Goal: Information Seeking & Learning: Learn about a topic

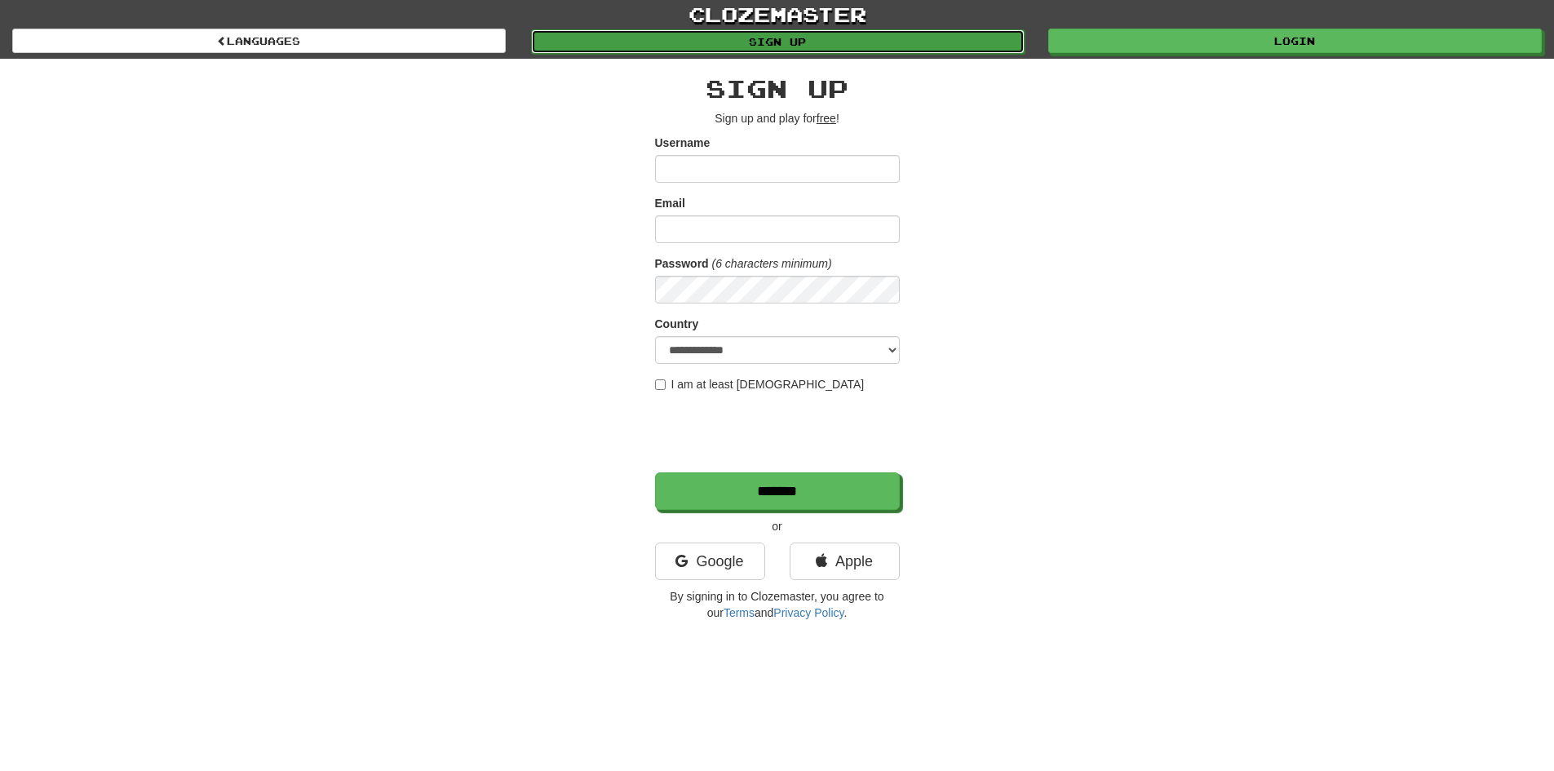
click at [917, 40] on link "Sign up" at bounding box center [777, 41] width 493 height 24
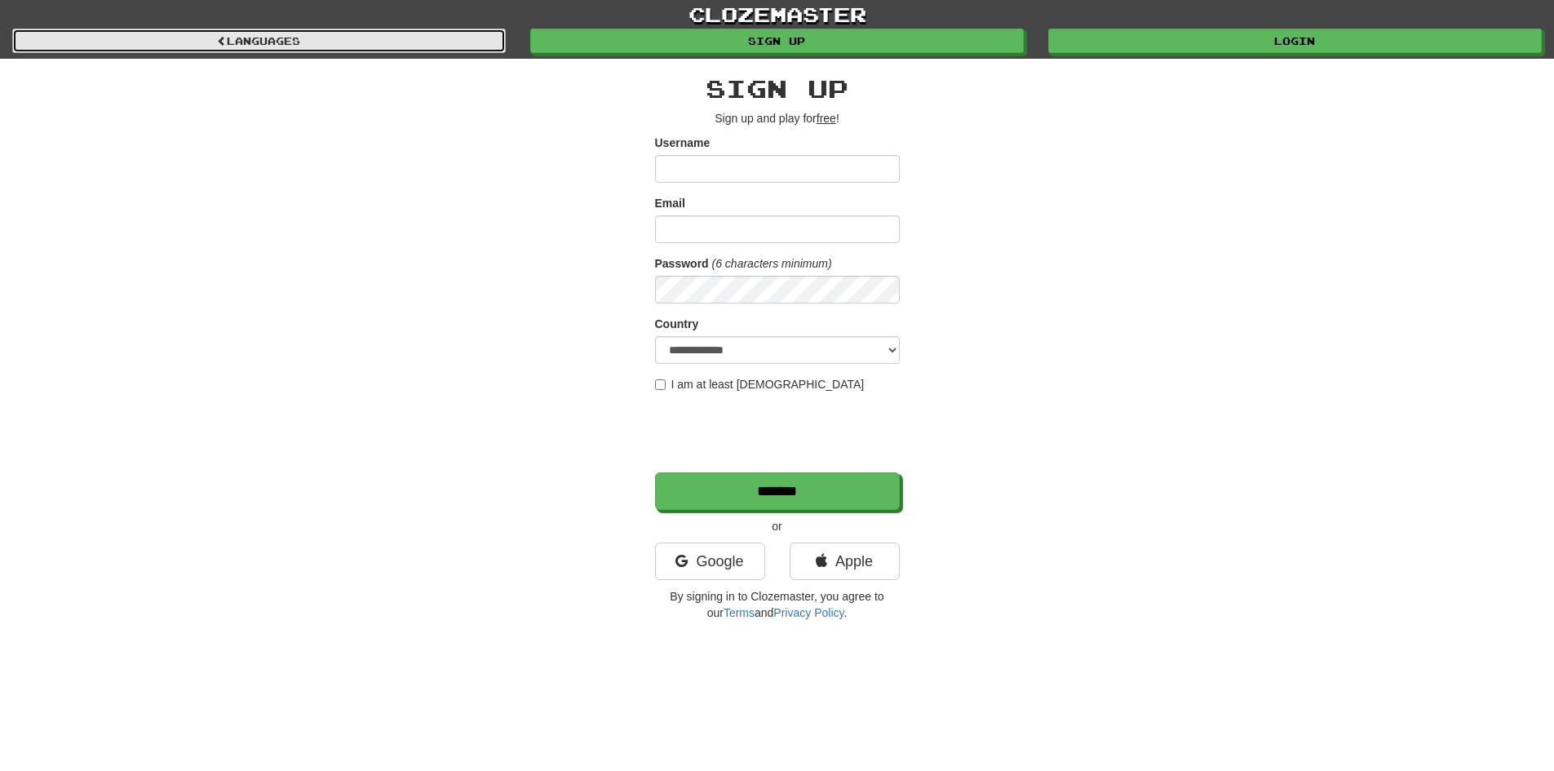
click at [413, 41] on link "Languages" at bounding box center [258, 41] width 493 height 24
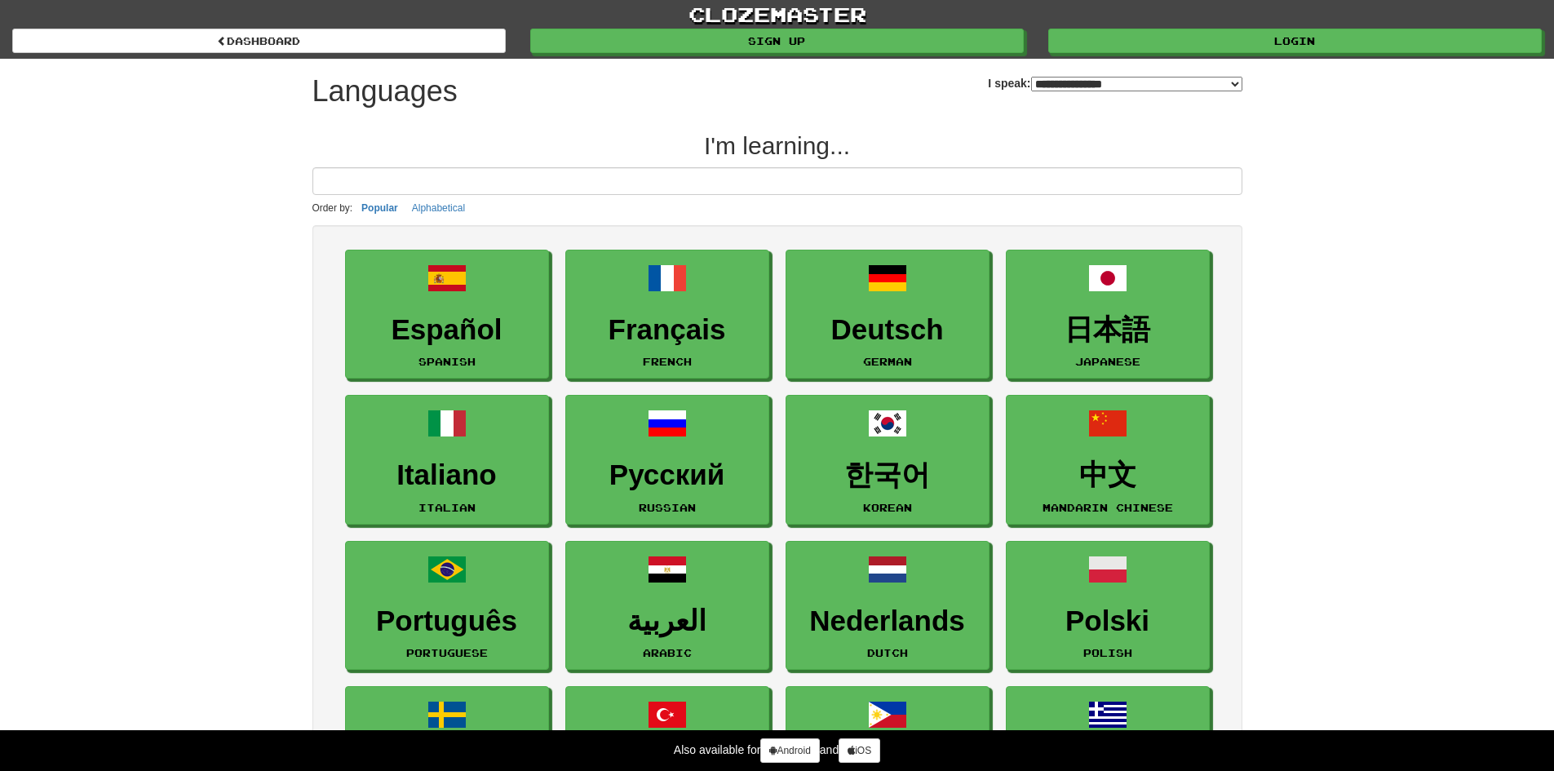
select select "*******"
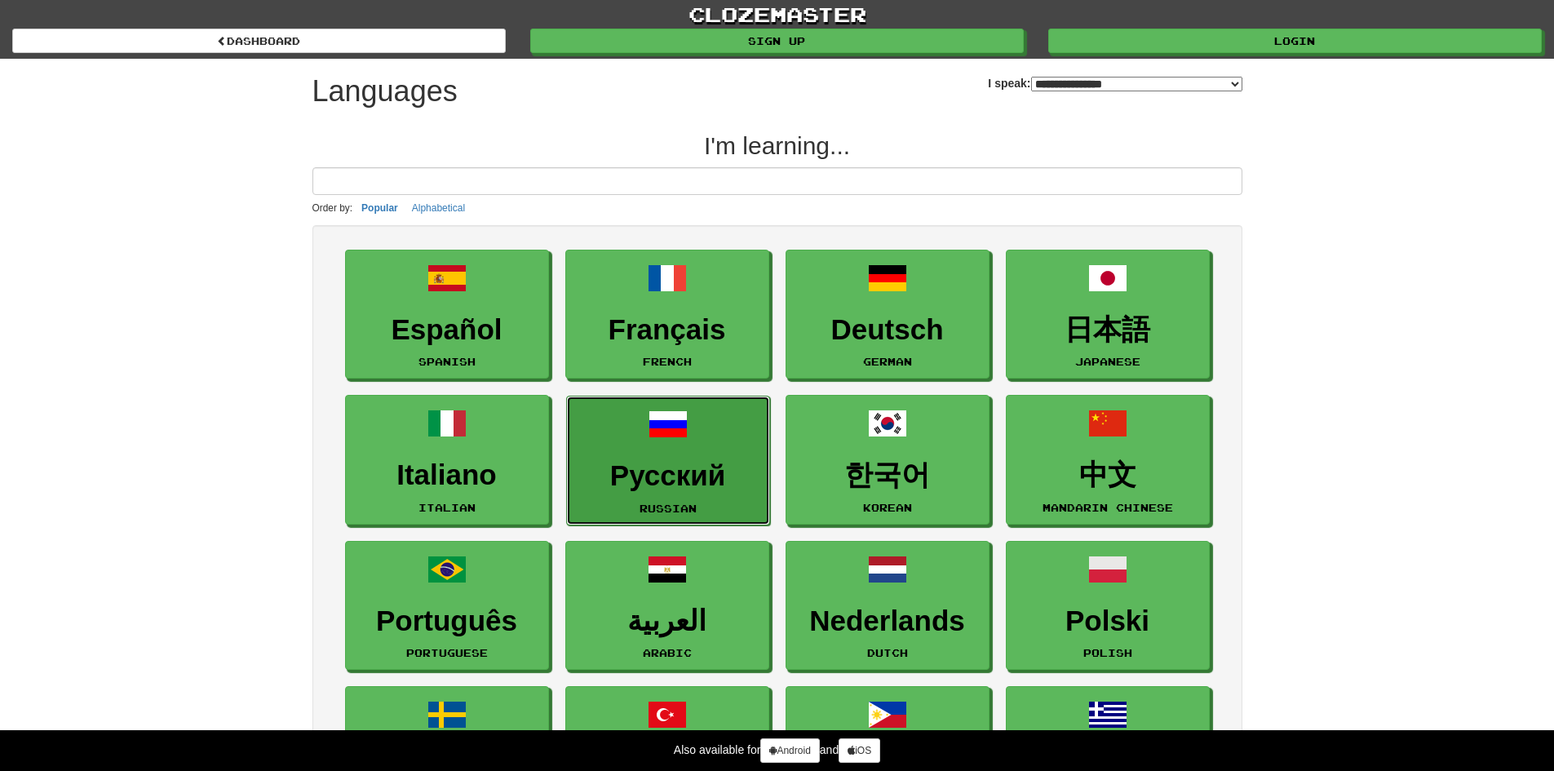
click at [688, 458] on link "Русский Russian" at bounding box center [668, 461] width 204 height 130
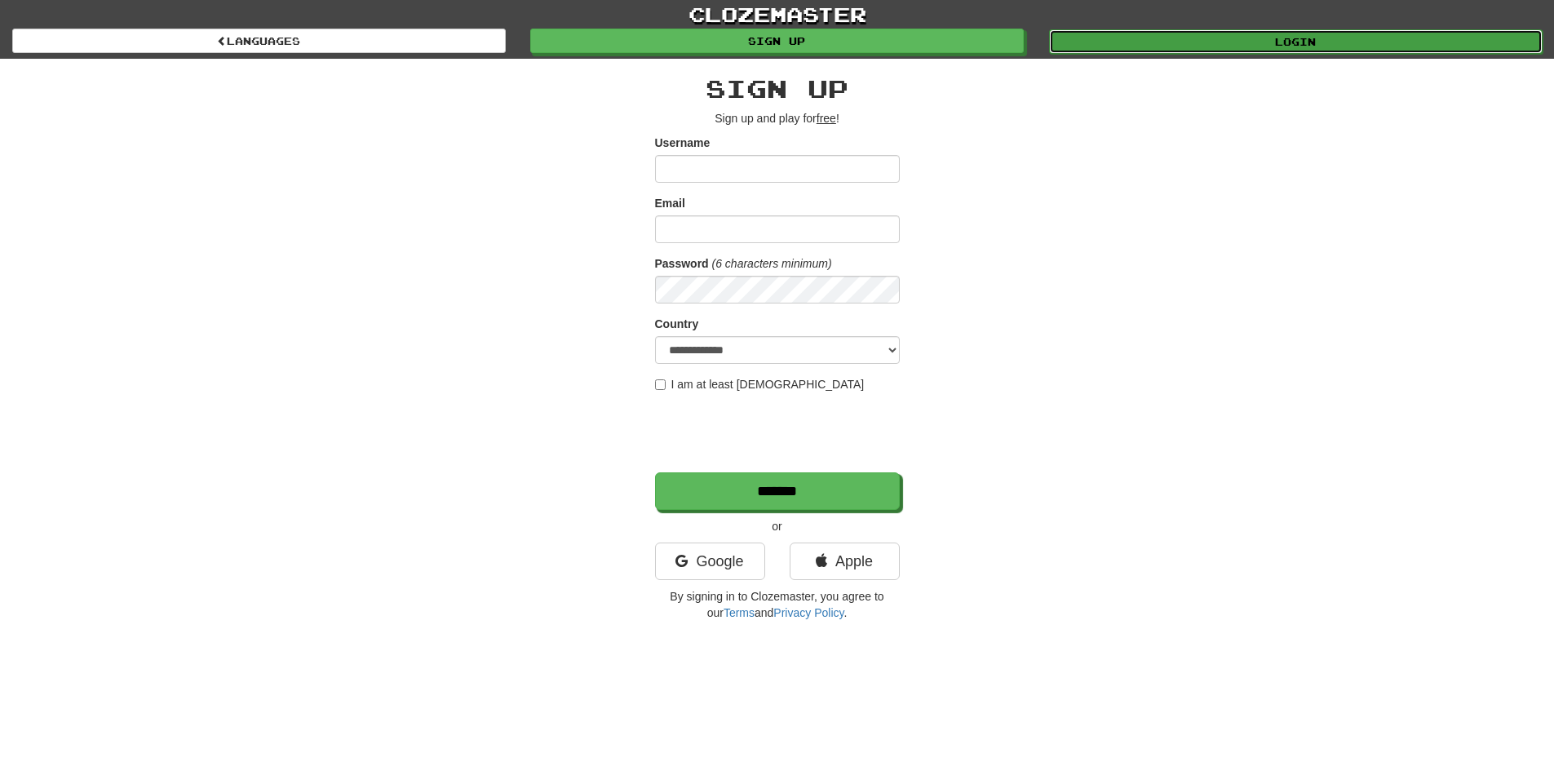
click at [1115, 47] on link "Login" at bounding box center [1295, 41] width 493 height 24
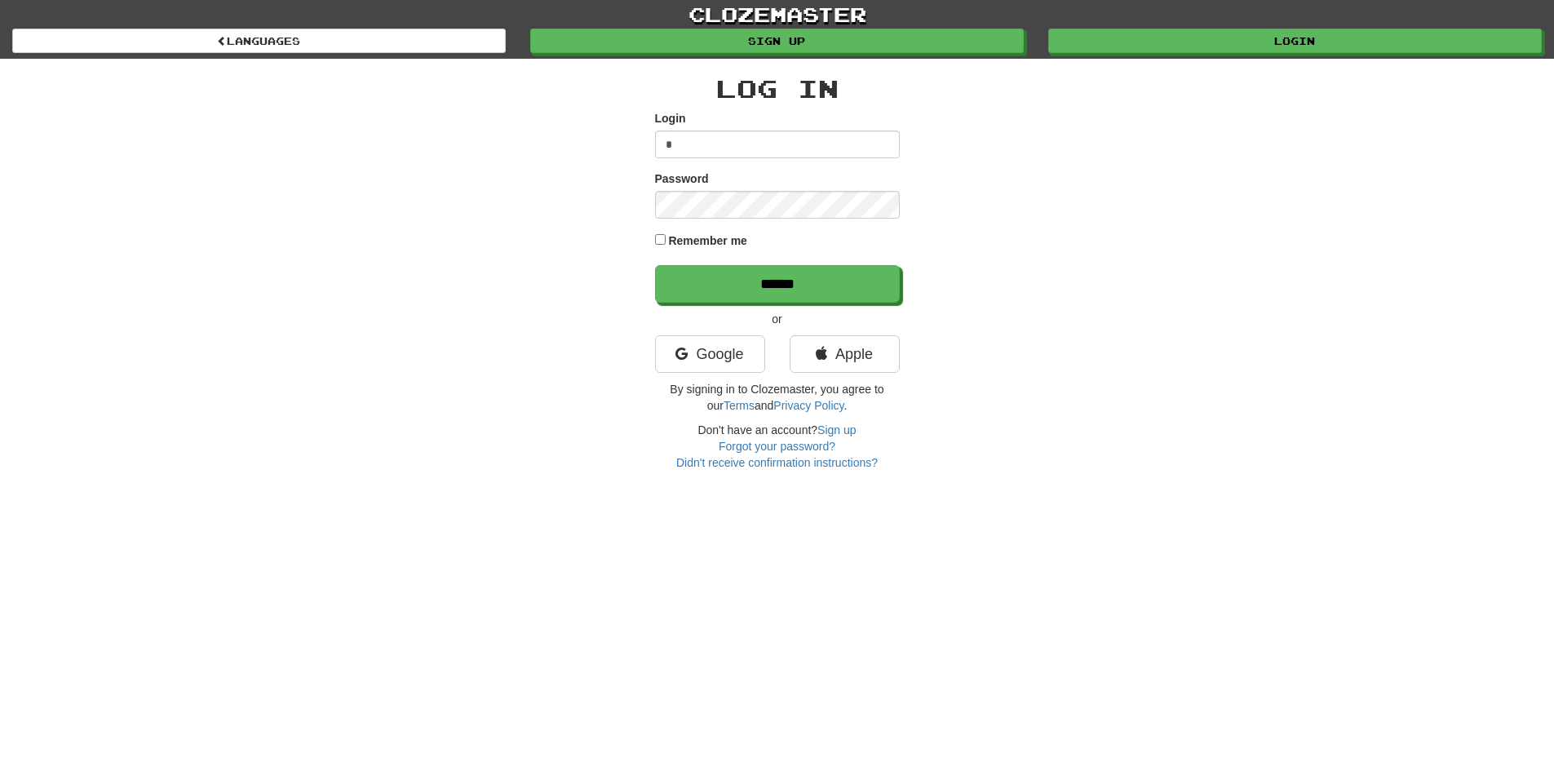
type input "**"
click at [720, 141] on input "**" at bounding box center [777, 144] width 245 height 28
click at [719, 141] on input "**" at bounding box center [777, 144] width 245 height 28
type input "**********"
click at [655, 265] on input "******" at bounding box center [777, 284] width 245 height 38
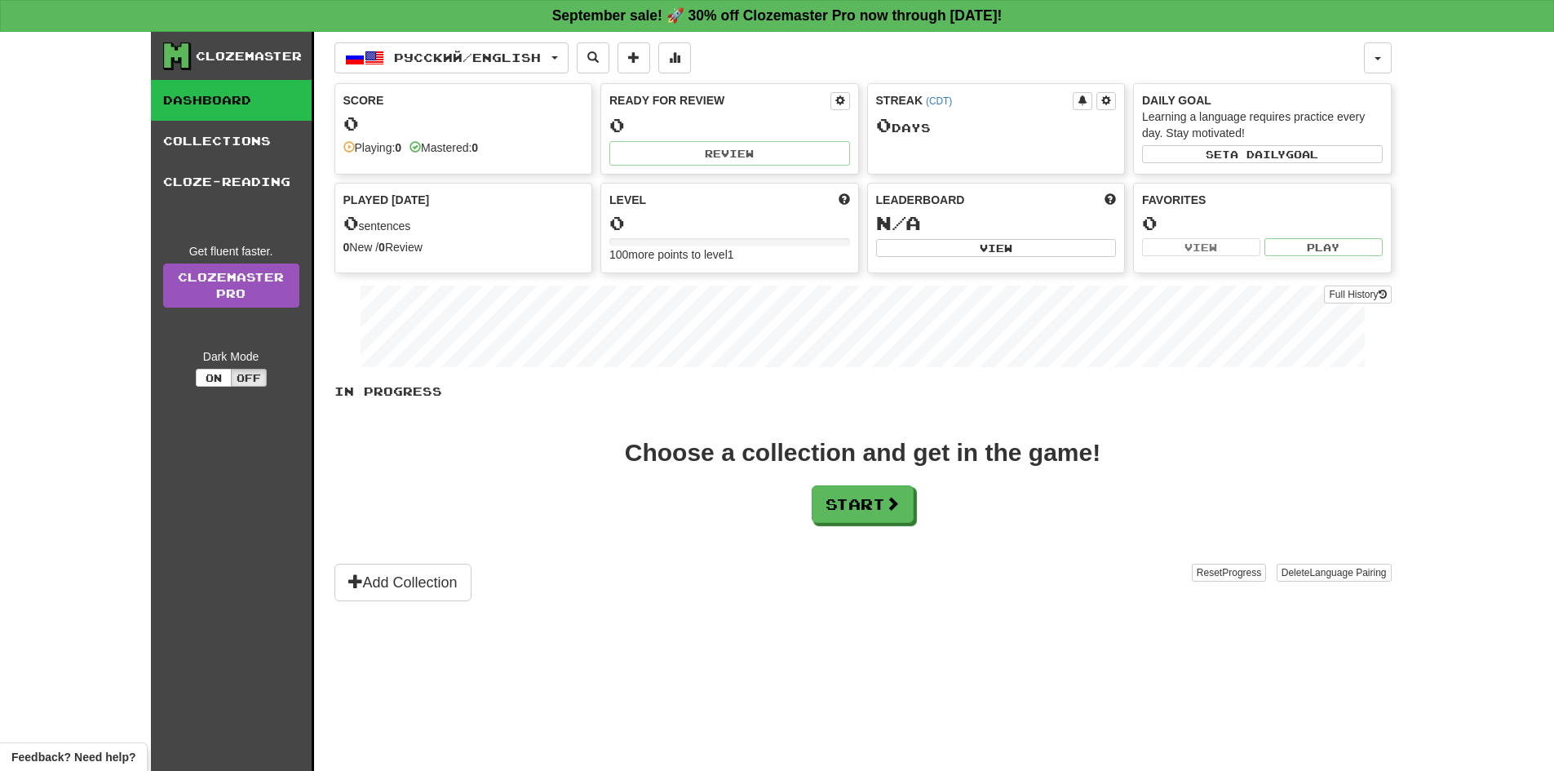
click at [923, 623] on div "Русский / English Deutsch / English Streak: 0 Review: 20 Points [DATE]: 0 Русск…" at bounding box center [862, 422] width 1057 height 780
click at [860, 512] on button "Start" at bounding box center [863, 505] width 102 height 38
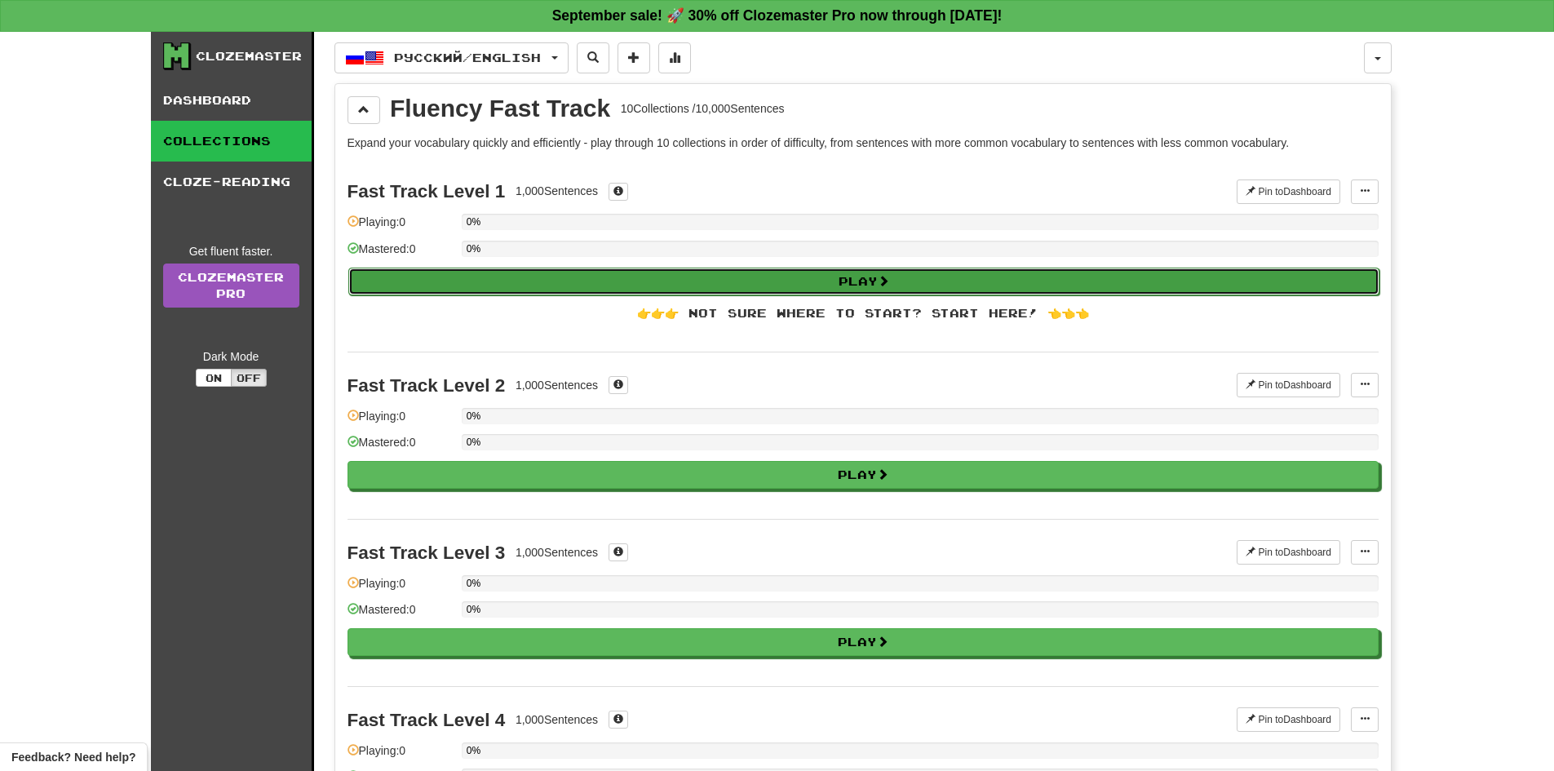
click at [714, 285] on button "Play" at bounding box center [863, 282] width 1031 height 28
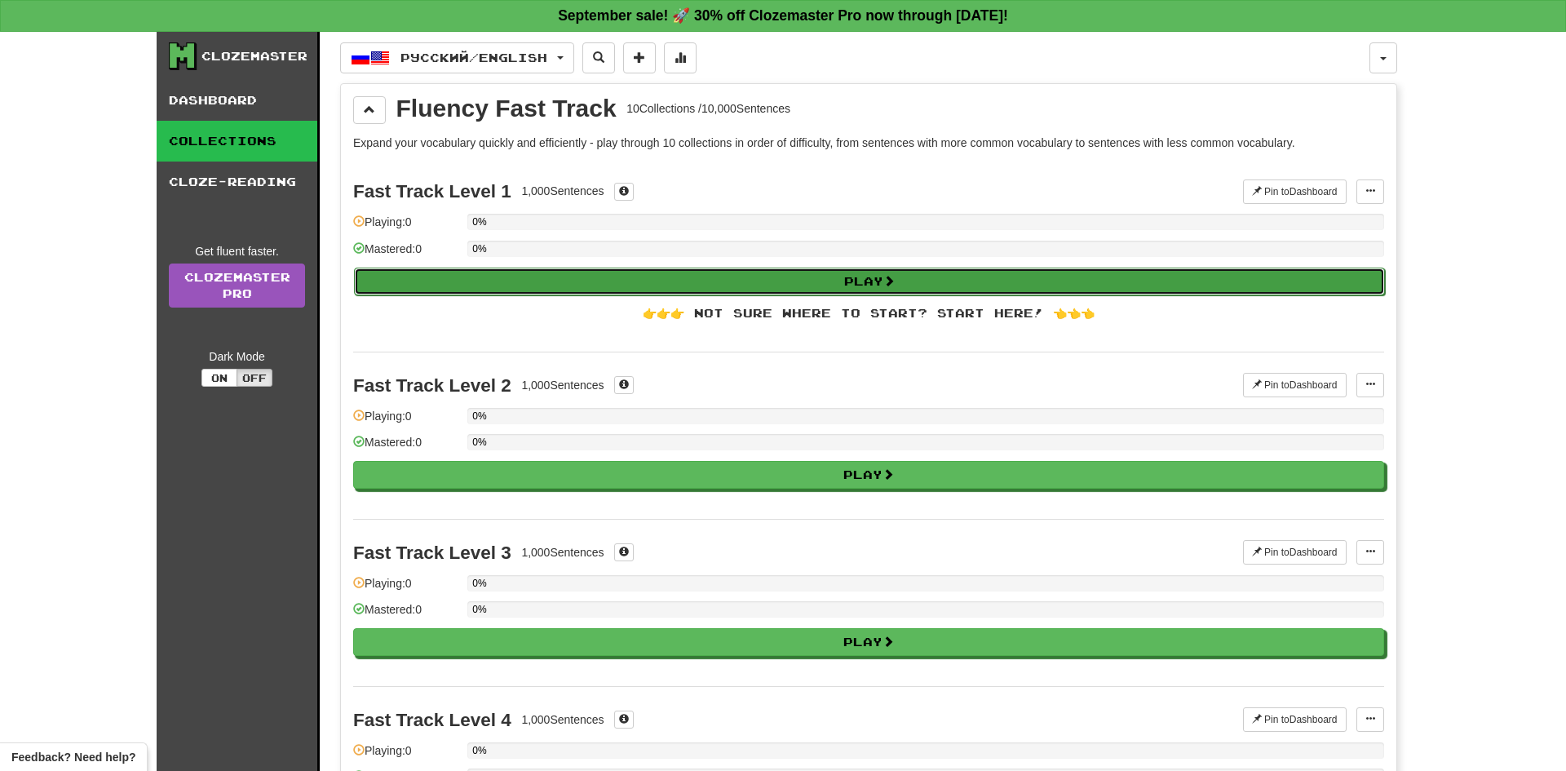
select select "**"
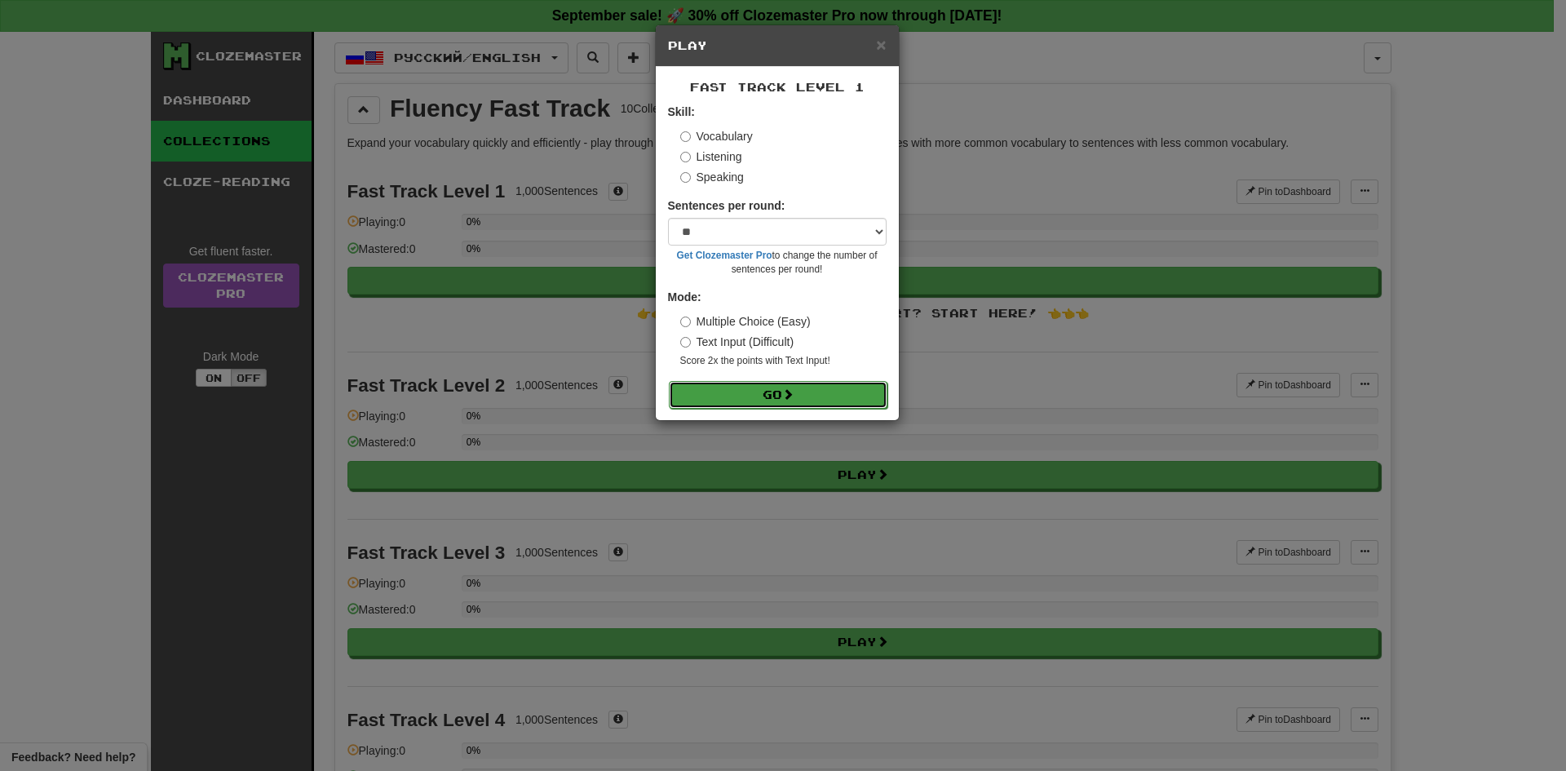
click at [772, 405] on button "Go" at bounding box center [778, 395] width 219 height 28
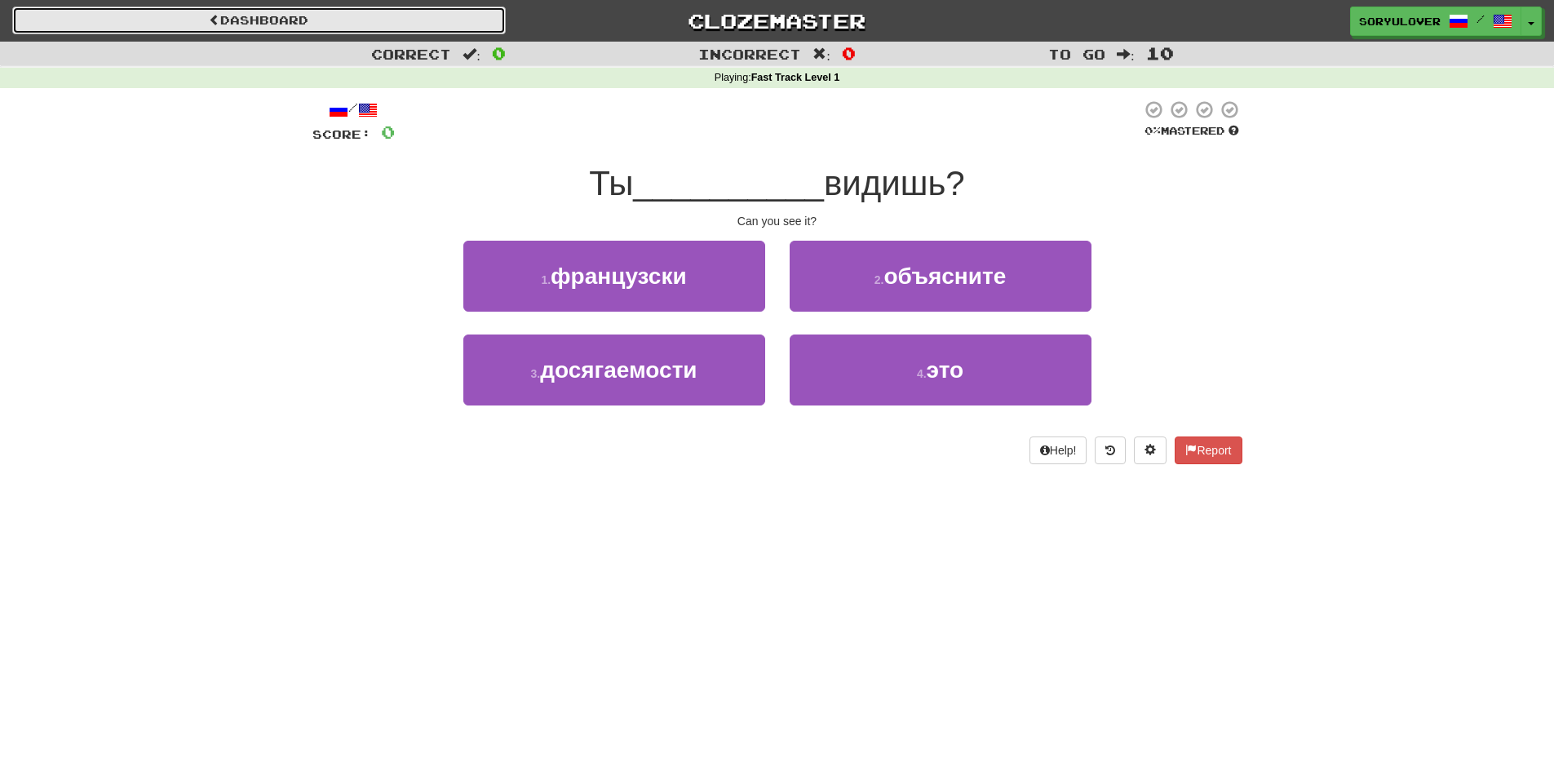
click at [291, 15] on link "Dashboard" at bounding box center [258, 21] width 493 height 28
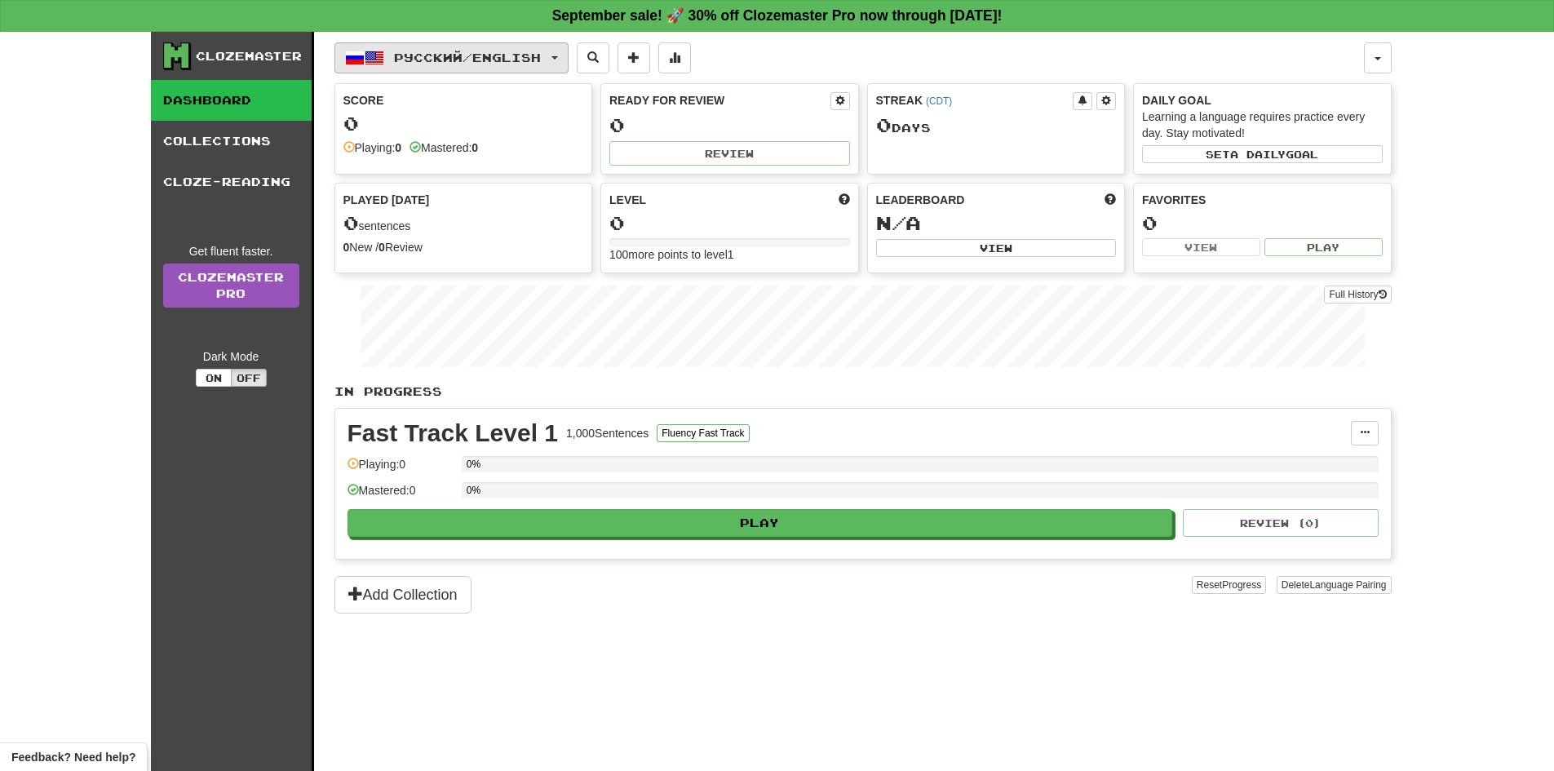
click at [493, 67] on button "Русский / English" at bounding box center [451, 57] width 234 height 31
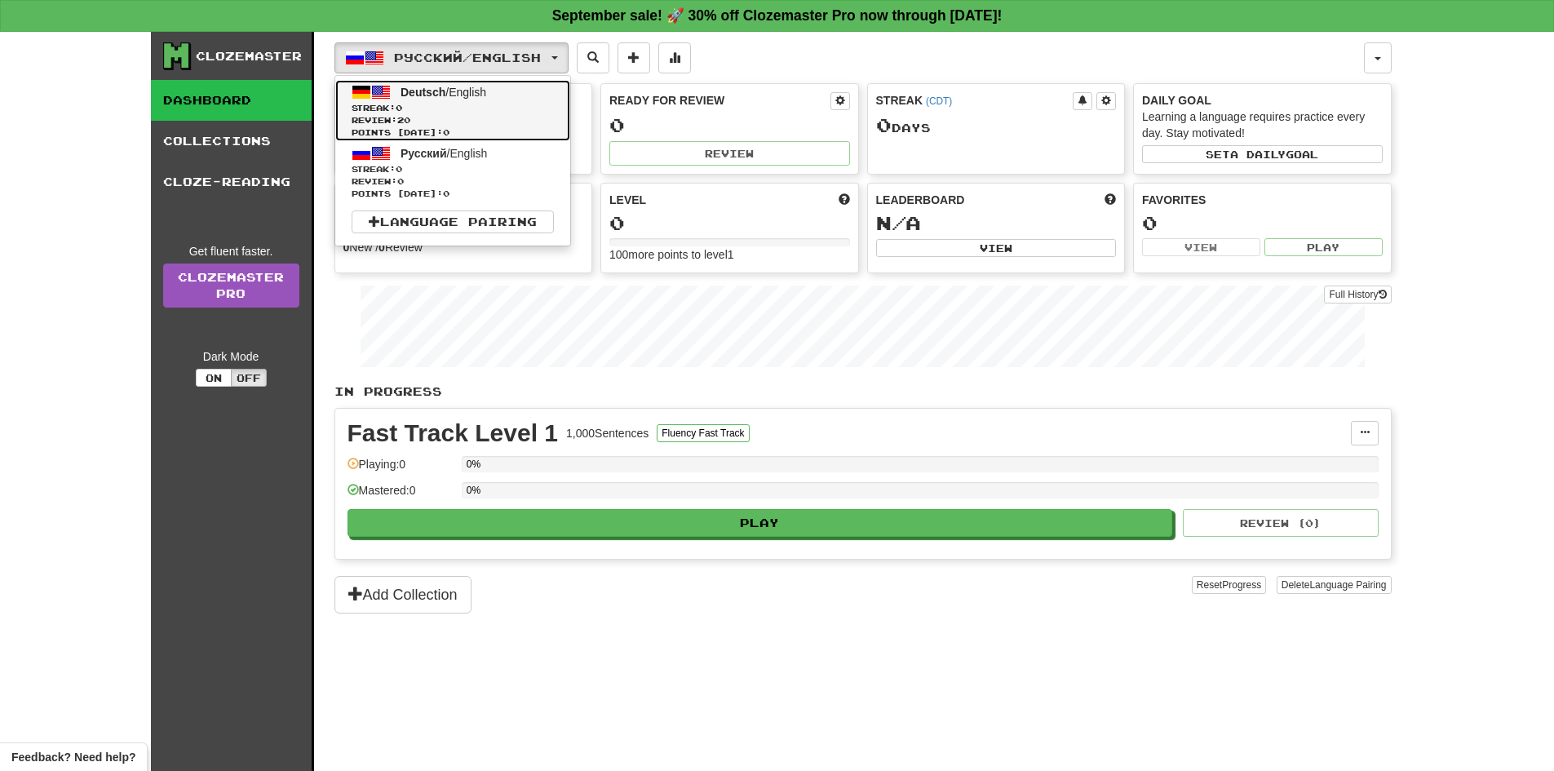
click at [463, 101] on link "Deutsch / English Streak: 0 Review: 20 Points [DATE]: 0" at bounding box center [452, 110] width 235 height 61
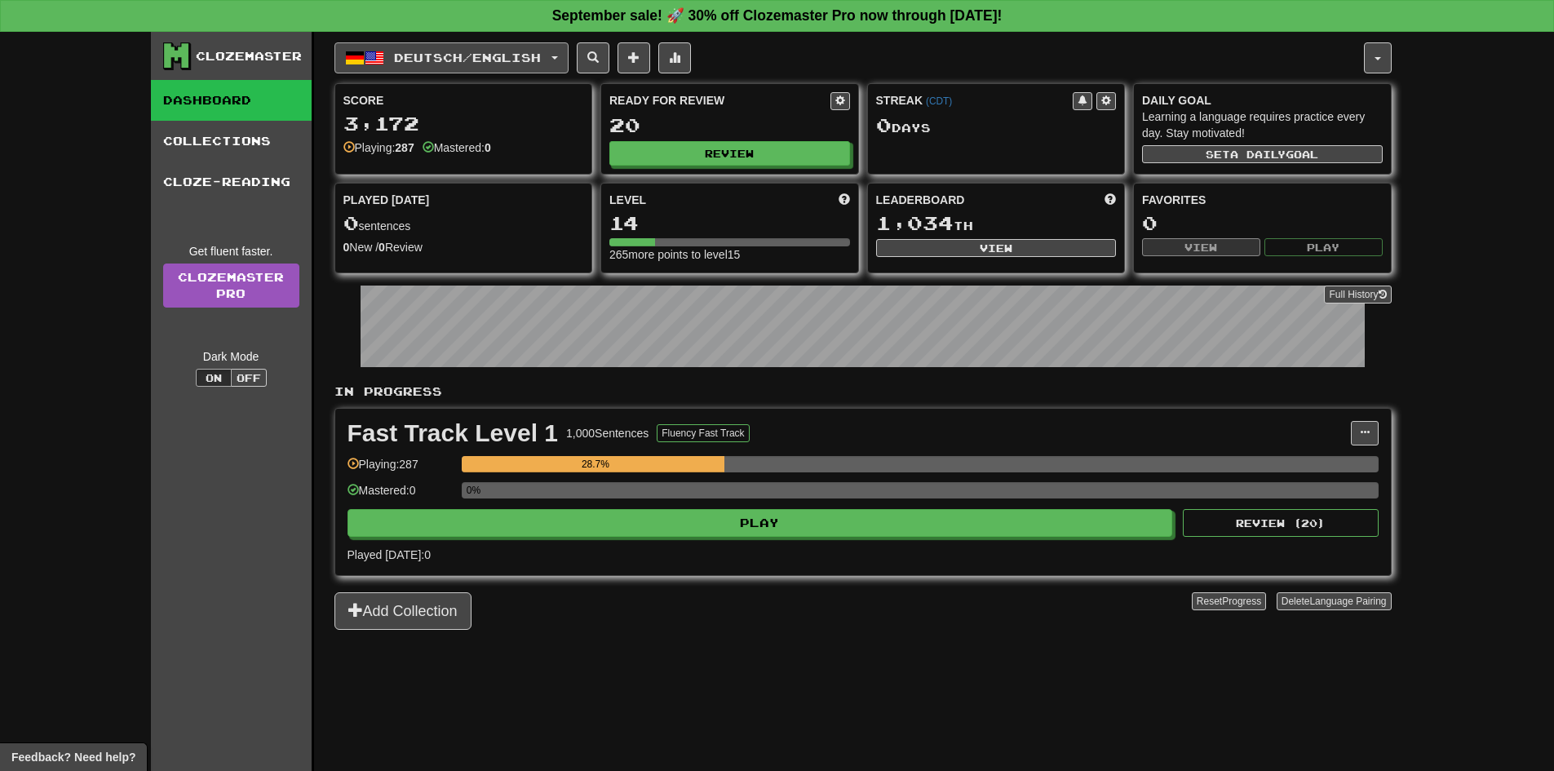
click at [488, 61] on span "Deutsch / English" at bounding box center [467, 58] width 147 height 14
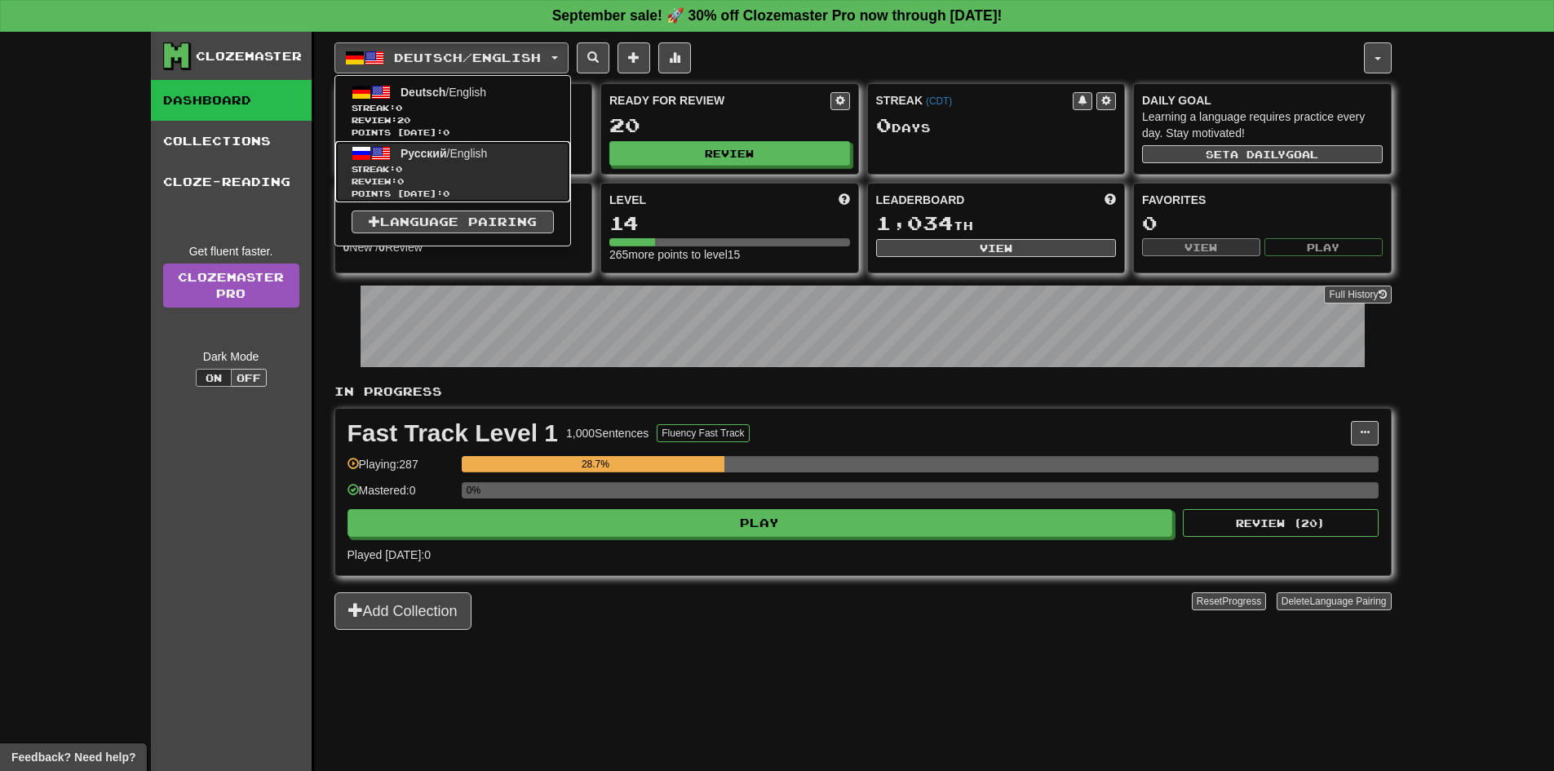
click at [481, 170] on span "Streak: 0" at bounding box center [453, 169] width 202 height 12
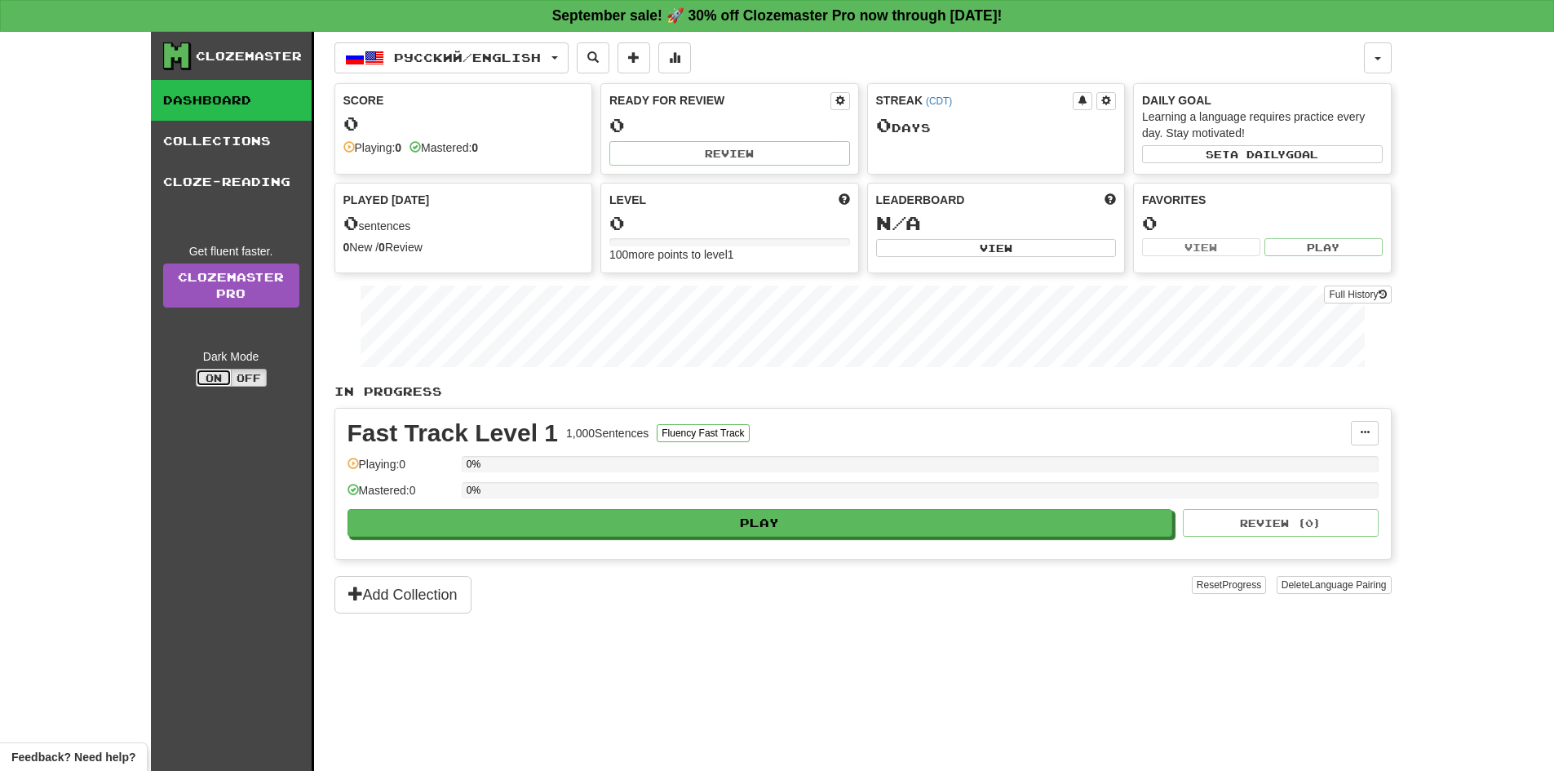
click at [223, 376] on button "On" at bounding box center [214, 378] width 36 height 18
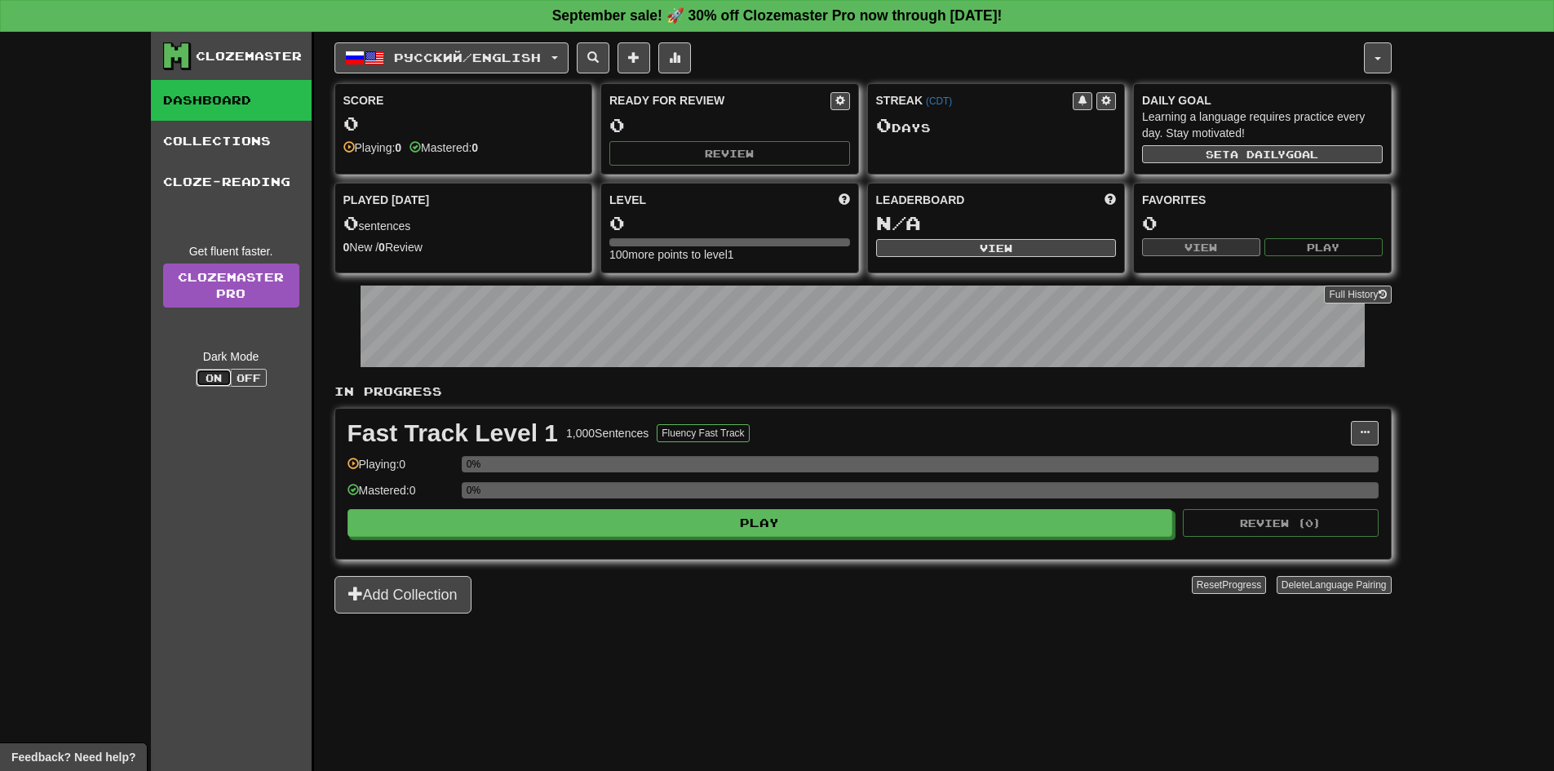
click at [816, 537] on div "Fast Track Level 1 1,000 Sentences Fluency Fast Track Manage Sentences Unpin fr…" at bounding box center [862, 484] width 1055 height 150
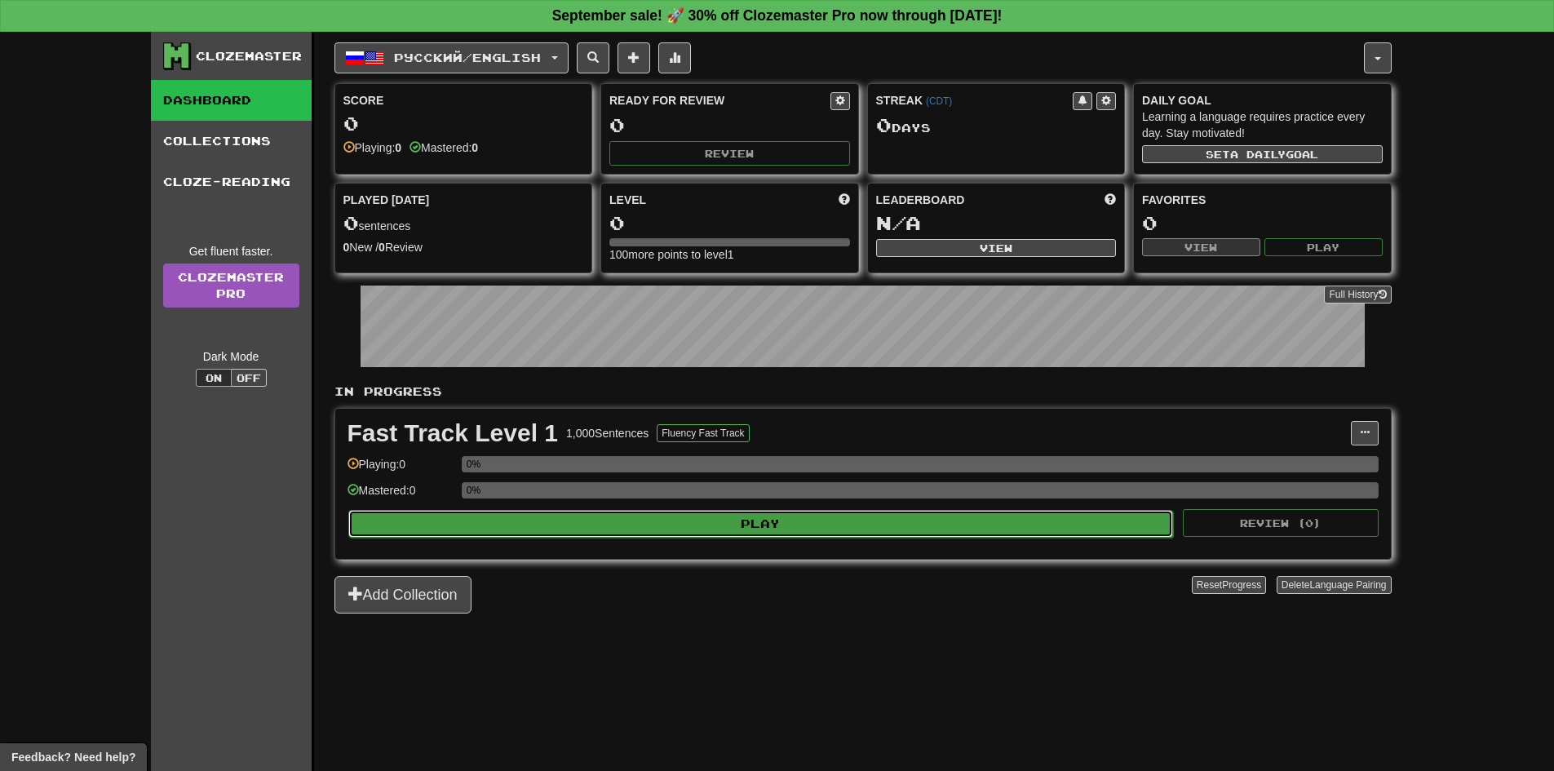
click at [816, 528] on button "Play" at bounding box center [760, 524] width 825 height 28
select select "**"
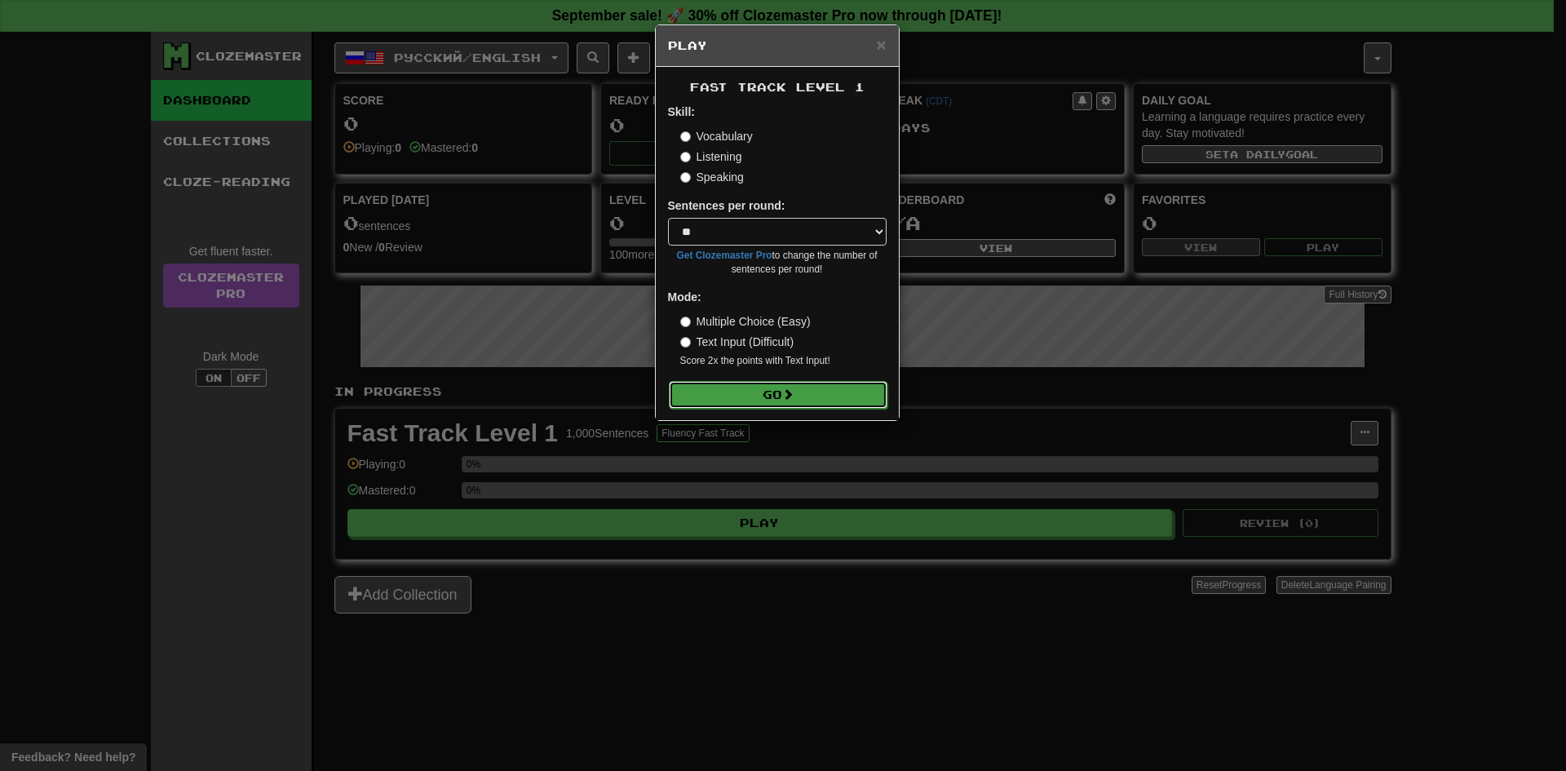
click at [835, 393] on button "Go" at bounding box center [778, 395] width 219 height 28
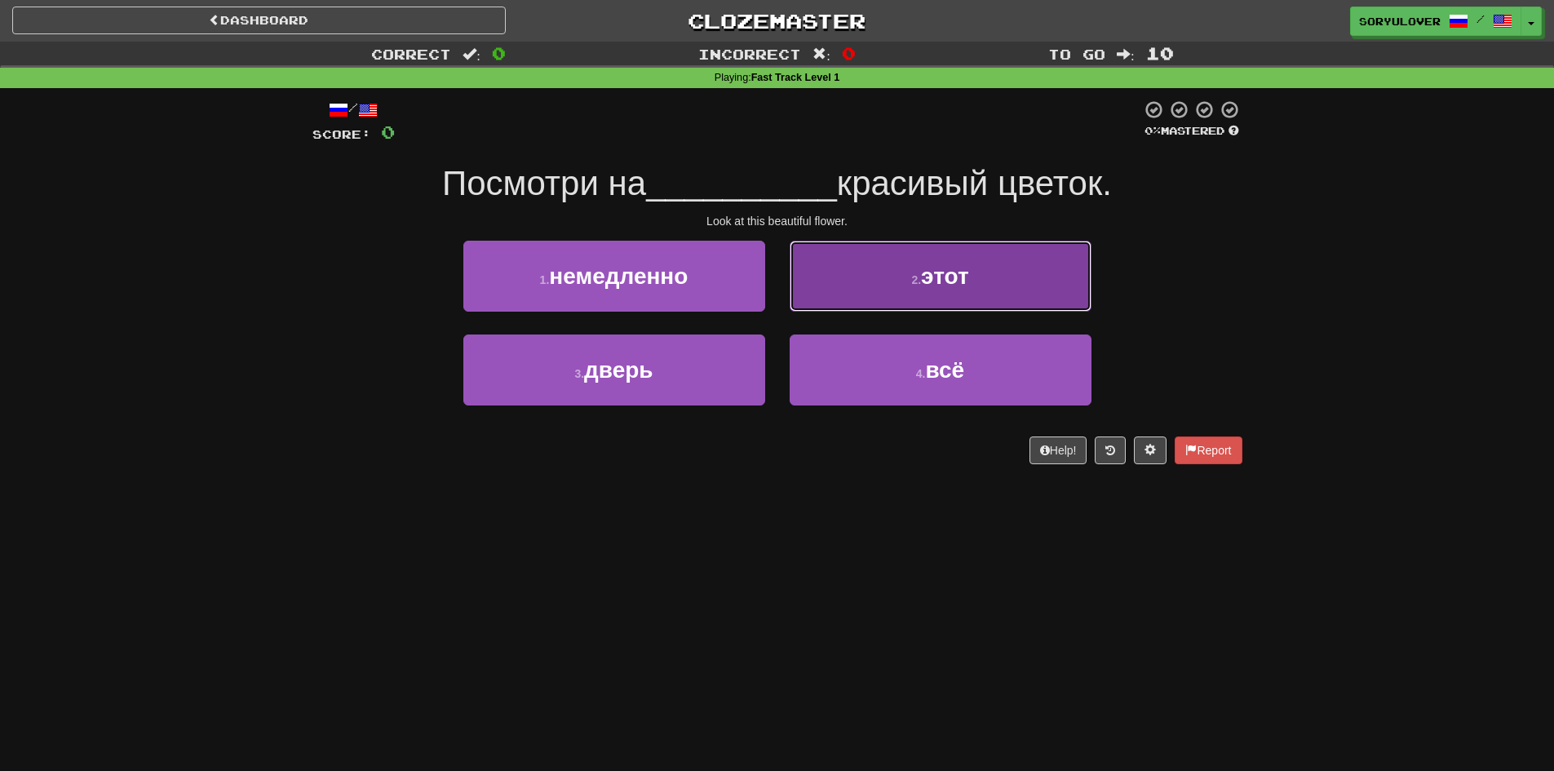
click at [859, 281] on button "2 . этот" at bounding box center [940, 276] width 302 height 71
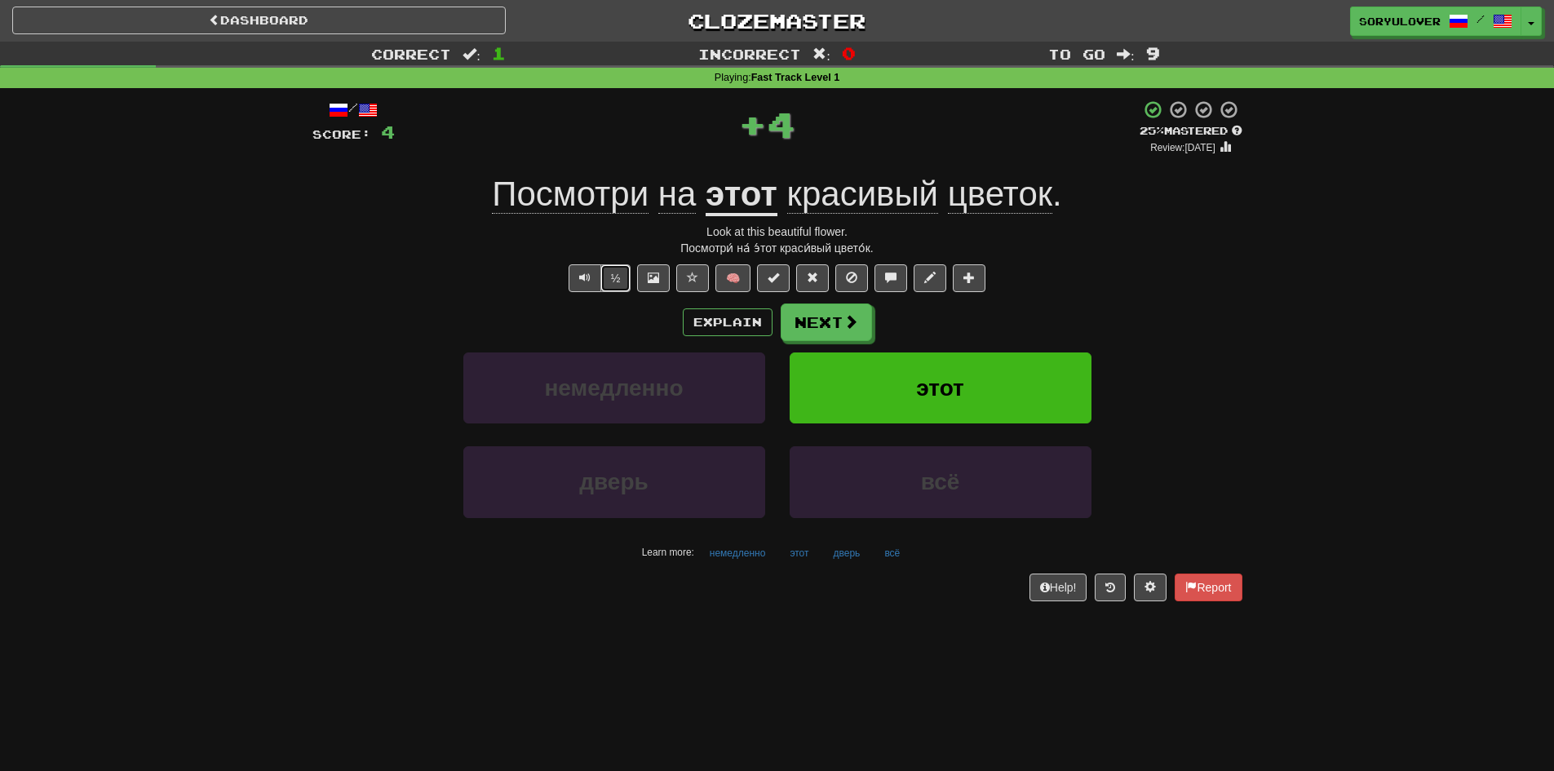
click at [616, 286] on button "½" at bounding box center [615, 278] width 31 height 28
click at [620, 282] on button "½" at bounding box center [615, 278] width 31 height 28
click at [619, 276] on button "½" at bounding box center [615, 278] width 31 height 28
click at [615, 275] on button "½" at bounding box center [615, 278] width 31 height 28
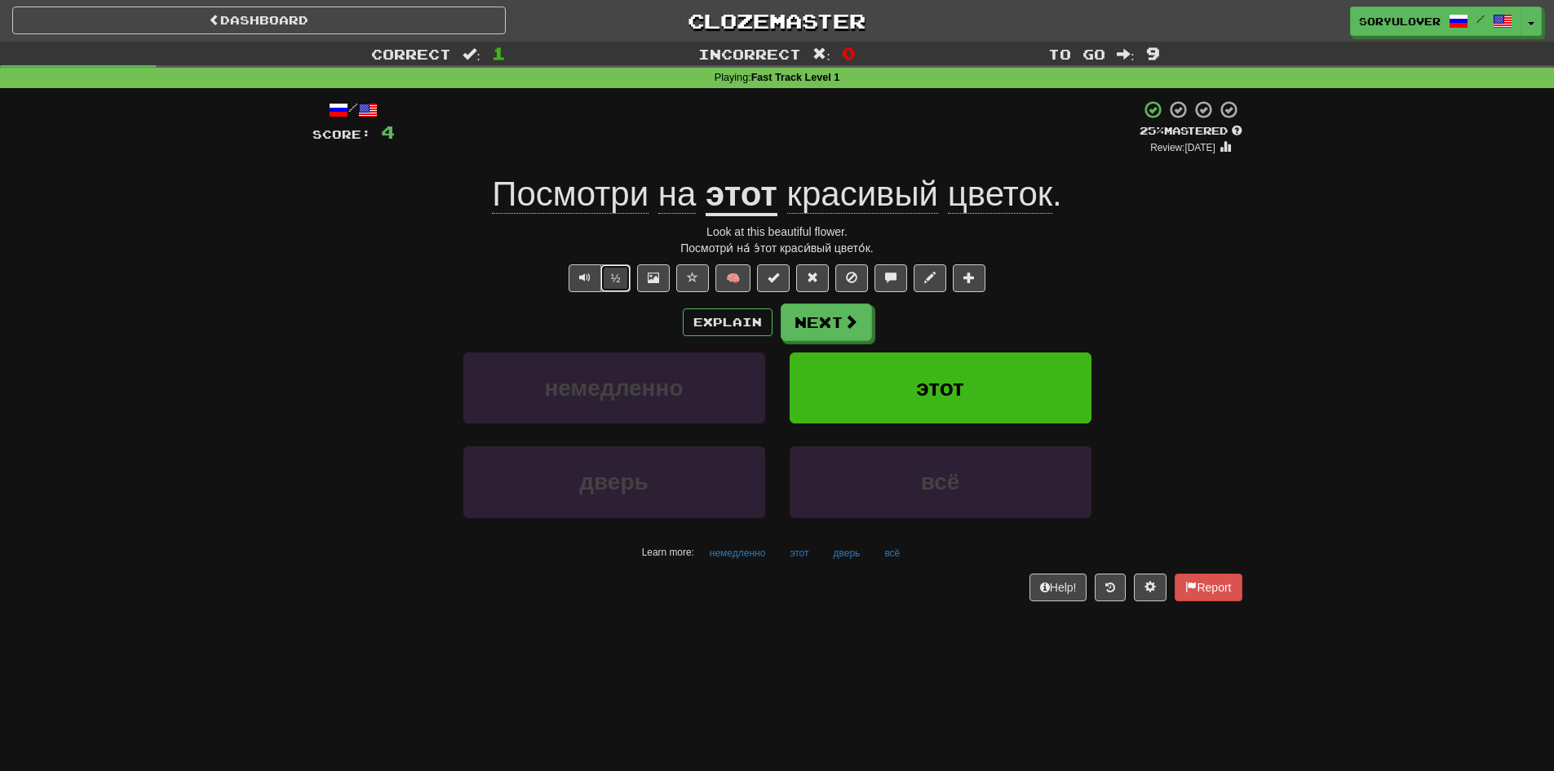
click at [609, 281] on button "½" at bounding box center [615, 278] width 31 height 28
click at [613, 281] on button "½" at bounding box center [615, 278] width 31 height 28
click at [619, 278] on button "½" at bounding box center [615, 278] width 31 height 28
click at [751, 197] on u "этот" at bounding box center [741, 196] width 72 height 42
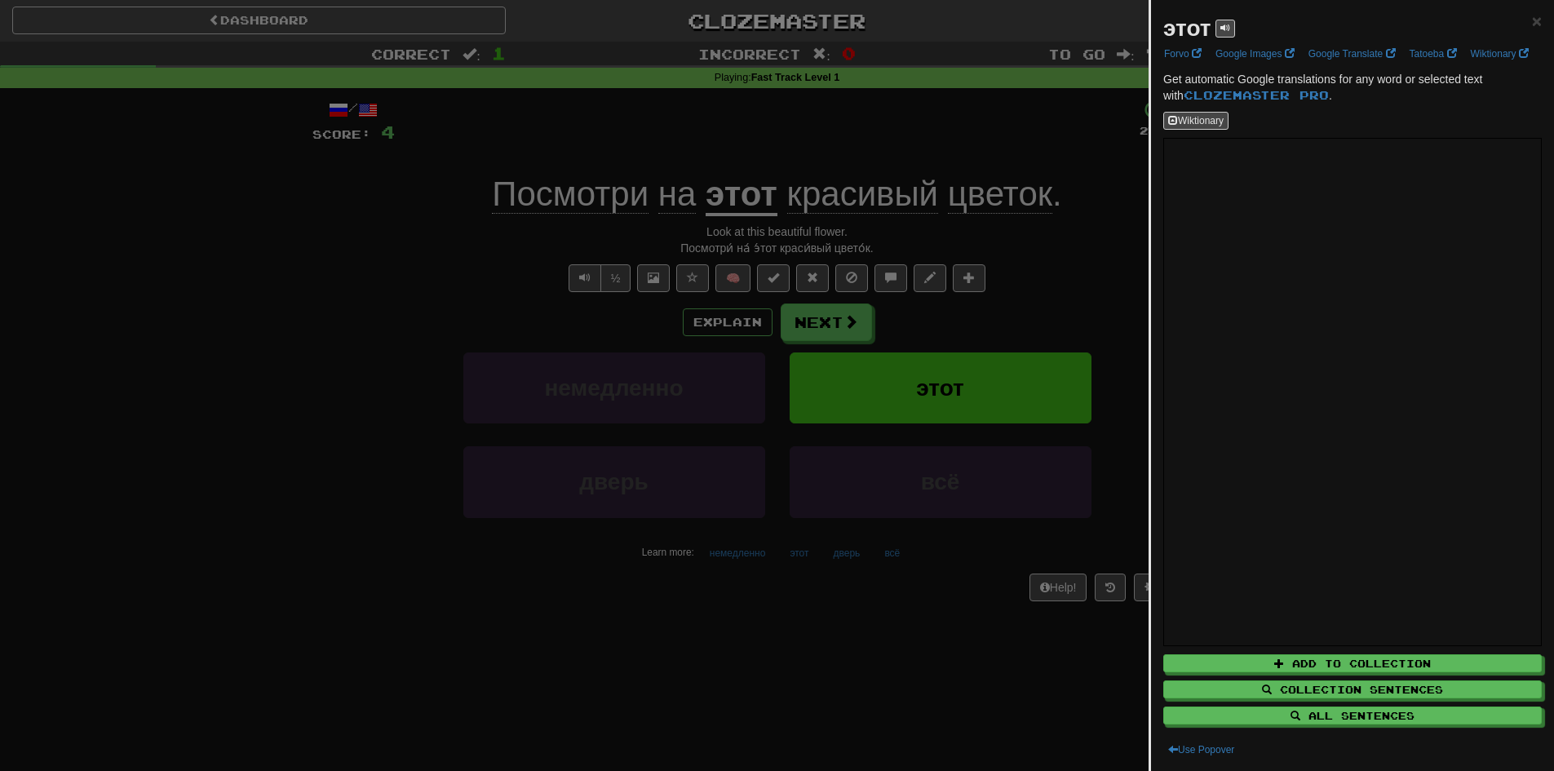
drag, startPoint x: 620, startPoint y: 279, endPoint x: 621, endPoint y: 297, distance: 18.0
click at [619, 279] on div at bounding box center [777, 385] width 1554 height 771
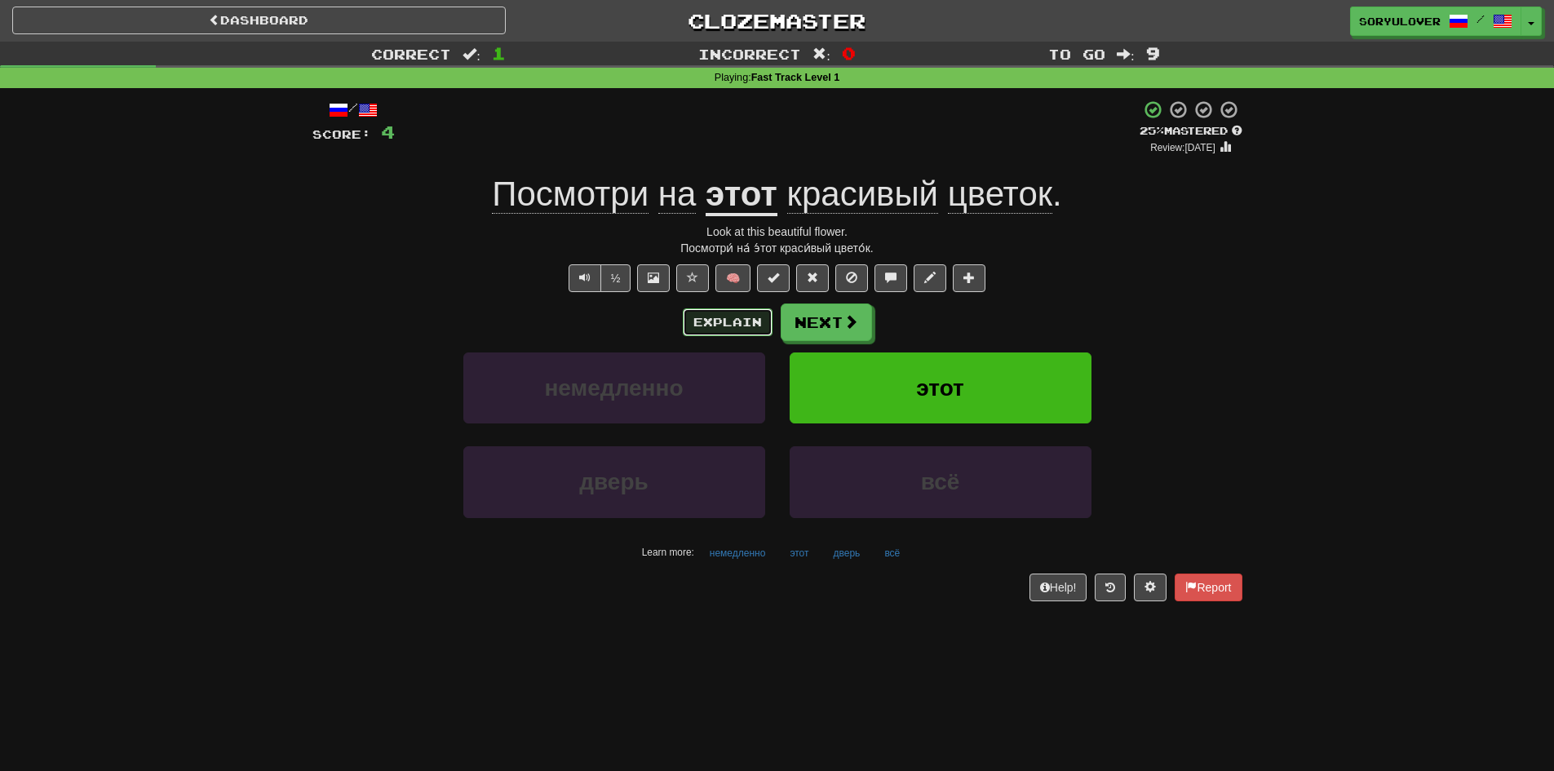
click at [705, 320] on button "Explain" at bounding box center [728, 322] width 90 height 28
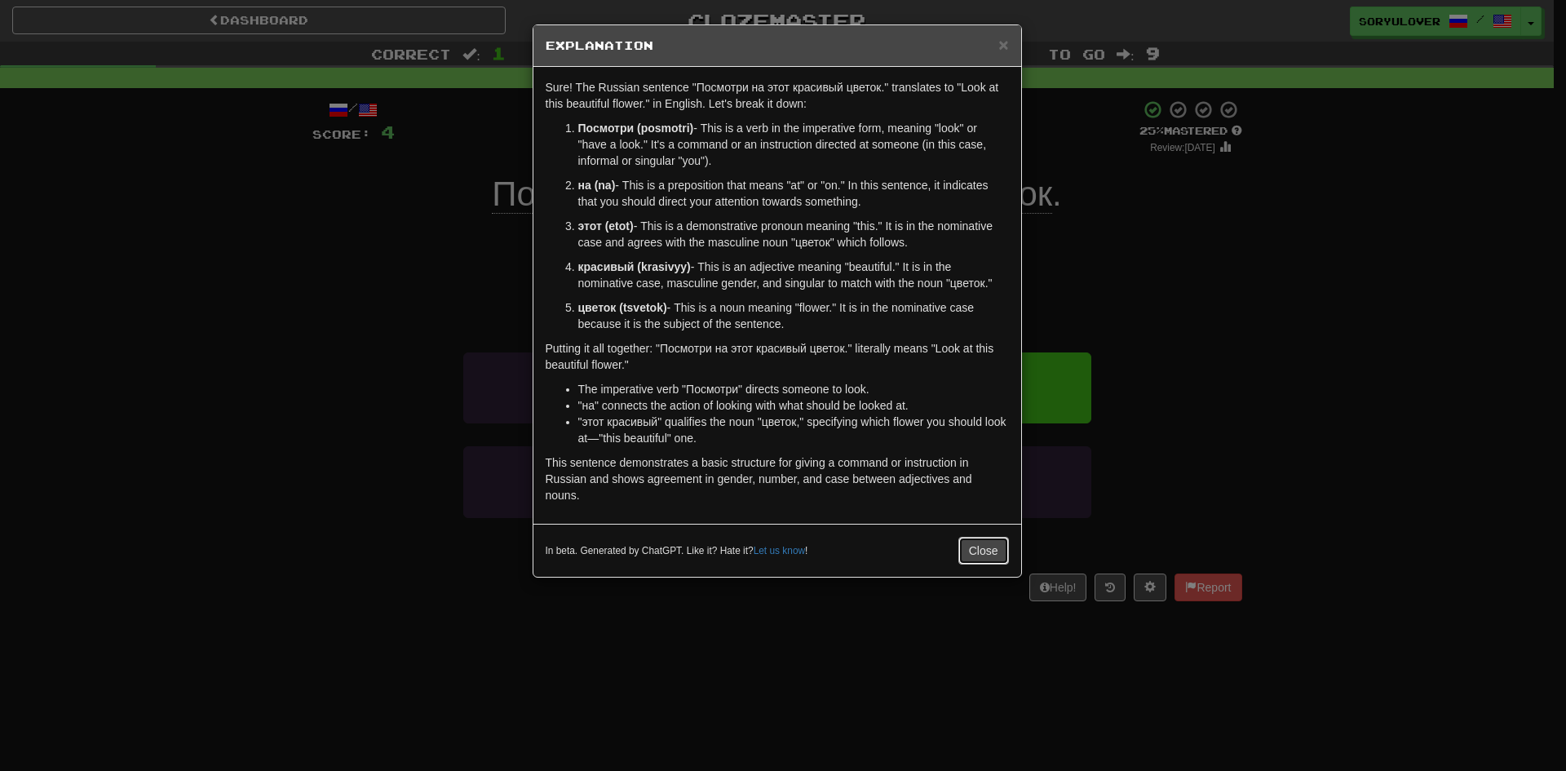
click at [997, 559] on button "Close" at bounding box center [983, 551] width 51 height 28
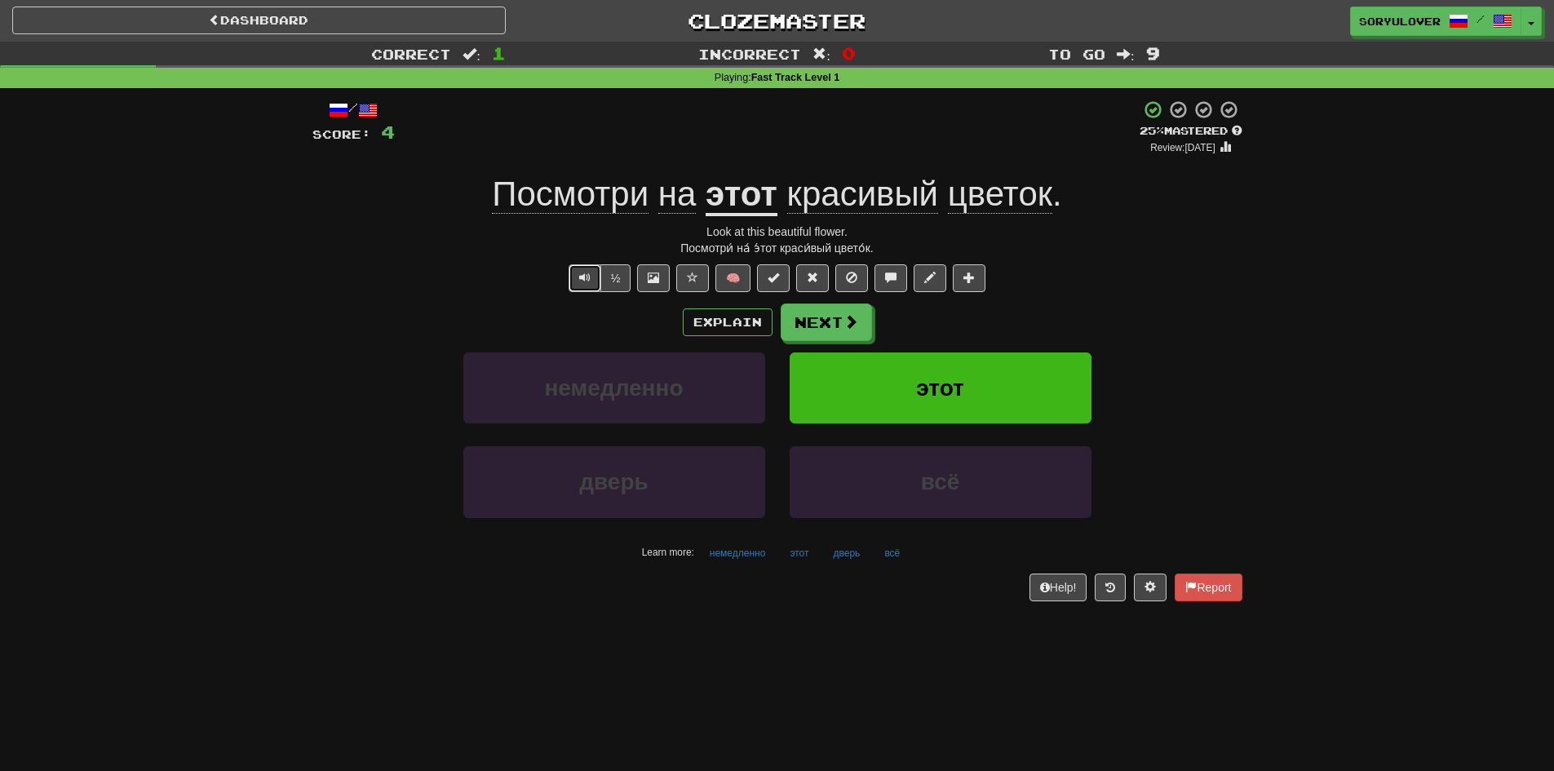
click at [576, 272] on button "Text-to-speech controls" at bounding box center [584, 278] width 33 height 28
click at [723, 322] on button "Explain" at bounding box center [728, 322] width 90 height 28
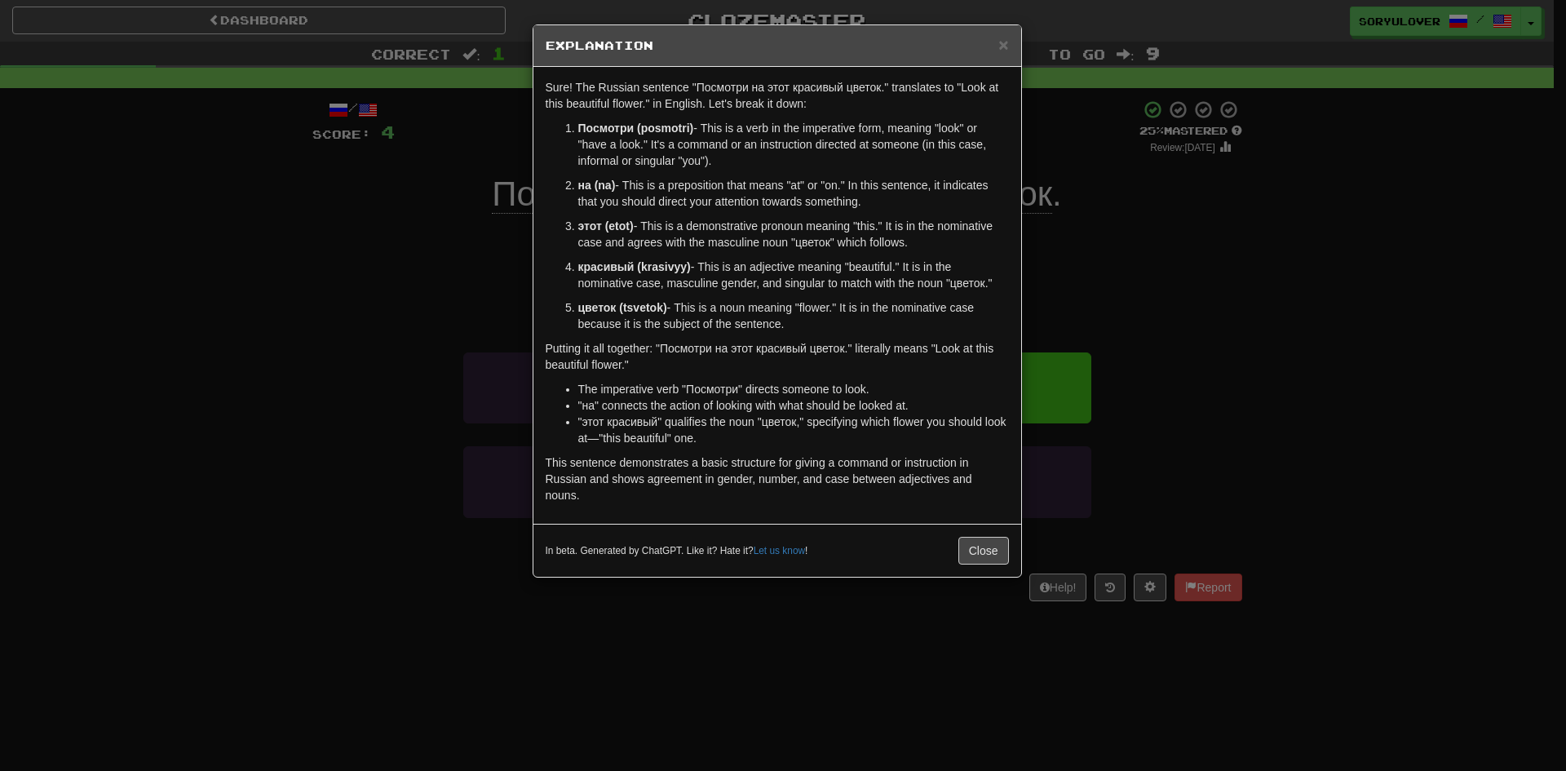
click at [479, 312] on div "× Explanation Sure! The Russian sentence "Посмотри на этот красивый цветок." tr…" at bounding box center [783, 385] width 1566 height 771
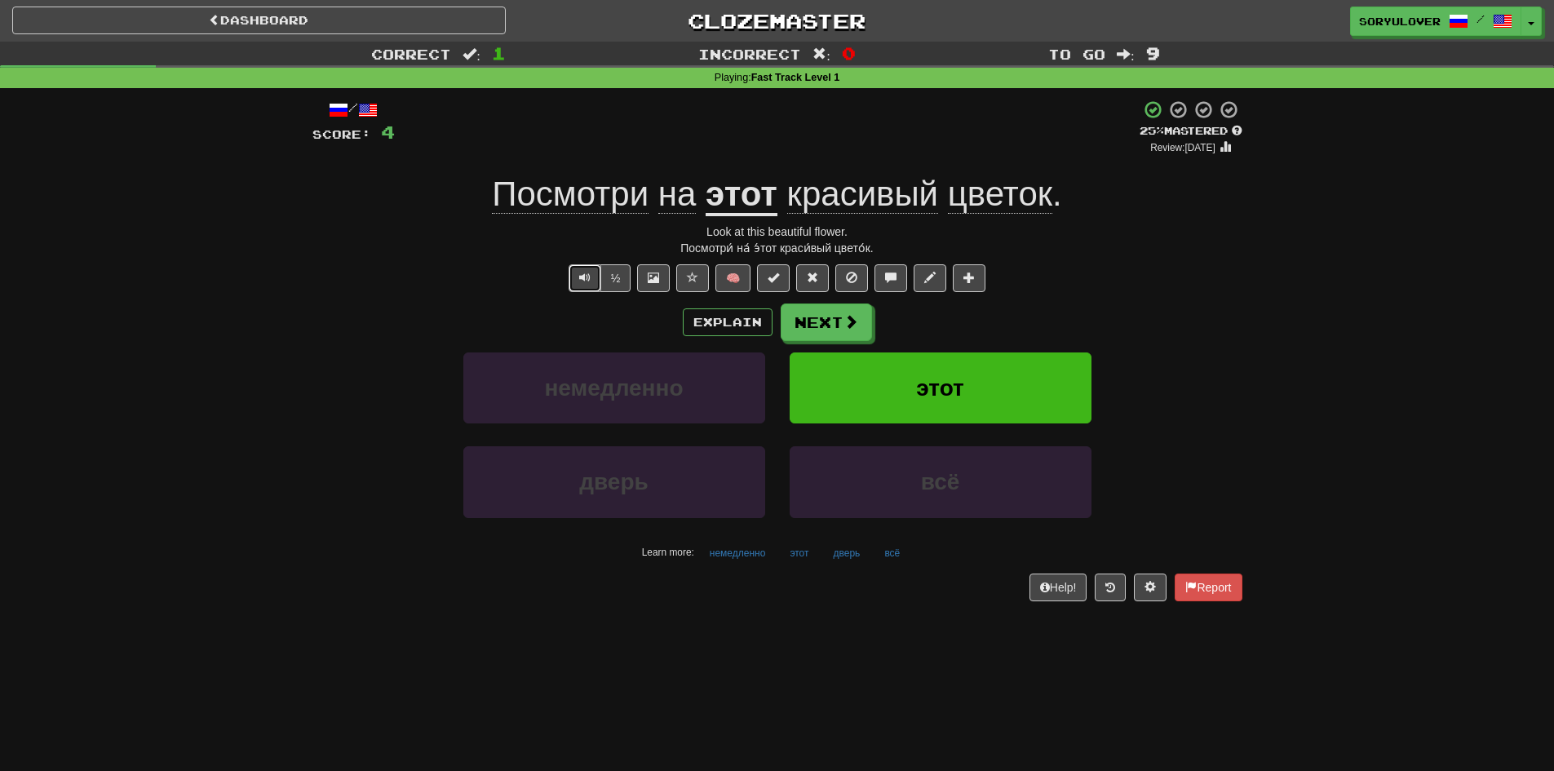
click at [581, 279] on span "Text-to-speech controls" at bounding box center [584, 277] width 11 height 11
click at [586, 284] on button "Text-to-speech controls" at bounding box center [584, 278] width 33 height 28
click at [613, 280] on button "½" at bounding box center [615, 278] width 31 height 28
click at [708, 321] on button "Explain" at bounding box center [728, 322] width 90 height 28
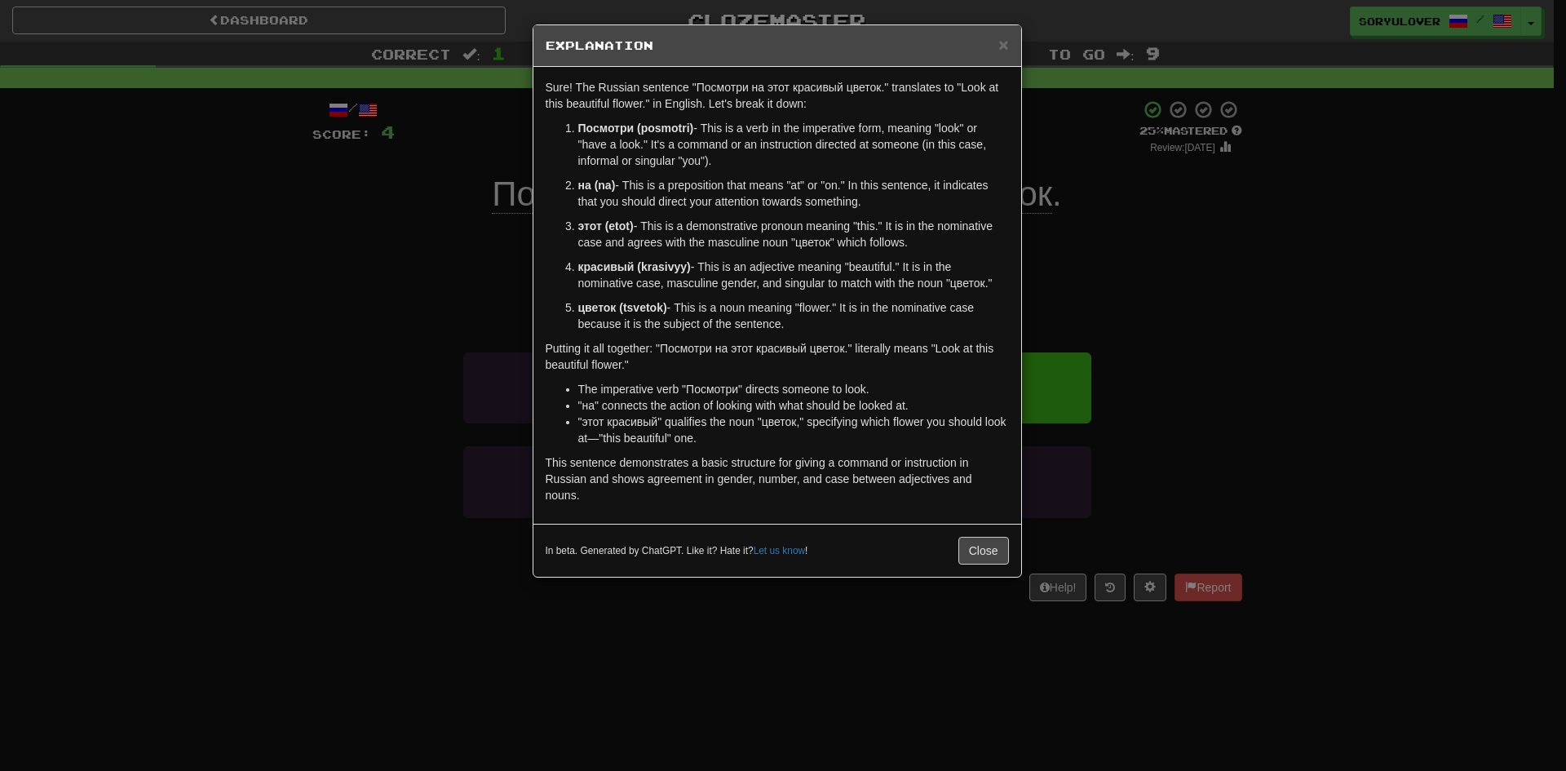
click at [363, 390] on div "× Explanation Sure! The Russian sentence "Посмотри на этот красивый цветок." tr…" at bounding box center [783, 385] width 1566 height 771
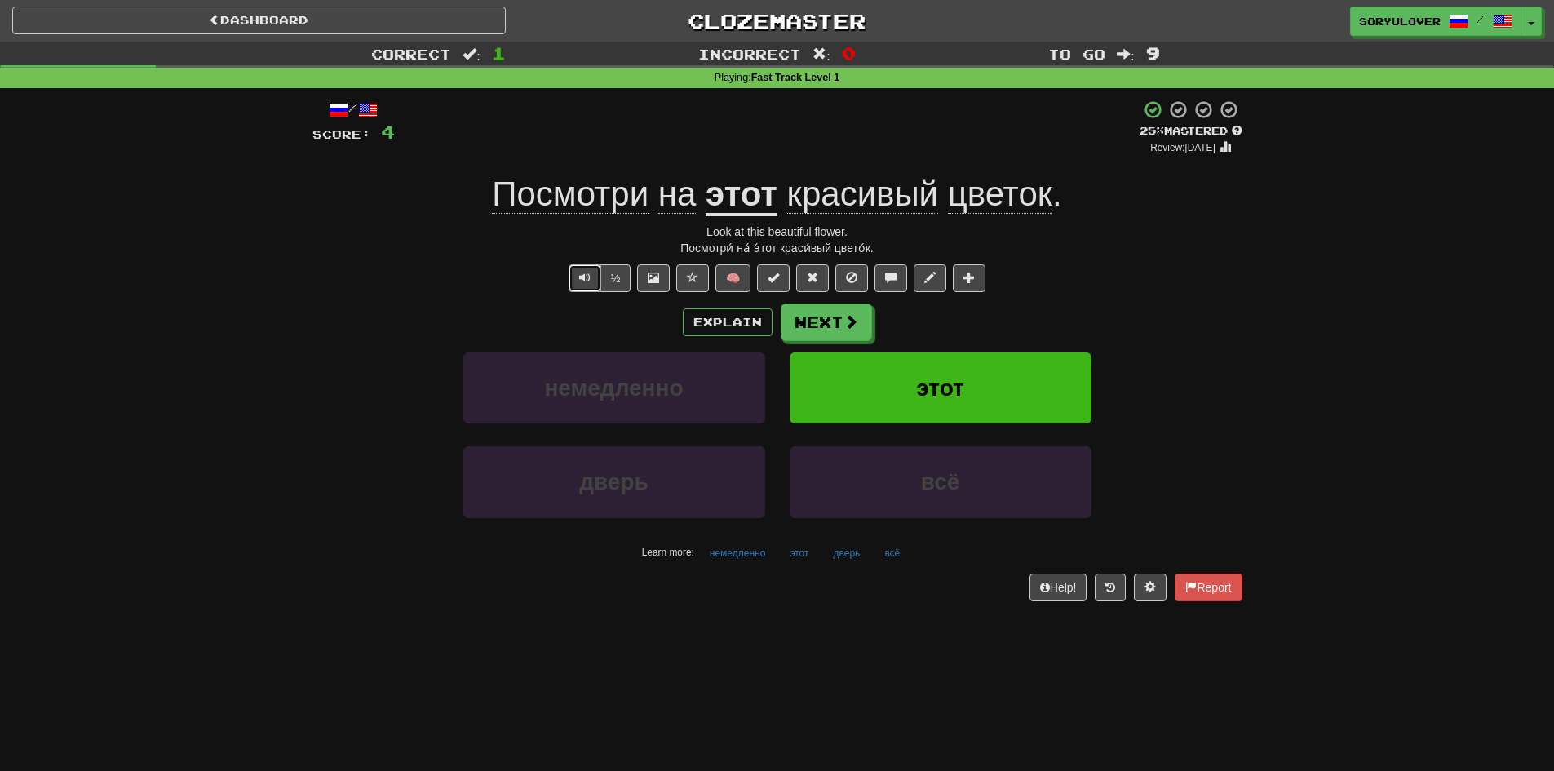
click at [592, 272] on button "Text-to-speech controls" at bounding box center [584, 278] width 33 height 28
click at [577, 275] on button "Text-to-speech controls" at bounding box center [584, 278] width 33 height 28
click at [811, 316] on button "Next" at bounding box center [826, 323] width 91 height 38
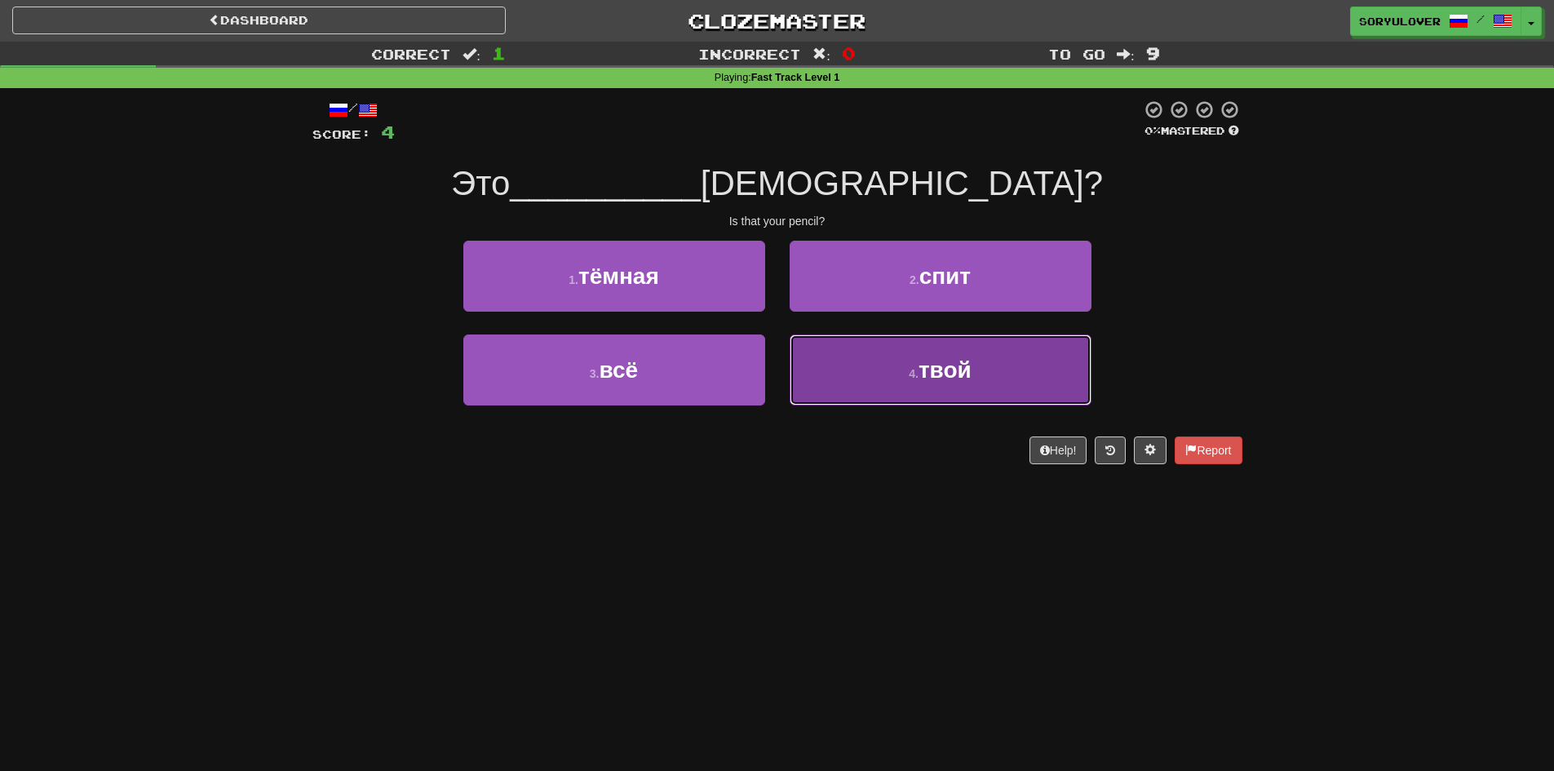
click at [834, 364] on button "4 . твой" at bounding box center [940, 369] width 302 height 71
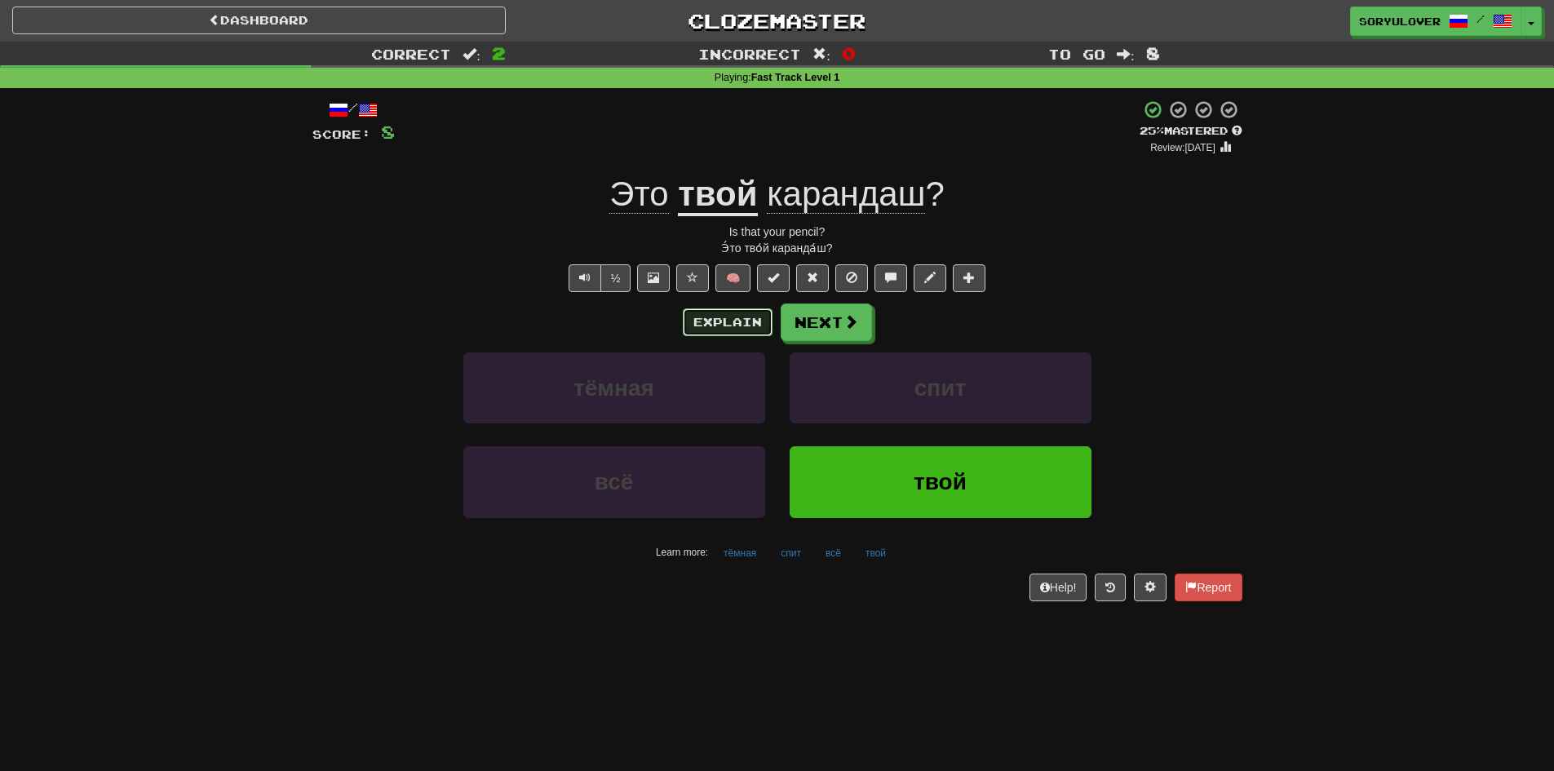
click at [724, 326] on button "Explain" at bounding box center [728, 322] width 90 height 28
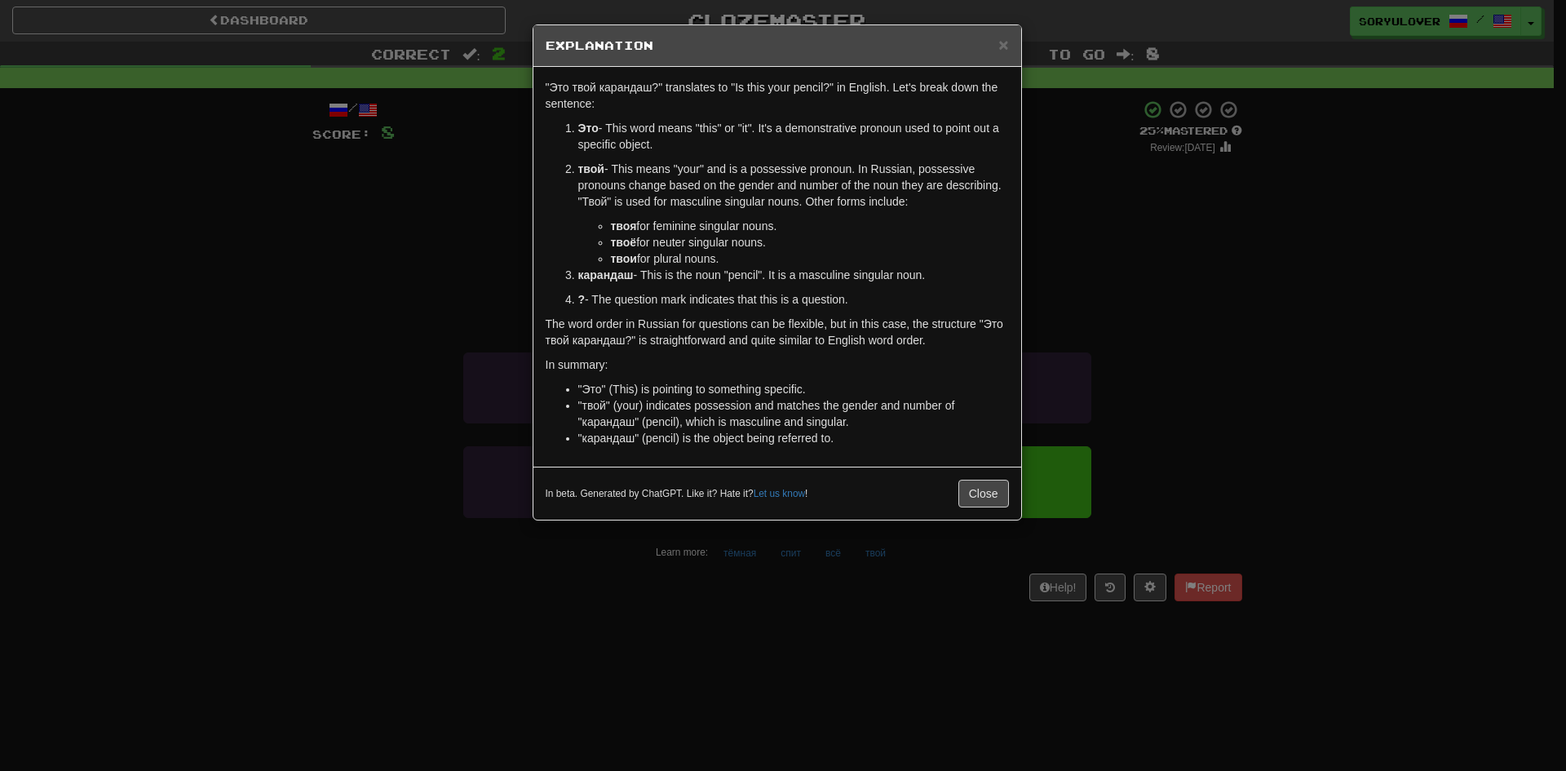
click at [471, 290] on div "× Explanation "Это твой карандаш?" translates to "Is this your pencil?" in Engl…" at bounding box center [783, 385] width 1566 height 771
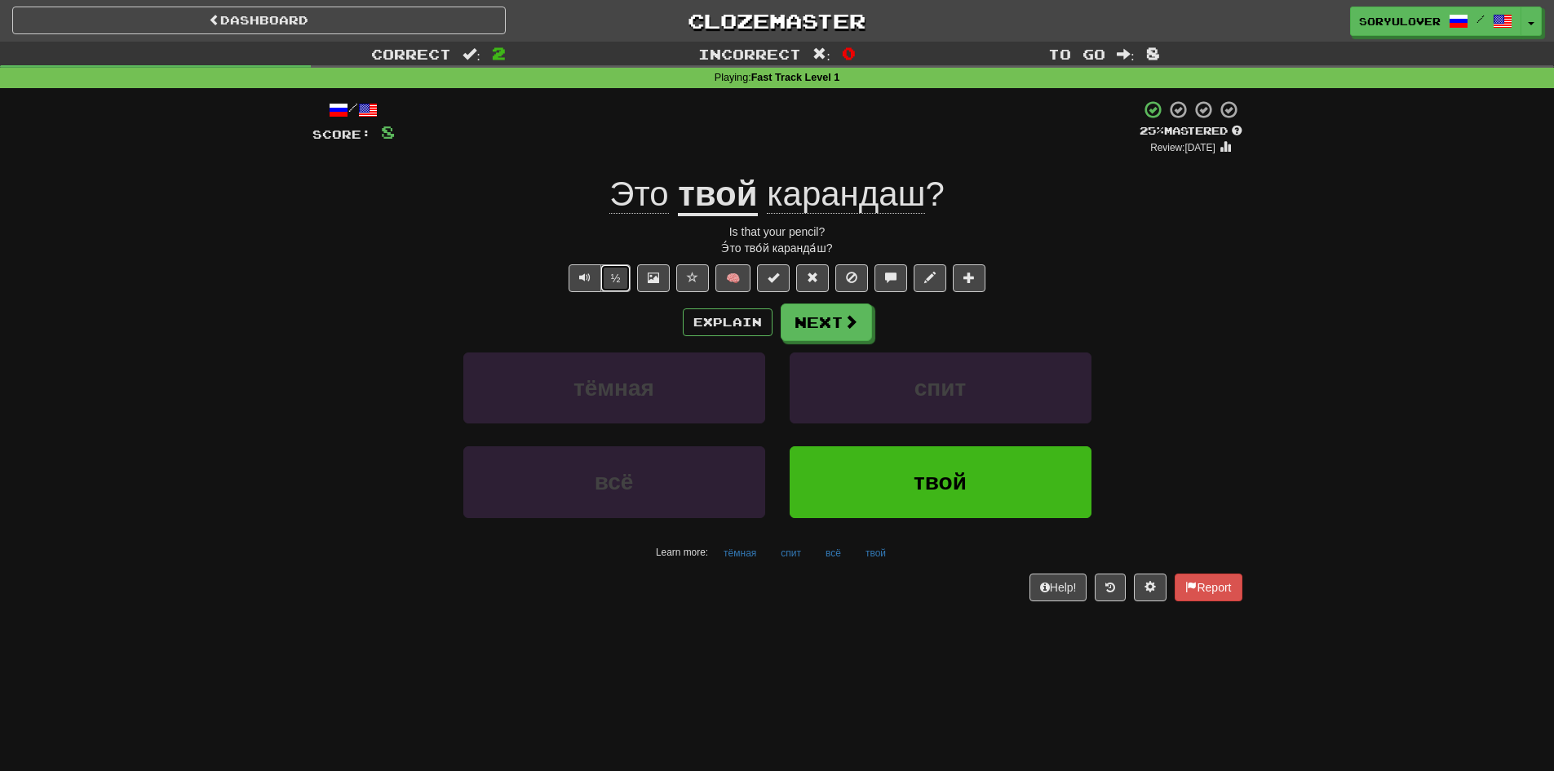
click at [611, 271] on button "½" at bounding box center [615, 278] width 31 height 28
click at [581, 279] on span "Text-to-speech controls" at bounding box center [584, 277] width 11 height 11
click at [702, 316] on button "Explain" at bounding box center [728, 322] width 90 height 28
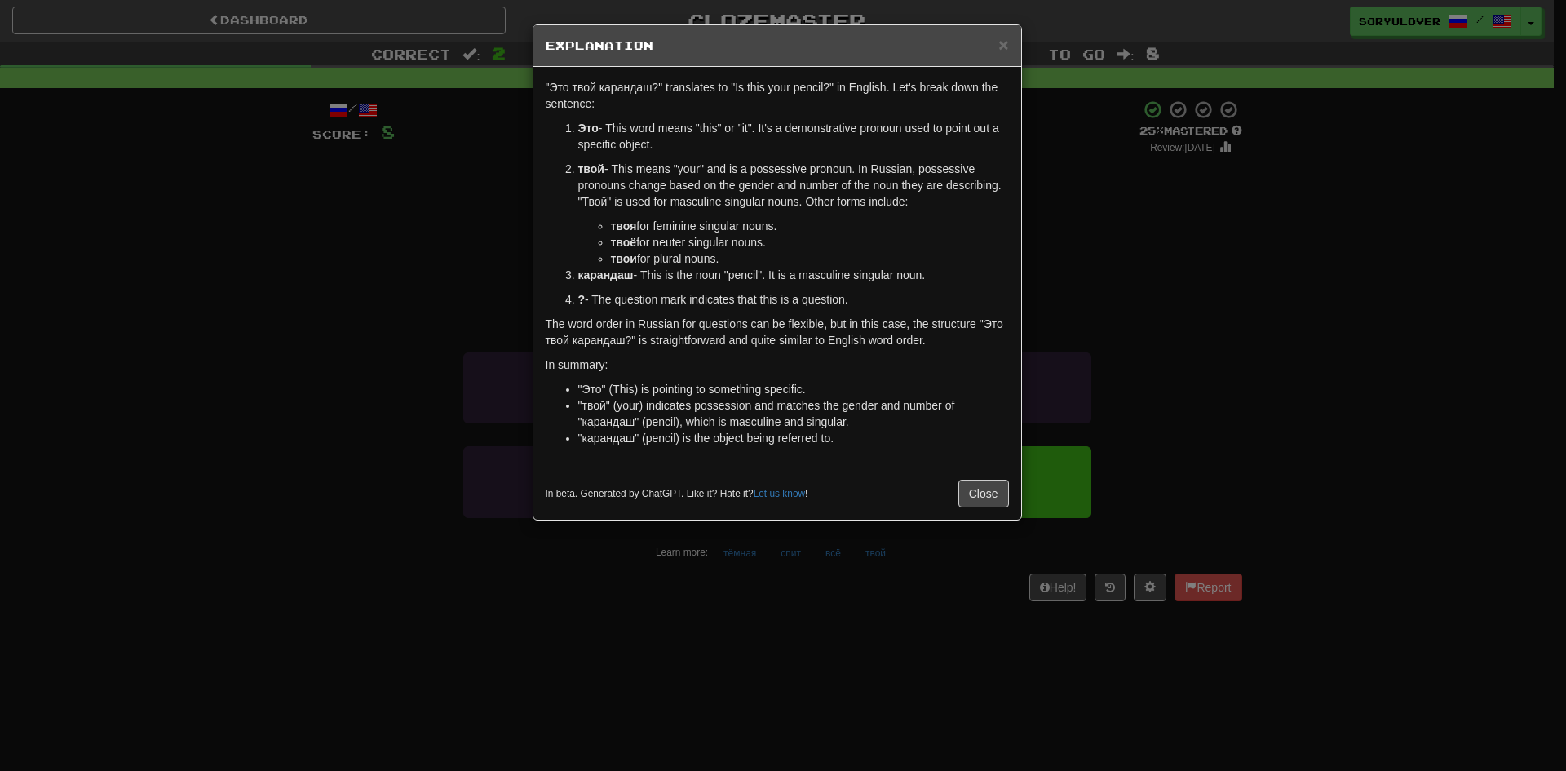
click at [590, 170] on strong "твой" at bounding box center [591, 168] width 26 height 13
click at [499, 251] on div "× Explanation "Это твой карандаш?" translates to "Is this your pencil?" in Engl…" at bounding box center [783, 385] width 1566 height 771
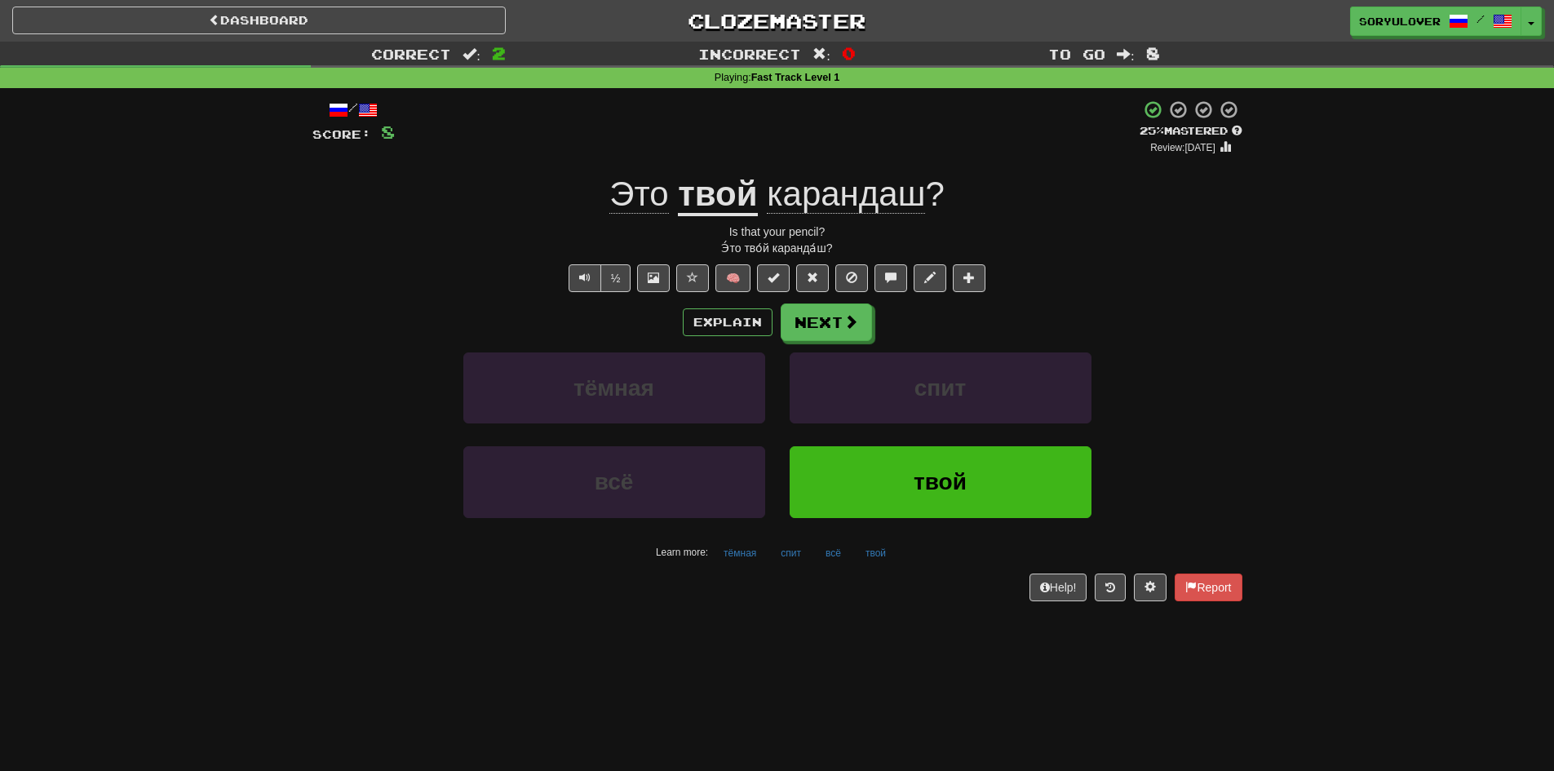
click at [703, 201] on u "твой" at bounding box center [717, 196] width 79 height 42
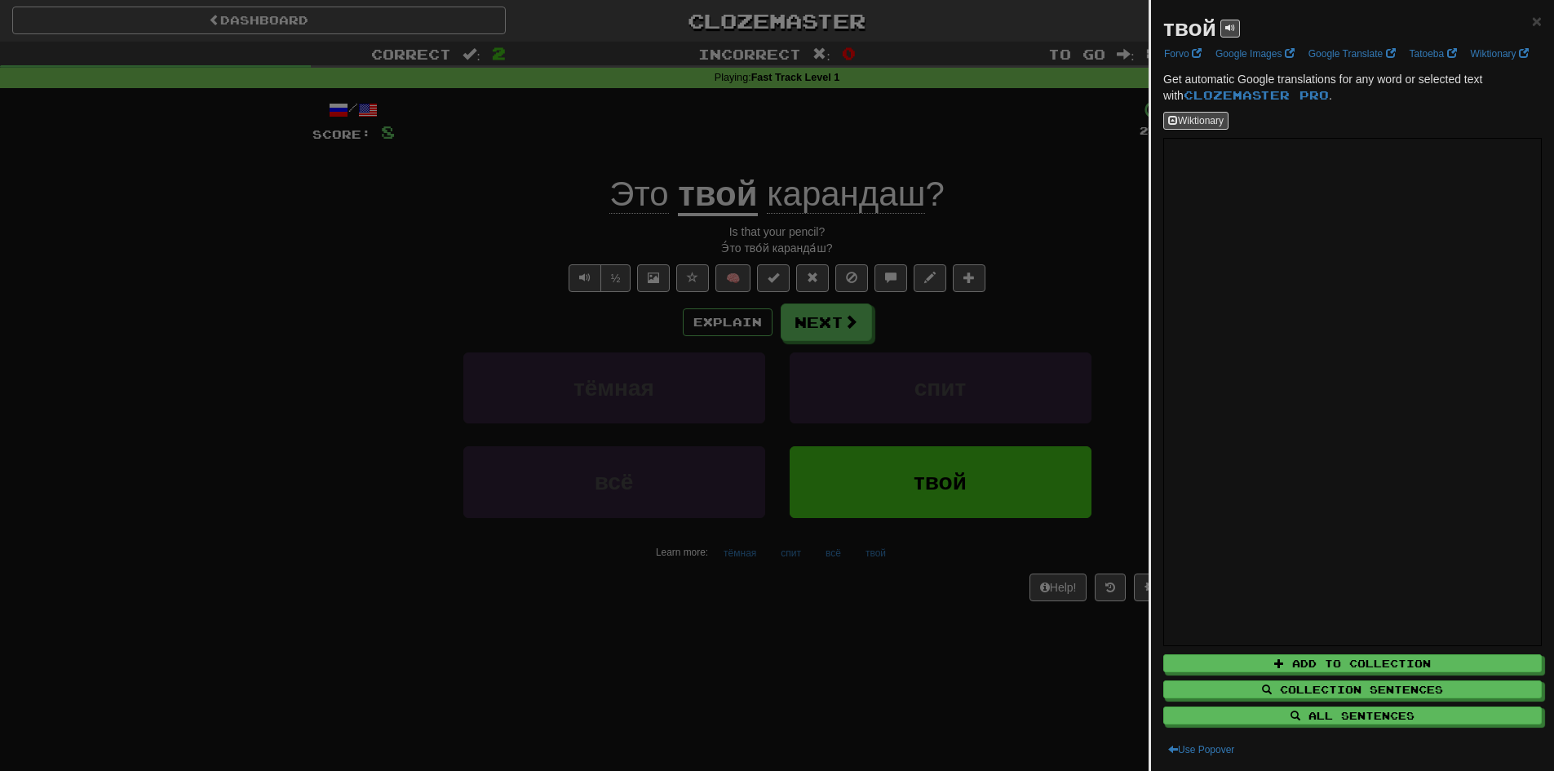
click at [636, 298] on div at bounding box center [777, 385] width 1554 height 771
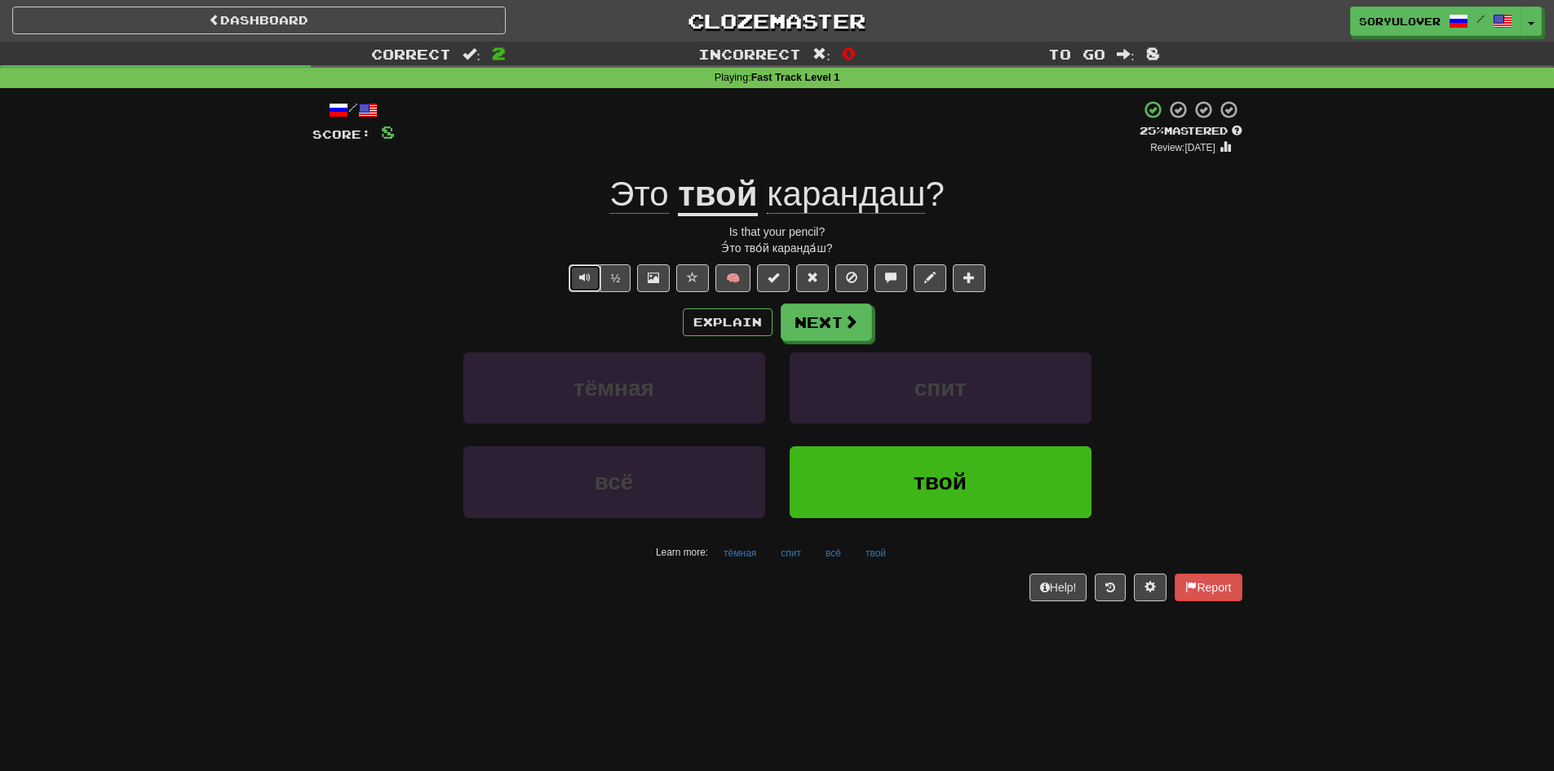
click at [589, 276] on span "Text-to-speech controls" at bounding box center [584, 277] width 11 height 11
click at [808, 195] on span "карандаш" at bounding box center [846, 194] width 158 height 39
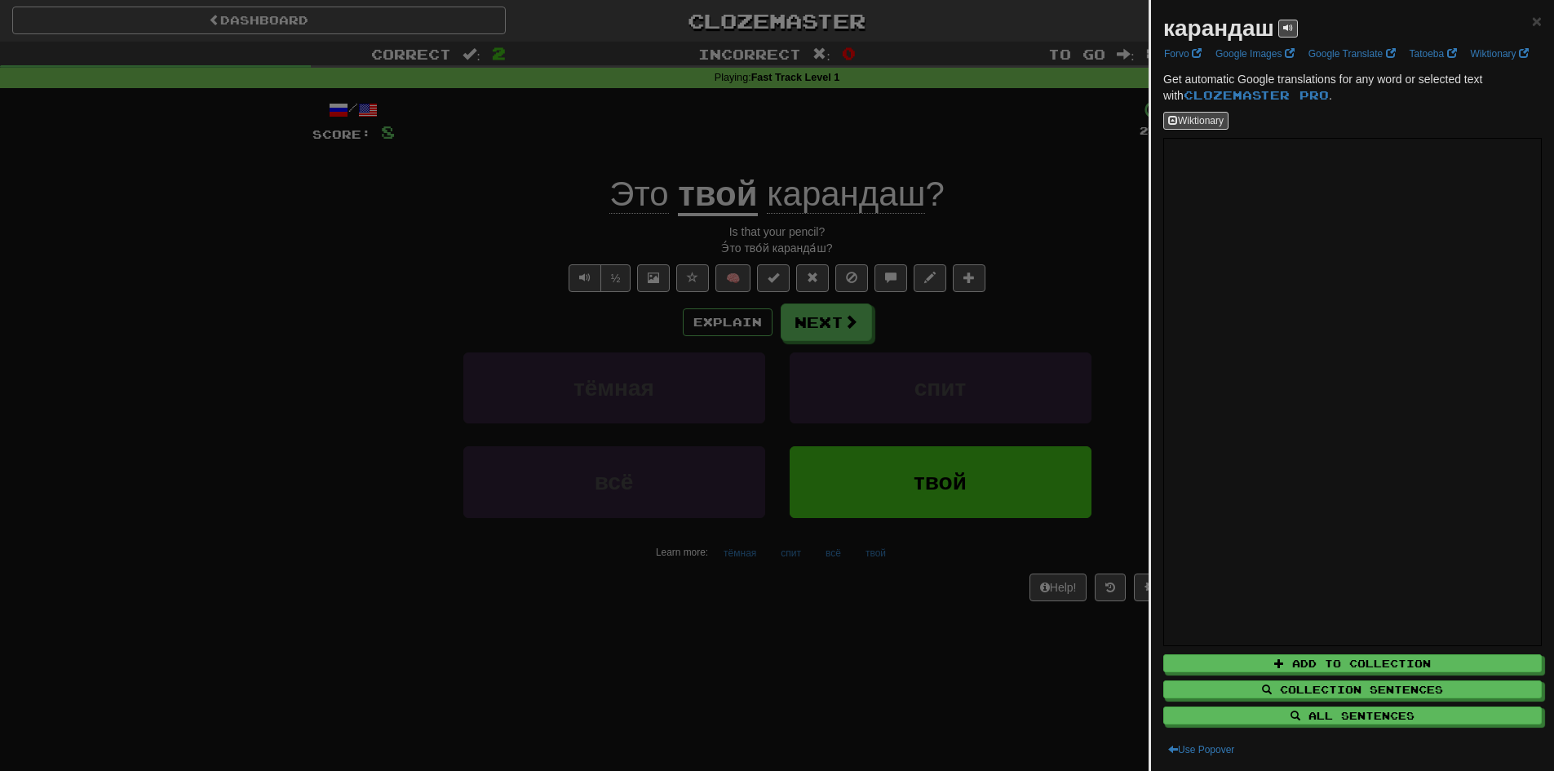
click at [660, 223] on div at bounding box center [777, 385] width 1554 height 771
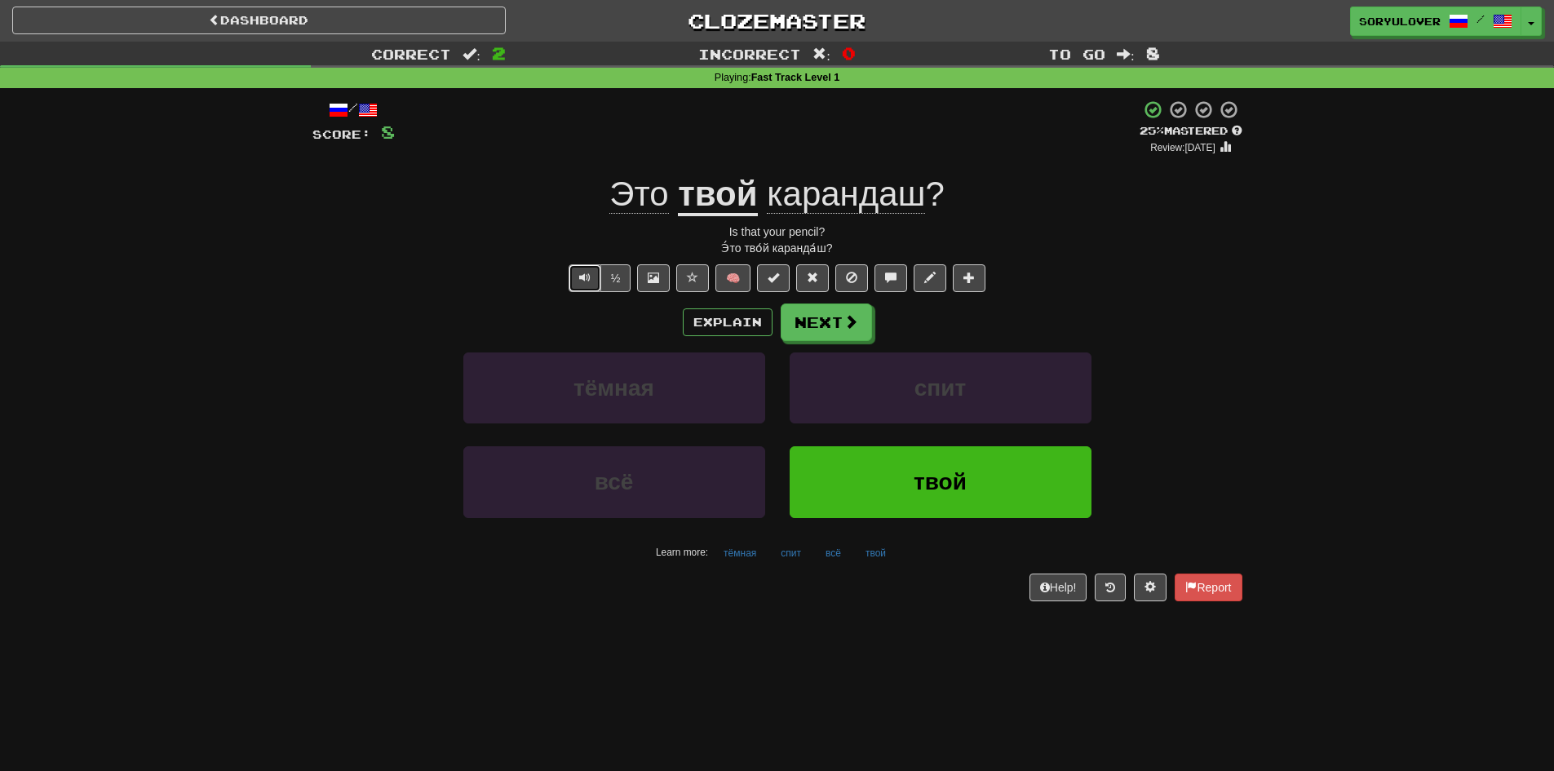
click at [589, 274] on span "Text-to-speech controls" at bounding box center [584, 277] width 11 height 11
click at [741, 318] on button "Explain" at bounding box center [728, 322] width 90 height 28
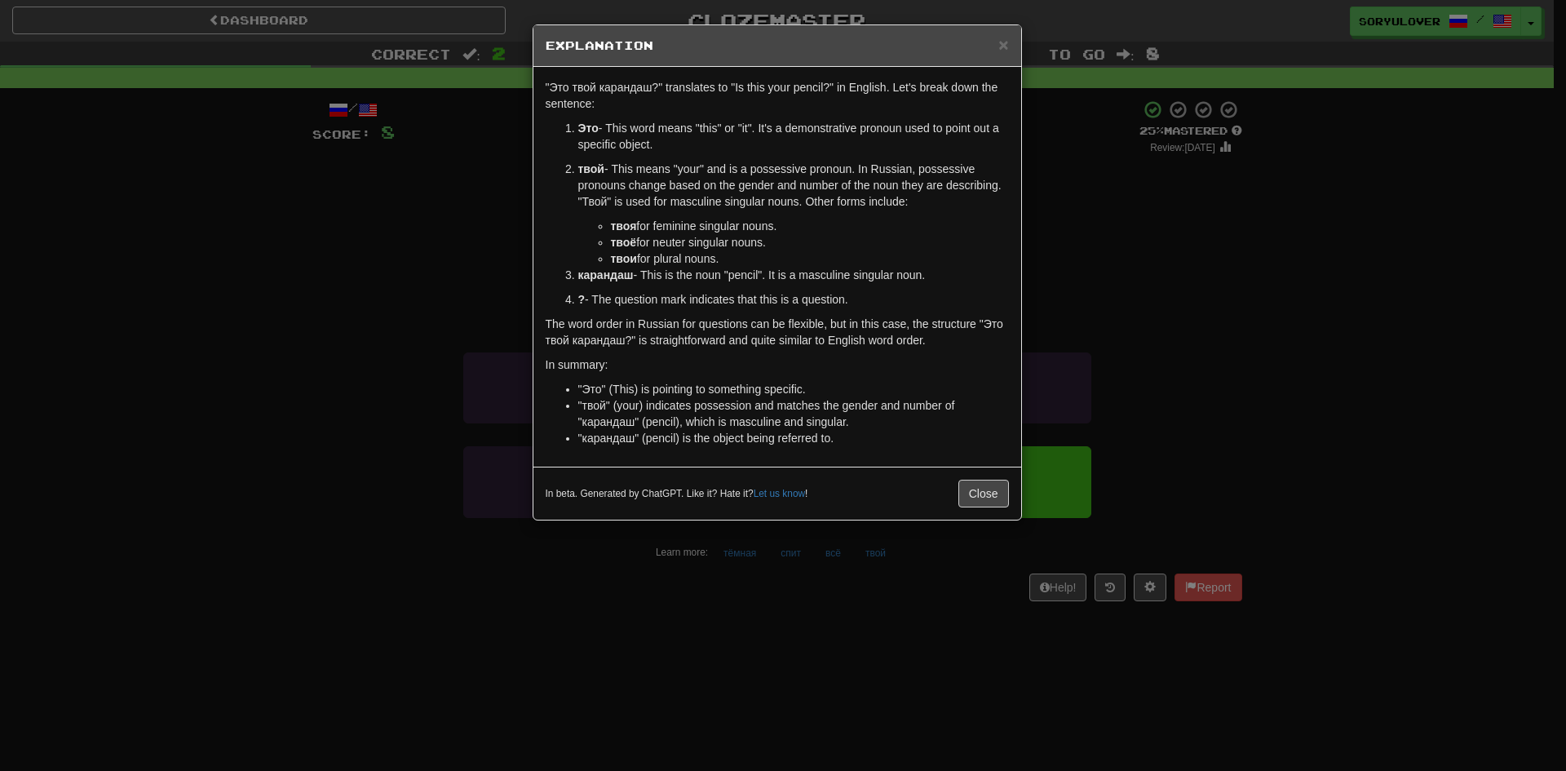
click at [434, 311] on div "× Explanation "Это твой карандаш?" translates to "Is this your pencil?" in Engl…" at bounding box center [783, 385] width 1566 height 771
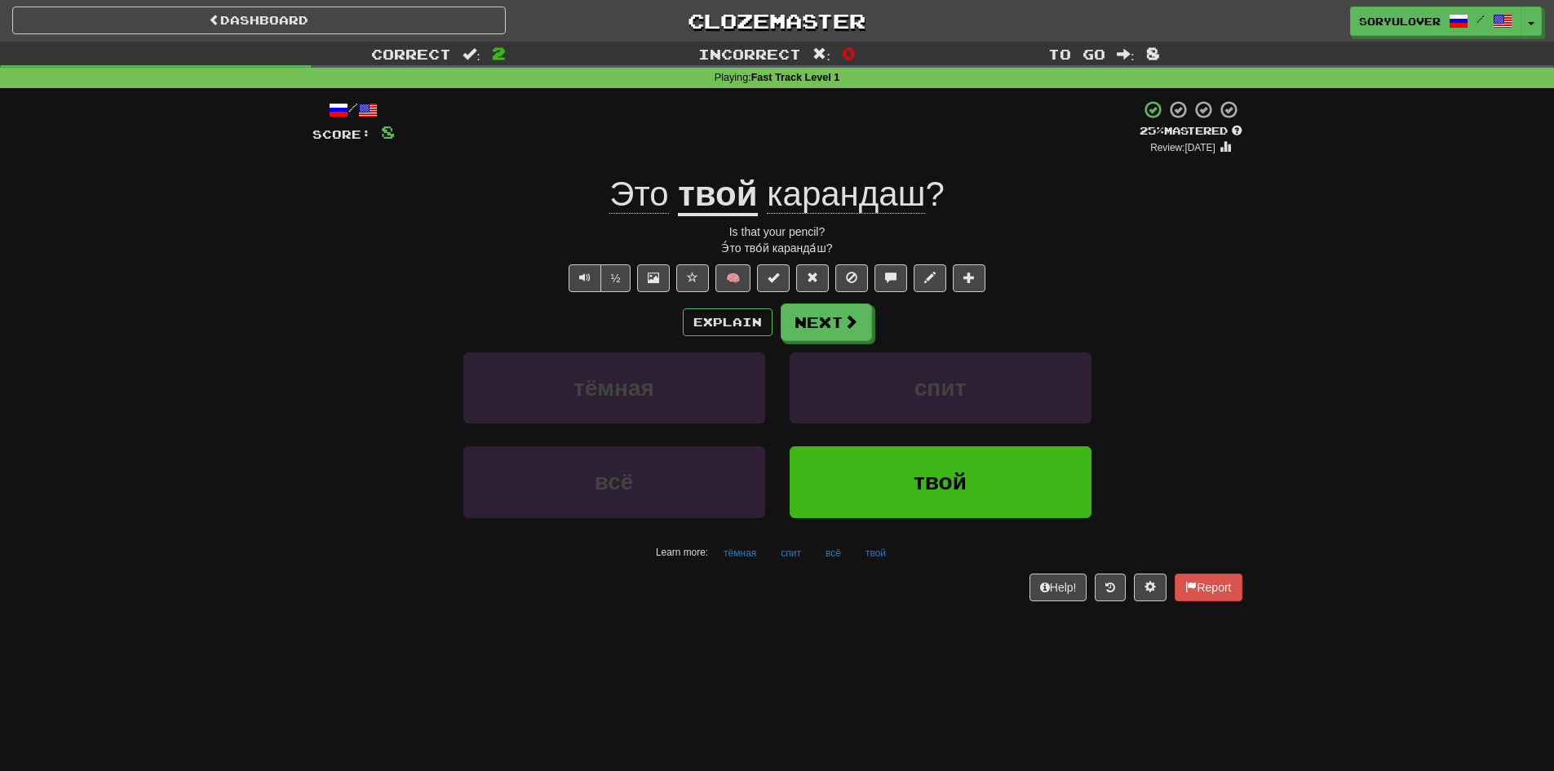
click at [698, 190] on u "твой" at bounding box center [717, 196] width 79 height 42
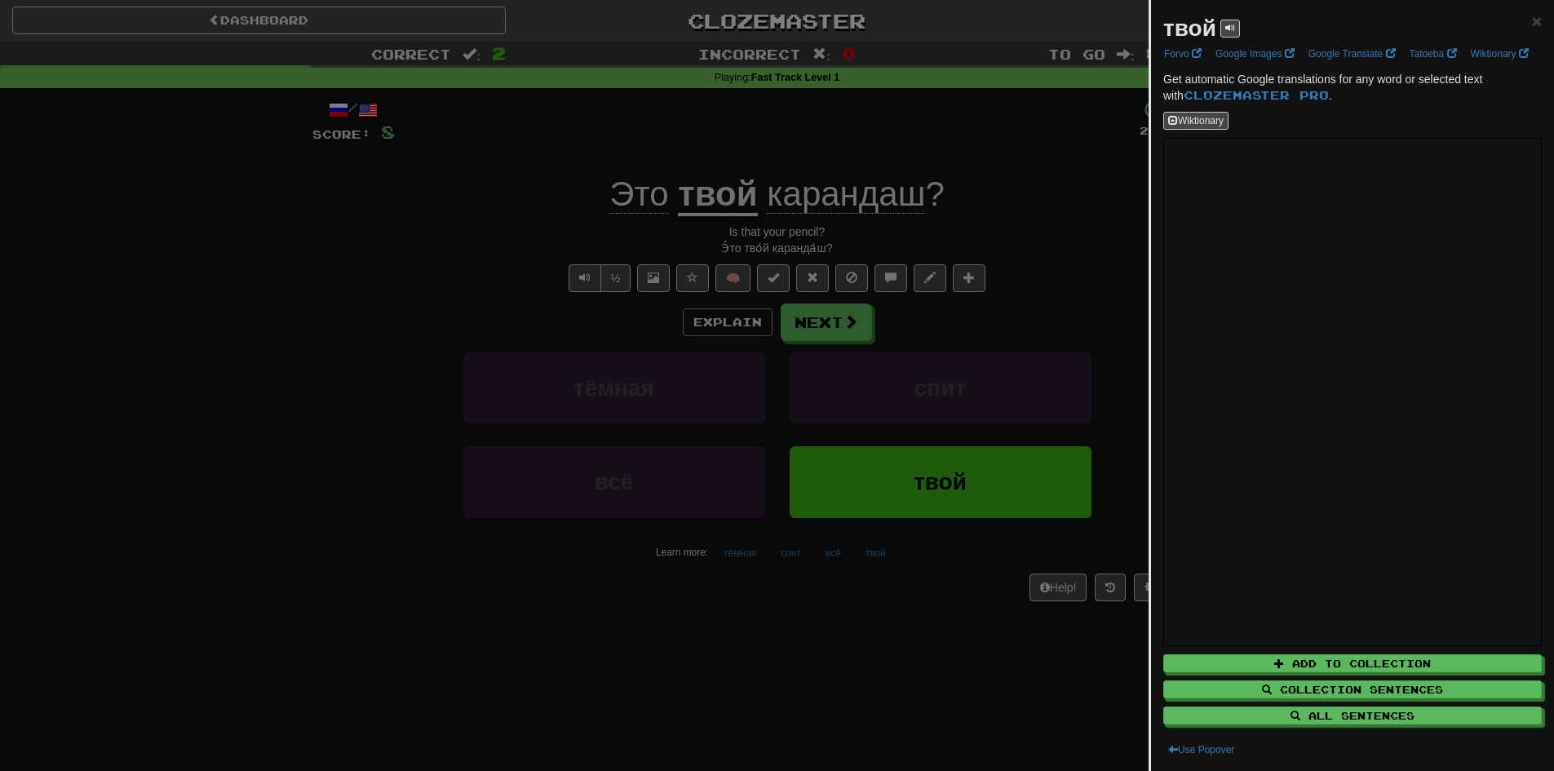
click at [857, 653] on div at bounding box center [777, 385] width 1554 height 771
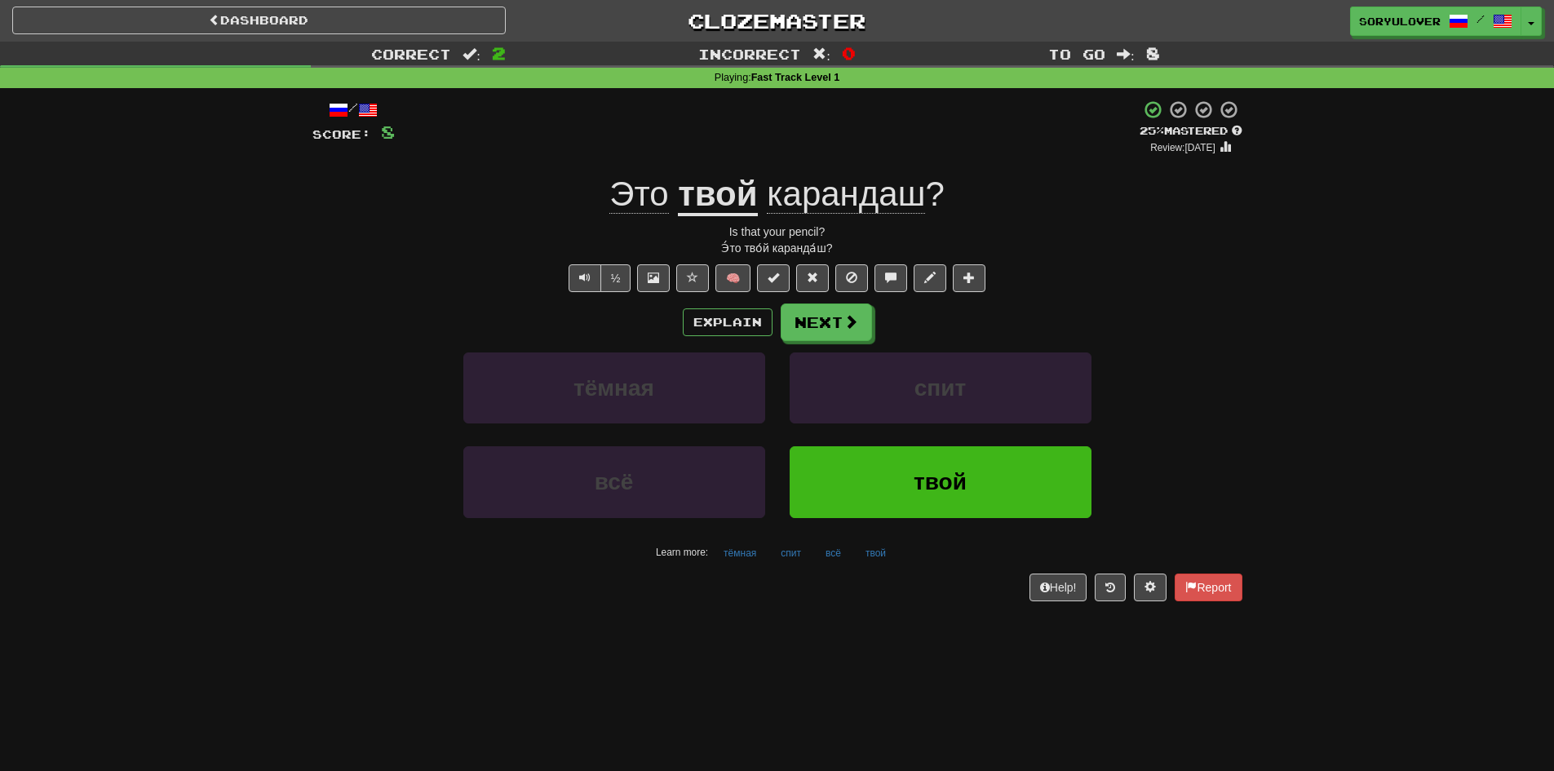
click at [634, 214] on span "Это" at bounding box center [643, 194] width 69 height 39
click at [647, 197] on span "Это" at bounding box center [638, 194] width 59 height 39
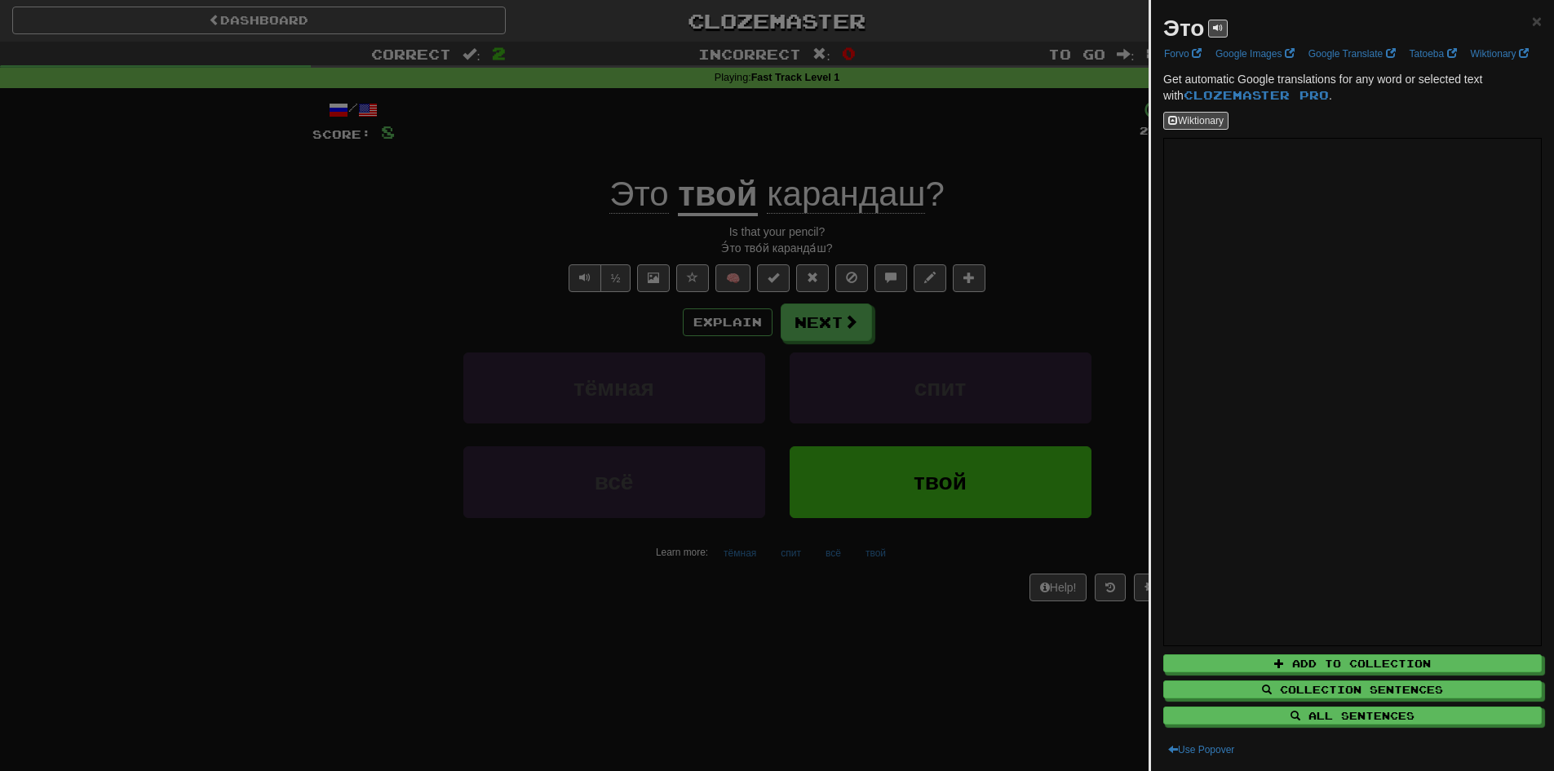
click at [550, 217] on div at bounding box center [777, 385] width 1554 height 771
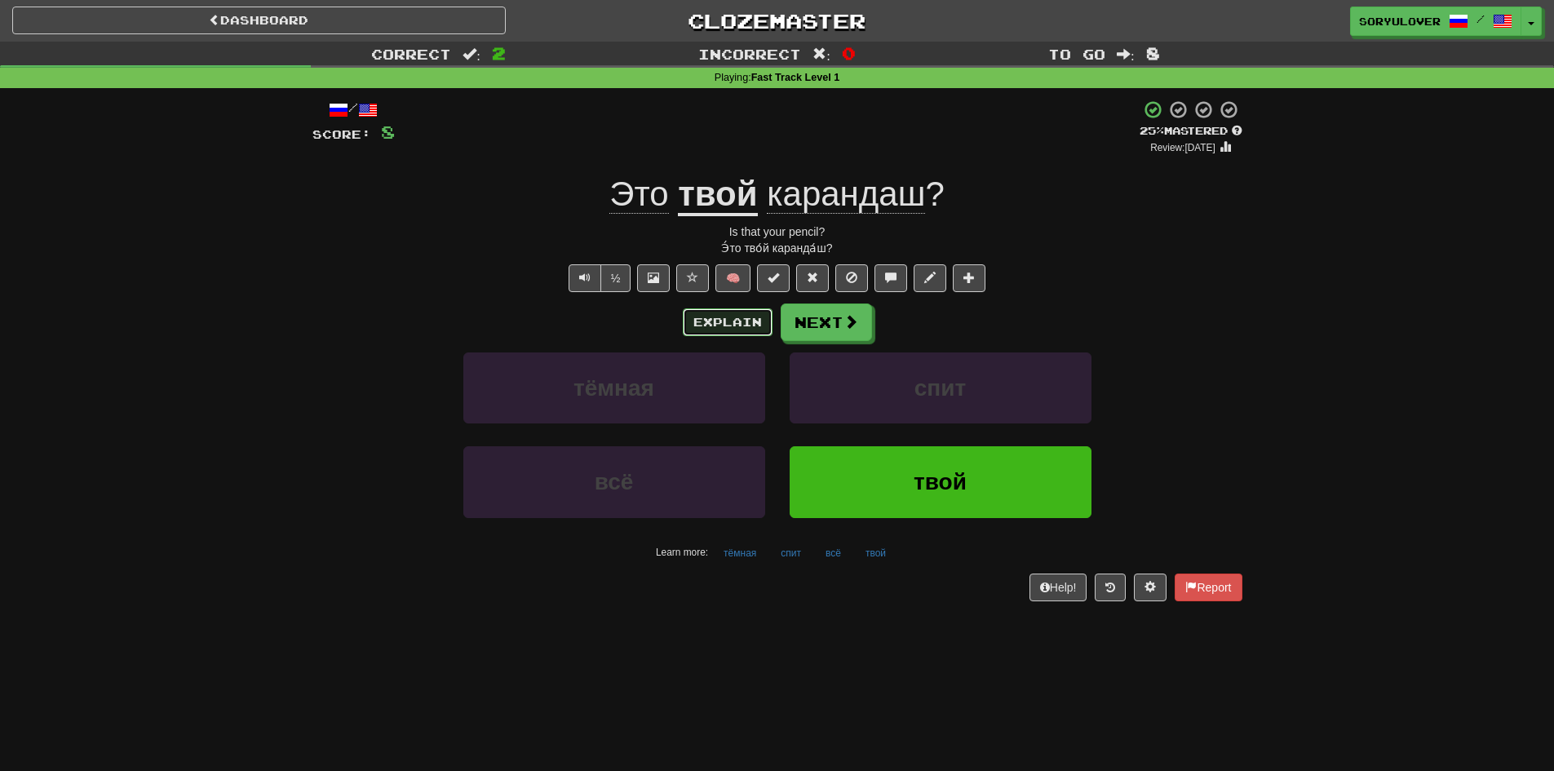
click at [714, 322] on button "Explain" at bounding box center [728, 322] width 90 height 28
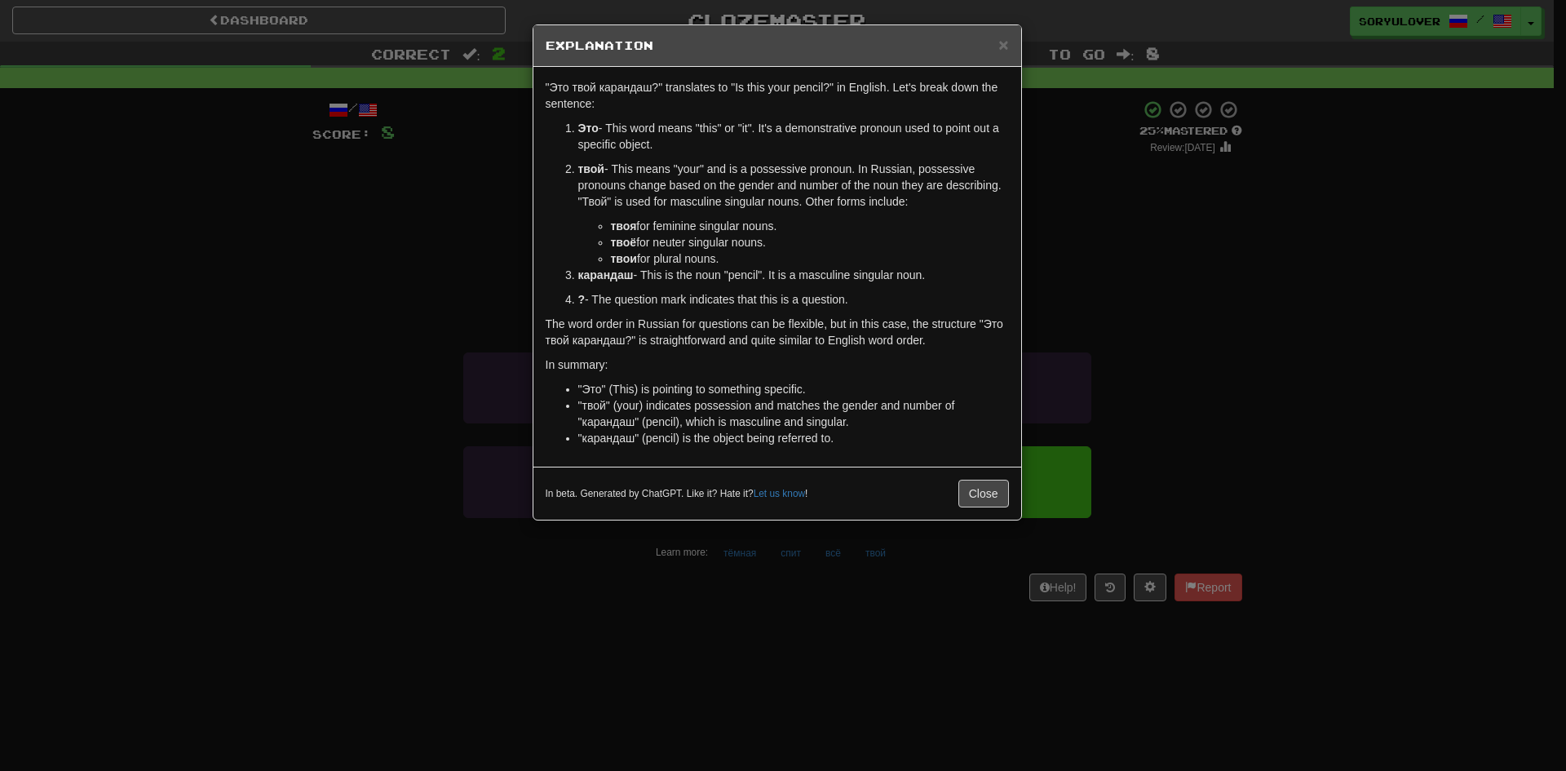
click at [419, 331] on div "× Explanation "Это твой карандаш?" translates to "Is this your pencil?" in Engl…" at bounding box center [783, 385] width 1566 height 771
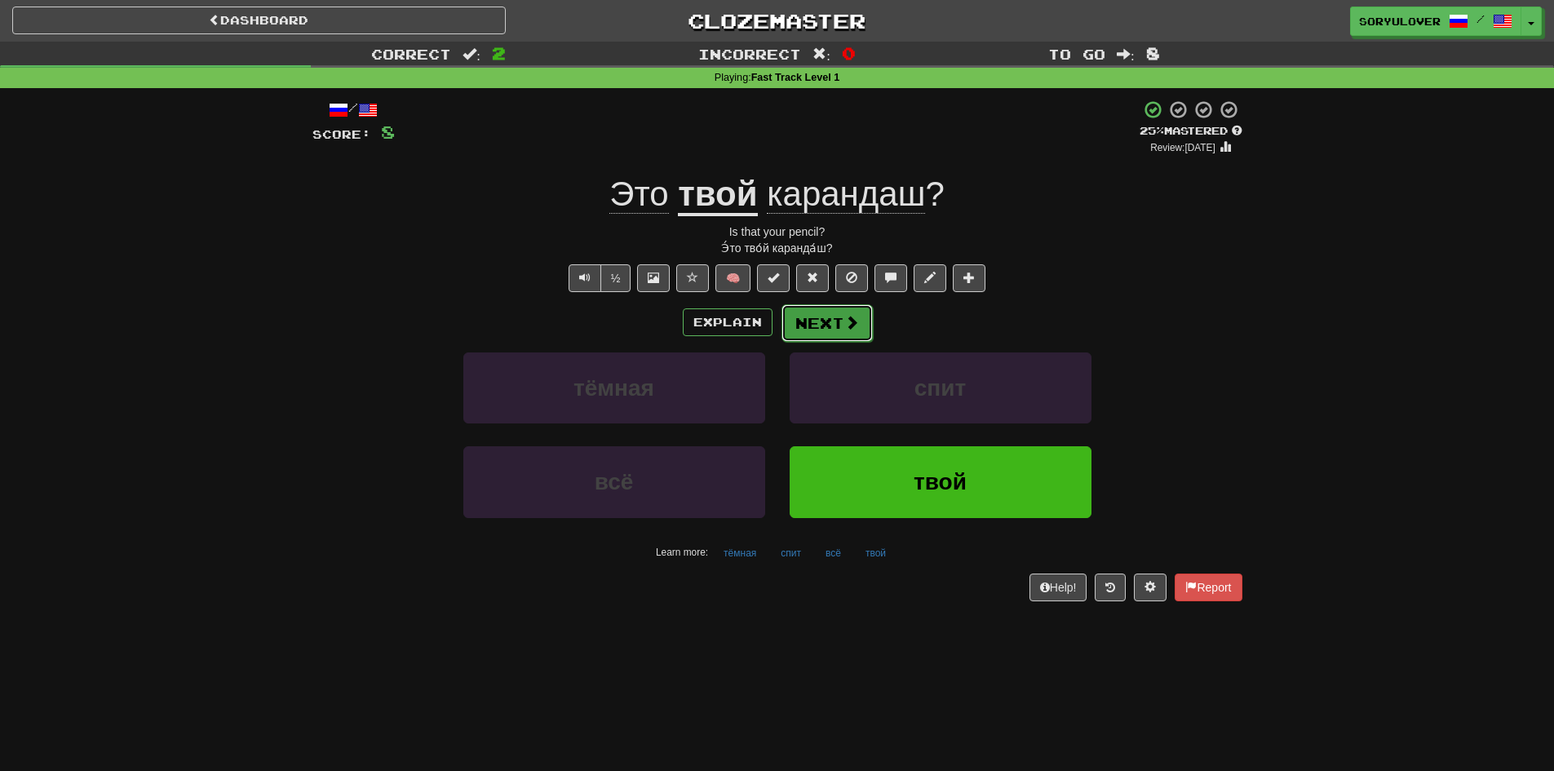
click at [819, 327] on button "Next" at bounding box center [826, 323] width 91 height 38
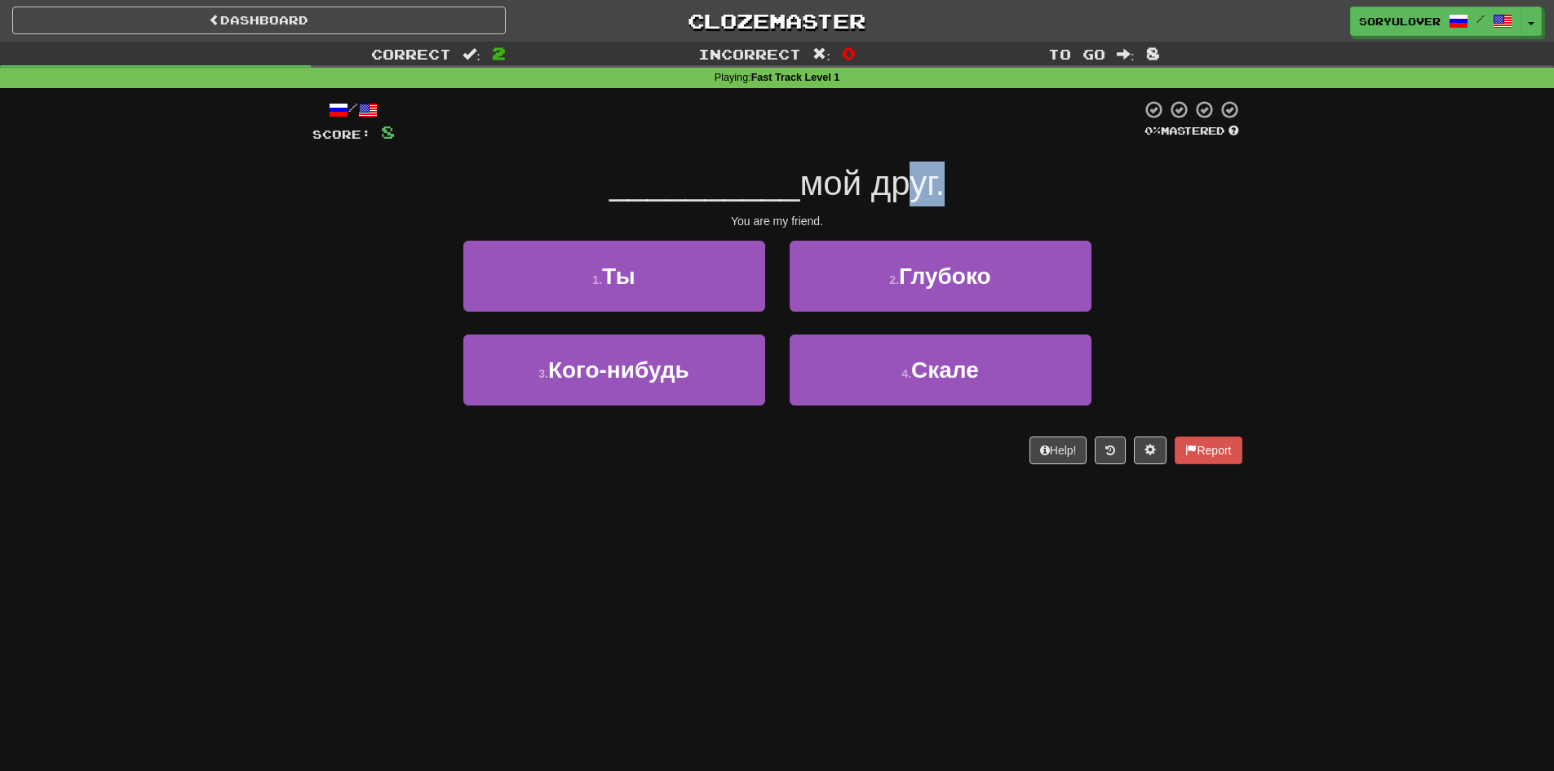
drag, startPoint x: 937, startPoint y: 191, endPoint x: 902, endPoint y: 188, distance: 35.2
click at [902, 188] on span "мой друг." at bounding box center [871, 183] width 145 height 38
click at [907, 190] on span "мой друг." at bounding box center [871, 183] width 145 height 38
click at [886, 514] on div "Dashboard Clozemaster soryulover / Toggle Dropdown Dashboard Leaderboard Activi…" at bounding box center [777, 385] width 1554 height 771
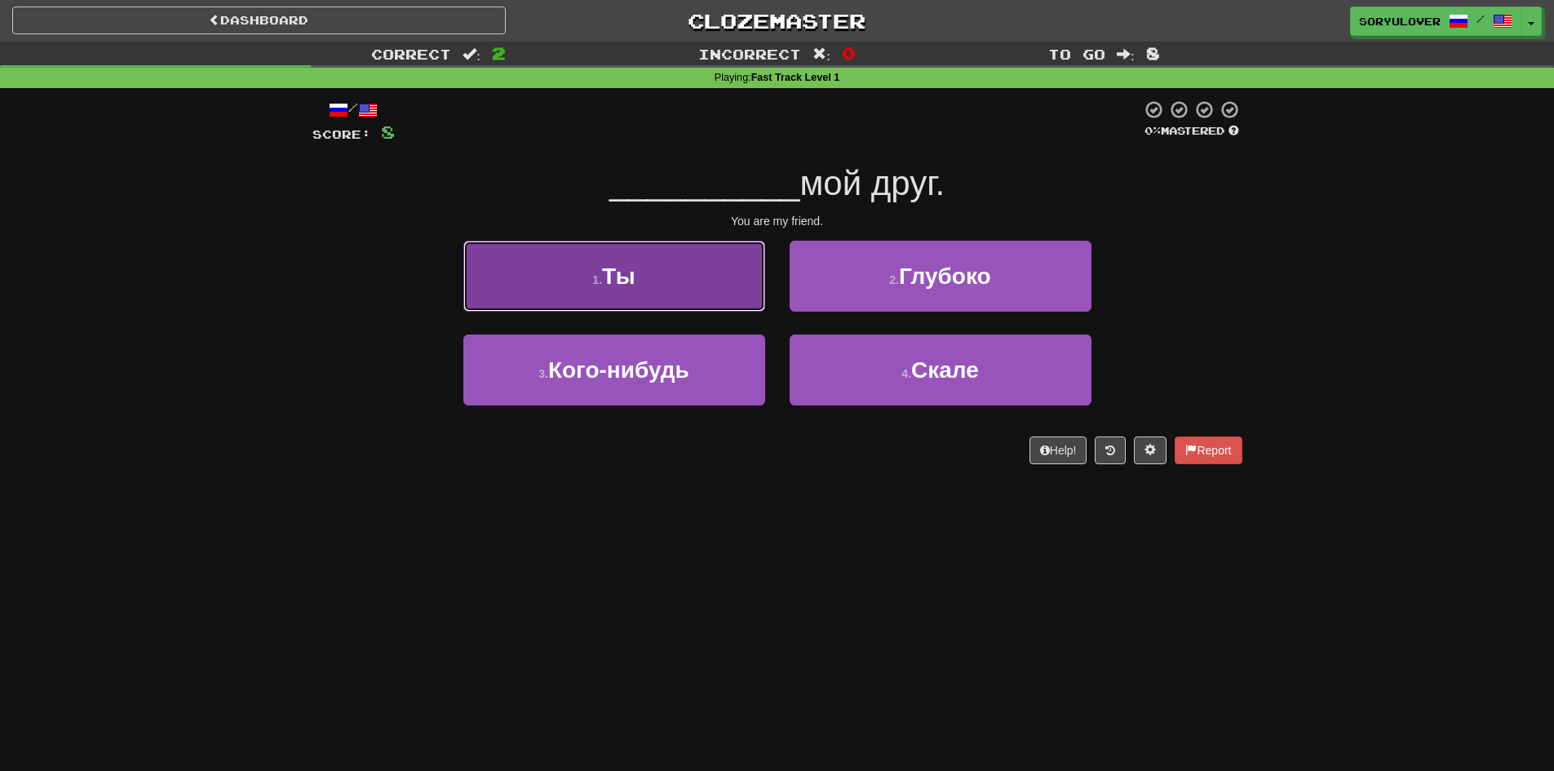
click at [707, 279] on button "1 . Ты" at bounding box center [614, 276] width 302 height 71
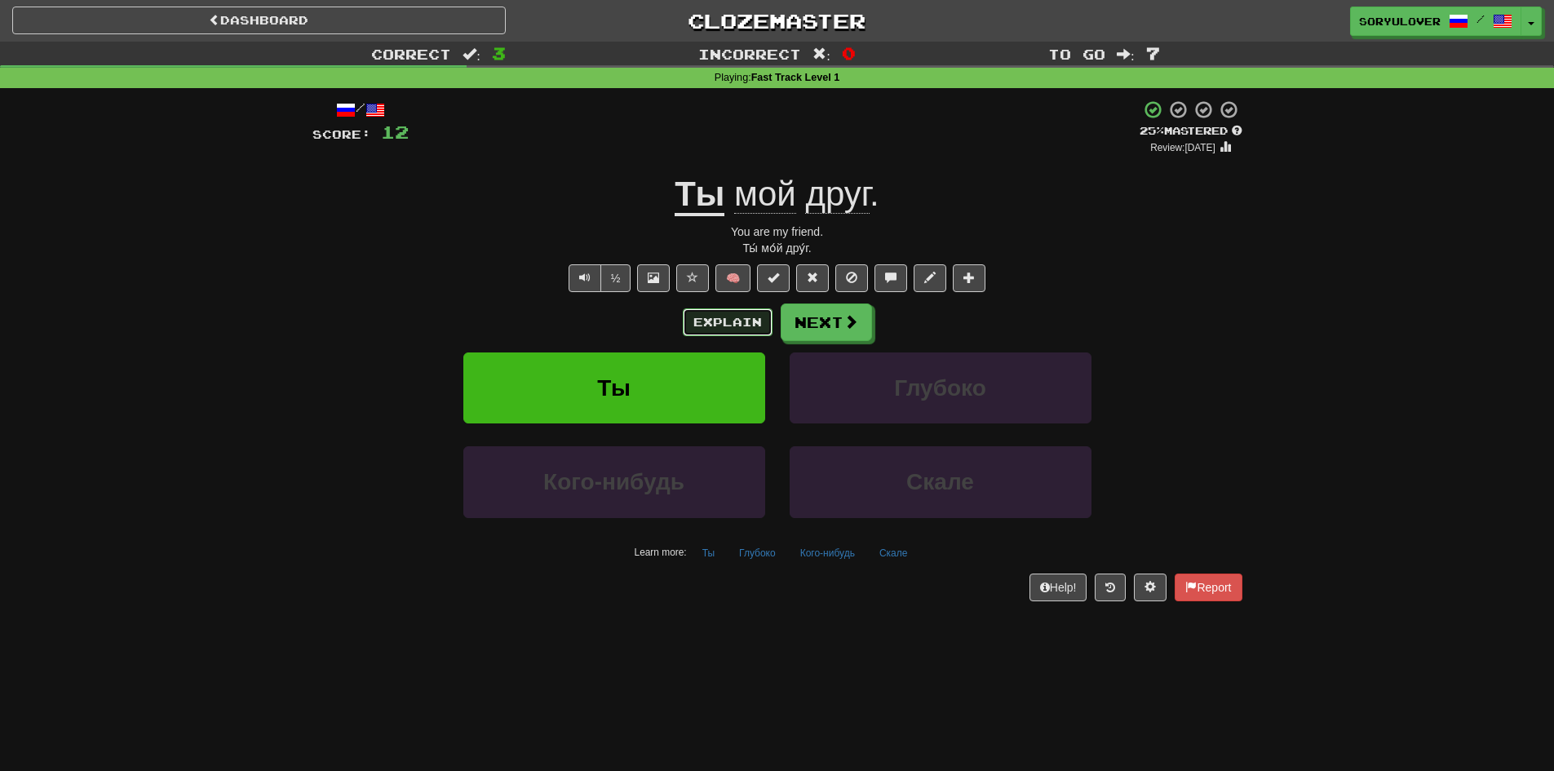
click at [697, 321] on button "Explain" at bounding box center [728, 322] width 90 height 28
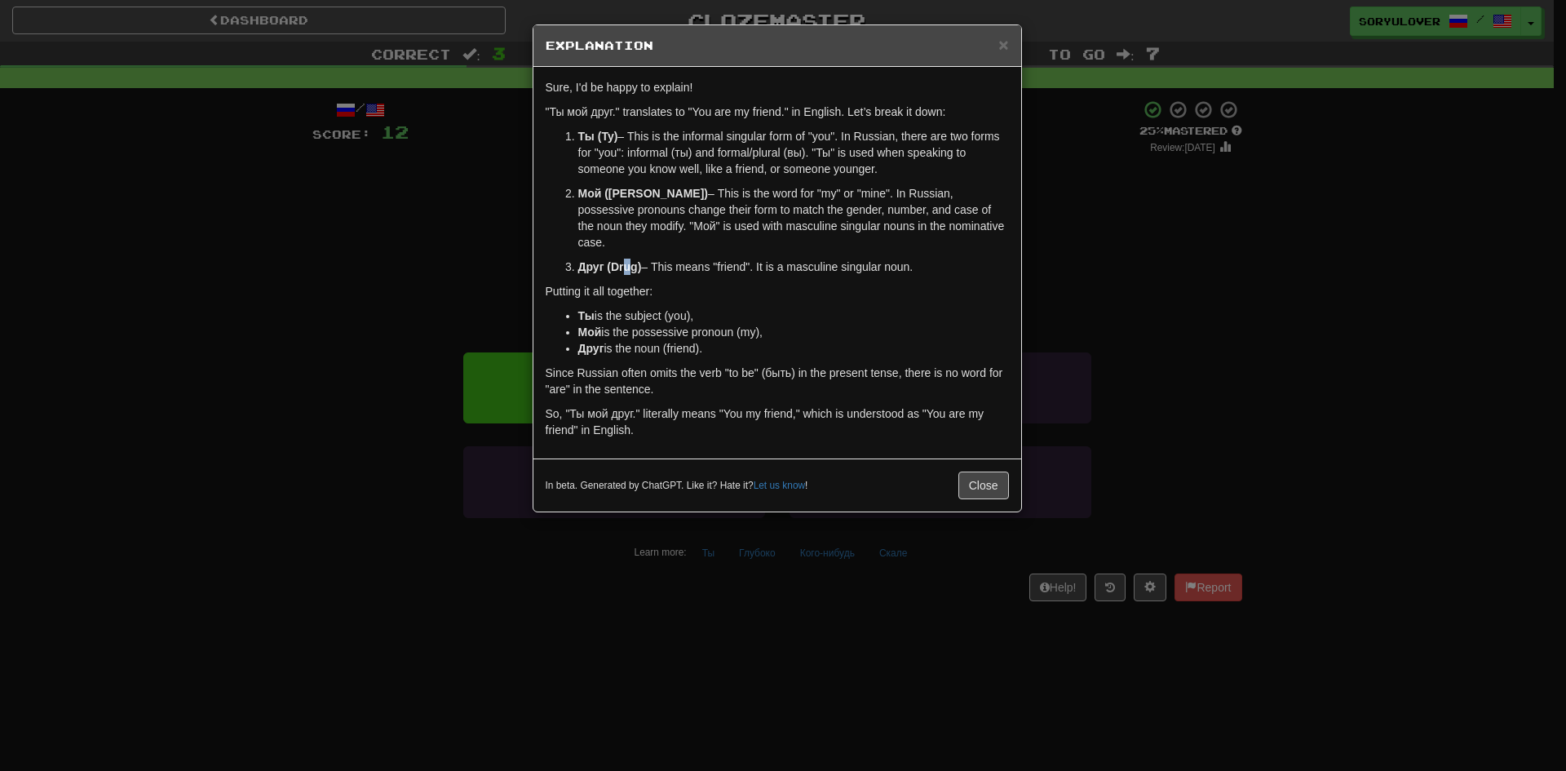
drag, startPoint x: 621, startPoint y: 253, endPoint x: 630, endPoint y: 252, distance: 9.0
click at [630, 260] on strong "Друг (Drug)" at bounding box center [610, 266] width 64 height 13
click at [661, 260] on div "Sure, I'd be happy to explain! "Ты мой друг." translates to "You are my friend.…" at bounding box center [777, 262] width 488 height 391
drag, startPoint x: 696, startPoint y: 254, endPoint x: 720, endPoint y: 254, distance: 24.5
click at [720, 259] on p "Друг (Drug) – This means "friend". It is a masculine singular noun." at bounding box center [793, 267] width 431 height 16
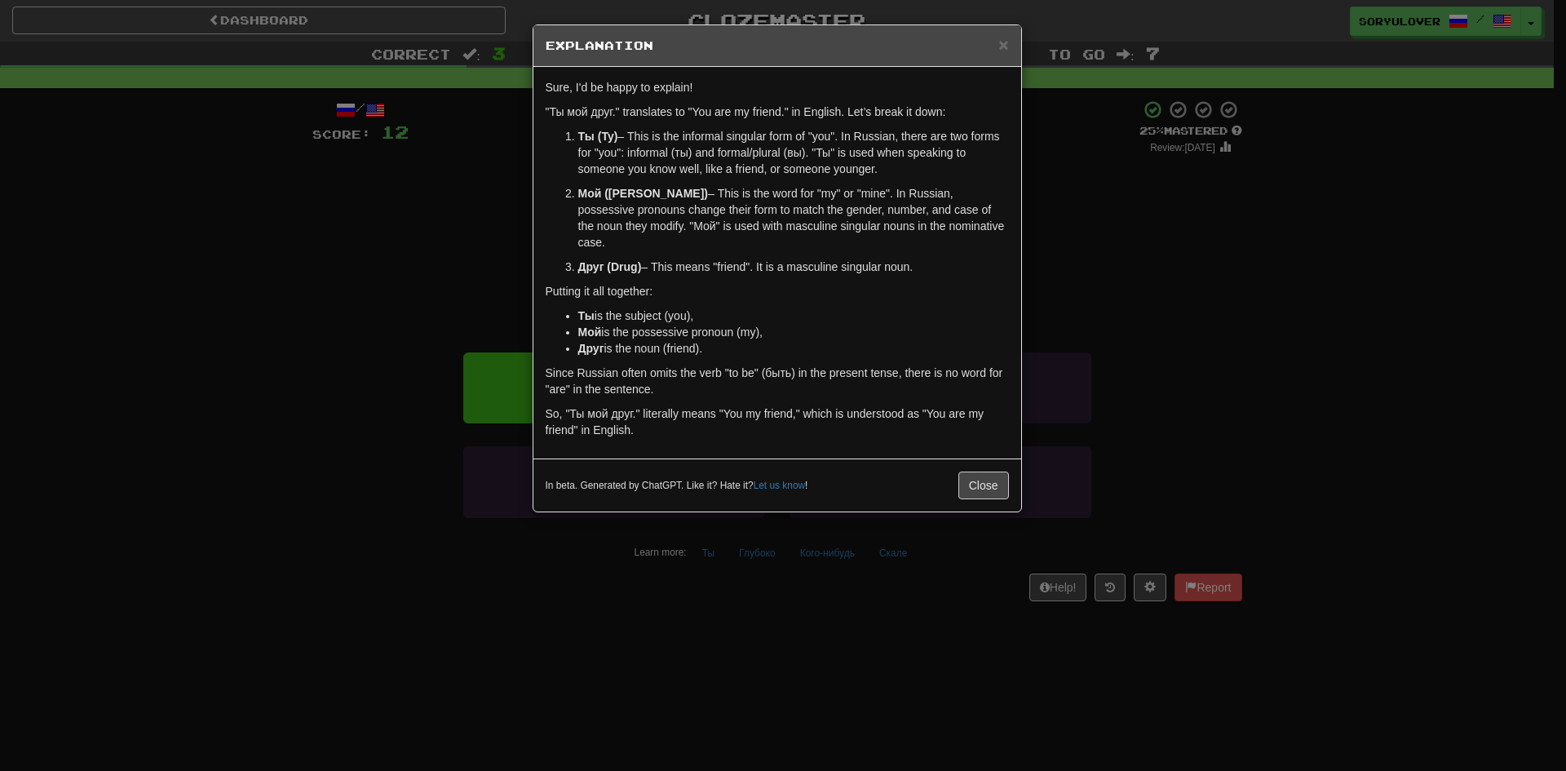
click at [414, 276] on div "× Explanation Sure, I'd be happy to explain! "Ты мой друг." translates to "You …" at bounding box center [783, 385] width 1566 height 771
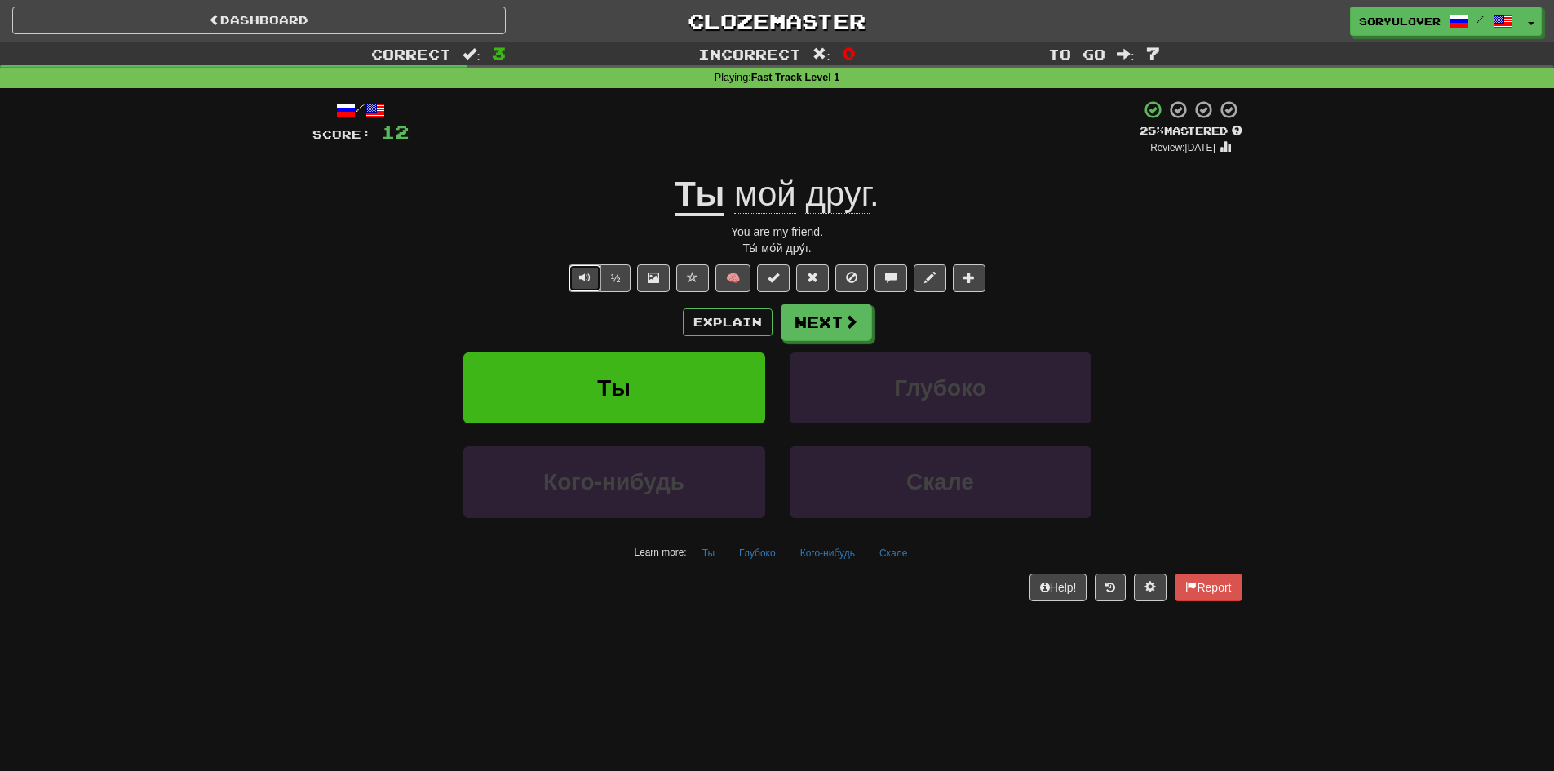
click at [575, 280] on button "Text-to-speech controls" at bounding box center [584, 278] width 33 height 28
click at [597, 279] on button "Text-to-speech controls" at bounding box center [584, 278] width 33 height 28
click at [815, 332] on button "Next" at bounding box center [826, 323] width 91 height 38
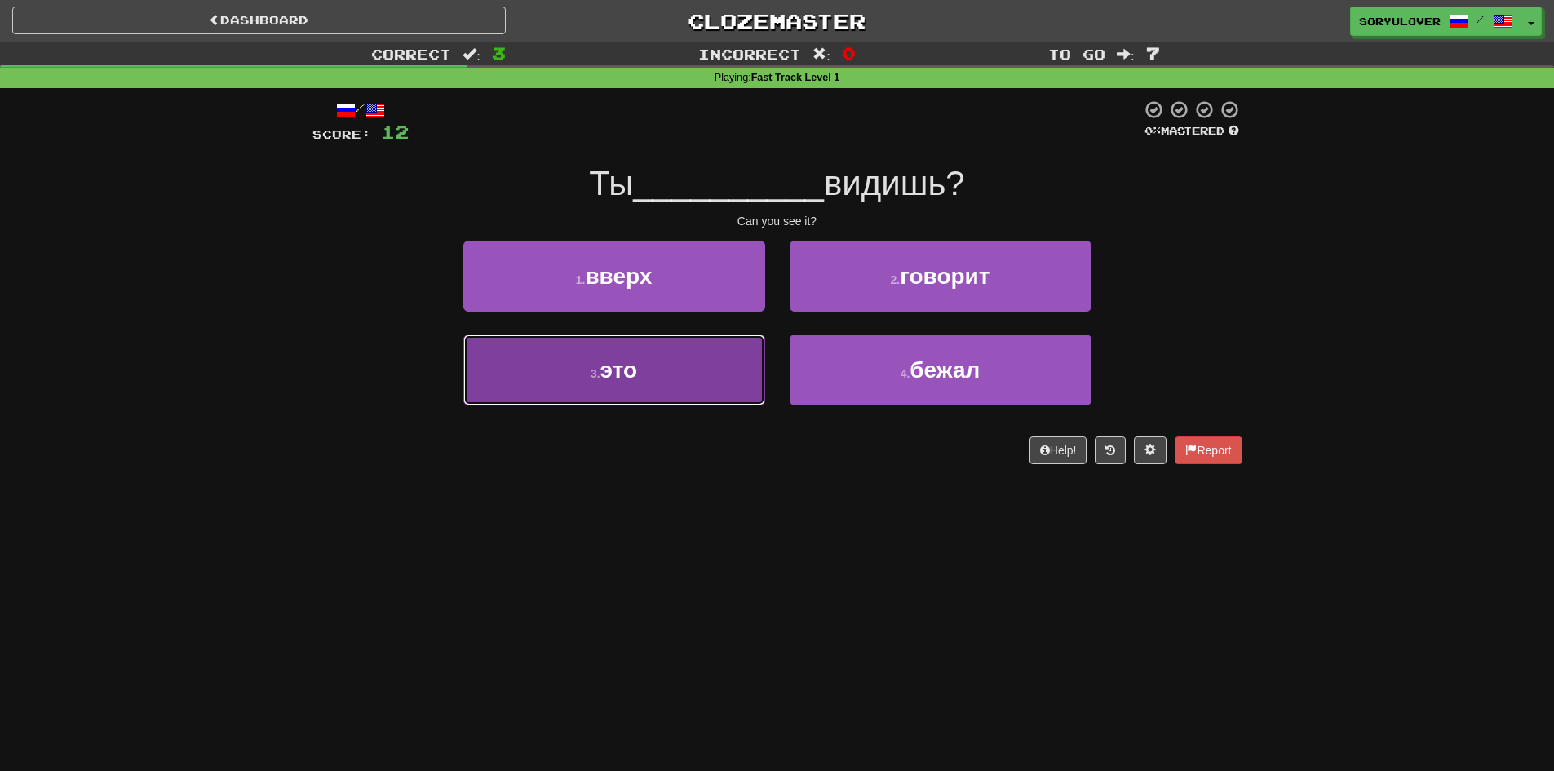
click at [706, 373] on button "3 . это" at bounding box center [614, 369] width 302 height 71
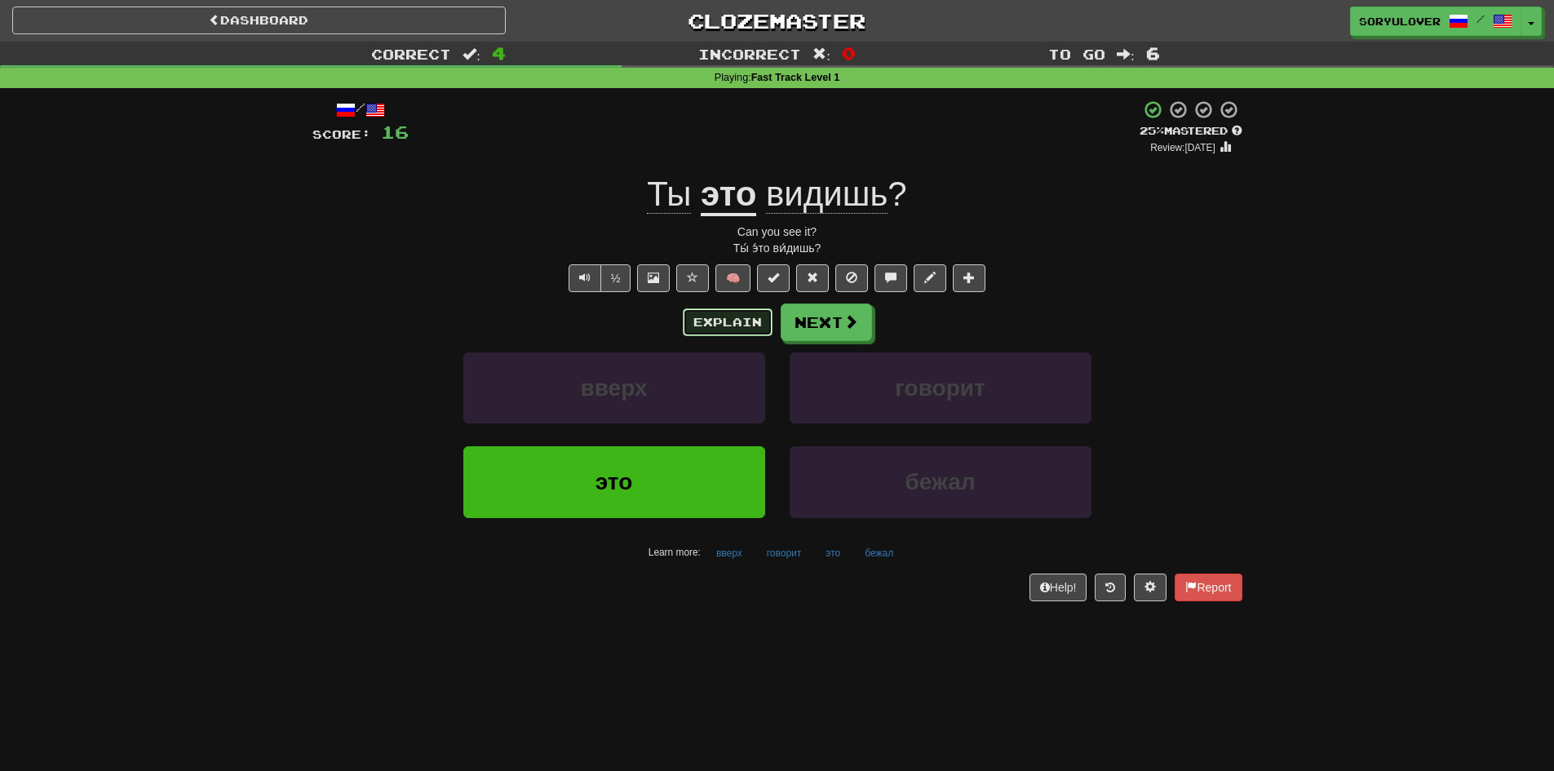
click at [722, 323] on button "Explain" at bounding box center [728, 322] width 90 height 28
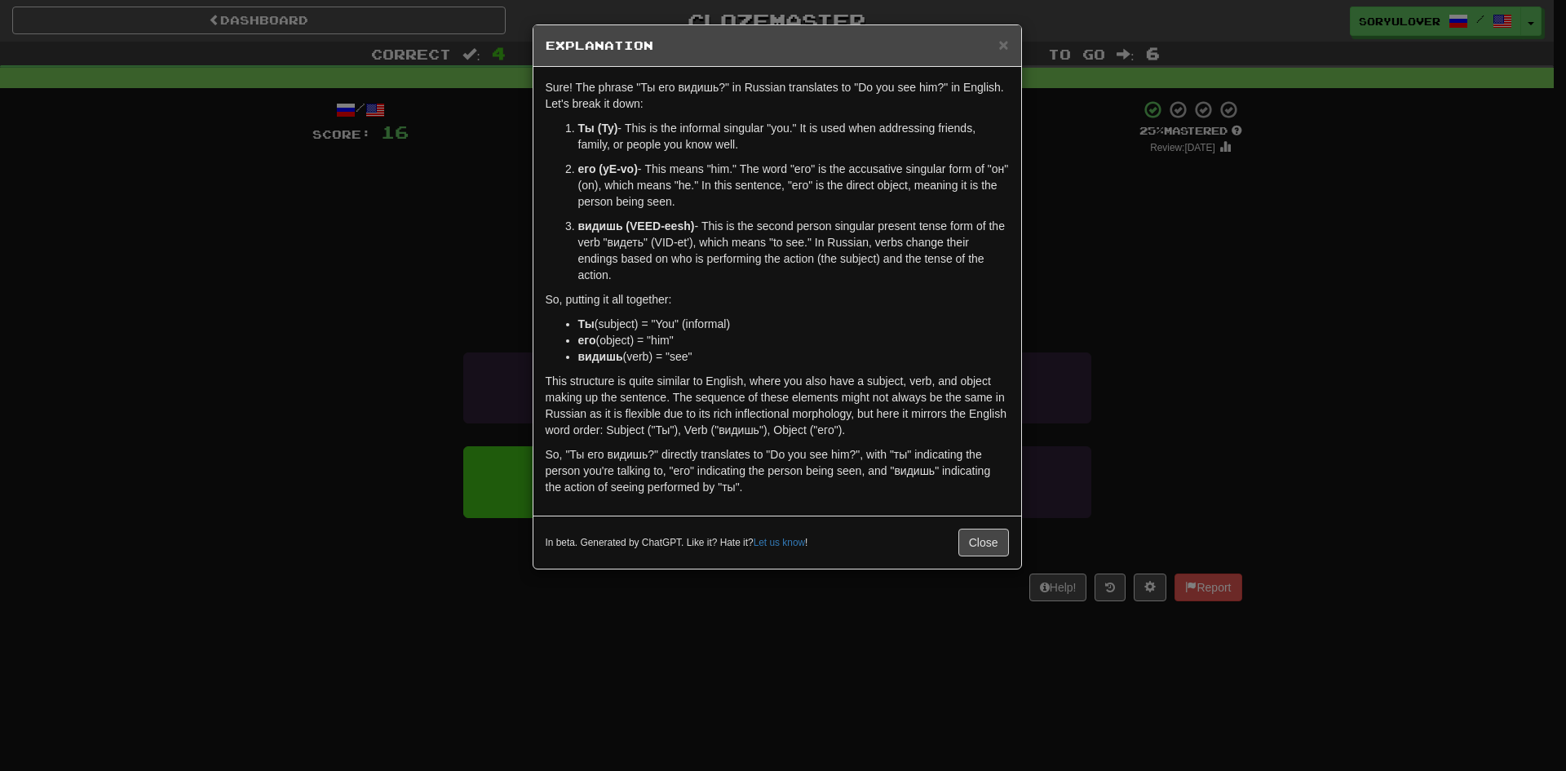
click at [469, 254] on div "× Explanation Sure! The phrase "Ты его видишь?" in Russian translates to "Do yo…" at bounding box center [783, 385] width 1566 height 771
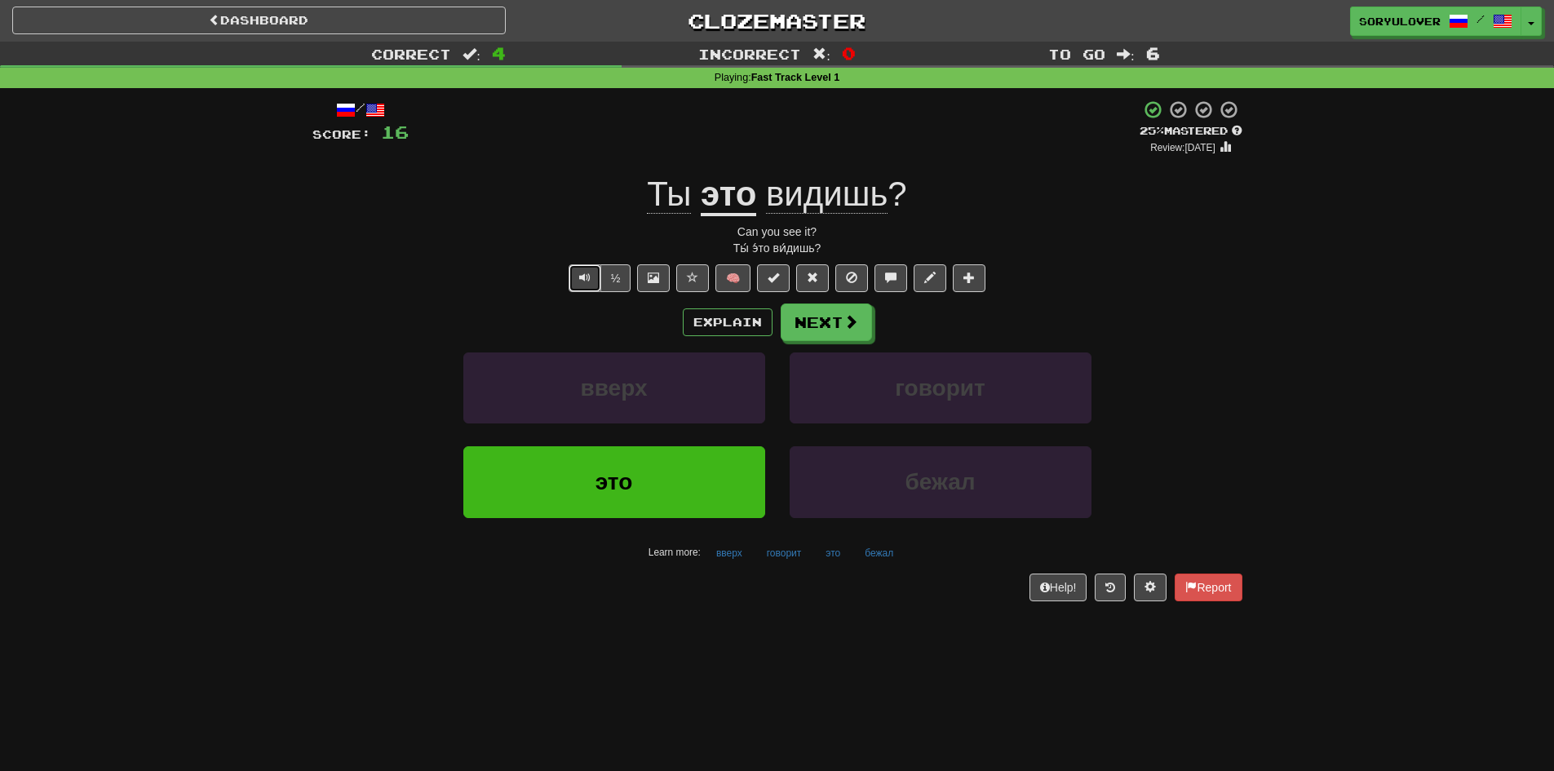
click at [592, 281] on button "Text-to-speech controls" at bounding box center [584, 278] width 33 height 28
click at [738, 199] on u "это" at bounding box center [728, 196] width 55 height 42
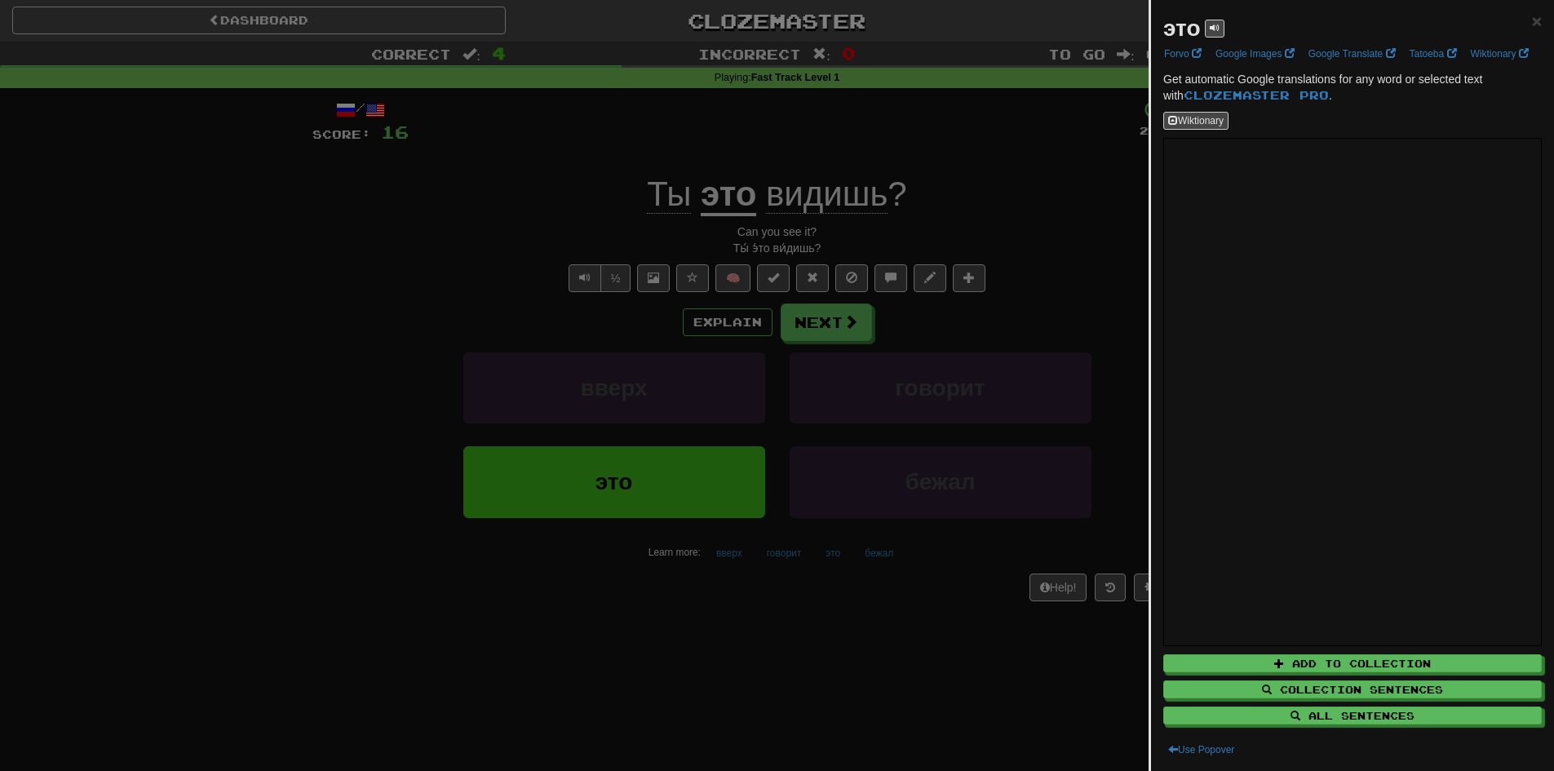
click at [711, 307] on div at bounding box center [777, 385] width 1554 height 771
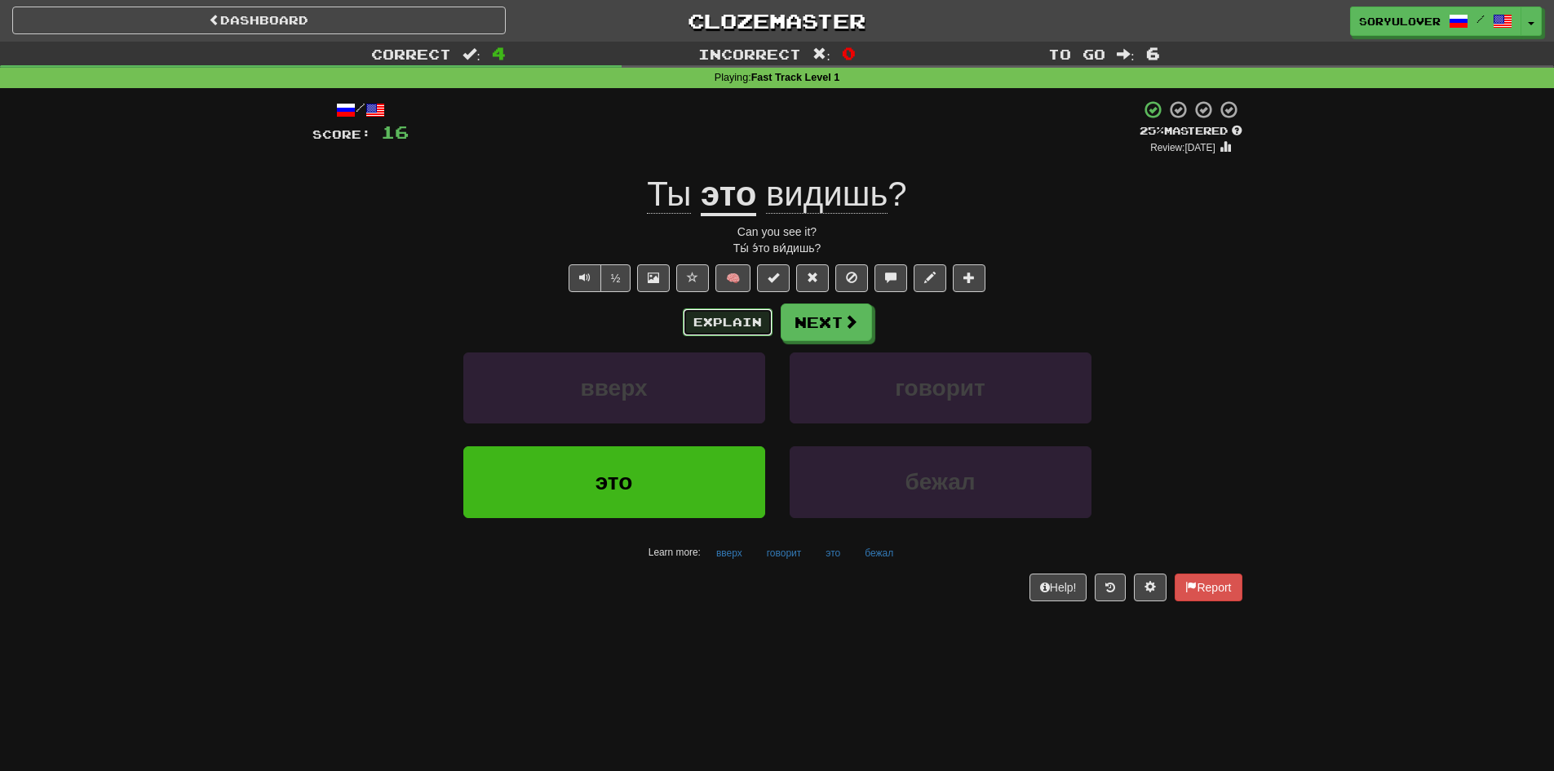
click at [743, 316] on button "Explain" at bounding box center [728, 322] width 90 height 28
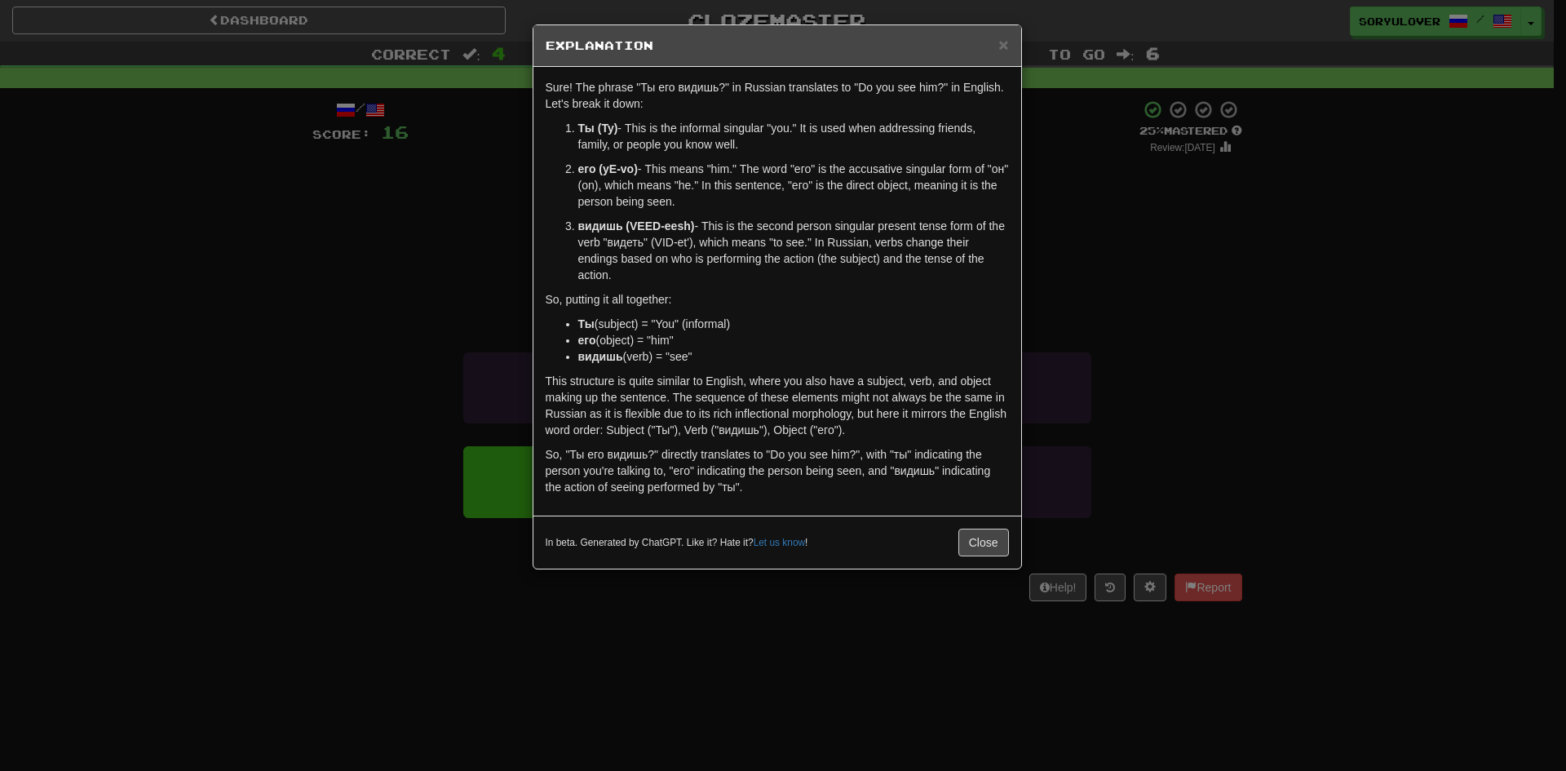
click at [456, 280] on div "× Explanation Sure! The phrase "Ты его видишь?" in Russian translates to "Do yo…" at bounding box center [783, 385] width 1566 height 771
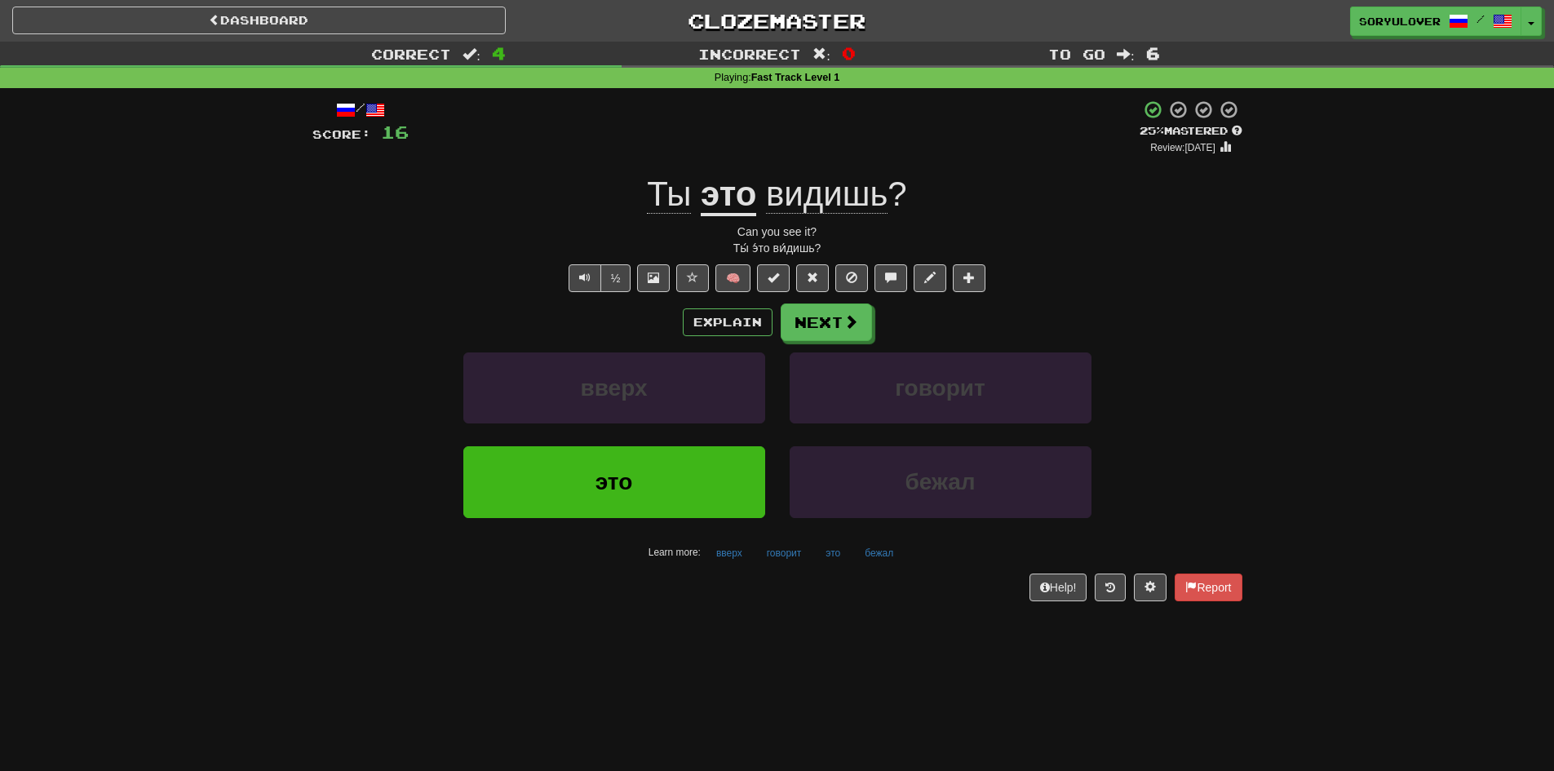
click at [736, 192] on u "это" at bounding box center [728, 196] width 55 height 42
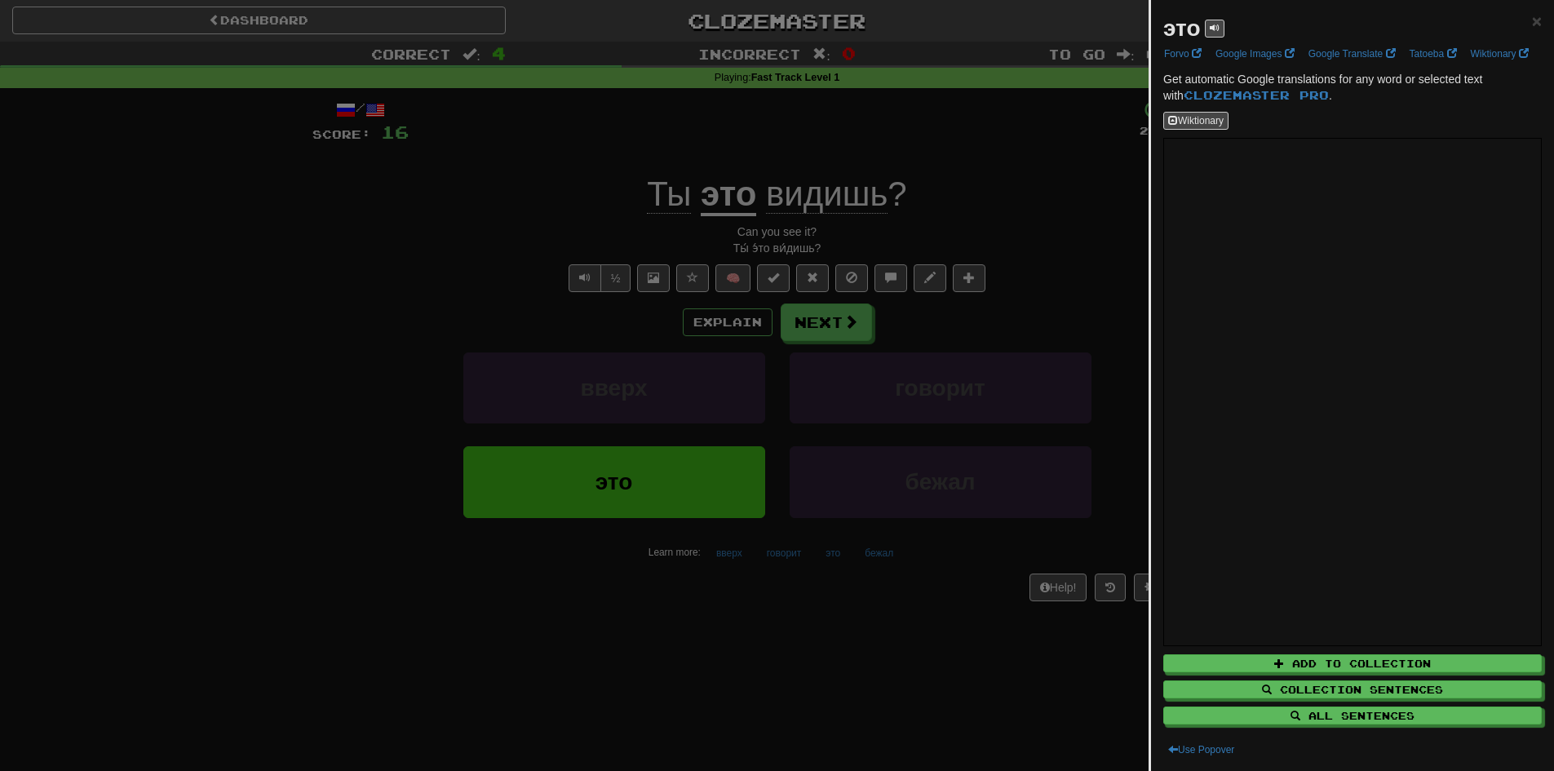
click at [644, 329] on div at bounding box center [777, 385] width 1554 height 771
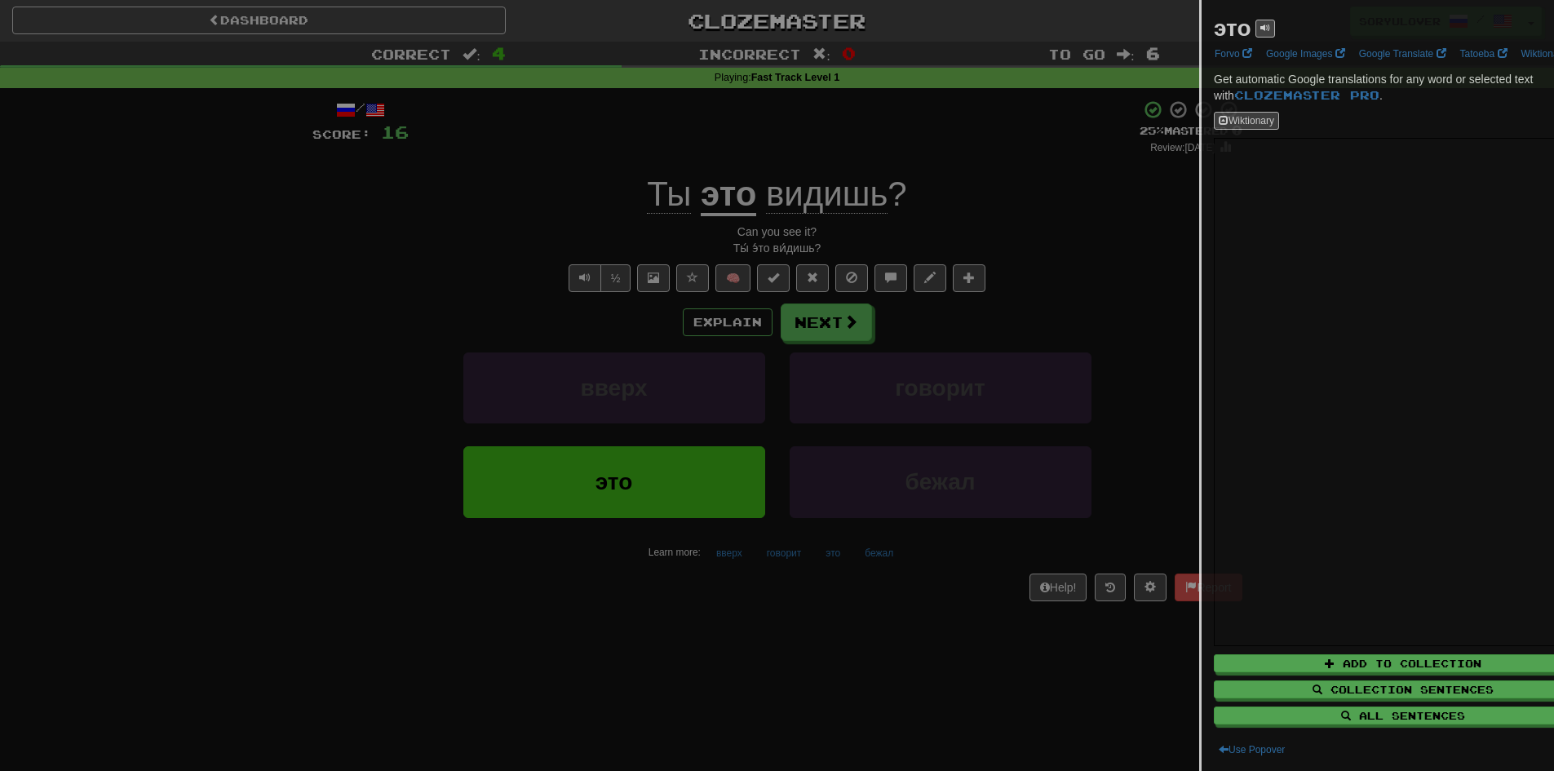
click at [713, 328] on div at bounding box center [777, 385] width 1554 height 771
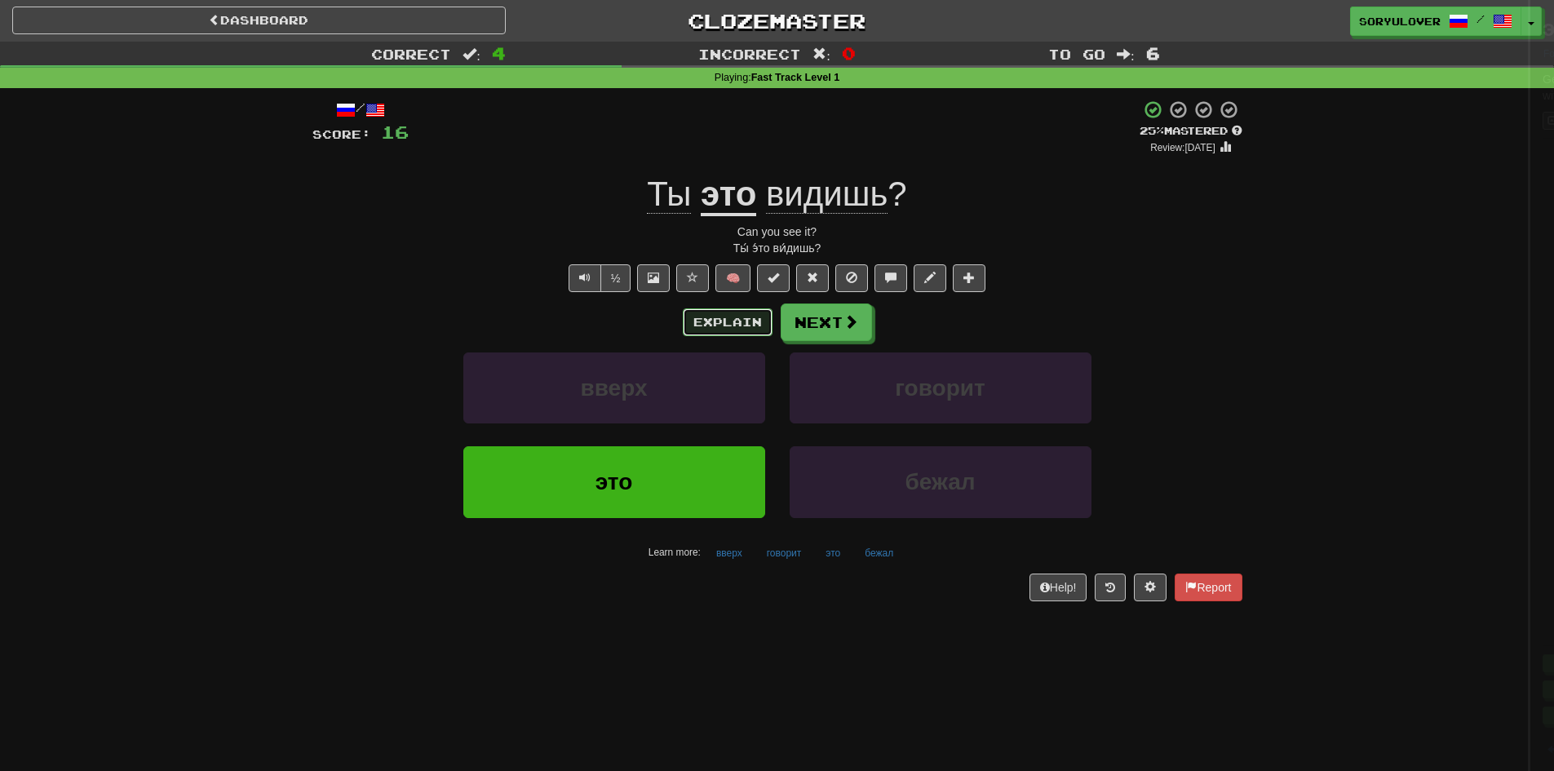
click at [713, 328] on button "Explain" at bounding box center [728, 322] width 90 height 28
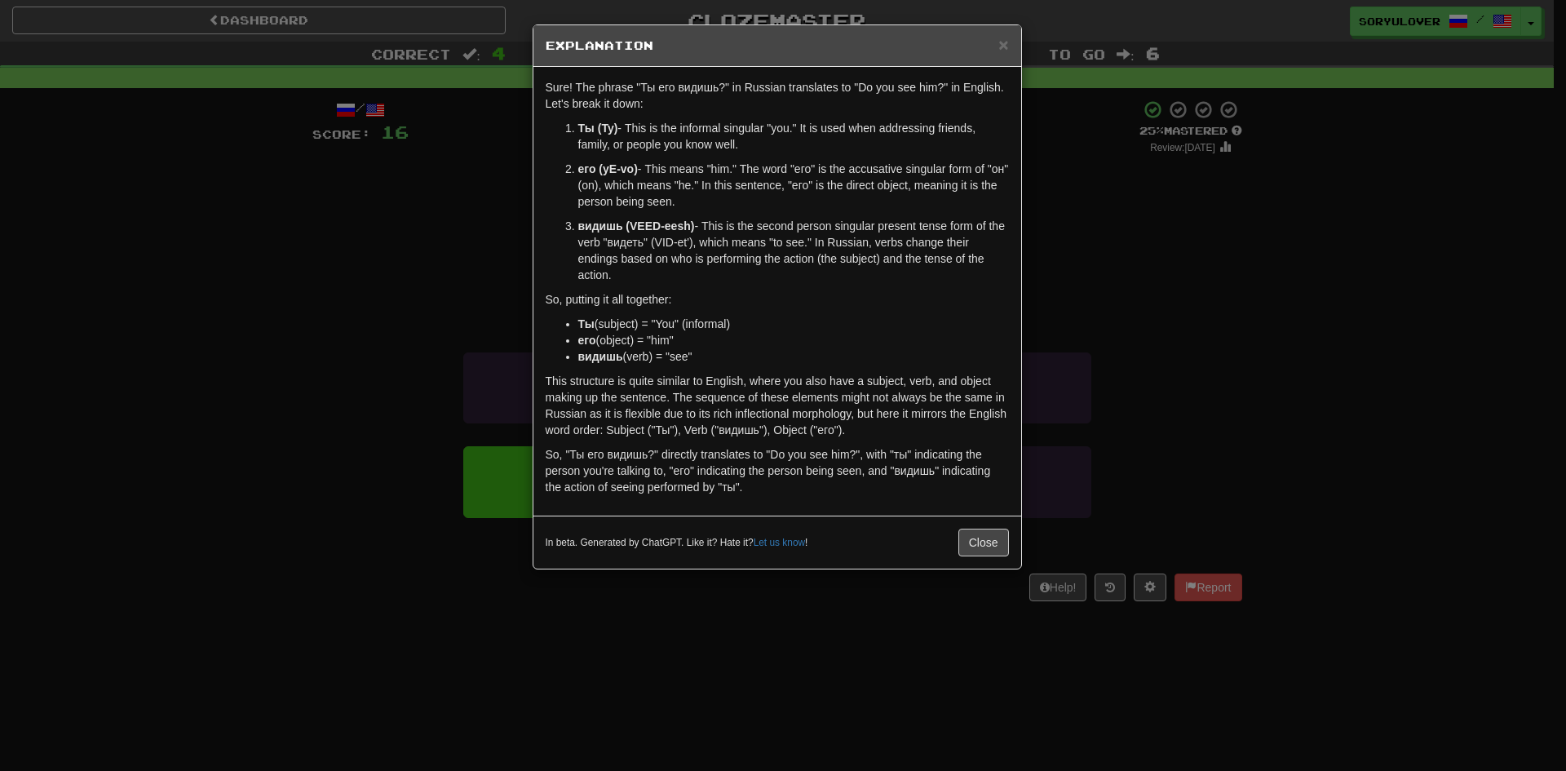
click at [495, 268] on div "× Explanation Sure! The phrase "Ты его видишь?" in Russian translates to "Do yo…" at bounding box center [783, 385] width 1566 height 771
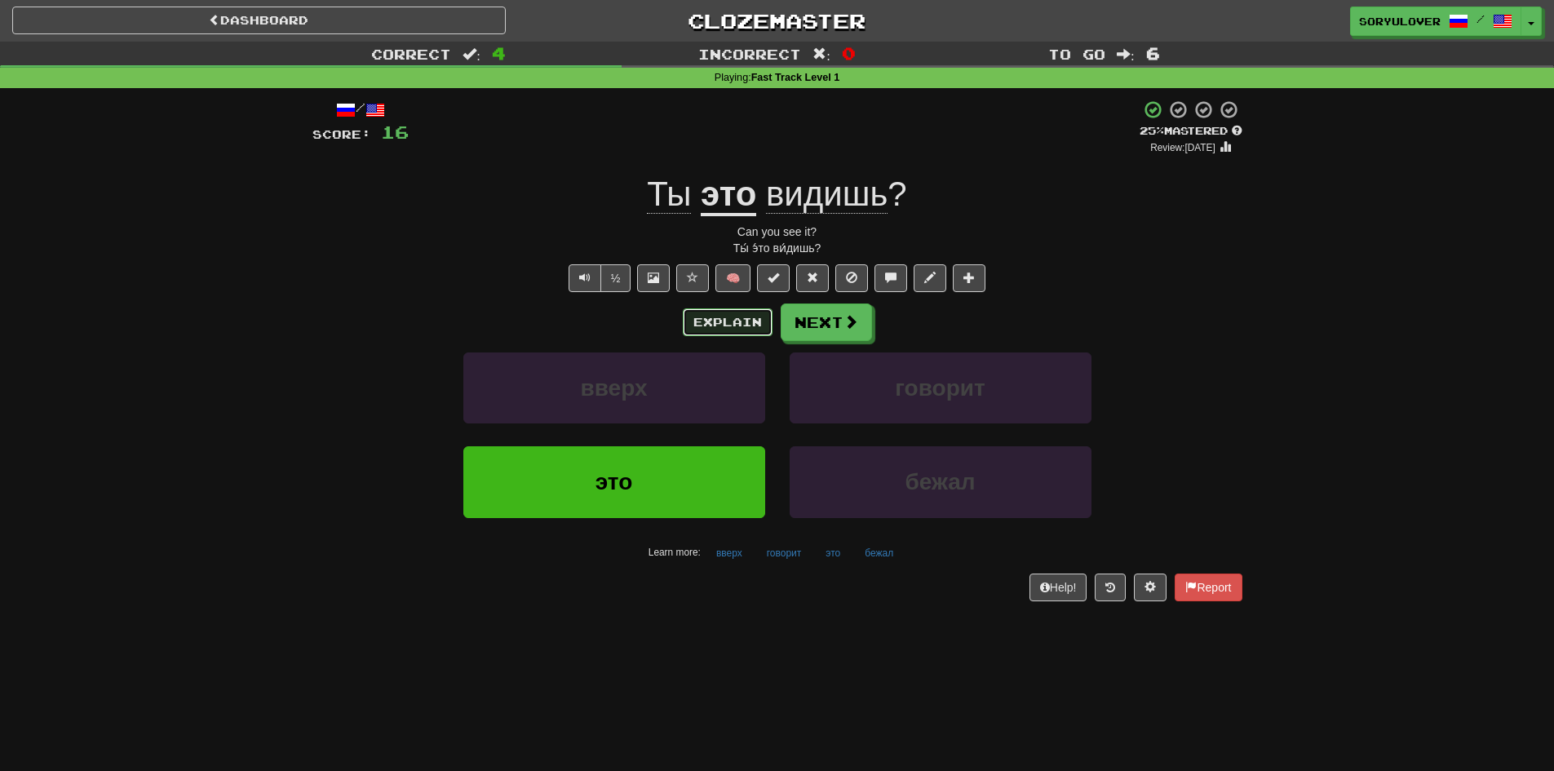
click at [713, 319] on button "Explain" at bounding box center [728, 322] width 90 height 28
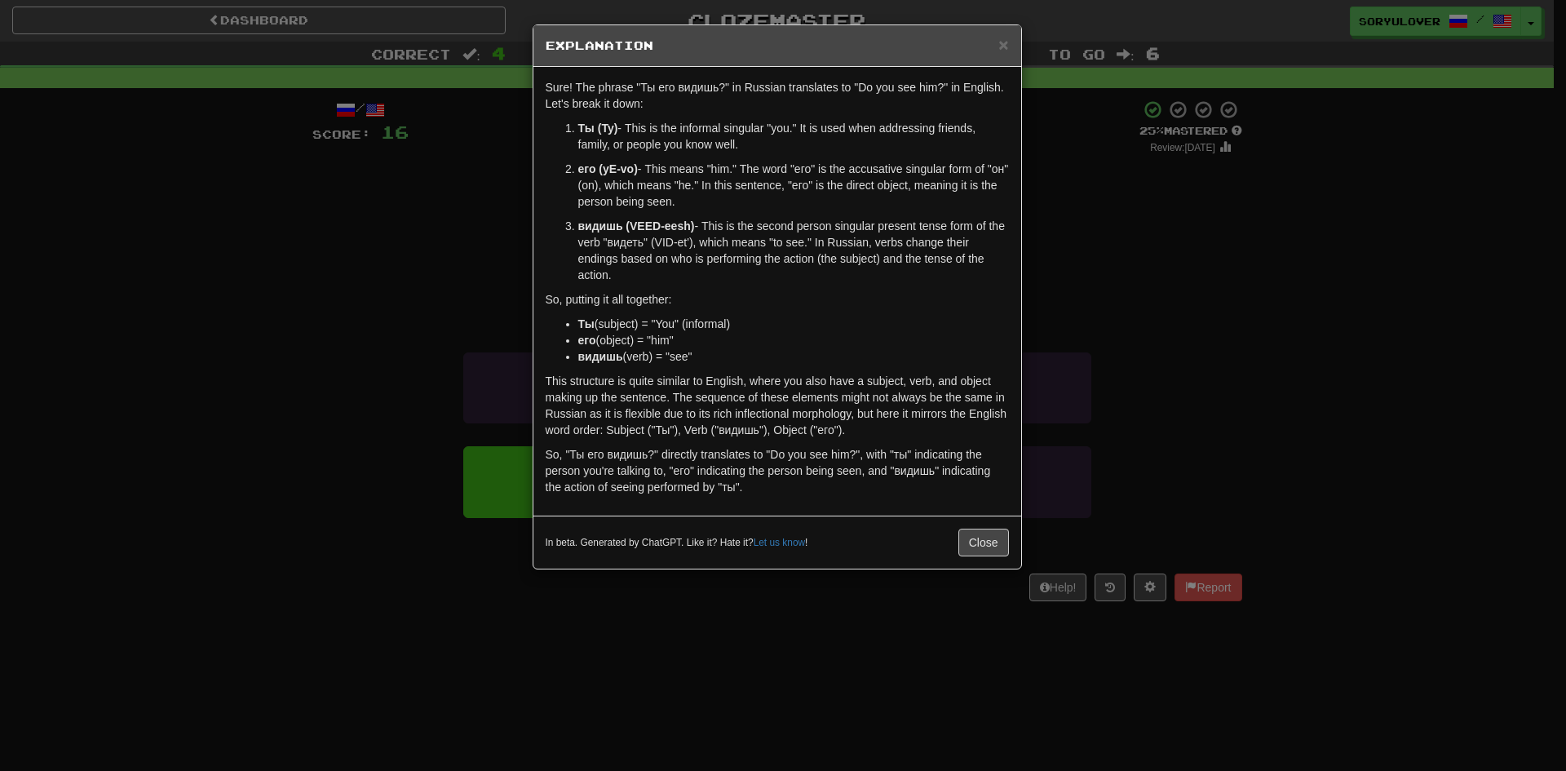
click at [465, 284] on div "× Explanation Sure! The phrase "Ты его видишь?" in Russian translates to "Do yo…" at bounding box center [783, 385] width 1566 height 771
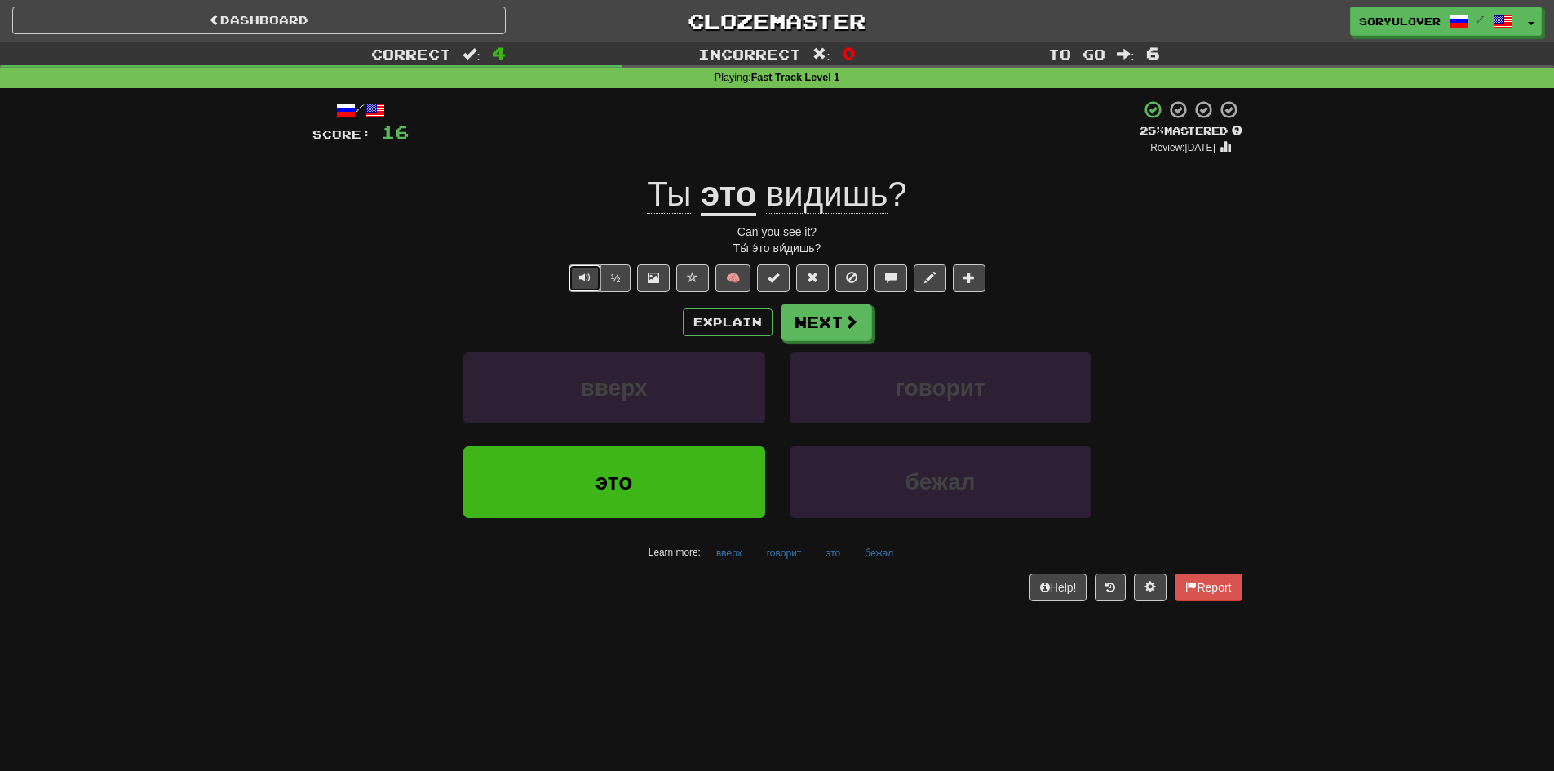
click at [585, 275] on span "Text-to-speech controls" at bounding box center [584, 277] width 11 height 11
click at [715, 330] on button "Explain" at bounding box center [728, 322] width 90 height 28
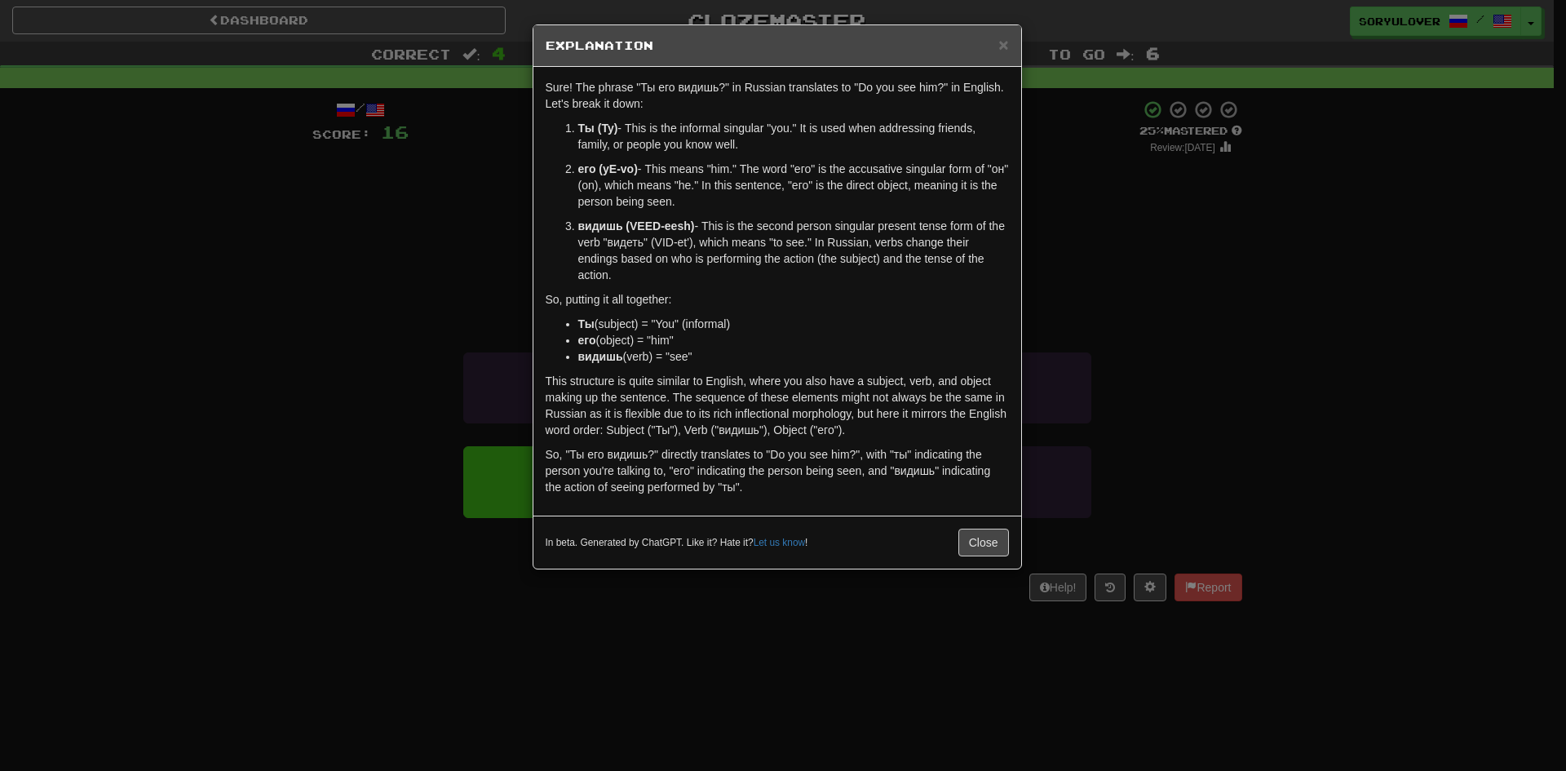
click at [497, 290] on div "× Explanation Sure! The phrase "Ты его видишь?" in Russian translates to "Do yo…" at bounding box center [783, 385] width 1566 height 771
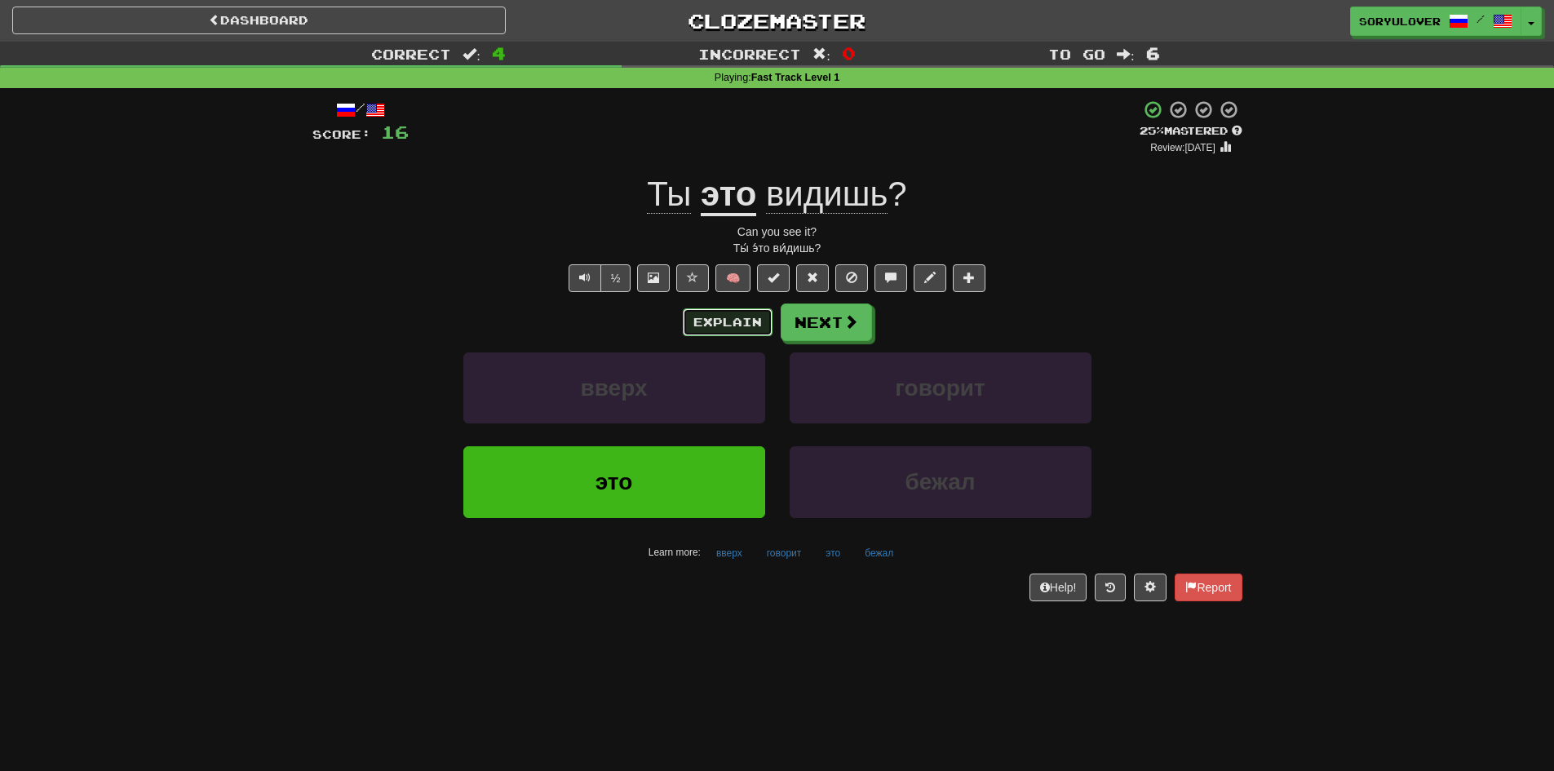
click at [705, 325] on button "Explain" at bounding box center [728, 322] width 90 height 28
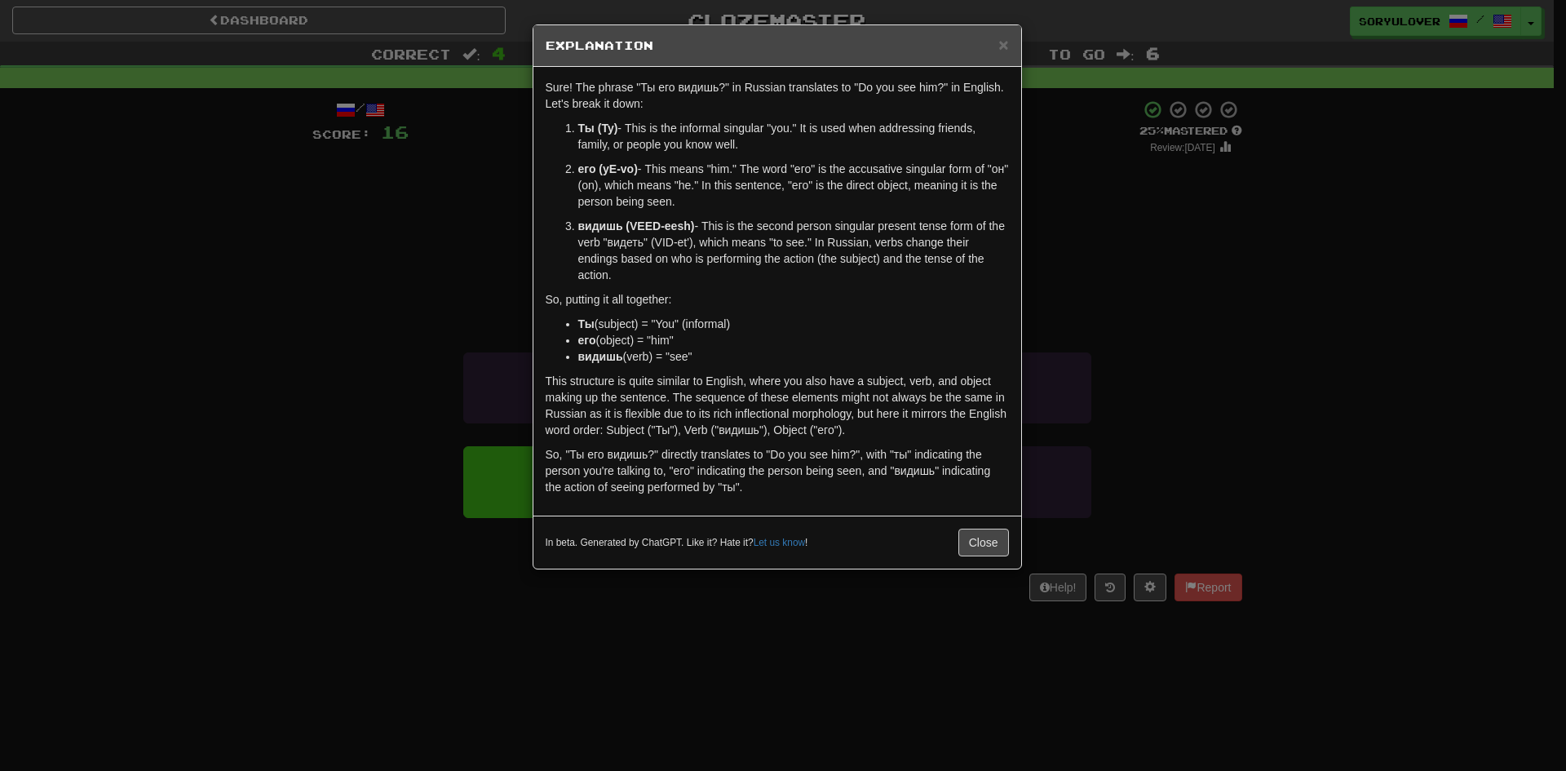
click at [481, 324] on div "× Explanation Sure! The phrase "Ты его видишь?" in Russian translates to "Do yo…" at bounding box center [783, 385] width 1566 height 771
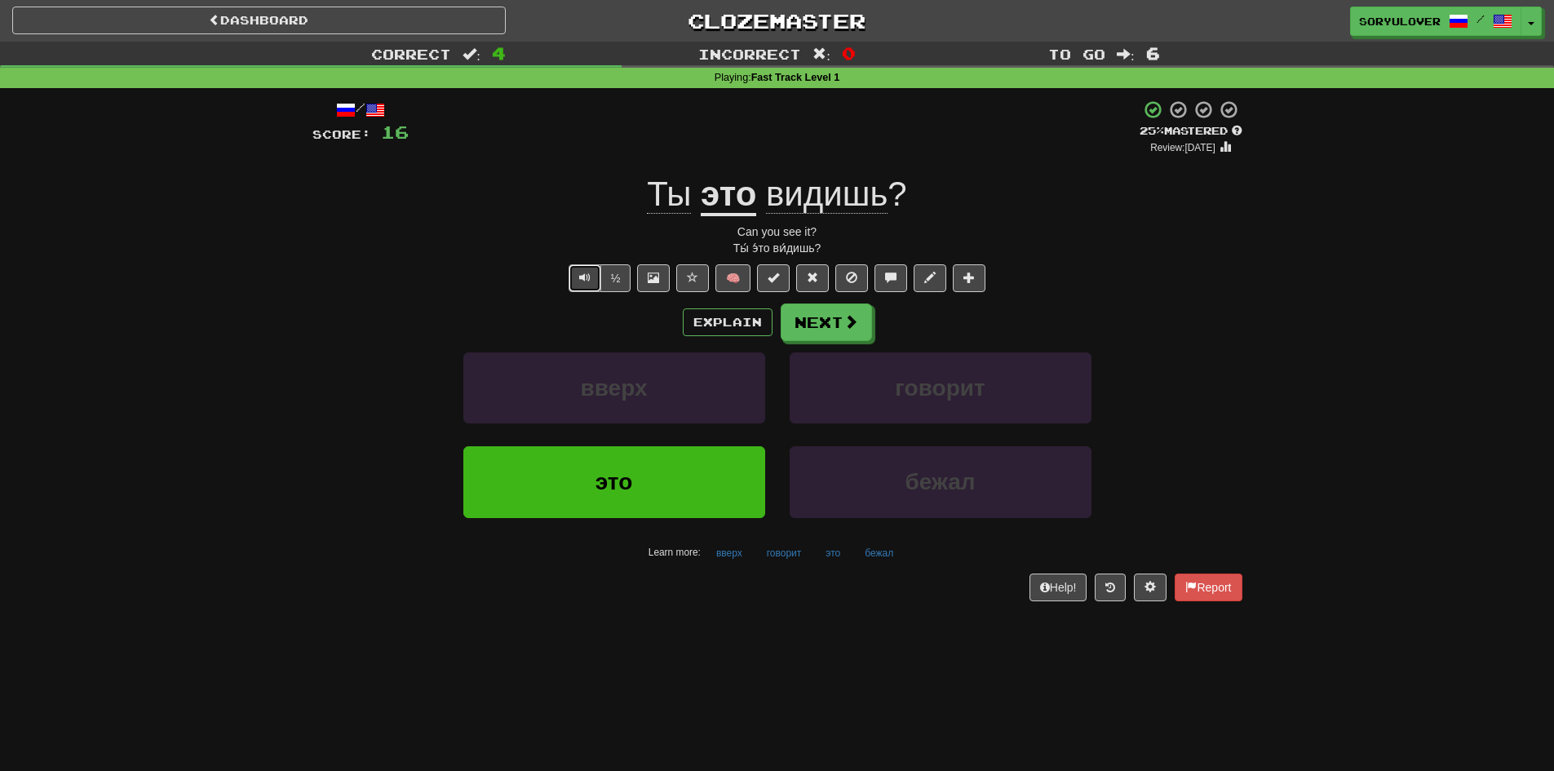
click at [585, 272] on span "Text-to-speech controls" at bounding box center [584, 277] width 11 height 11
click at [714, 325] on button "Explain" at bounding box center [728, 322] width 90 height 28
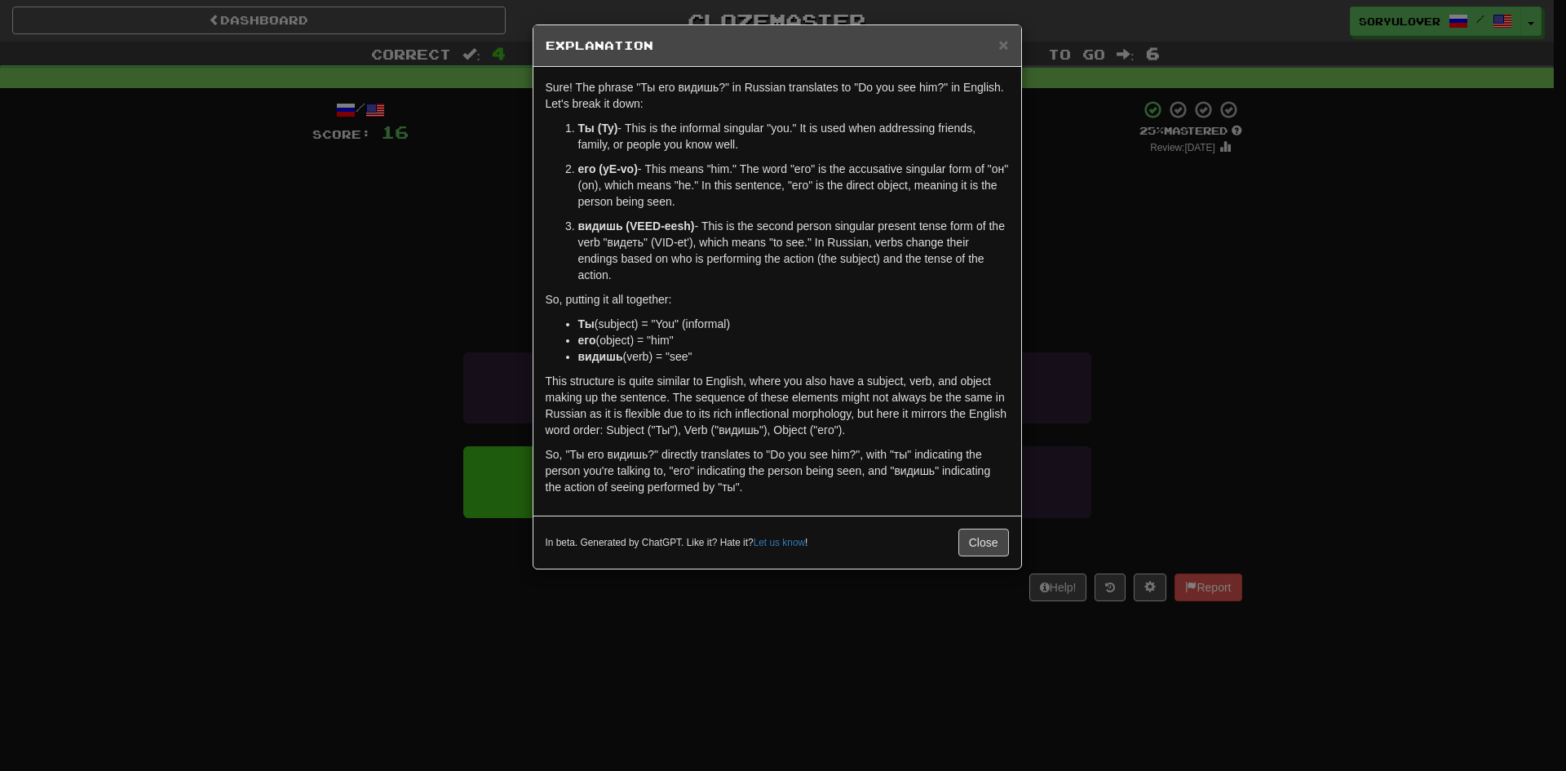
click at [524, 303] on div "× Explanation Sure! The phrase "Ты его видишь?" in Russian translates to "Do yo…" at bounding box center [783, 385] width 1566 height 771
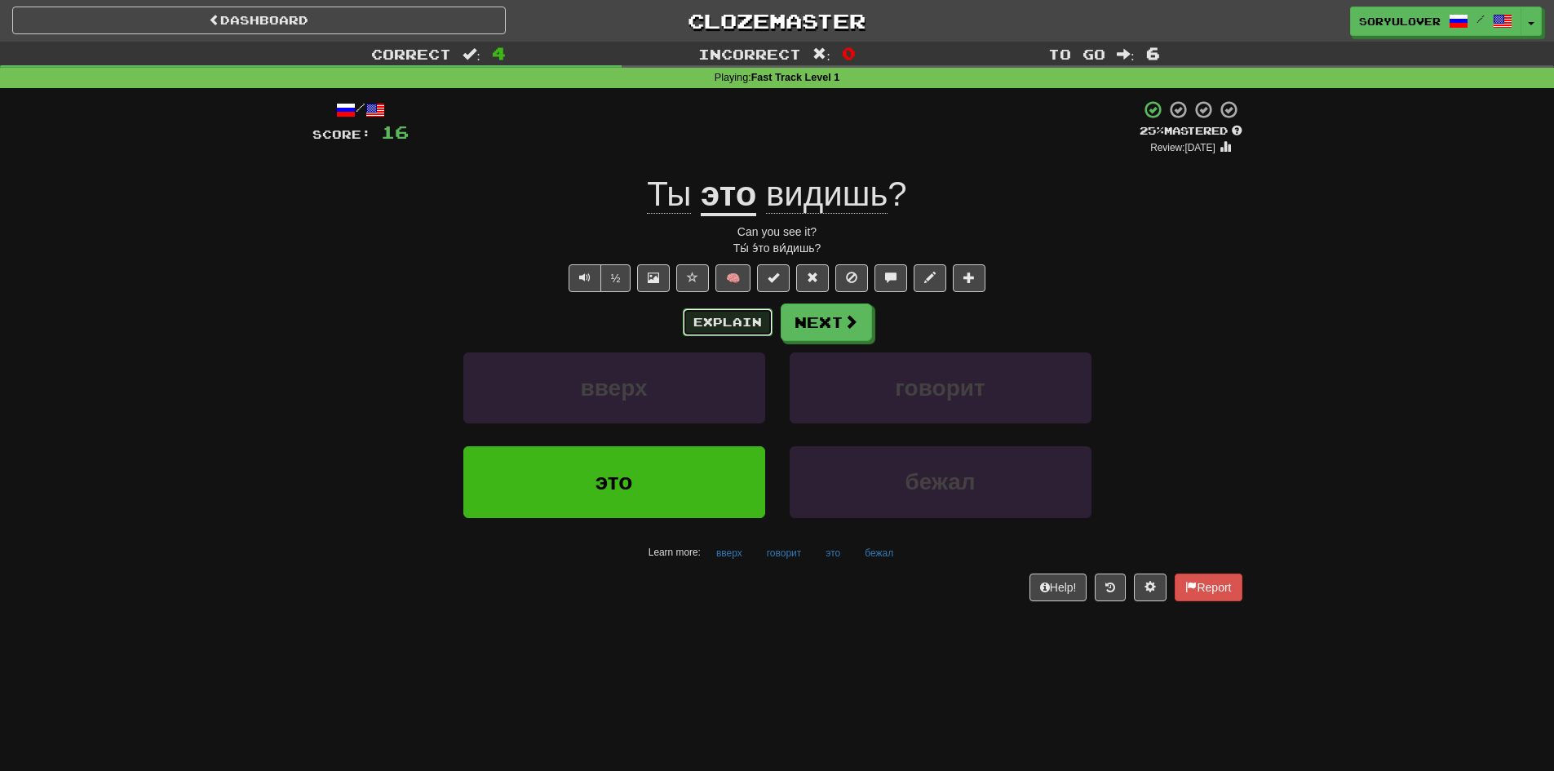
click at [709, 329] on button "Explain" at bounding box center [728, 322] width 90 height 28
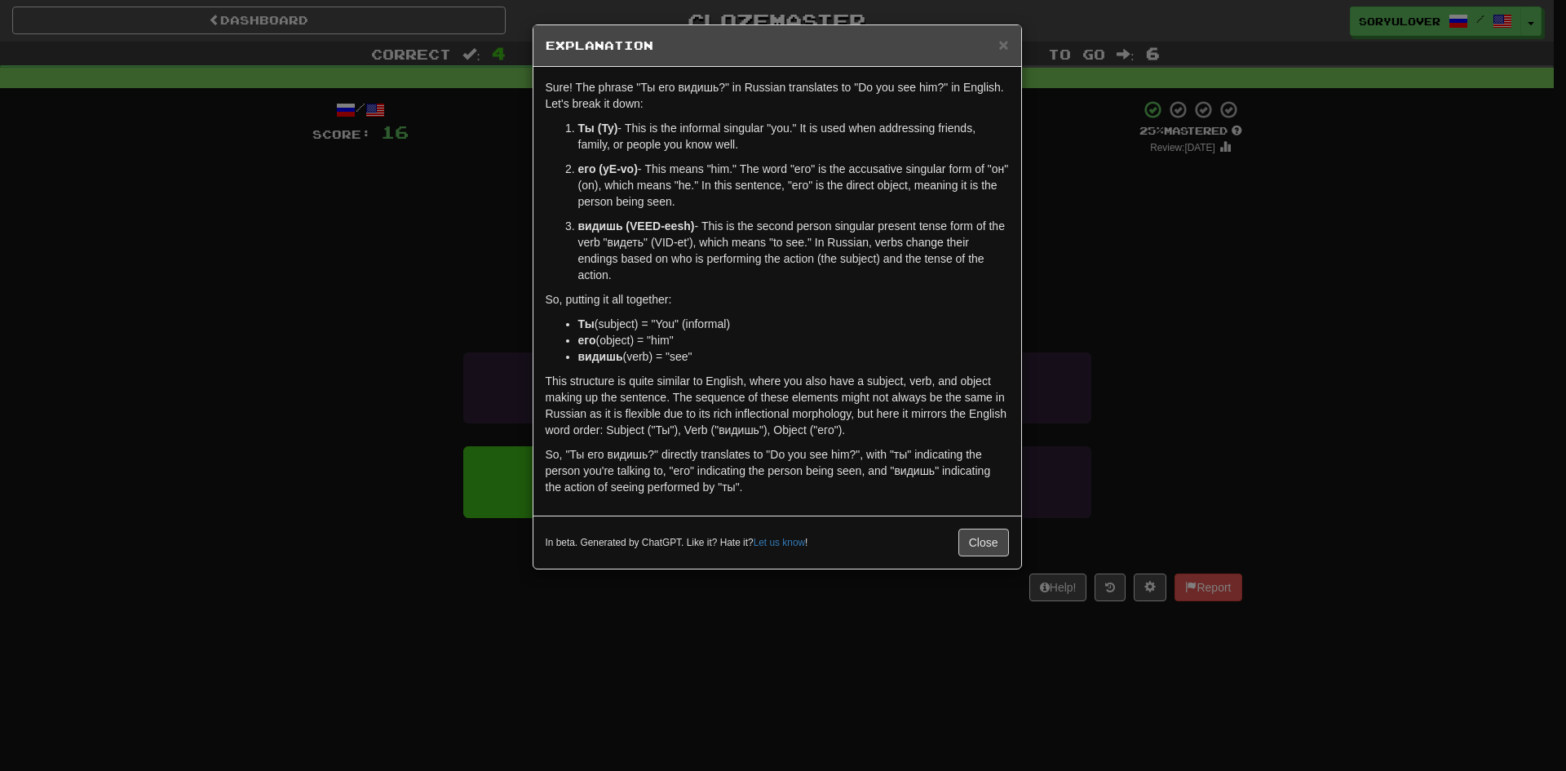
click at [452, 274] on div "× Explanation Sure! The phrase "Ты его видишь?" in Russian translates to "Do yo…" at bounding box center [783, 385] width 1566 height 771
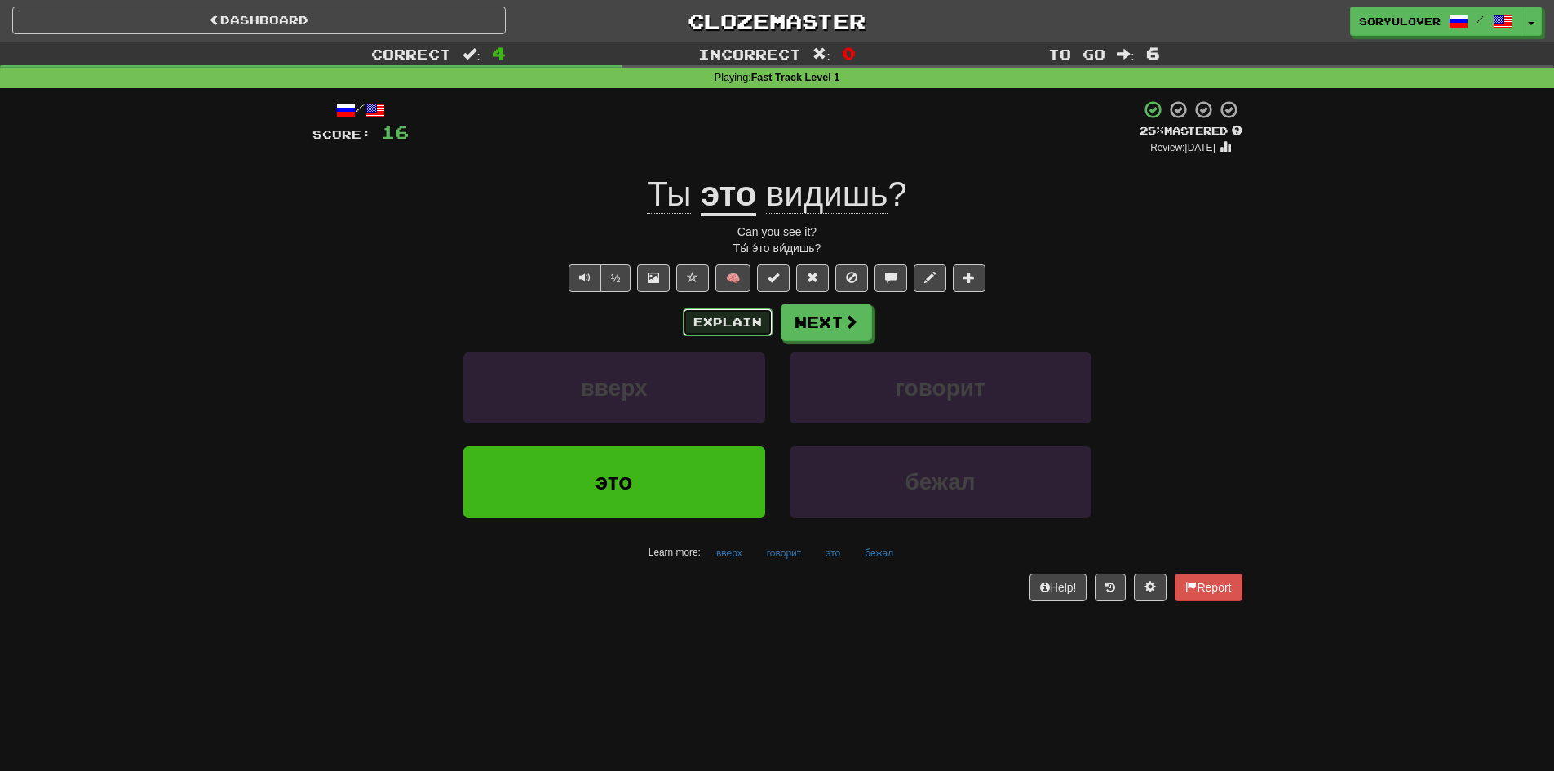
click at [713, 325] on button "Explain" at bounding box center [728, 322] width 90 height 28
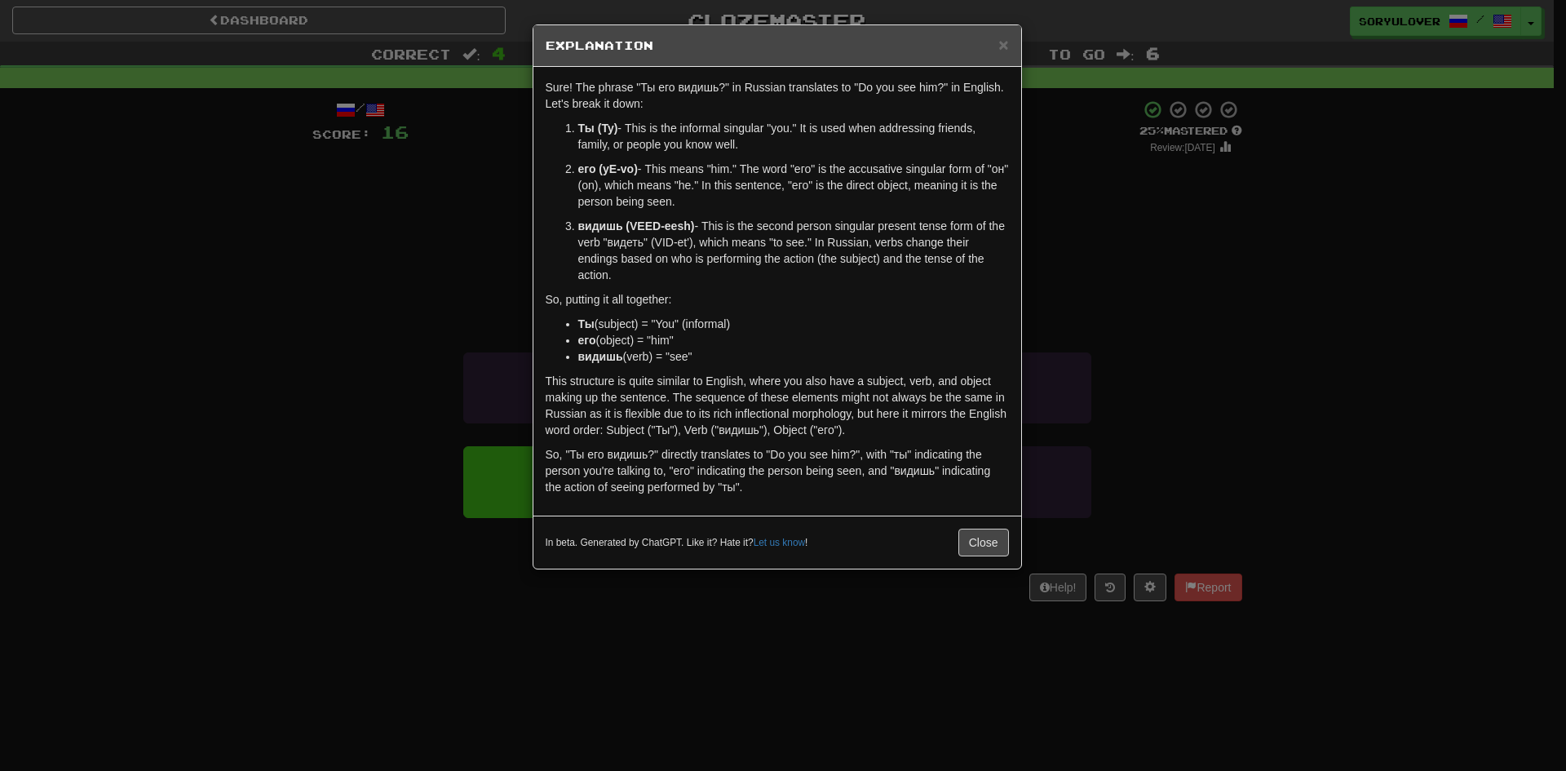
click at [285, 389] on div "× Explanation Sure! The phrase "Ты его видишь?" in Russian translates to "Do yo…" at bounding box center [783, 385] width 1566 height 771
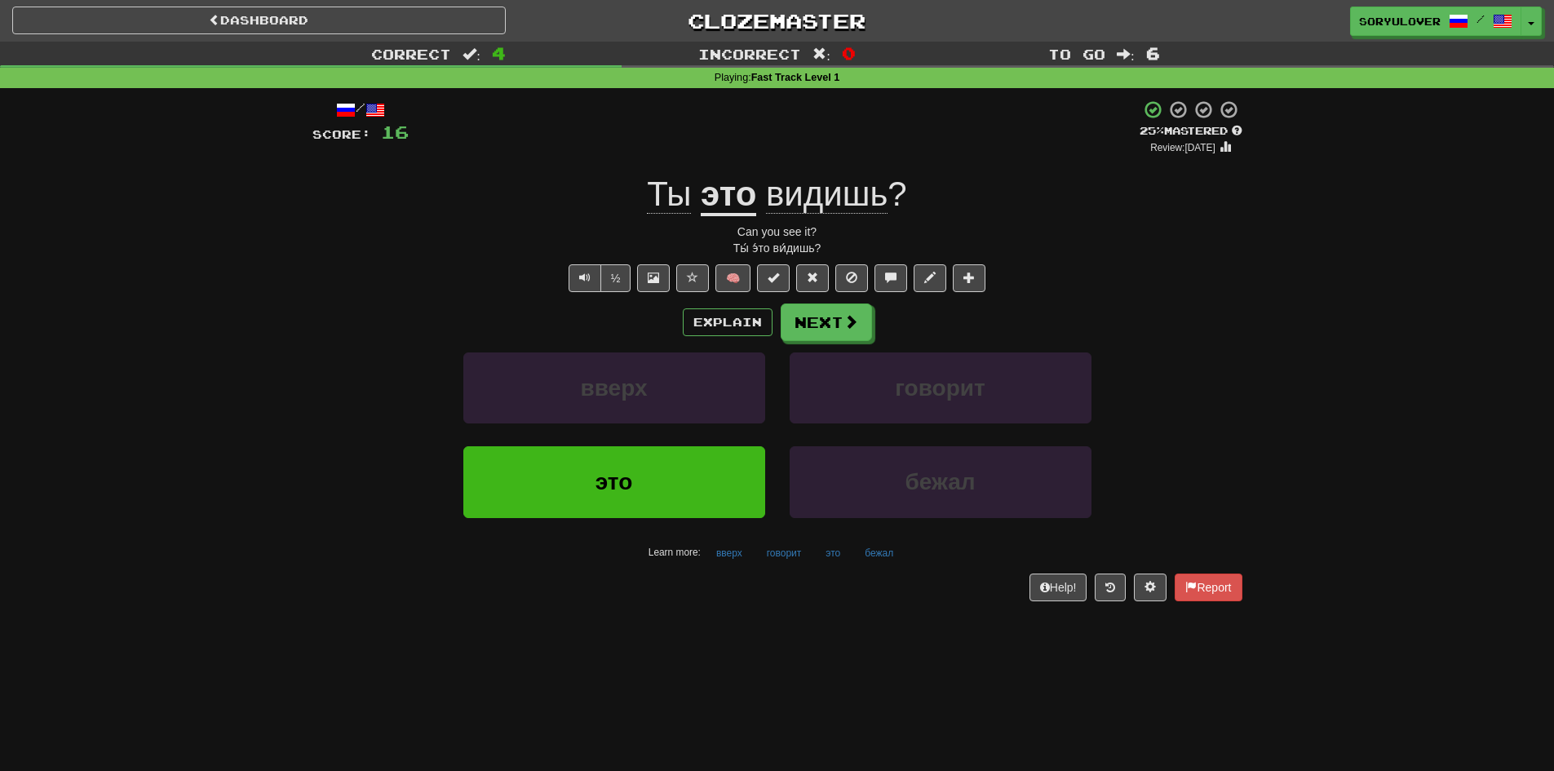
click at [842, 175] on span "видишь" at bounding box center [827, 194] width 122 height 39
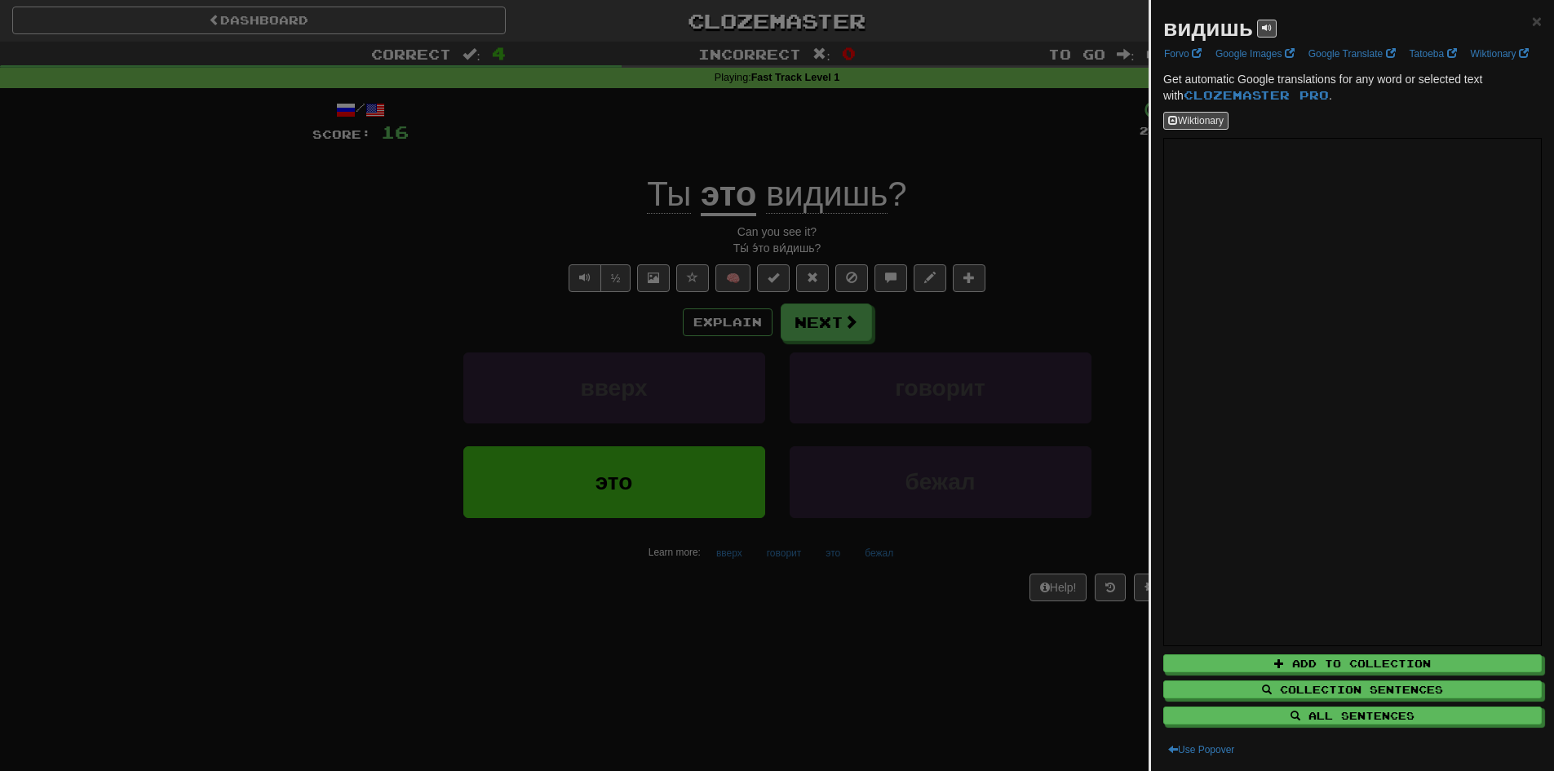
click at [963, 234] on div at bounding box center [777, 385] width 1554 height 771
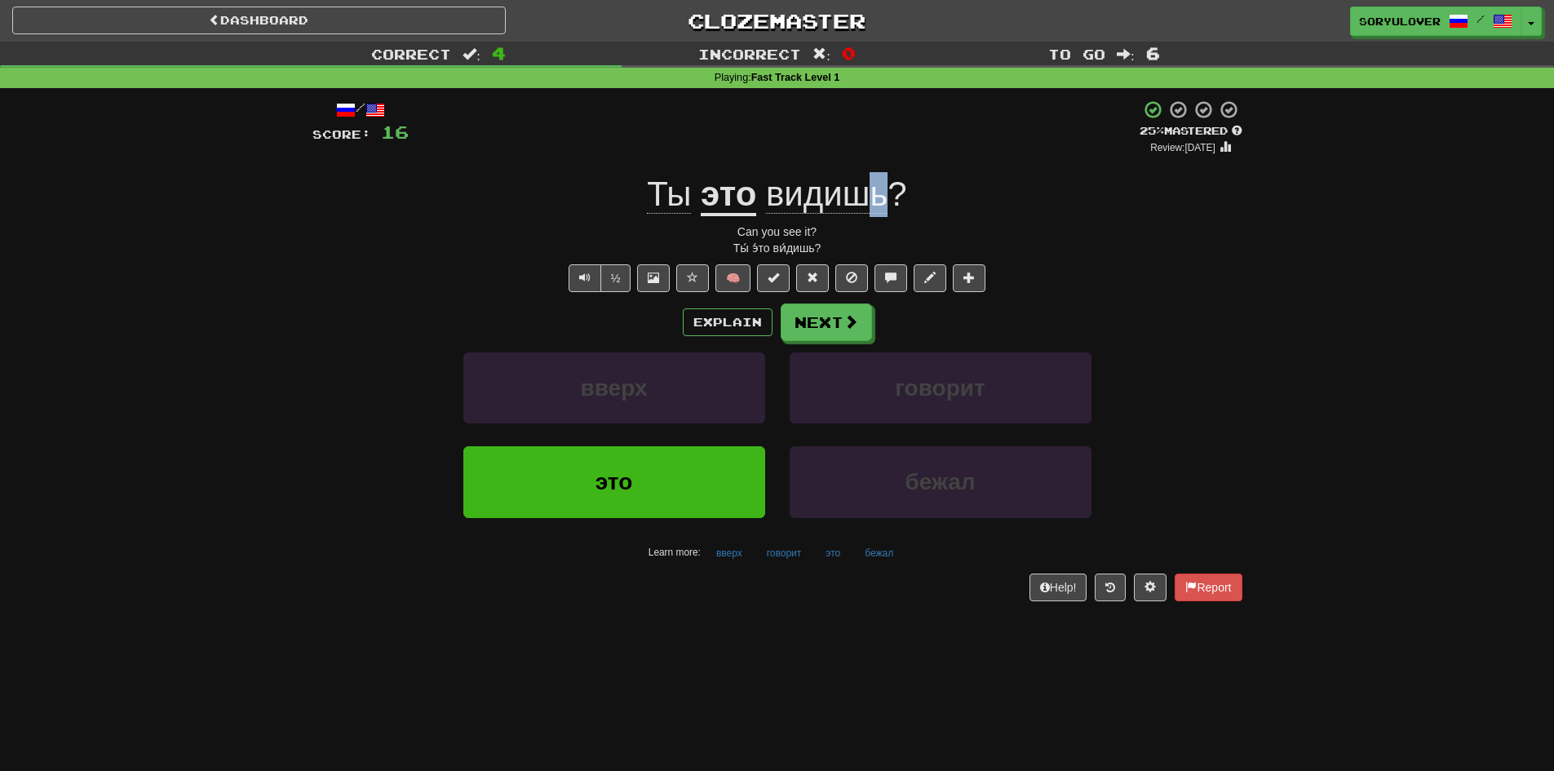
drag, startPoint x: 888, startPoint y: 201, endPoint x: 872, endPoint y: 201, distance: 16.3
click at [872, 201] on span "видишь ?" at bounding box center [831, 194] width 150 height 39
copy span "ь"
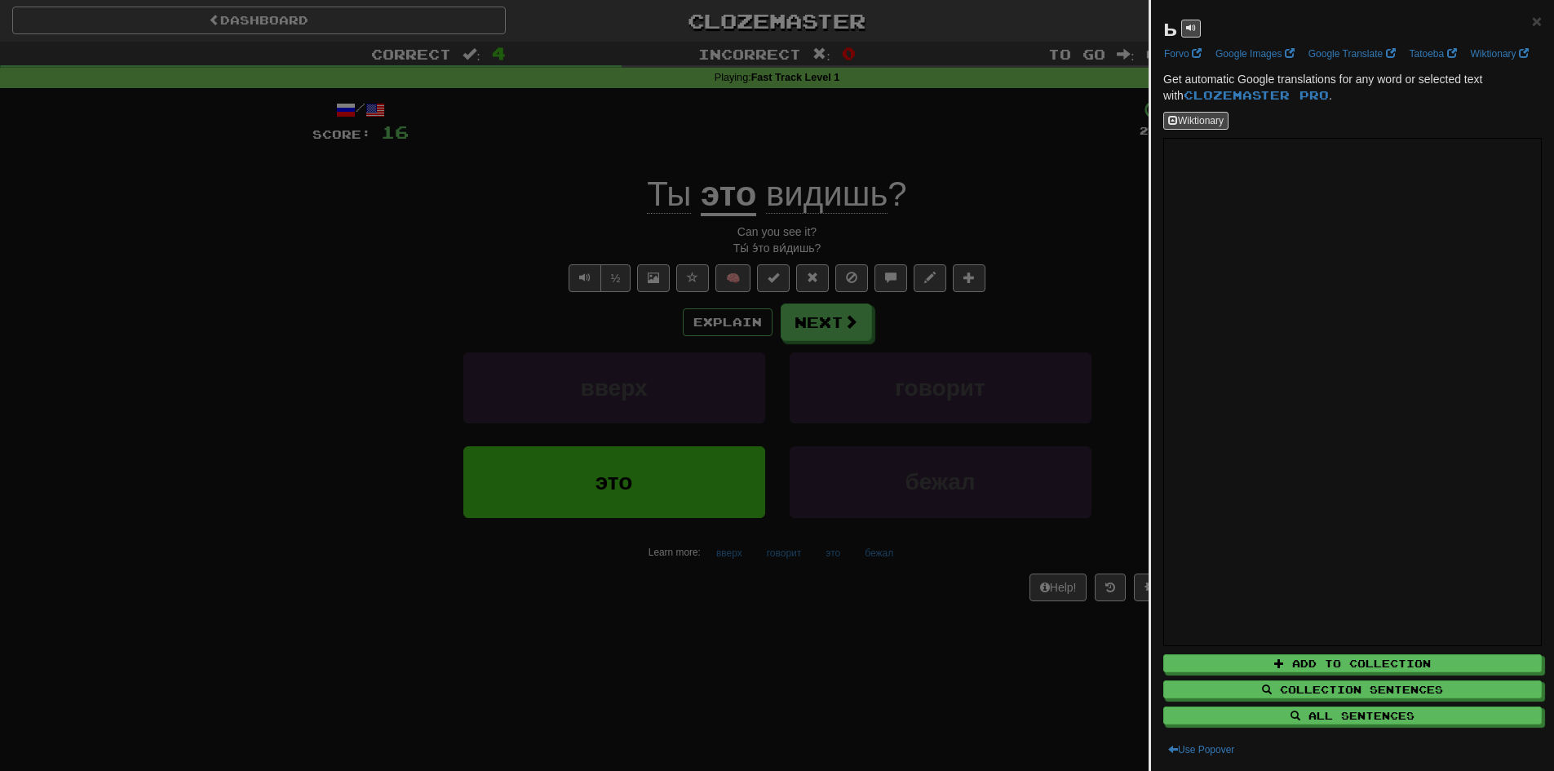
click at [661, 319] on div at bounding box center [777, 385] width 1554 height 771
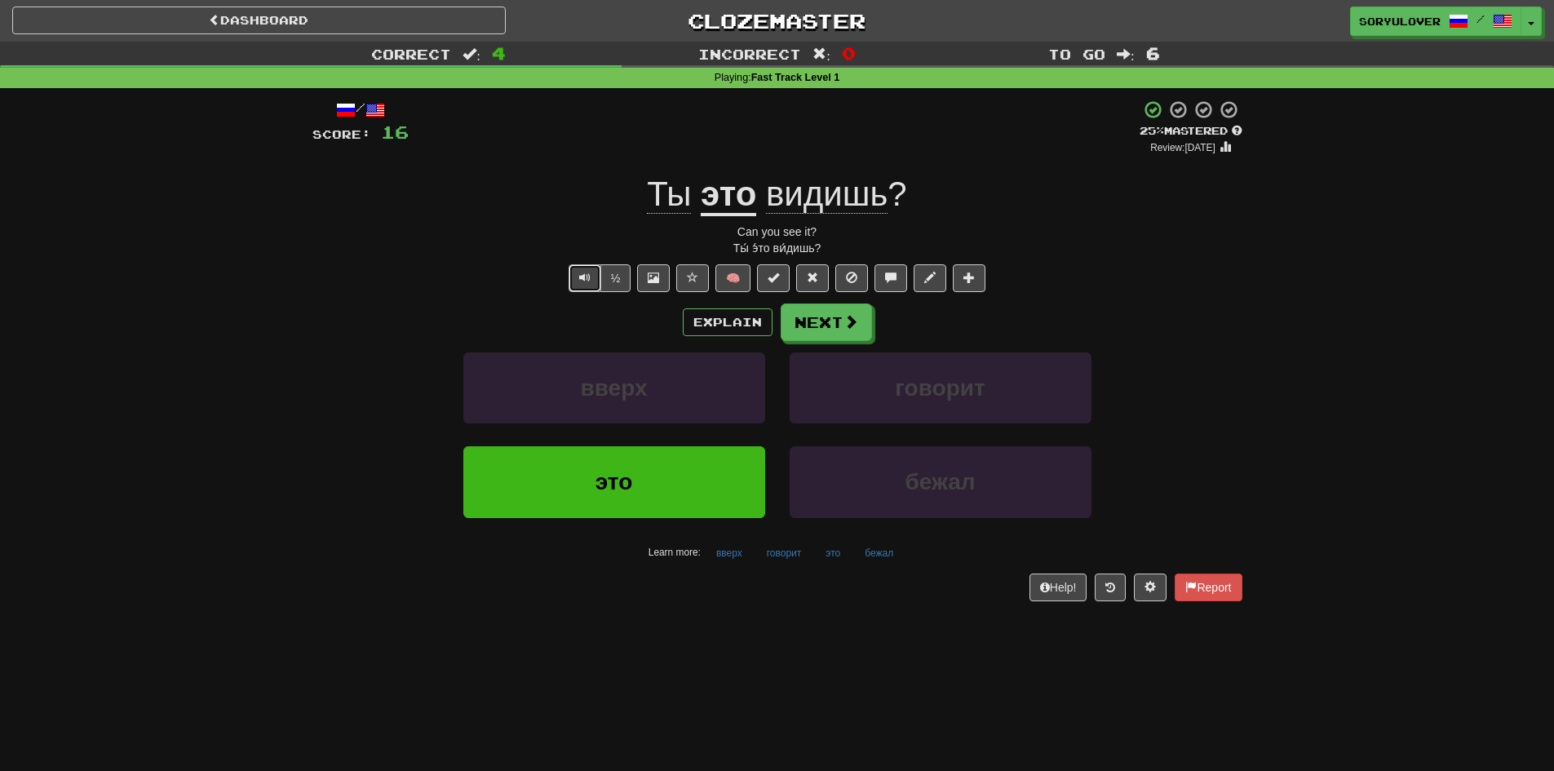
click at [589, 278] on span "Text-to-speech controls" at bounding box center [584, 277] width 11 height 11
click at [709, 336] on div "Explain Next" at bounding box center [777, 322] width 930 height 38
click at [717, 325] on button "Explain" at bounding box center [728, 322] width 90 height 28
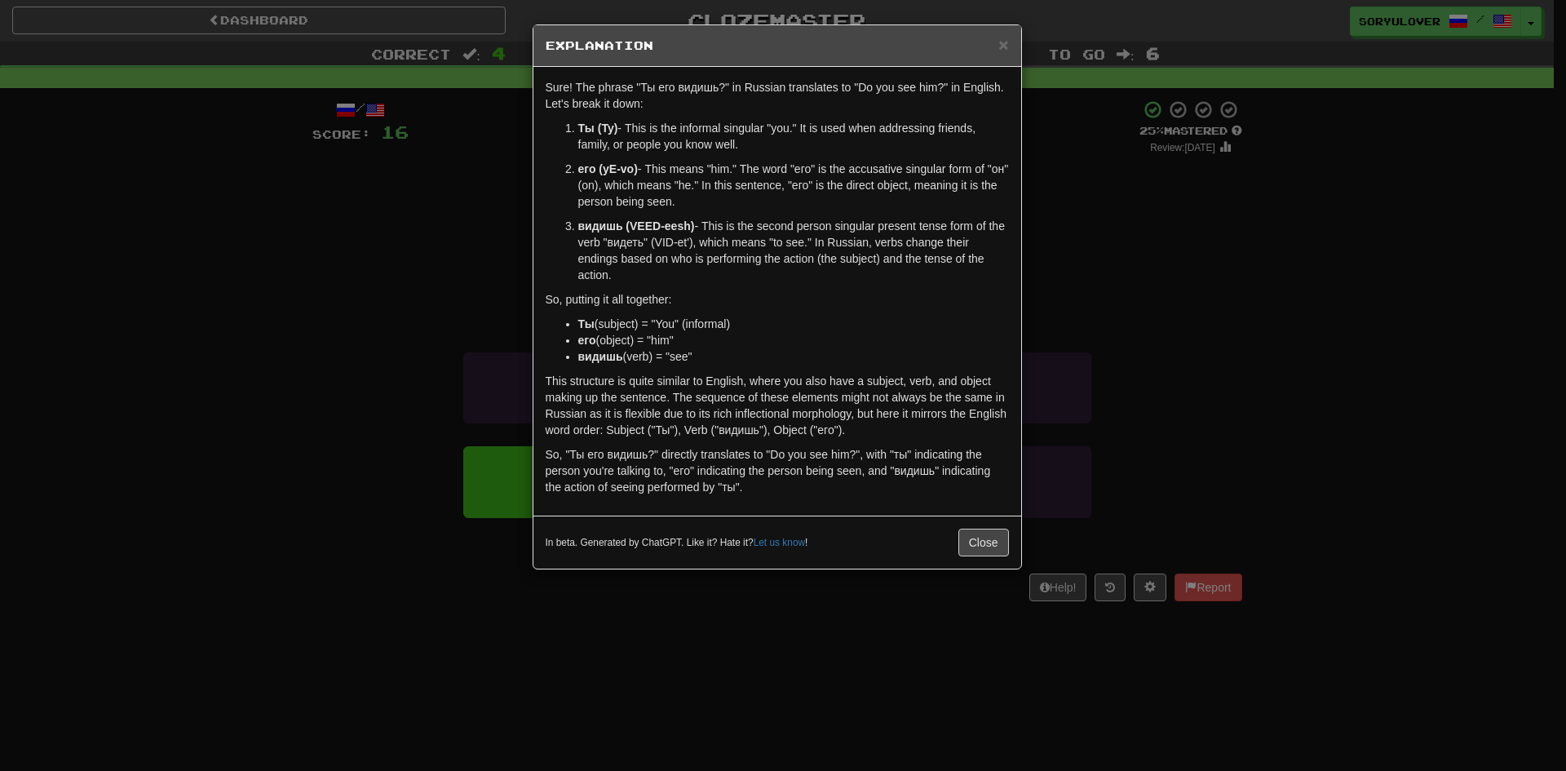
click at [465, 290] on div "× Explanation Sure! The phrase "Ты его видишь?" in Russian translates to "Do yo…" at bounding box center [783, 385] width 1566 height 771
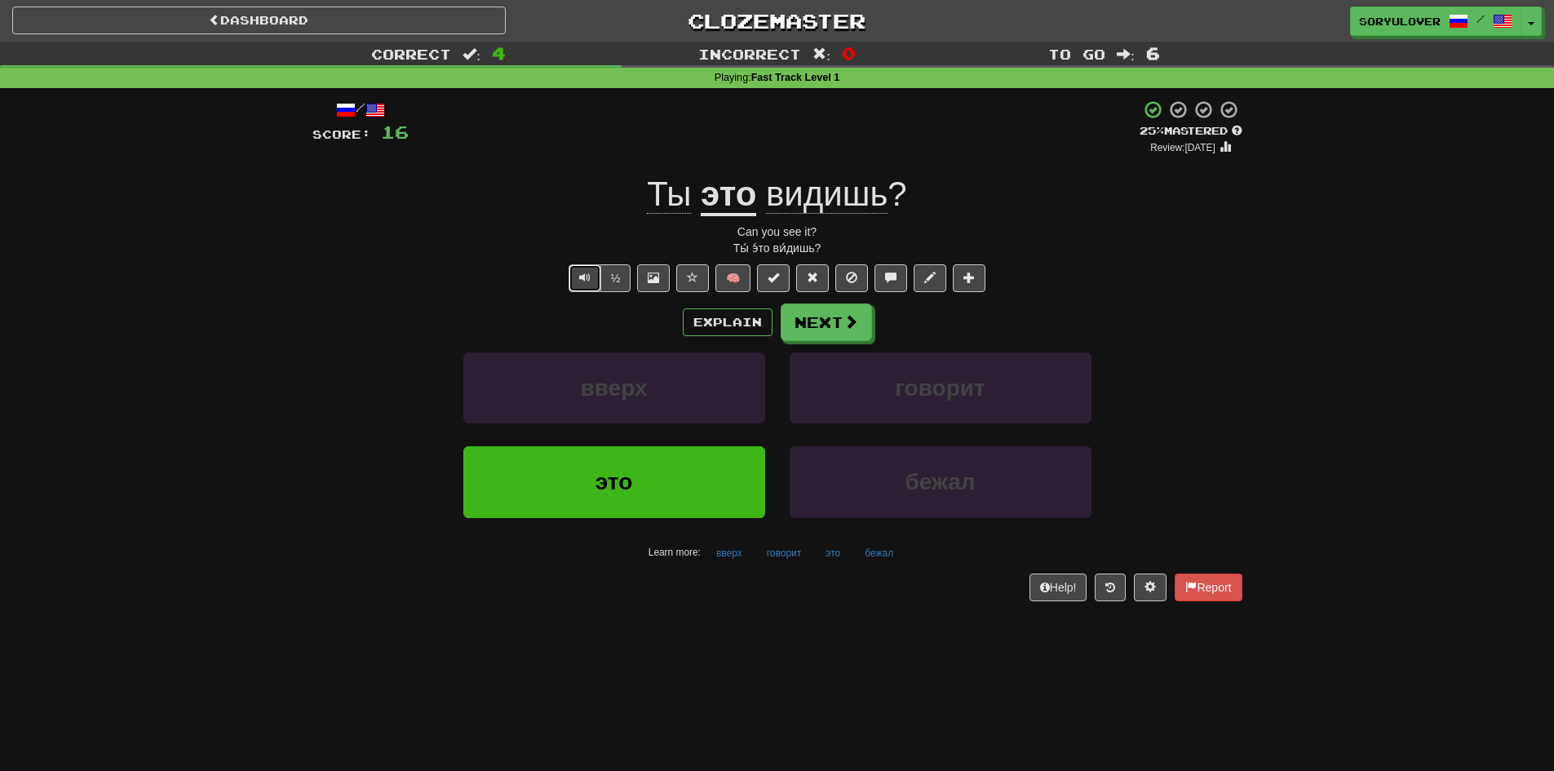
click at [590, 275] on button "Text-to-speech controls" at bounding box center [584, 278] width 33 height 28
click at [812, 328] on button "Next" at bounding box center [826, 323] width 91 height 38
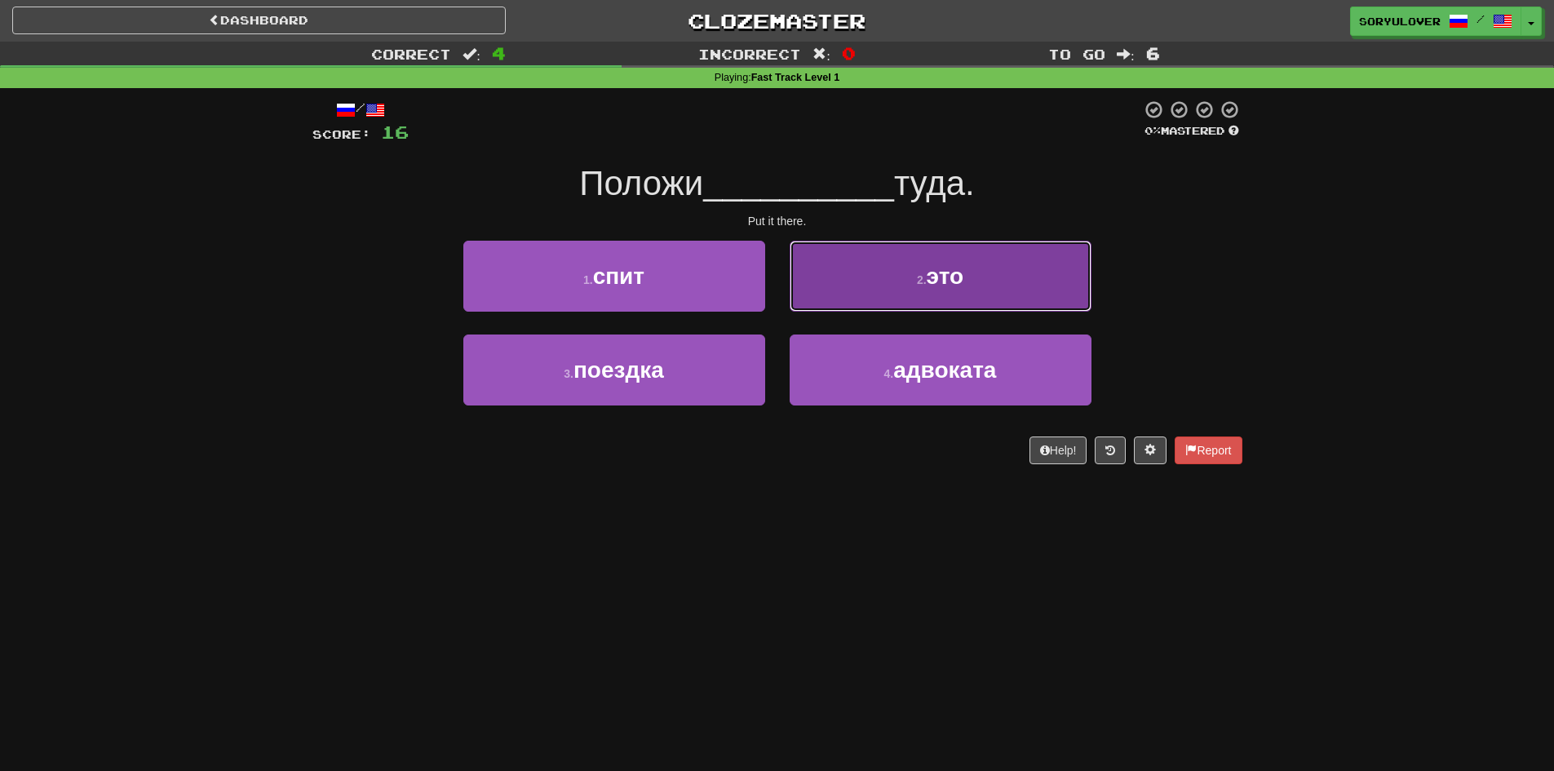
click at [847, 268] on button "2 . это" at bounding box center [940, 276] width 302 height 71
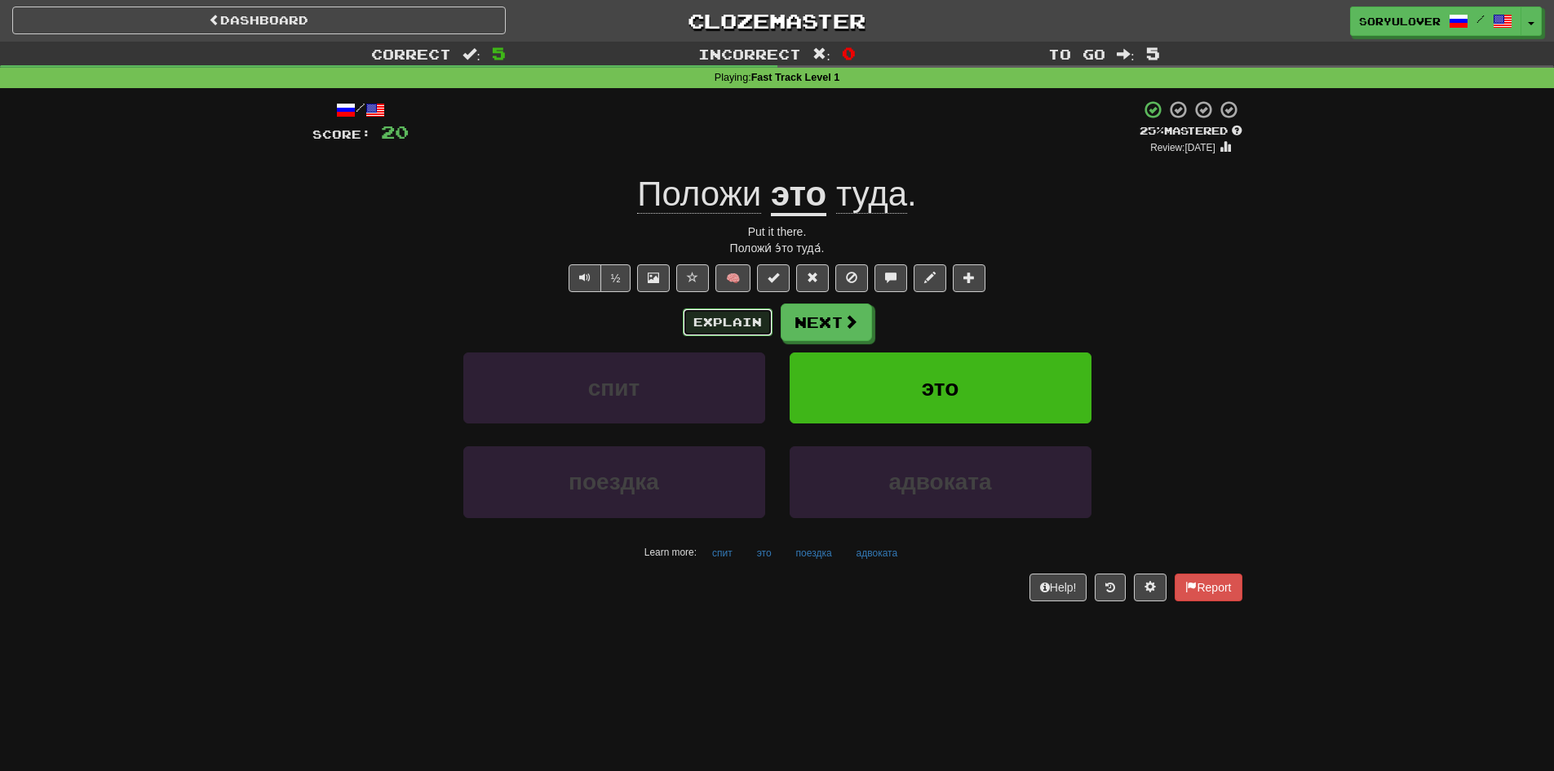
click at [698, 316] on button "Explain" at bounding box center [728, 322] width 90 height 28
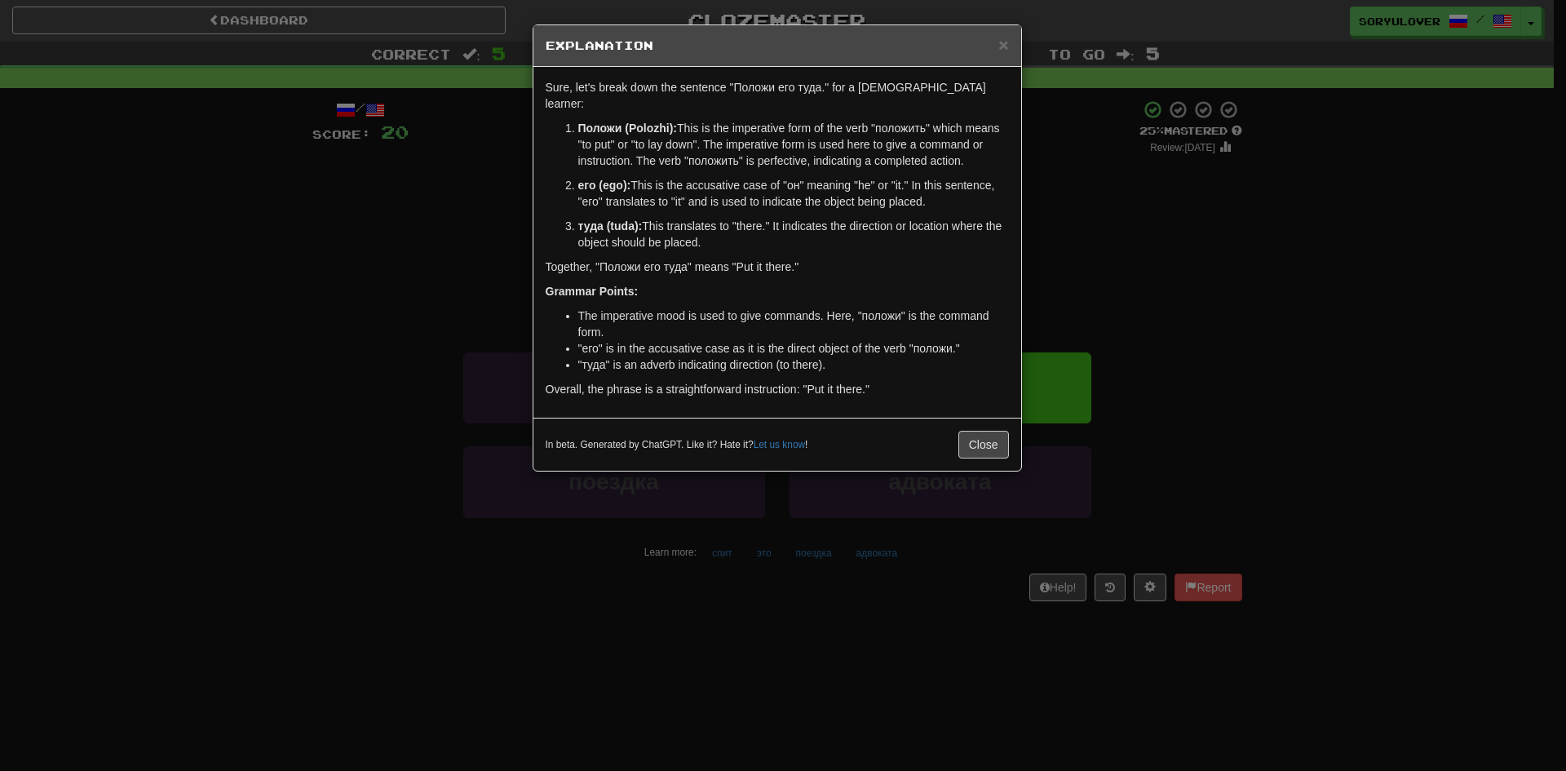
click at [444, 205] on div "× Explanation Sure, let's break down the sentence "Положи его туда." for a Russ…" at bounding box center [783, 385] width 1566 height 771
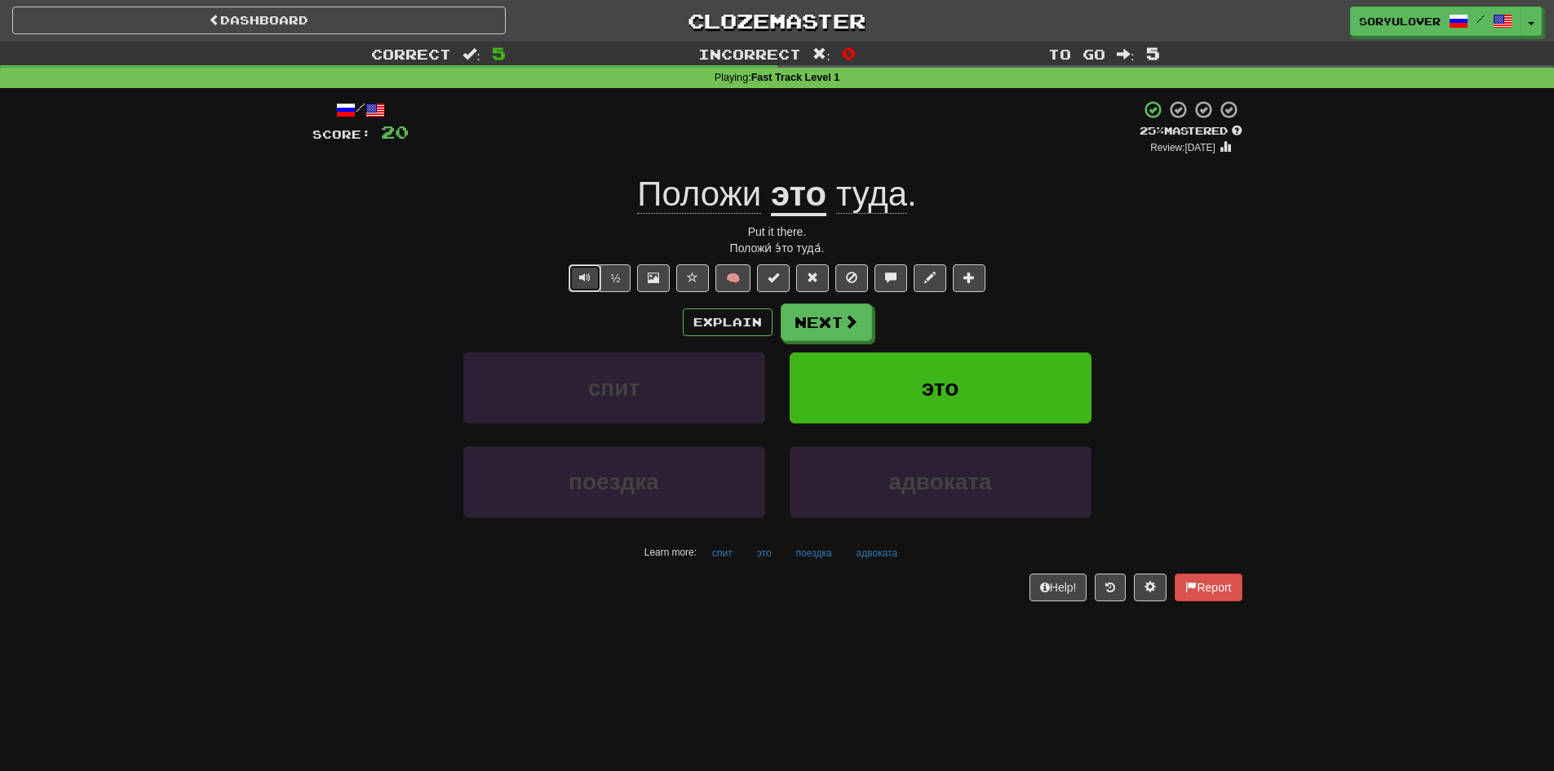
click at [577, 269] on button "Text-to-speech controls" at bounding box center [584, 278] width 33 height 28
click at [587, 281] on span "Text-to-speech controls" at bounding box center [584, 277] width 11 height 11
click at [591, 268] on button "Text-to-speech controls" at bounding box center [584, 278] width 33 height 28
click at [579, 282] on span "Text-to-speech controls" at bounding box center [584, 277] width 11 height 11
click at [705, 317] on button "Explain" at bounding box center [728, 322] width 90 height 28
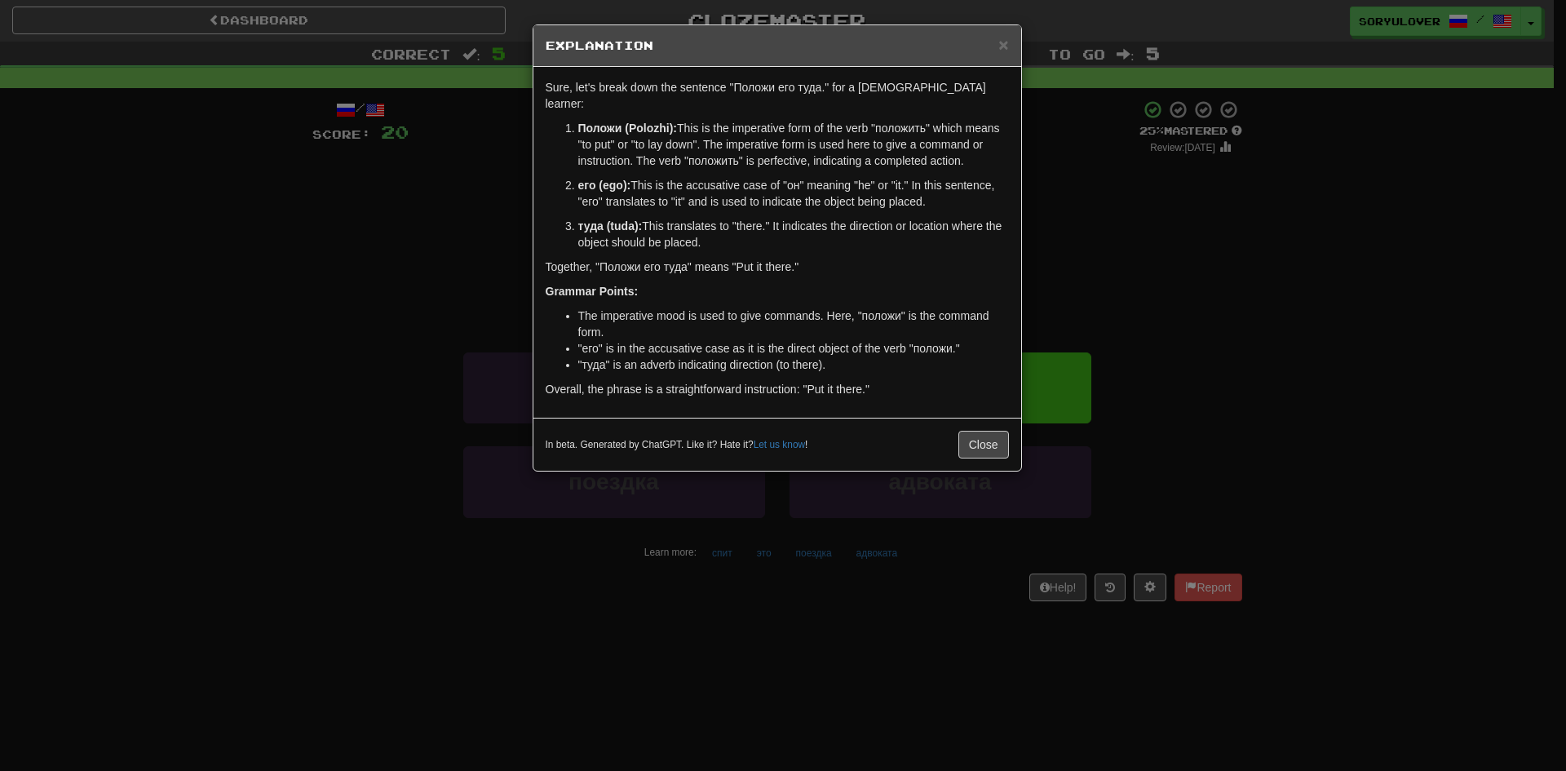
click at [502, 258] on div "× Explanation Sure, let's break down the sentence "Положи его туда." for a Russ…" at bounding box center [783, 385] width 1566 height 771
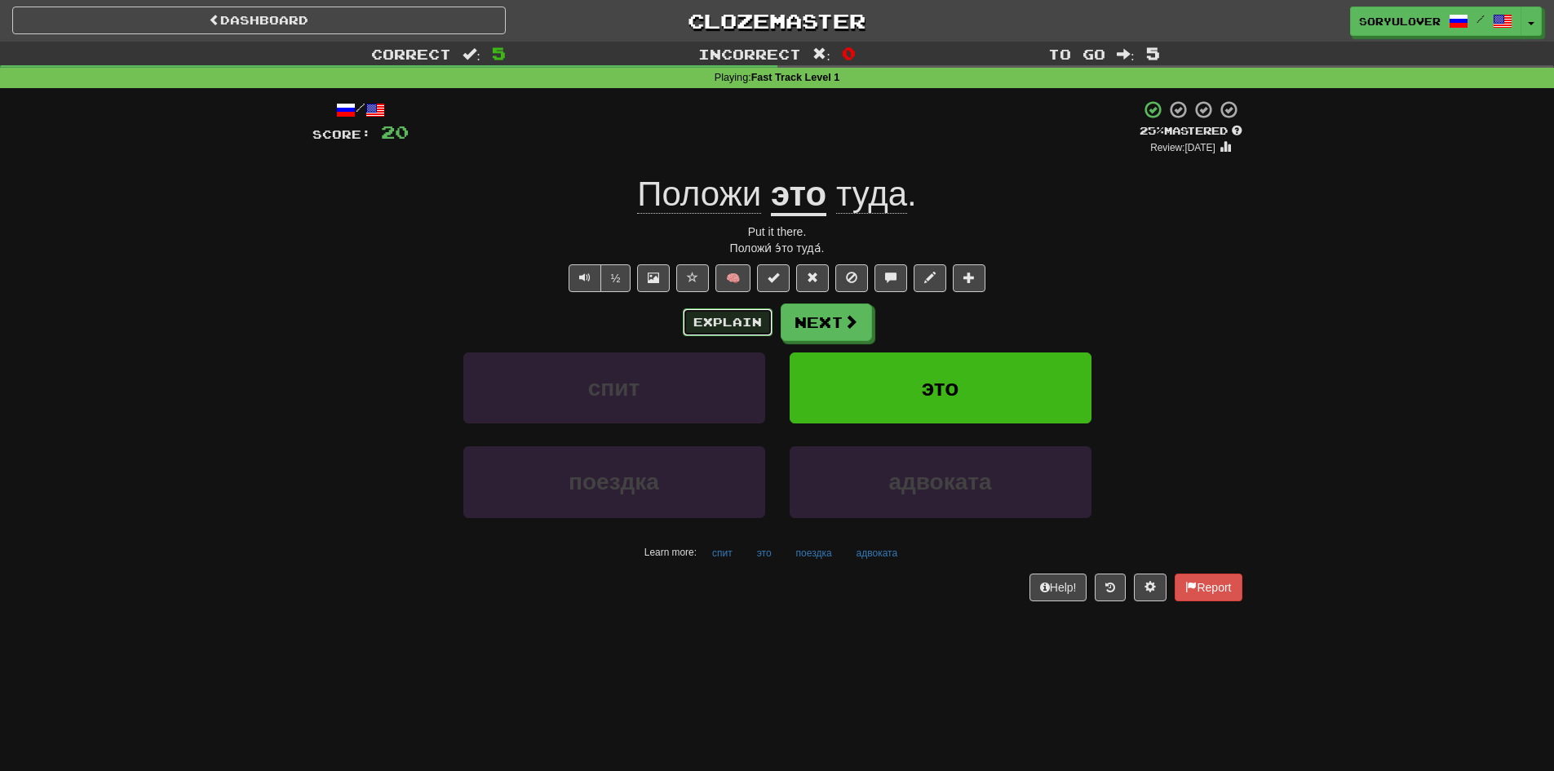
click at [725, 317] on button "Explain" at bounding box center [728, 322] width 90 height 28
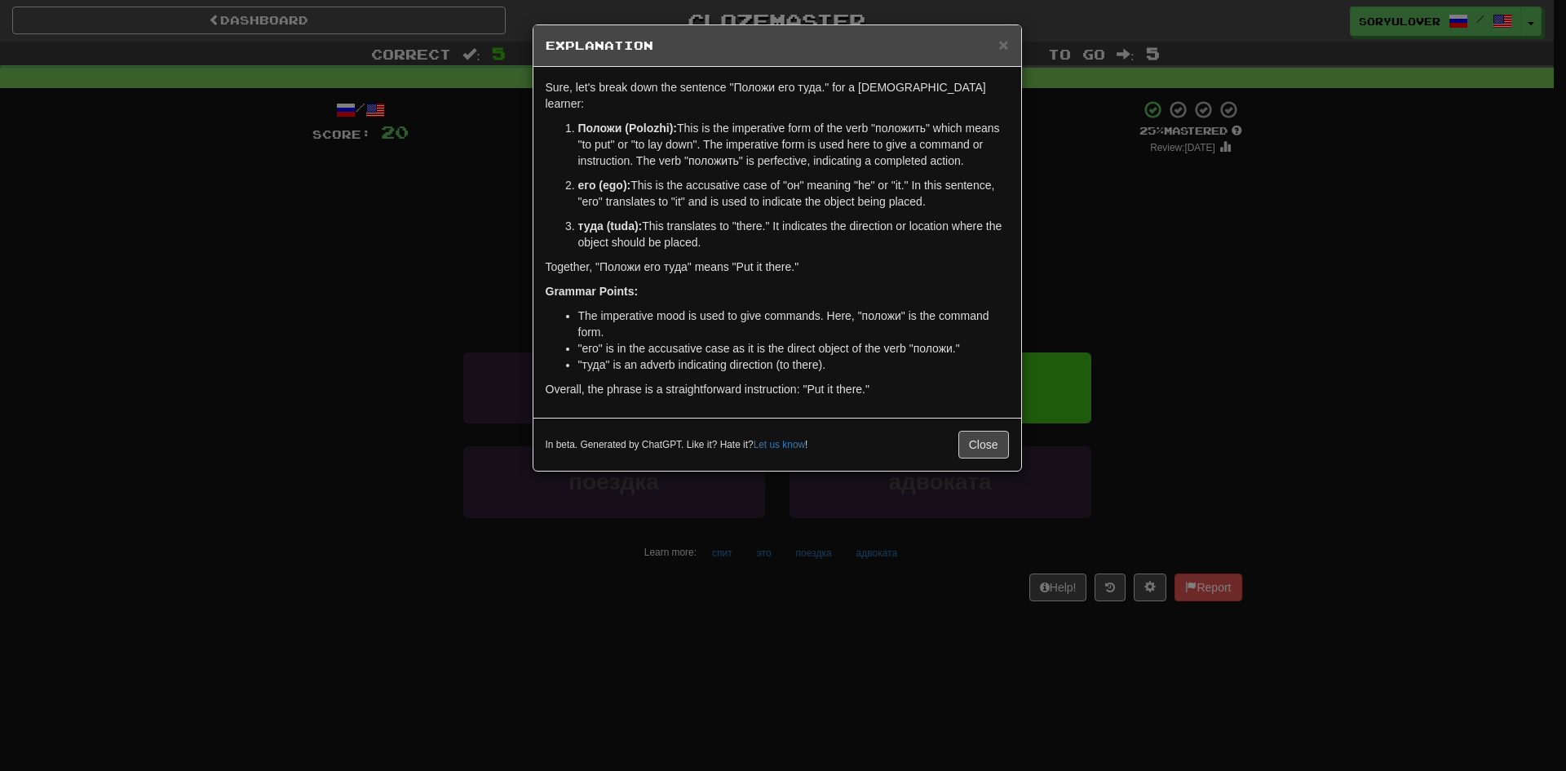
click at [475, 330] on div "× Explanation Sure, let's break down the sentence "Положи его туда." for a Russ…" at bounding box center [783, 385] width 1566 height 771
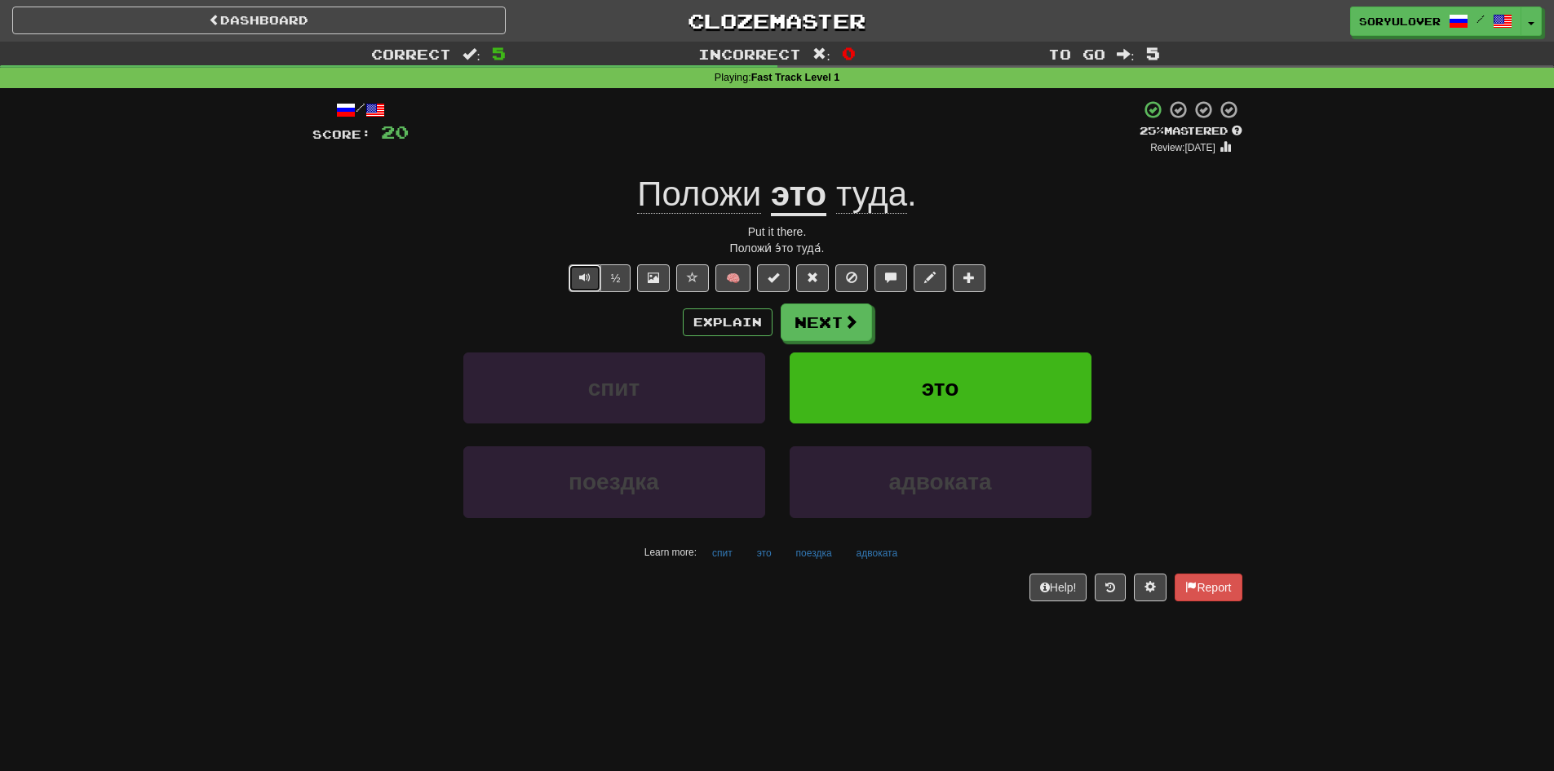
click at [594, 272] on button "Text-to-speech controls" at bounding box center [584, 278] width 33 height 28
click at [834, 311] on button "Next" at bounding box center [826, 323] width 91 height 38
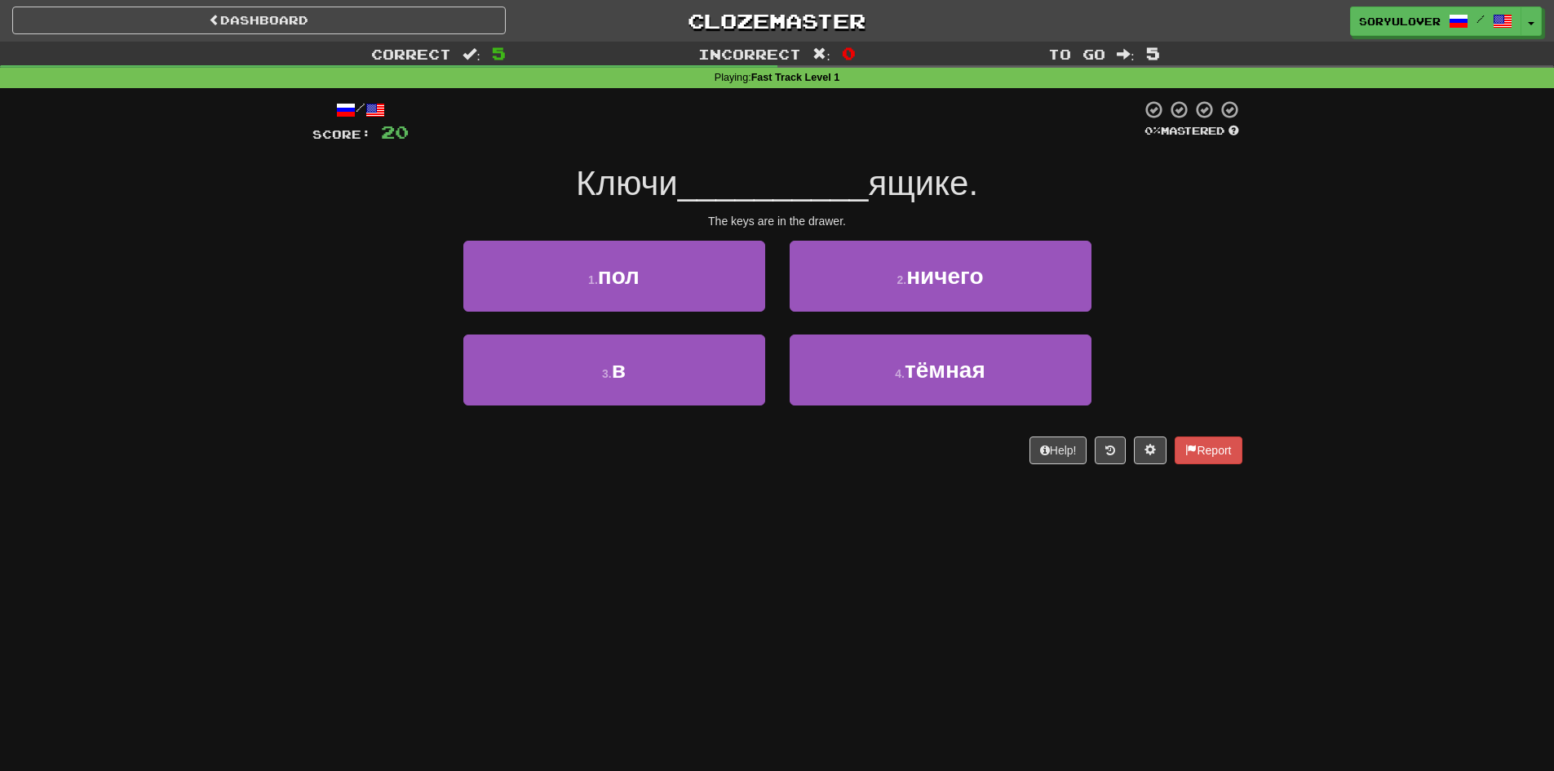
click at [919, 193] on span "ящике." at bounding box center [923, 183] width 110 height 38
click at [917, 204] on div "Ключи __________ ящике." at bounding box center [777, 183] width 930 height 45
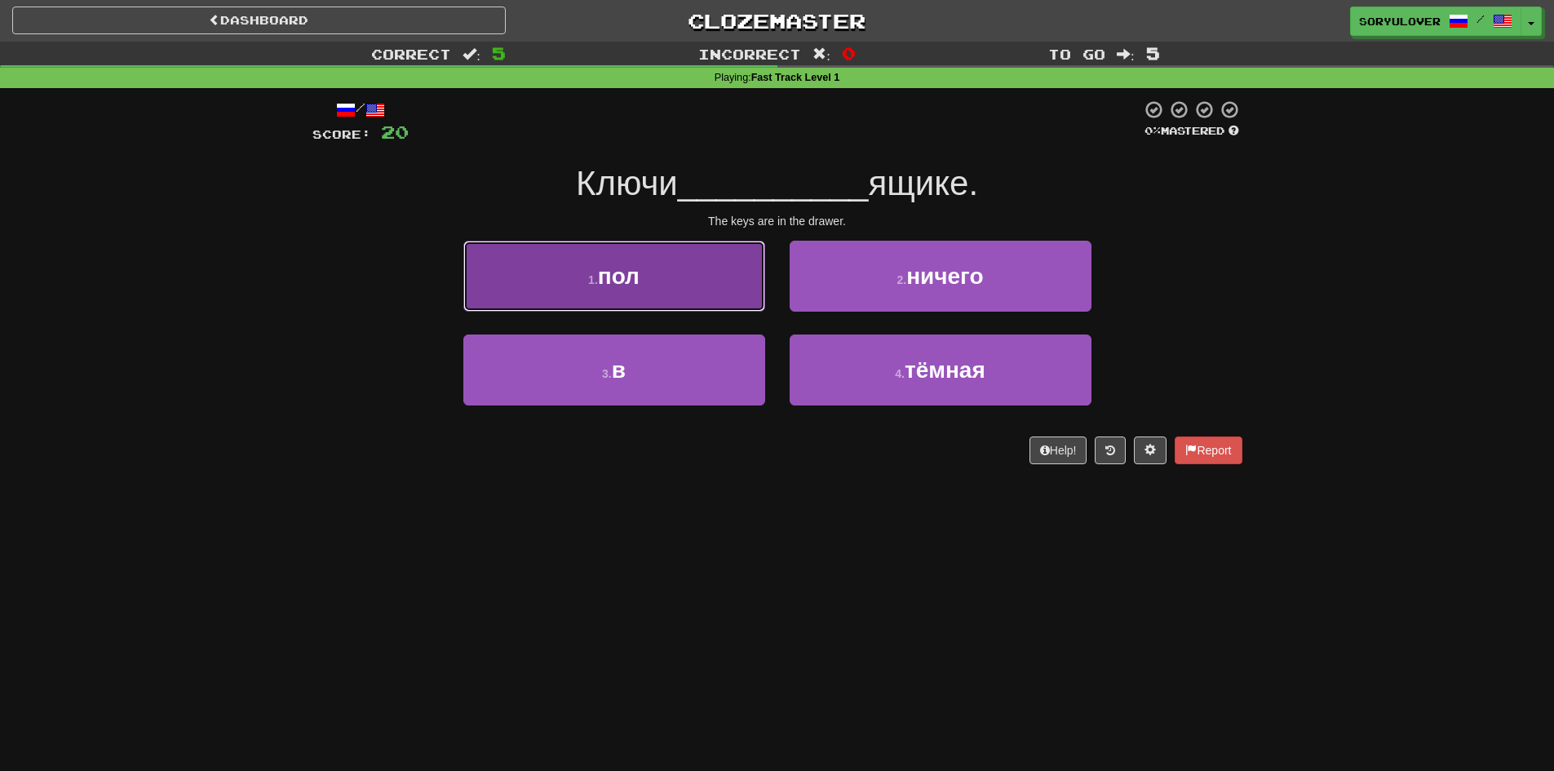
click at [687, 273] on button "1 . пол" at bounding box center [614, 276] width 302 height 71
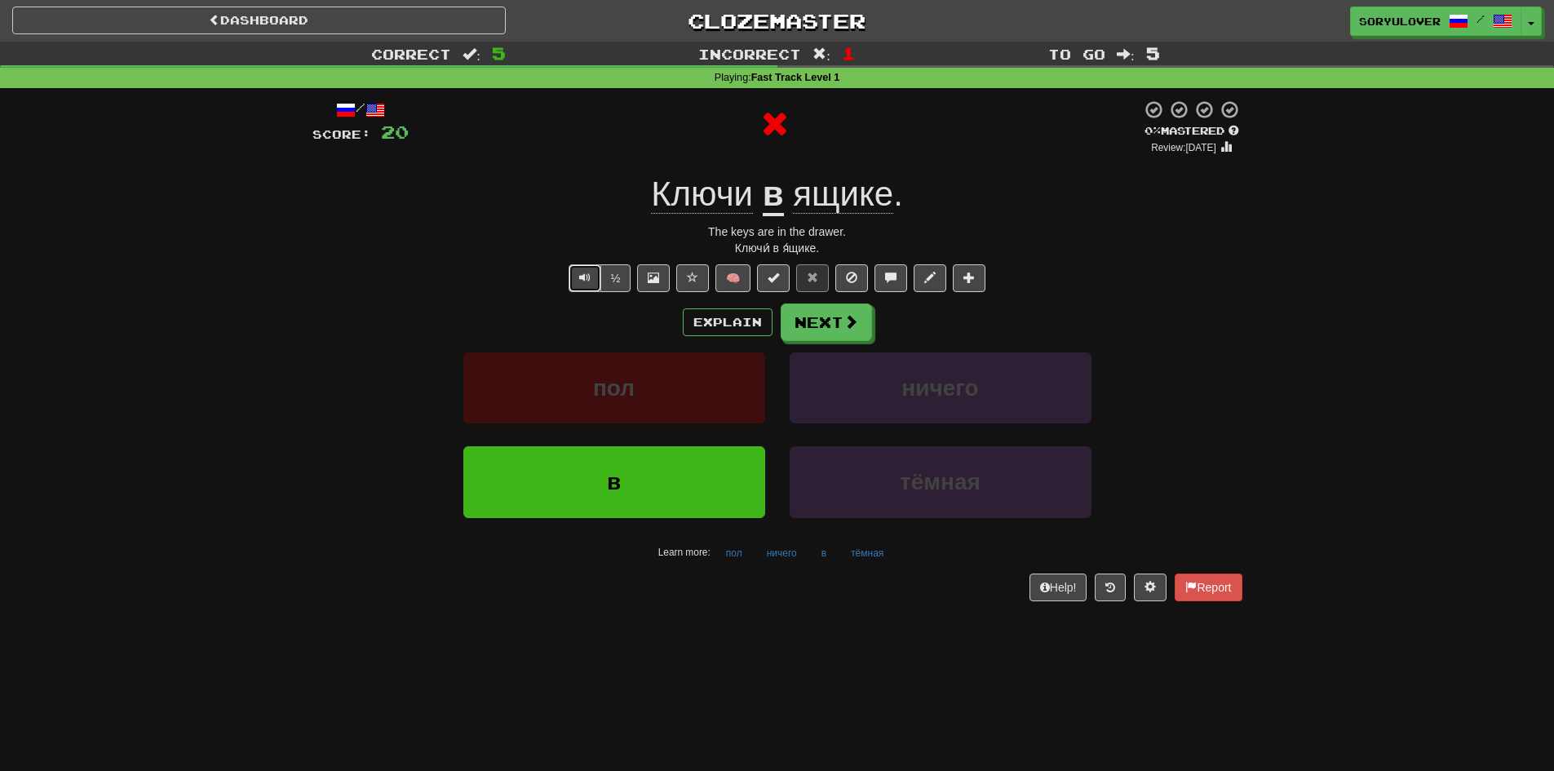
click at [591, 272] on button "Text-to-speech controls" at bounding box center [584, 278] width 33 height 28
click at [614, 277] on button "½" at bounding box center [615, 278] width 31 height 28
click at [714, 324] on button "Explain" at bounding box center [728, 322] width 90 height 28
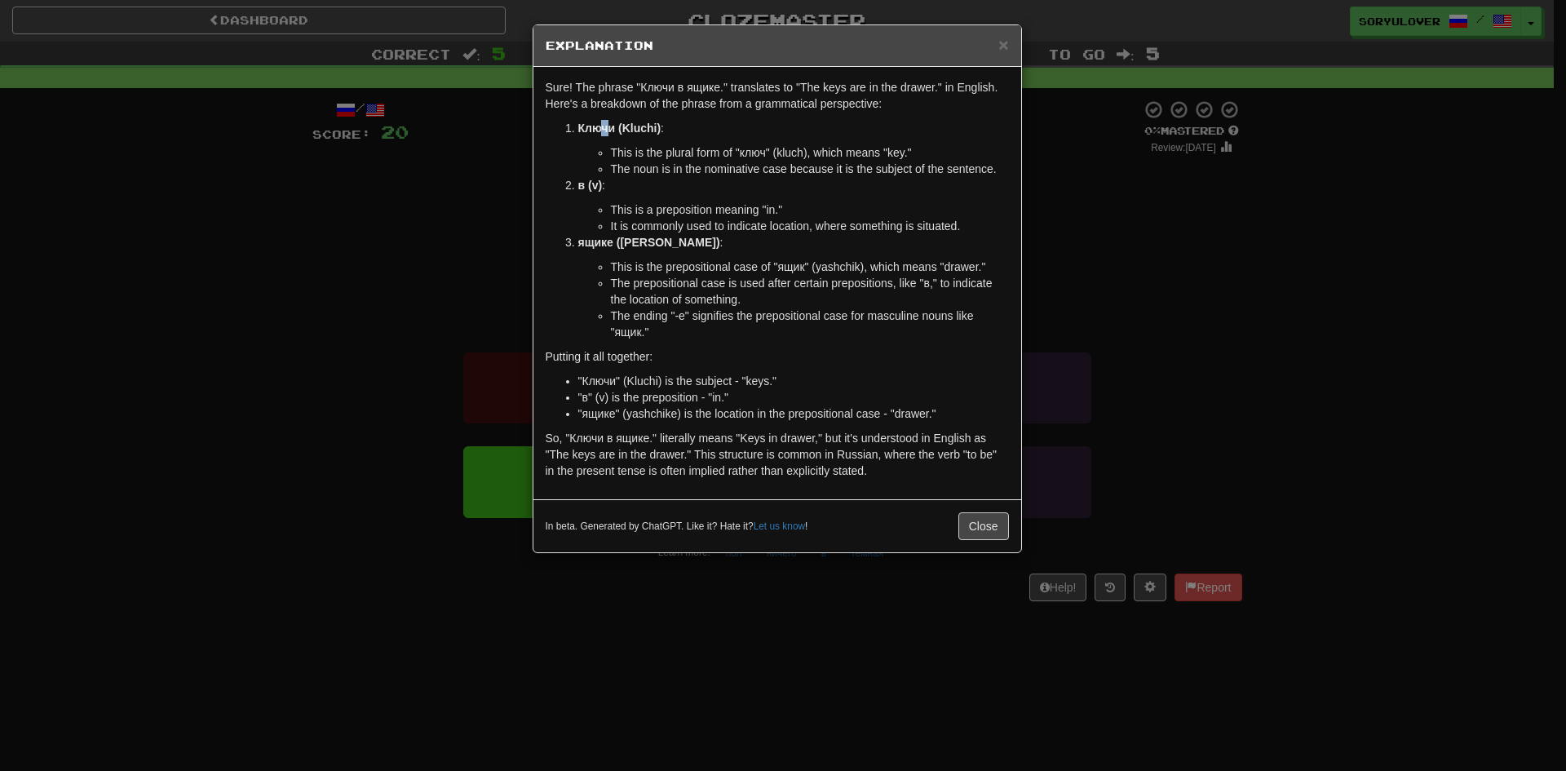
click at [603, 127] on strong "Ключи (Kluchi)" at bounding box center [619, 128] width 83 height 13
click at [337, 329] on div "× Explanation Sure! The phrase "Ключи в ящике." translates to "The keys are in …" at bounding box center [783, 385] width 1566 height 771
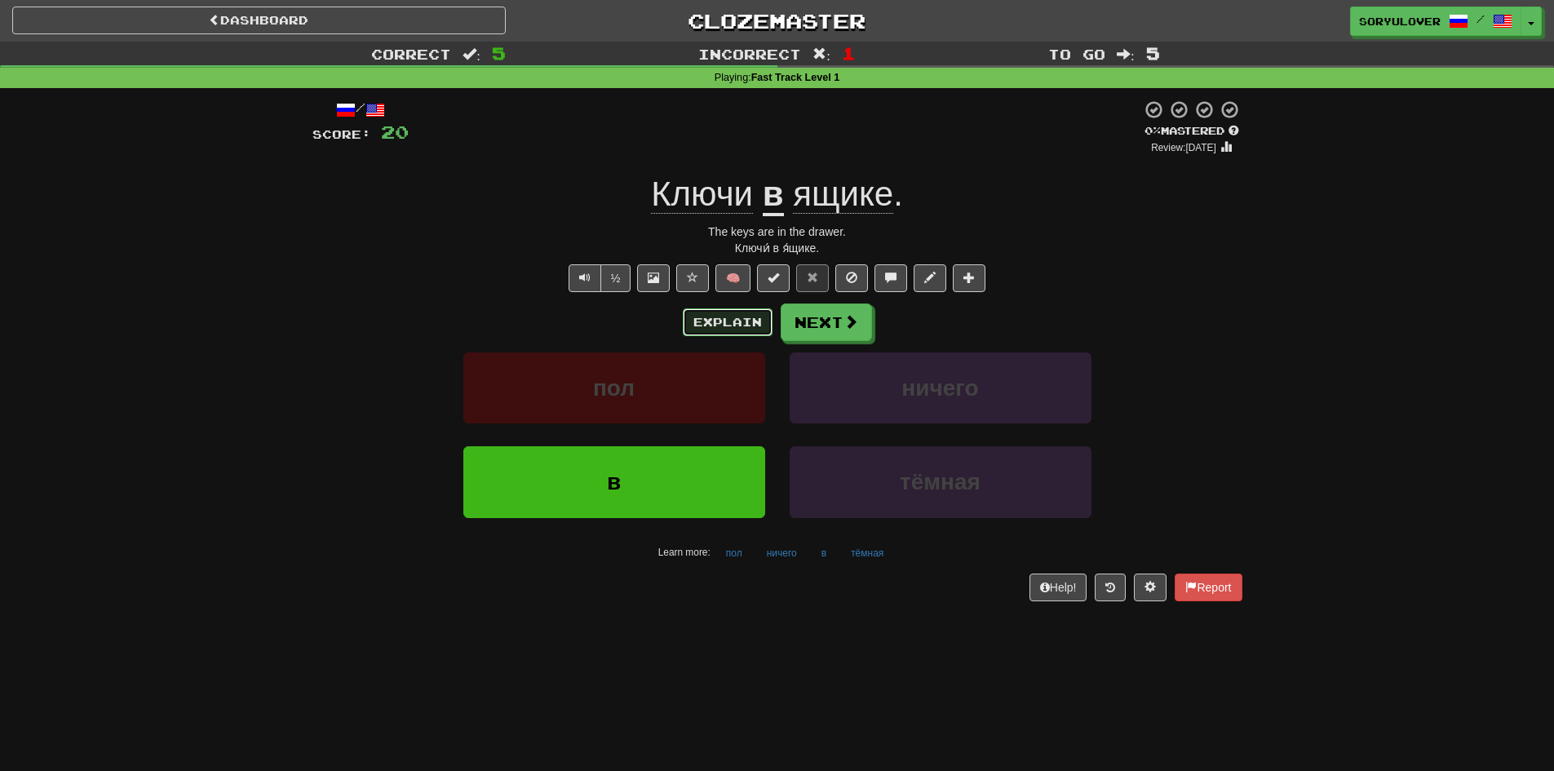
click at [713, 320] on button "Explain" at bounding box center [728, 322] width 90 height 28
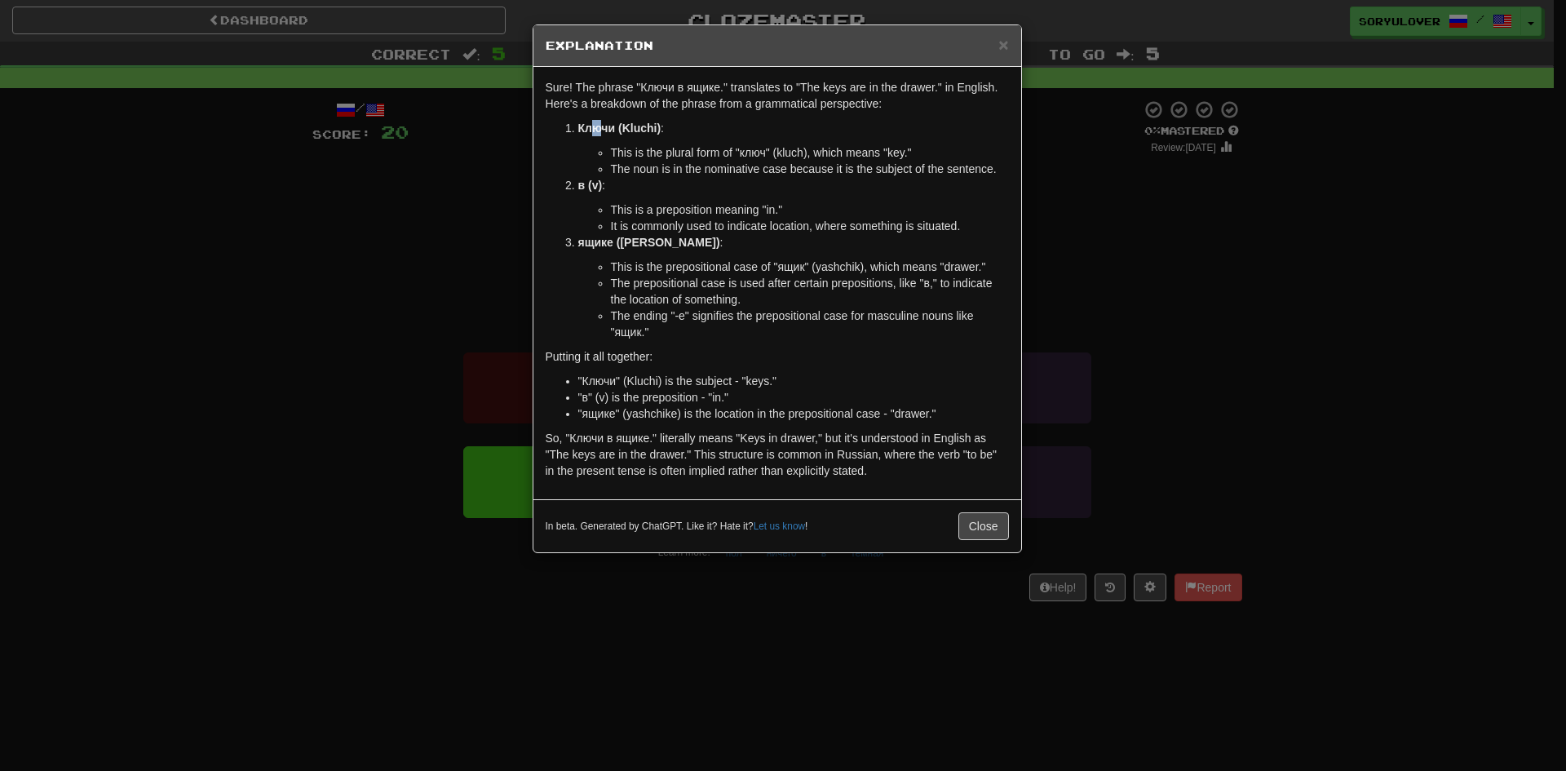
click at [595, 125] on strong "Ключи (Kluchi)" at bounding box center [619, 128] width 83 height 13
click at [611, 130] on strong "Ключи (Kluchi)" at bounding box center [619, 128] width 83 height 13
click at [476, 228] on div "× Explanation Sure! The phrase "Ключи в ящике." translates to "The keys are in …" at bounding box center [783, 385] width 1566 height 771
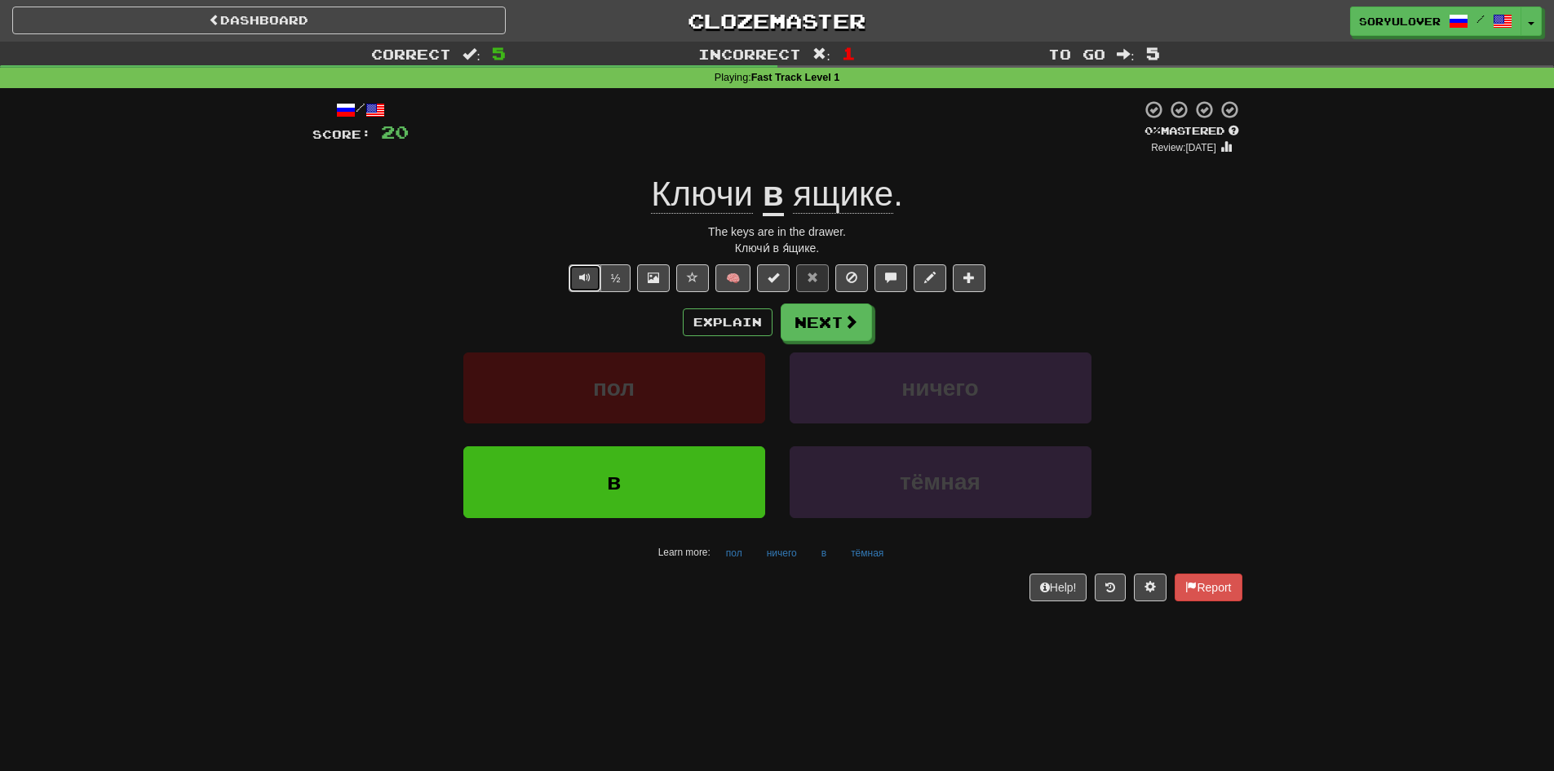
click at [581, 275] on span "Text-to-speech controls" at bounding box center [584, 277] width 11 height 11
click at [707, 326] on button "Explain" at bounding box center [728, 322] width 90 height 28
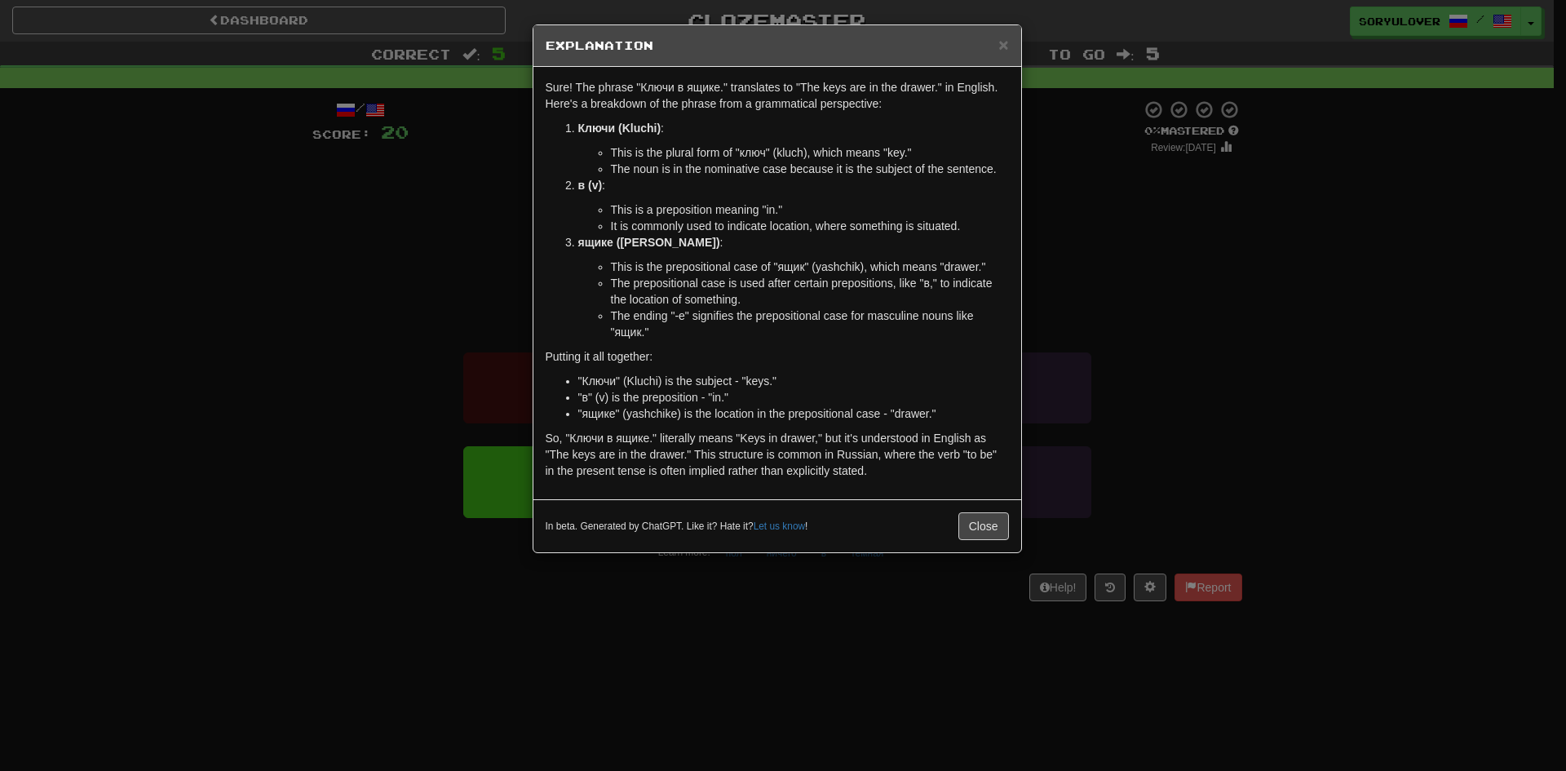
click at [410, 331] on div "× Explanation Sure! The phrase "Ключи в ящике." translates to "The keys are in …" at bounding box center [783, 385] width 1566 height 771
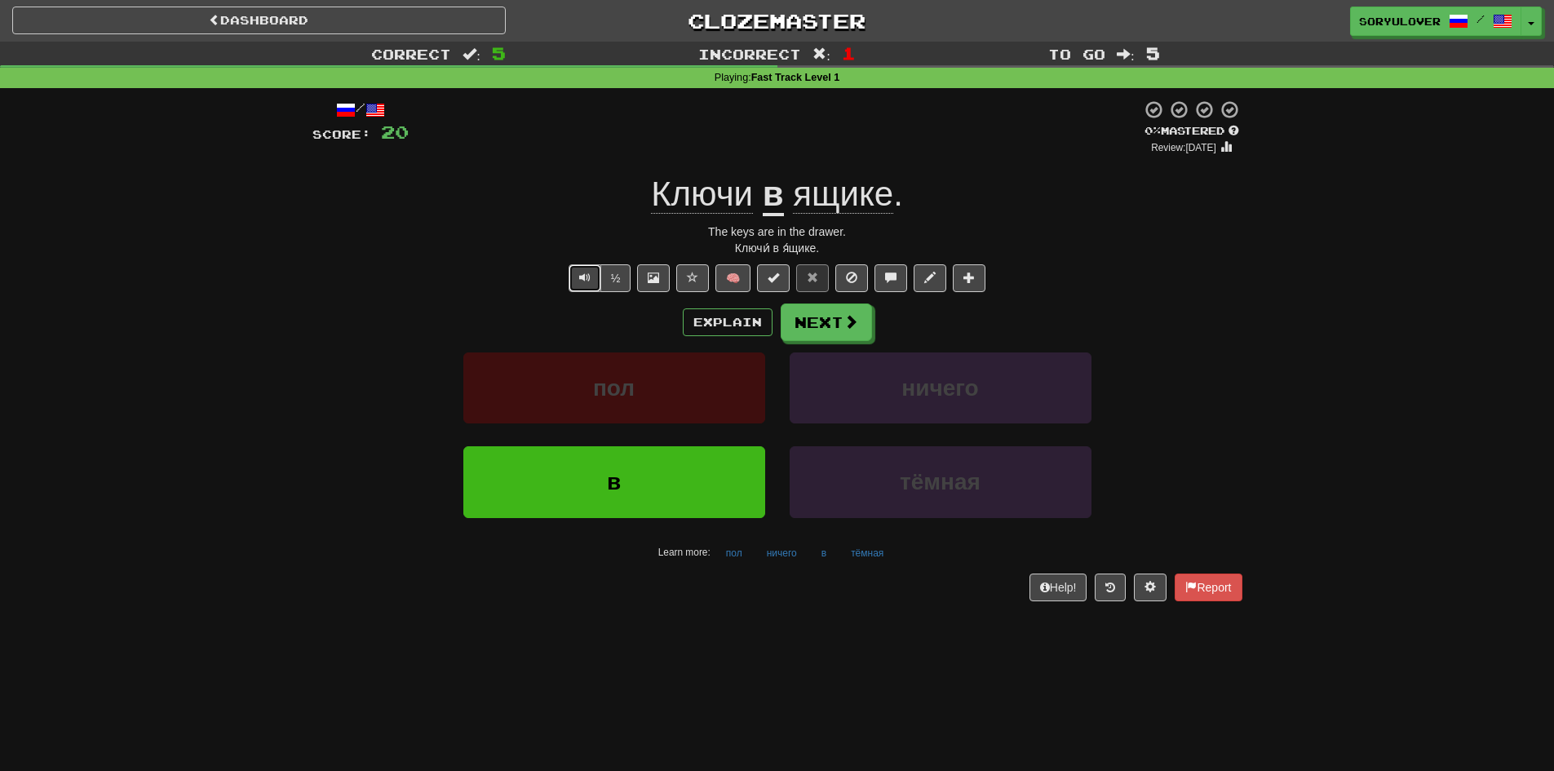
click at [590, 281] on button "Text-to-speech controls" at bounding box center [584, 278] width 33 height 28
drag, startPoint x: 690, startPoint y: 304, endPoint x: 712, endPoint y: 320, distance: 26.9
click at [709, 316] on div "Explain Next" at bounding box center [777, 322] width 930 height 38
click at [721, 326] on button "Explain" at bounding box center [728, 322] width 90 height 28
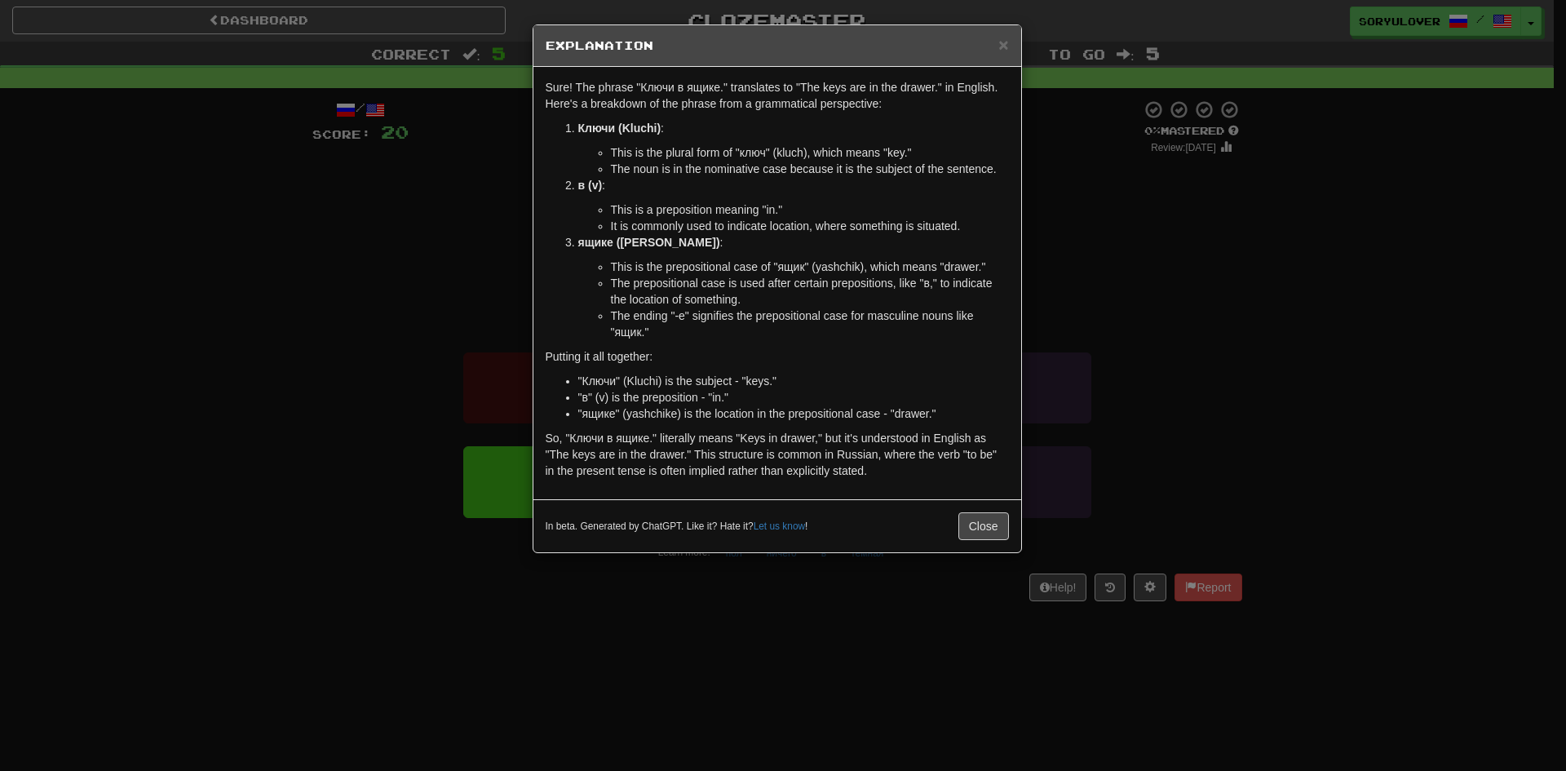
click at [464, 317] on div "× Explanation Sure! The phrase "Ключи в ящике." translates to "The keys are in …" at bounding box center [783, 385] width 1566 height 771
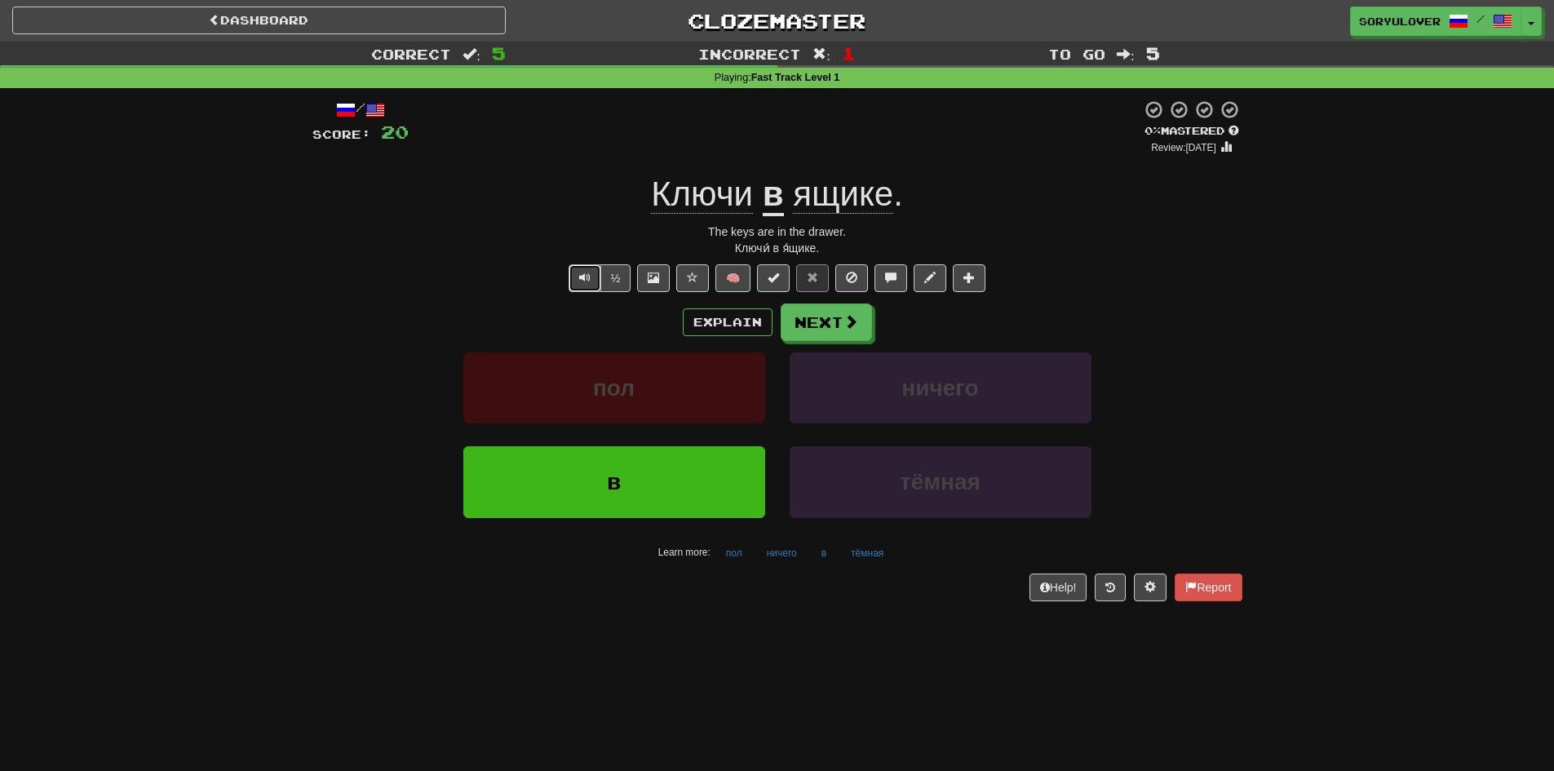
click at [577, 270] on button "Text-to-speech controls" at bounding box center [584, 278] width 33 height 28
click at [699, 322] on button "Explain" at bounding box center [728, 322] width 90 height 28
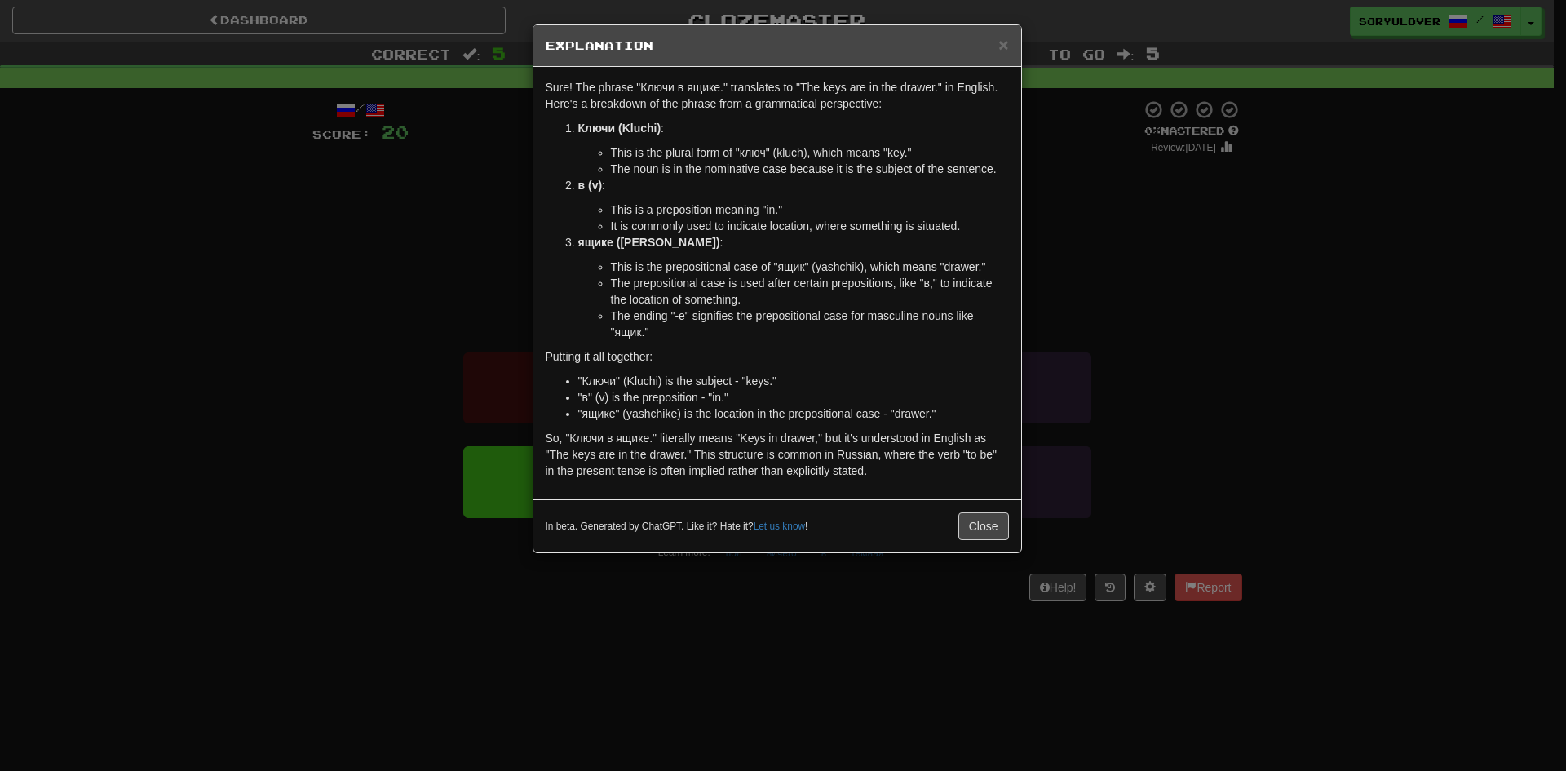
click at [451, 317] on div "× Explanation Sure! The phrase "Ключи в ящике." translates to "The keys are in …" at bounding box center [783, 385] width 1566 height 771
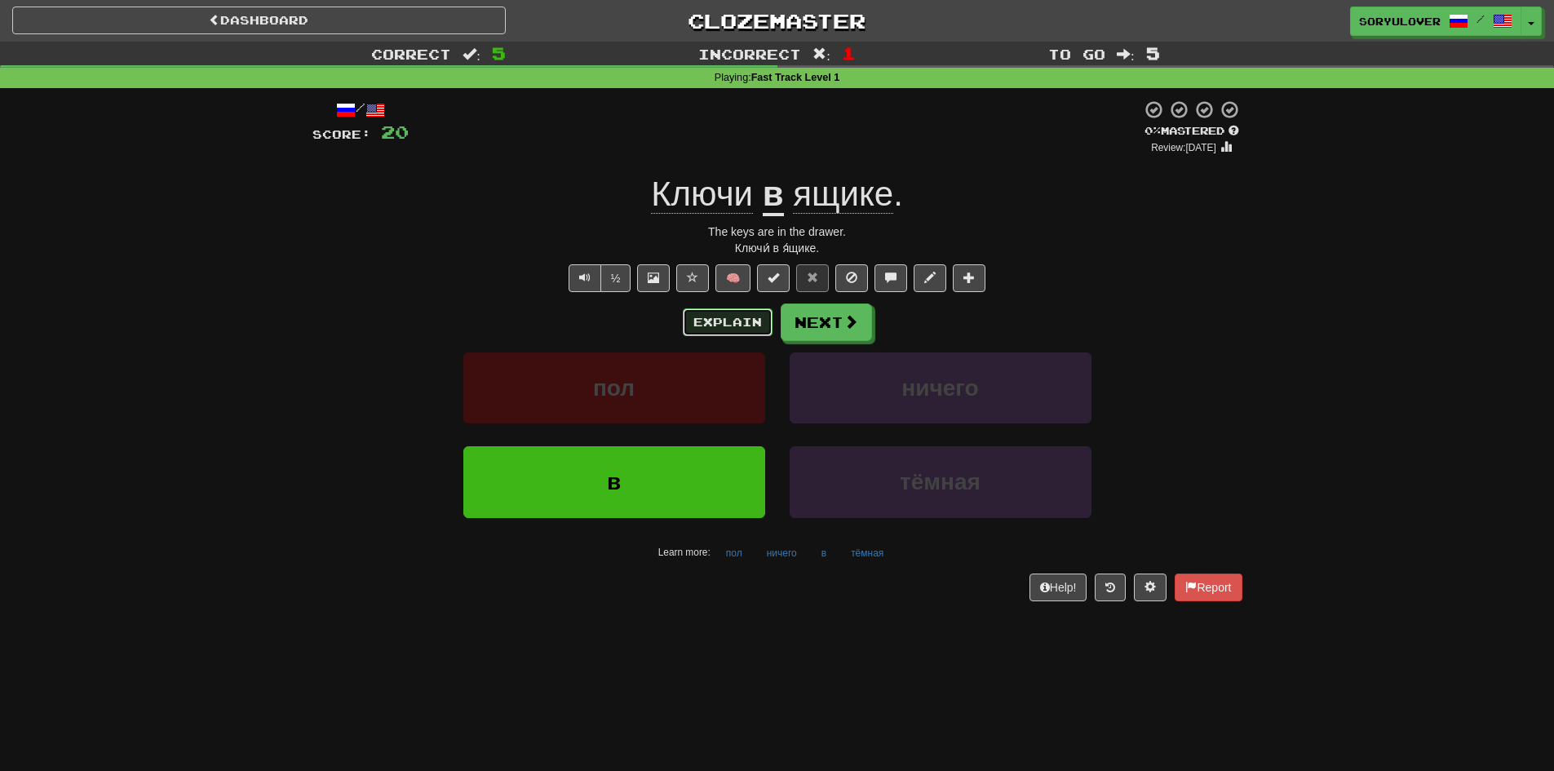
click at [740, 321] on button "Explain" at bounding box center [728, 322] width 90 height 28
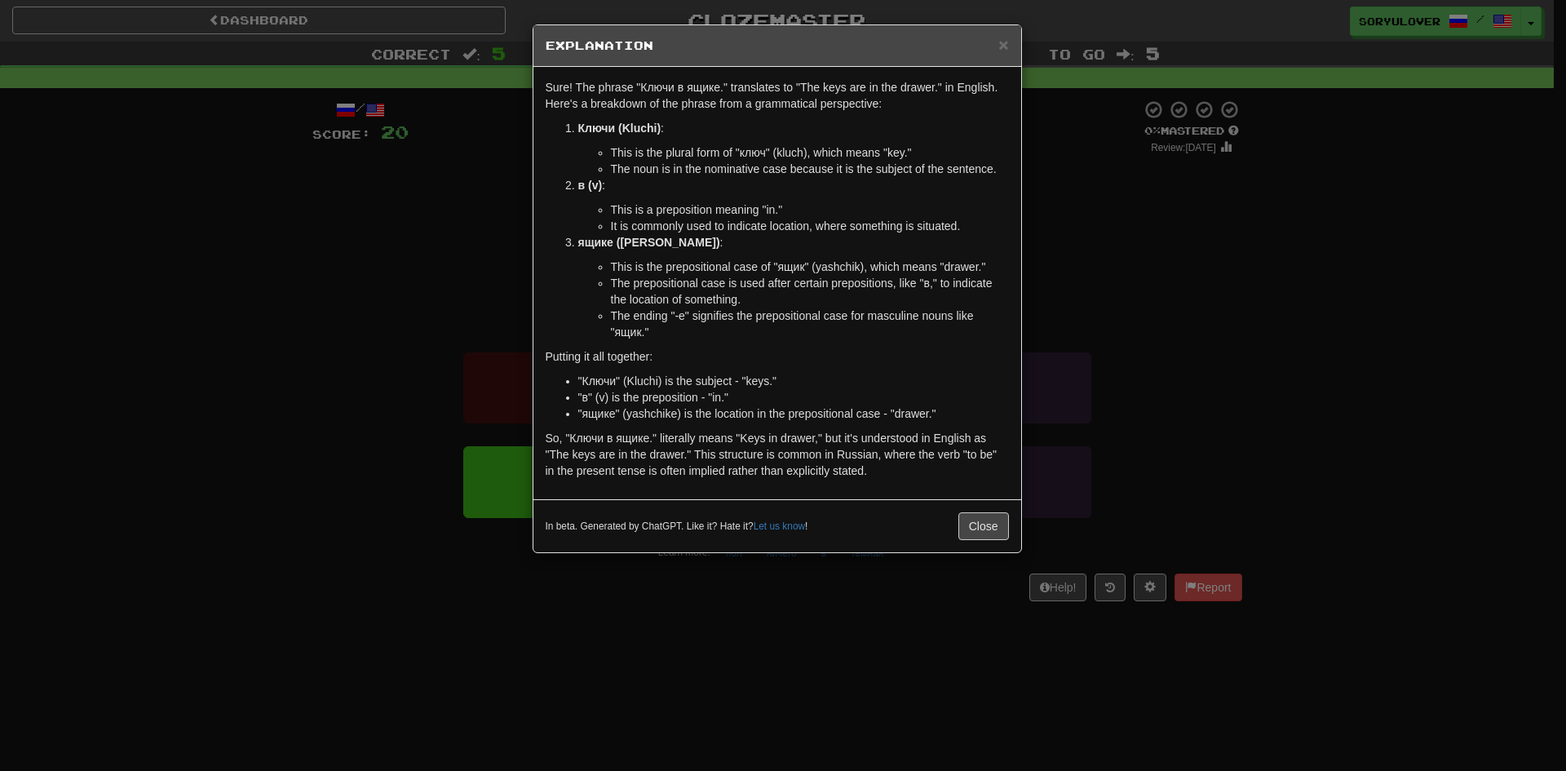
drag, startPoint x: 412, startPoint y: 322, endPoint x: 441, endPoint y: 313, distance: 30.7
click at [412, 321] on div "× Explanation Sure! The phrase "Ключи в ящике." translates to "The keys are in …" at bounding box center [783, 385] width 1566 height 771
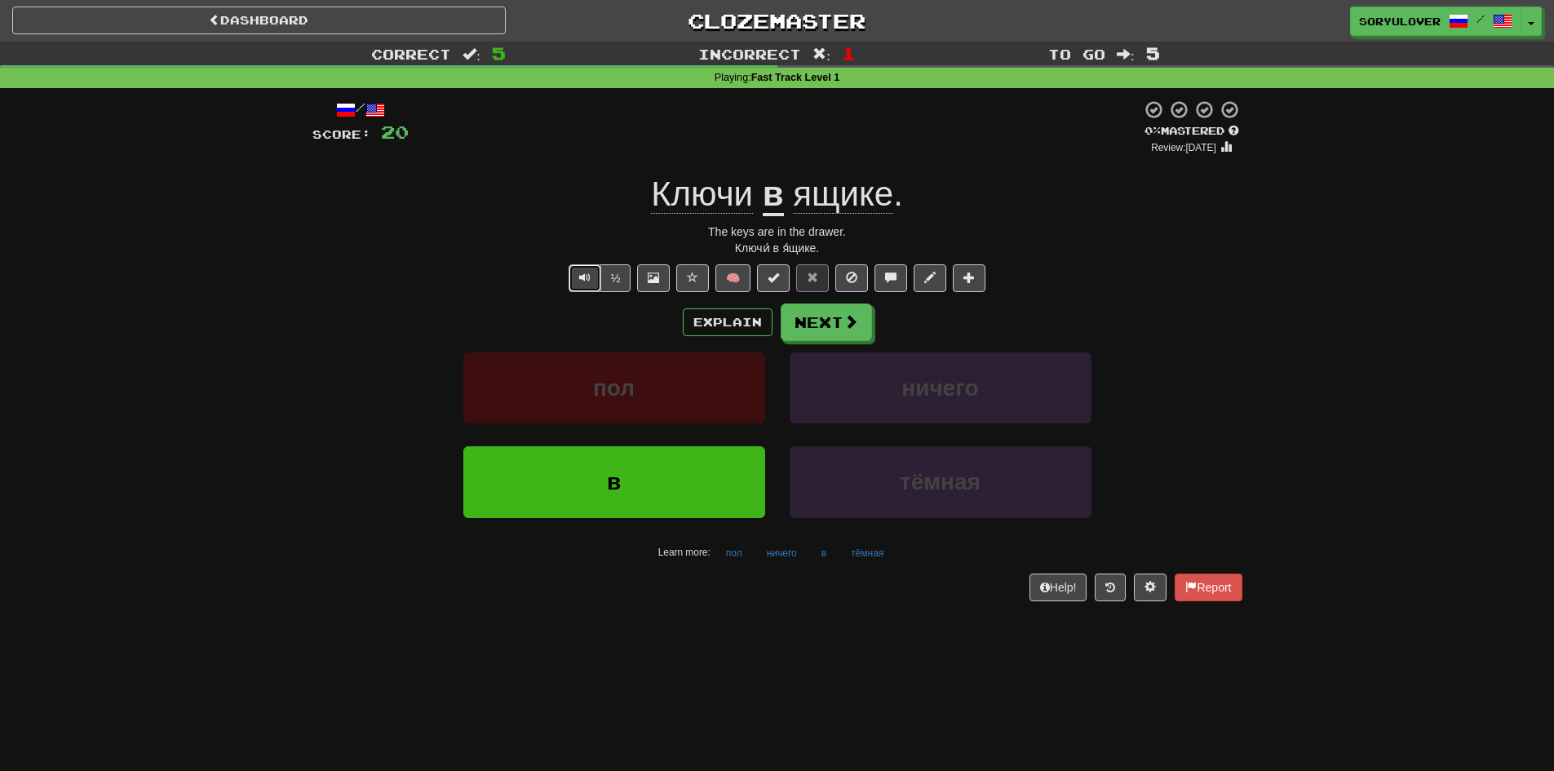
click at [581, 275] on span "Text-to-speech controls" at bounding box center [584, 277] width 11 height 11
click at [588, 276] on span "Text-to-speech controls" at bounding box center [584, 277] width 11 height 11
click at [697, 315] on button "Explain" at bounding box center [728, 322] width 90 height 28
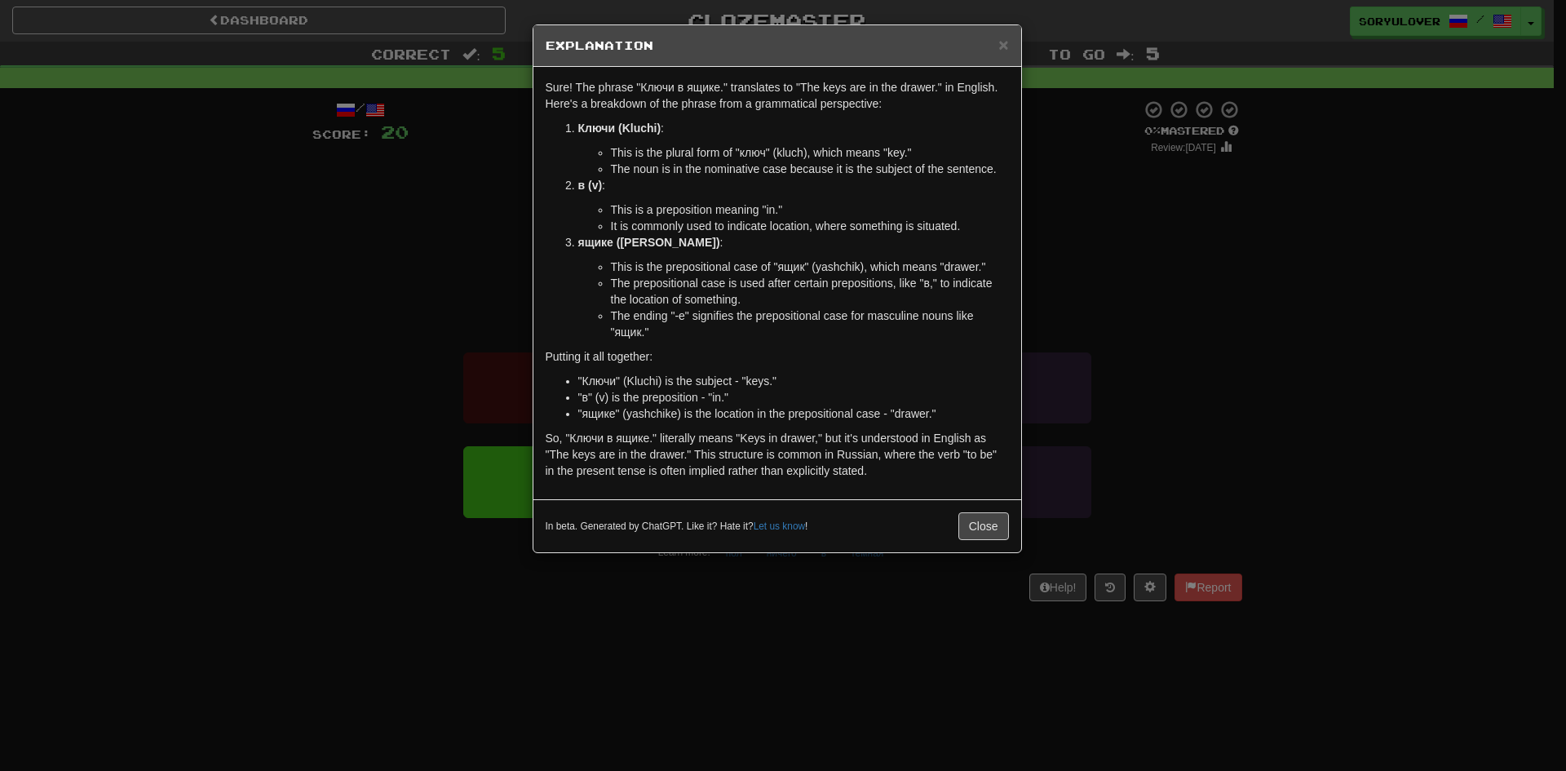
click at [842, 646] on div "× Explanation Sure! The phrase "Ключи в ящике." translates to "The keys are in …" at bounding box center [783, 385] width 1566 height 771
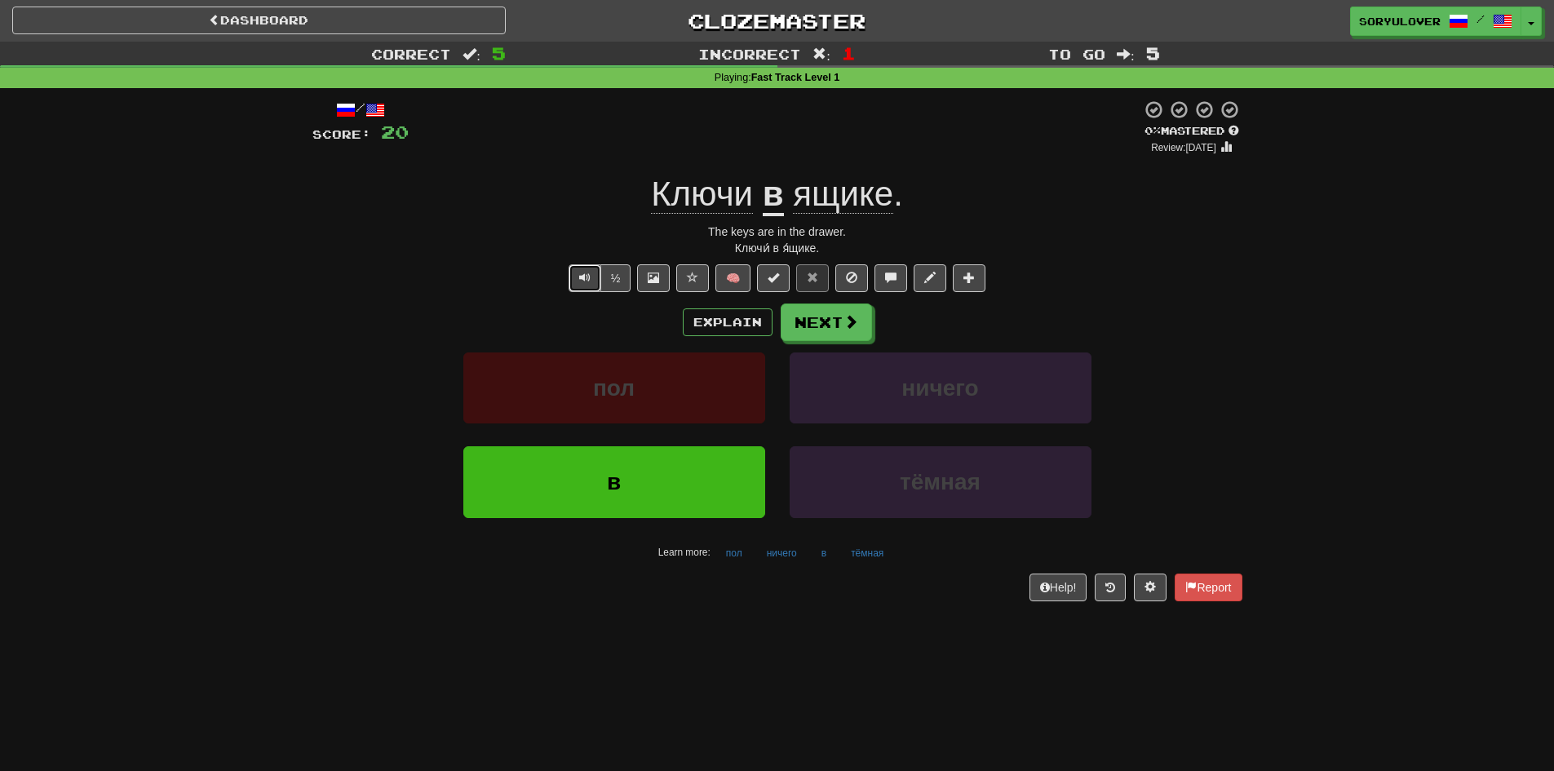
click at [580, 276] on span "Text-to-speech controls" at bounding box center [584, 277] width 11 height 11
click at [576, 277] on button "Text-to-speech controls" at bounding box center [584, 278] width 33 height 28
click at [587, 288] on button "Text-to-speech controls" at bounding box center [584, 278] width 33 height 28
click at [824, 334] on button "Next" at bounding box center [826, 323] width 91 height 38
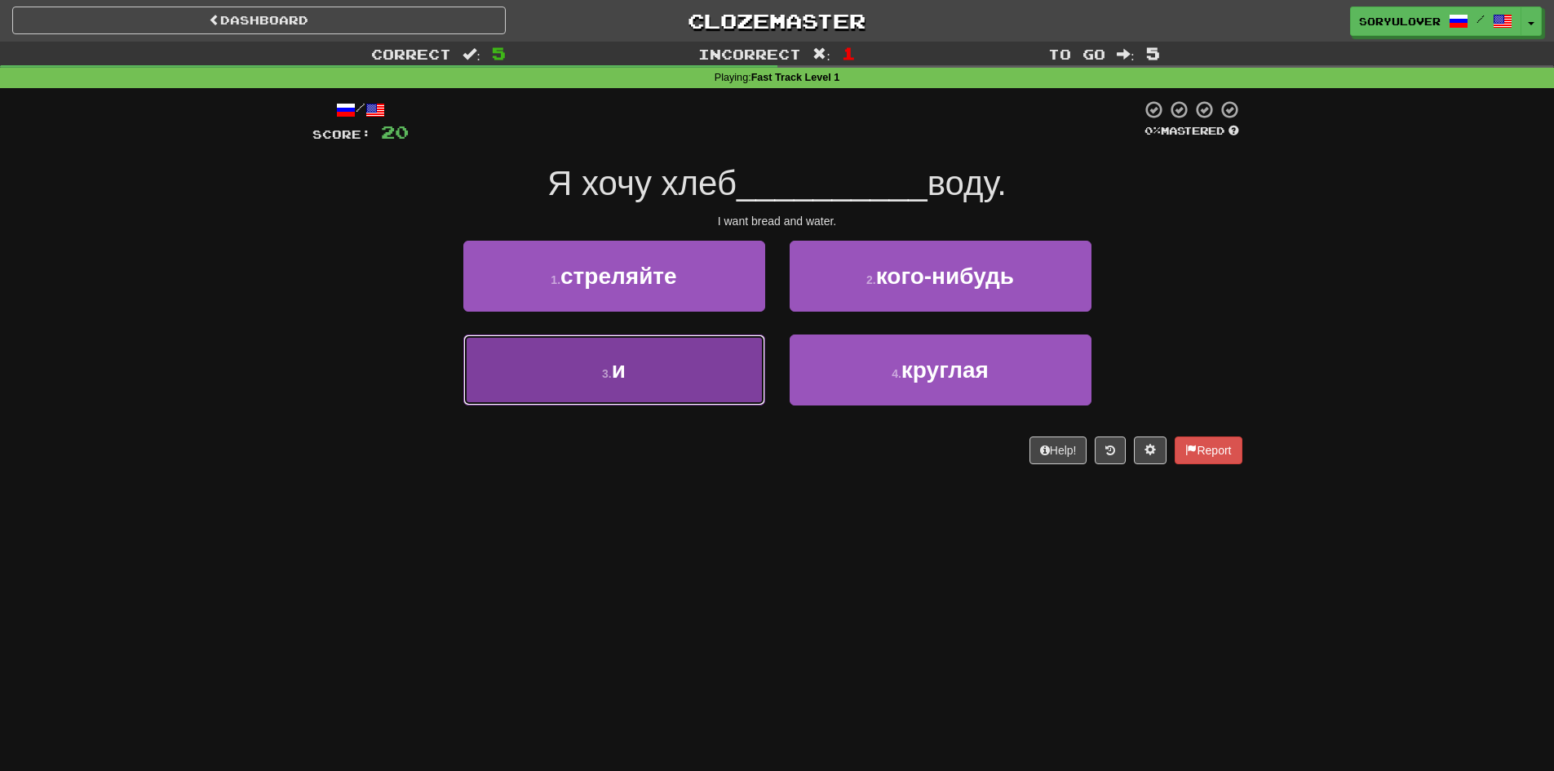
click at [705, 374] on button "3 . и" at bounding box center [614, 369] width 302 height 71
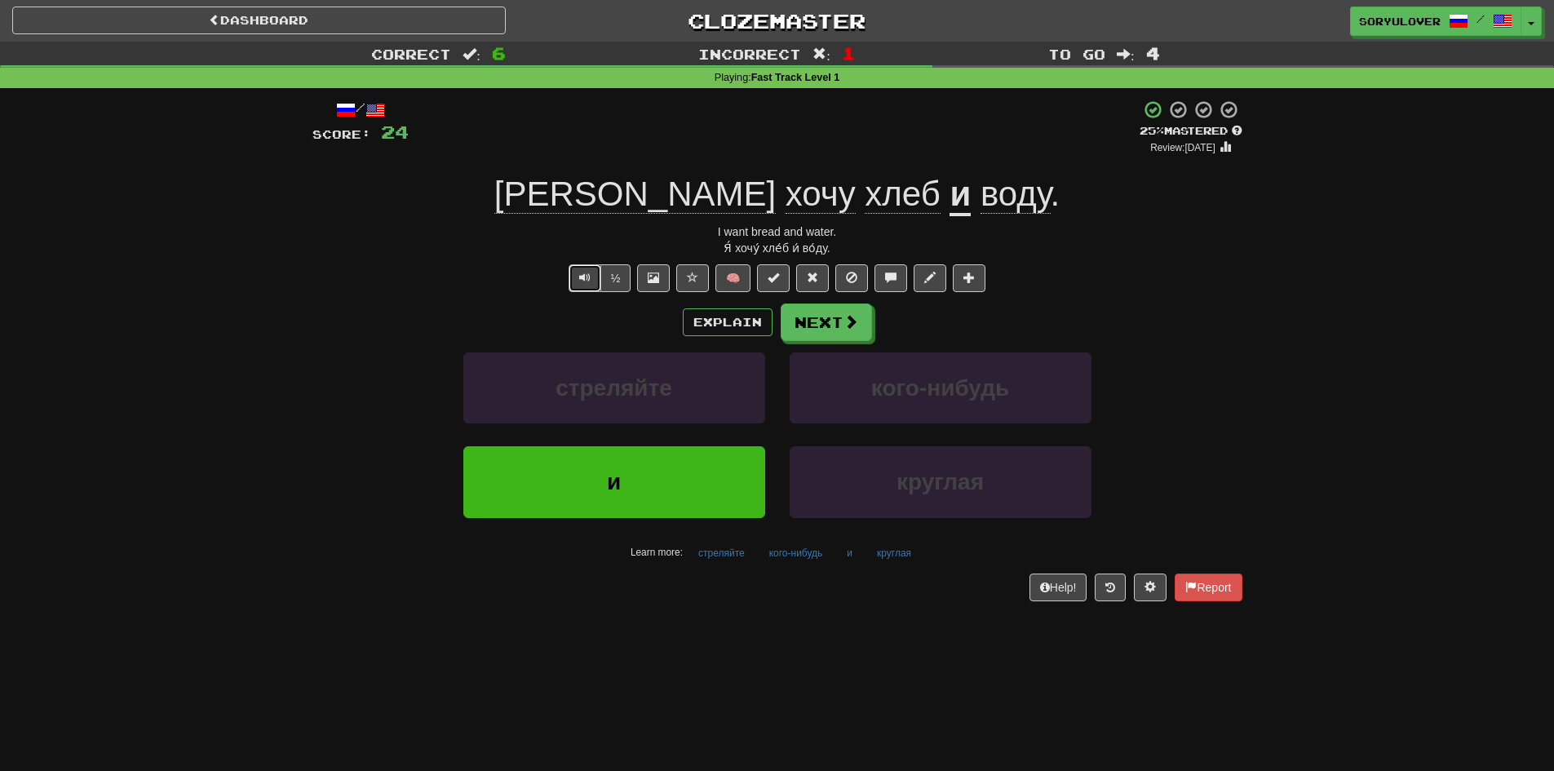
click at [586, 279] on span "Text-to-speech controls" at bounding box center [584, 277] width 11 height 11
click at [710, 324] on button "Explain" at bounding box center [728, 322] width 90 height 28
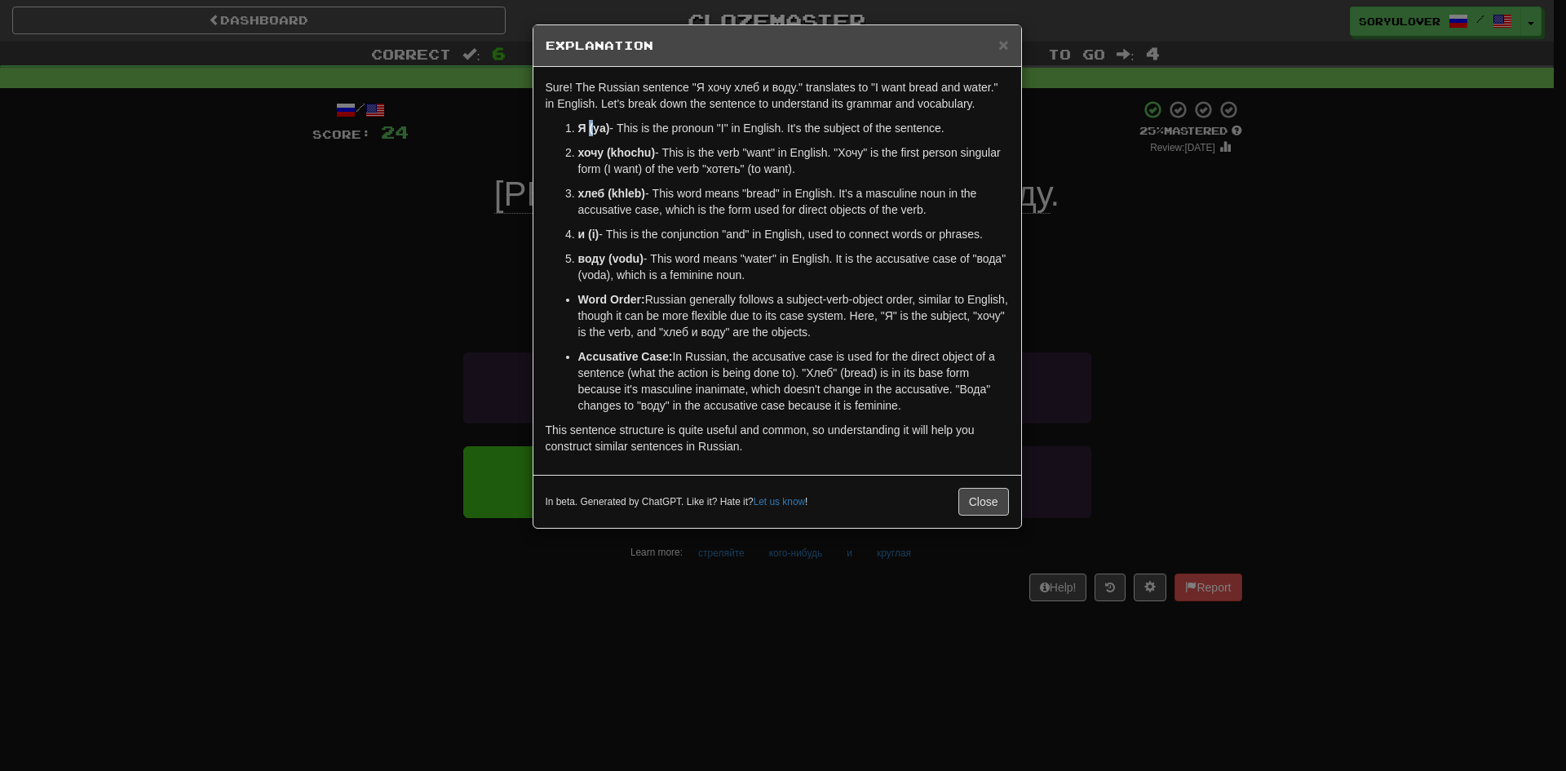
click at [596, 130] on strong "Я (ya)" at bounding box center [594, 128] width 32 height 13
drag, startPoint x: 615, startPoint y: 158, endPoint x: 652, endPoint y: 158, distance: 37.5
click at [652, 158] on strong "хочу (khochu)" at bounding box center [616, 152] width 77 height 13
click at [480, 228] on div "× Explanation Sure! The Russian sentence "Я хочу хлеб и воду." translates to "I…" at bounding box center [783, 385] width 1566 height 771
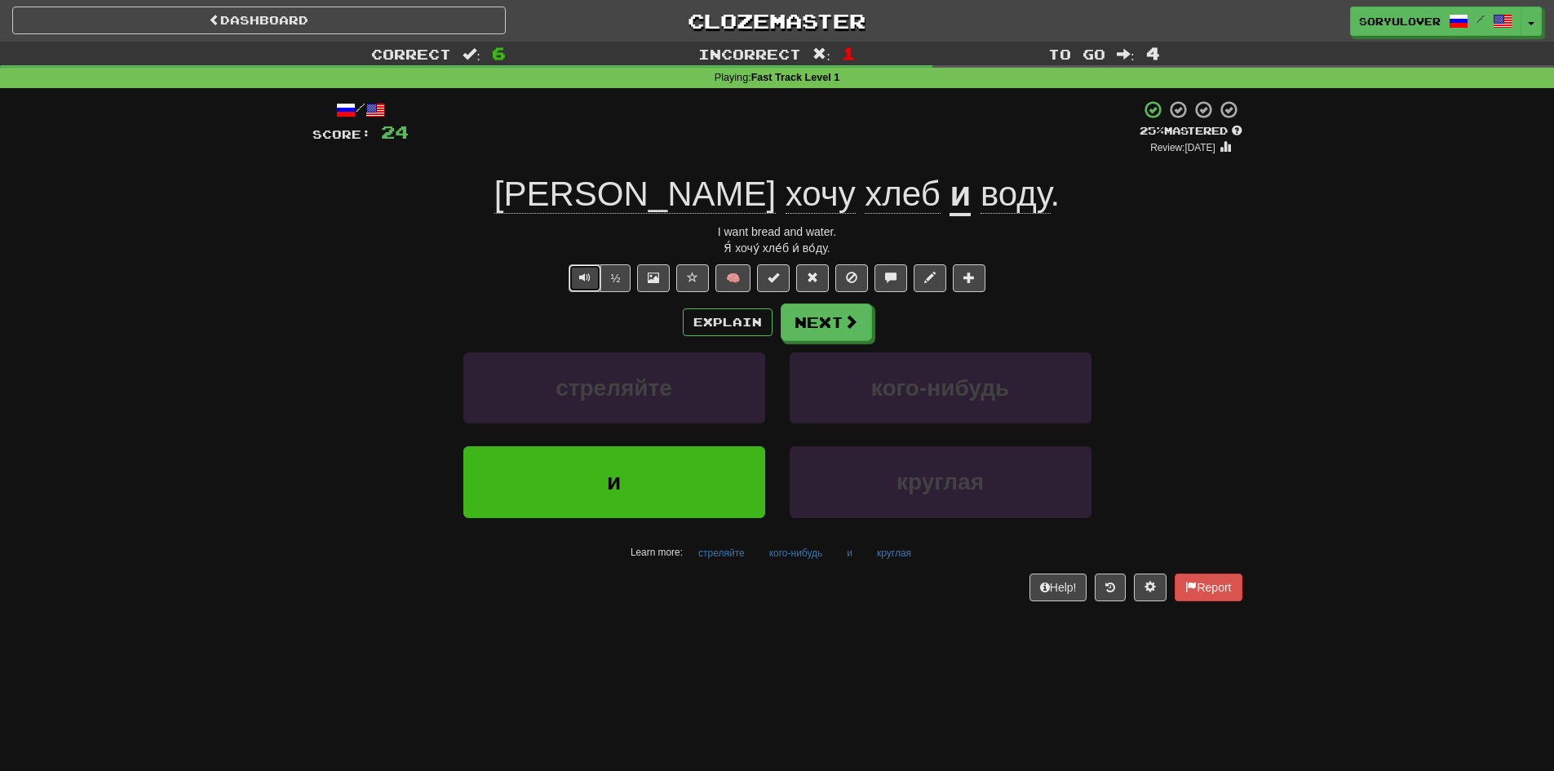
click at [577, 285] on button "Text-to-speech controls" at bounding box center [584, 278] width 33 height 28
click at [582, 274] on span "Text-to-speech controls" at bounding box center [584, 277] width 11 height 11
click at [706, 326] on button "Explain" at bounding box center [728, 322] width 90 height 28
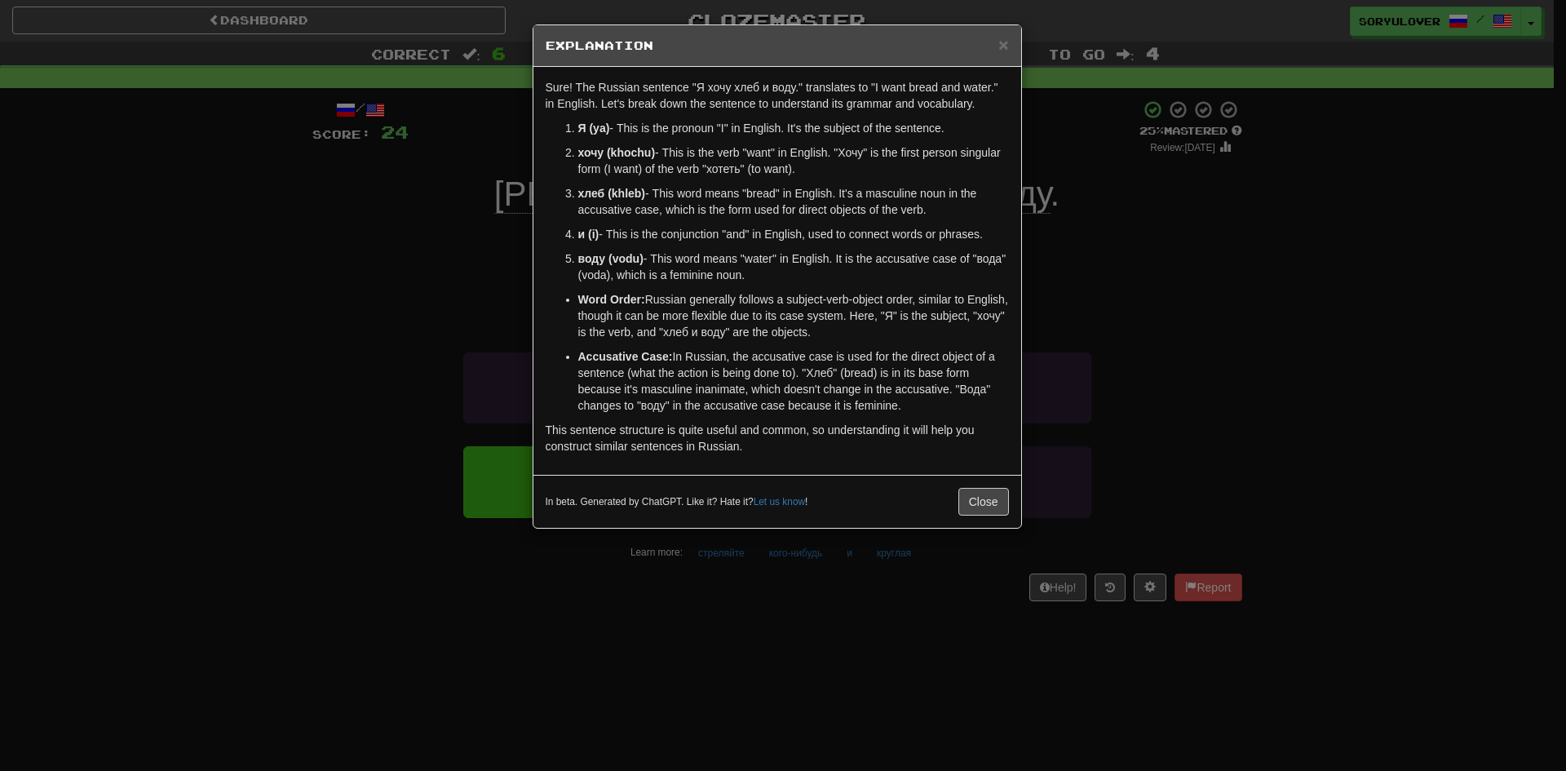
click at [512, 250] on div "× Explanation Sure! The Russian sentence "Я хочу хлеб и воду." translates to "I…" at bounding box center [783, 385] width 1566 height 771
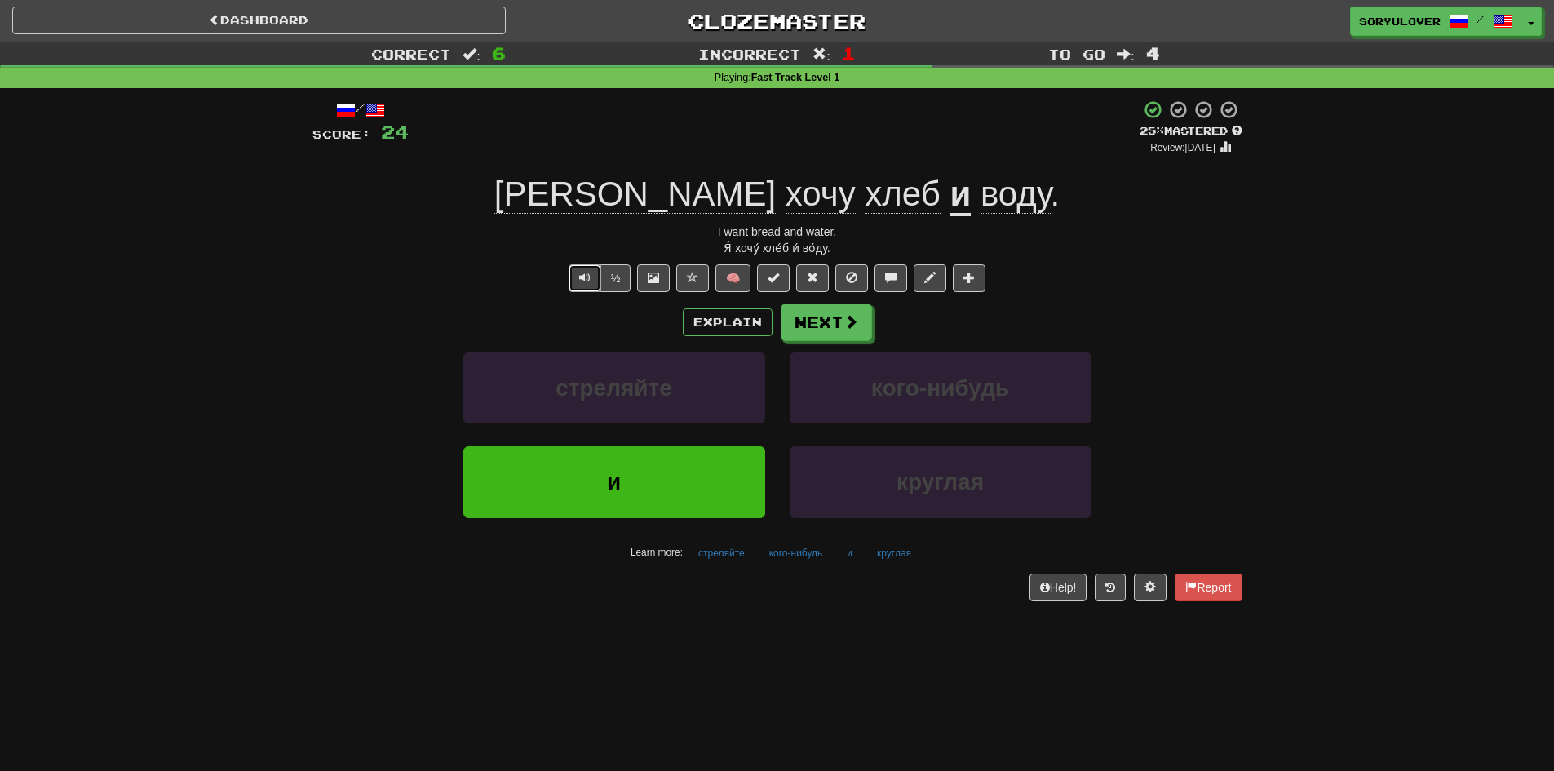
click at [588, 282] on span "Text-to-speech controls" at bounding box center [584, 277] width 11 height 11
click at [693, 317] on button "Explain" at bounding box center [728, 322] width 90 height 28
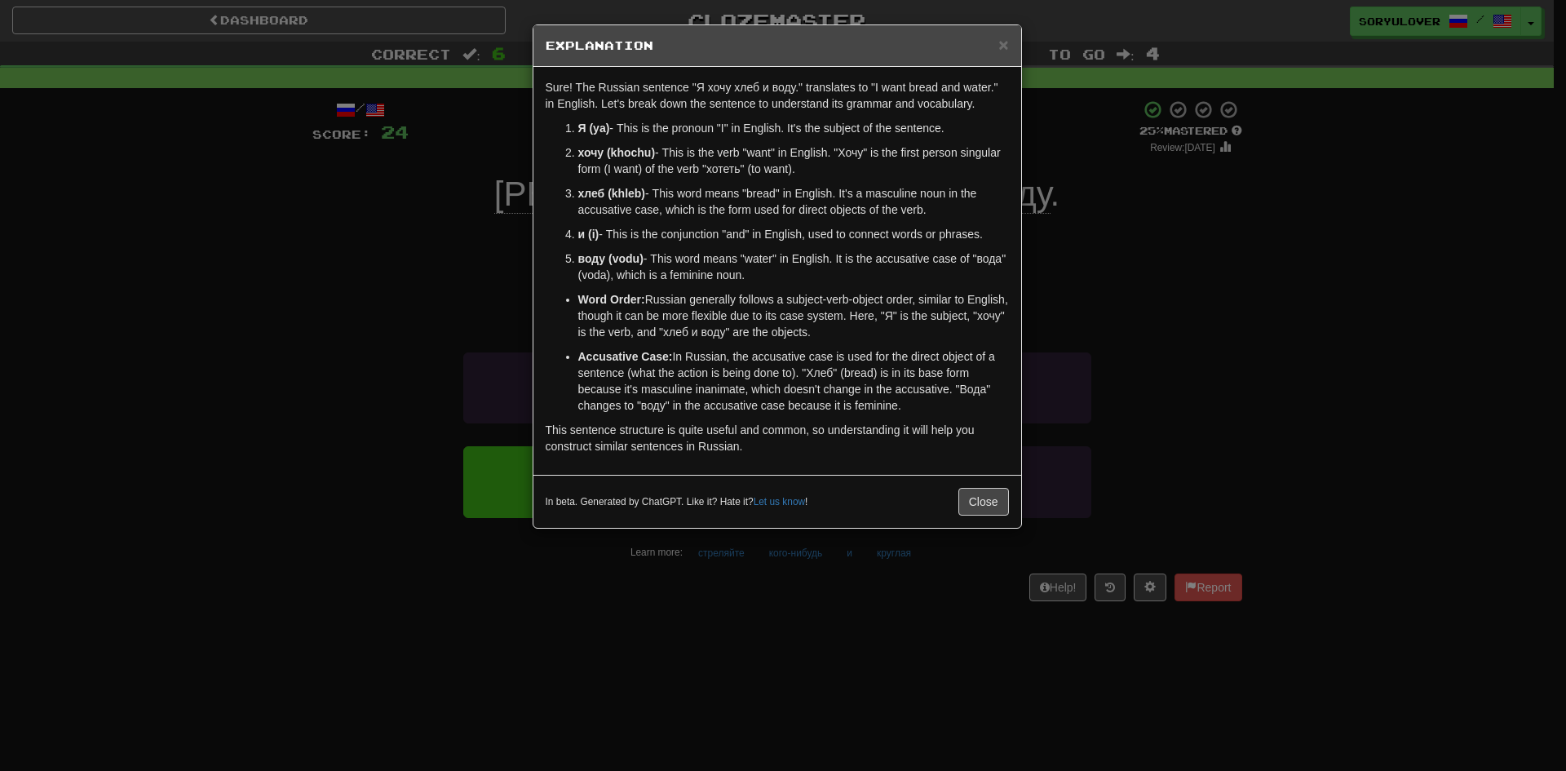
click at [378, 294] on div "× Explanation Sure! The Russian sentence "Я хочу хлеб и воду." translates to "I…" at bounding box center [783, 385] width 1566 height 771
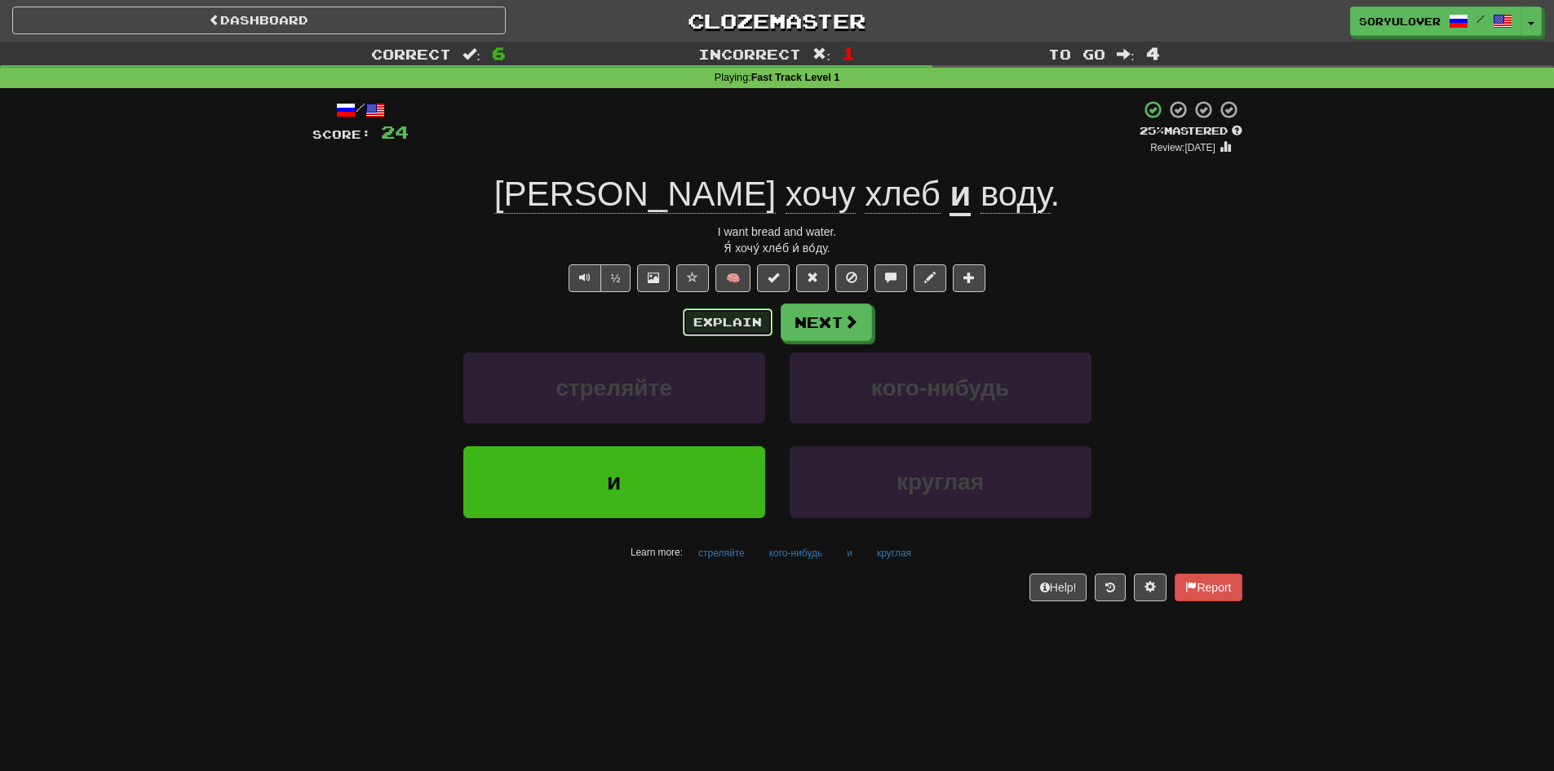
click at [724, 323] on button "Explain" at bounding box center [728, 322] width 90 height 28
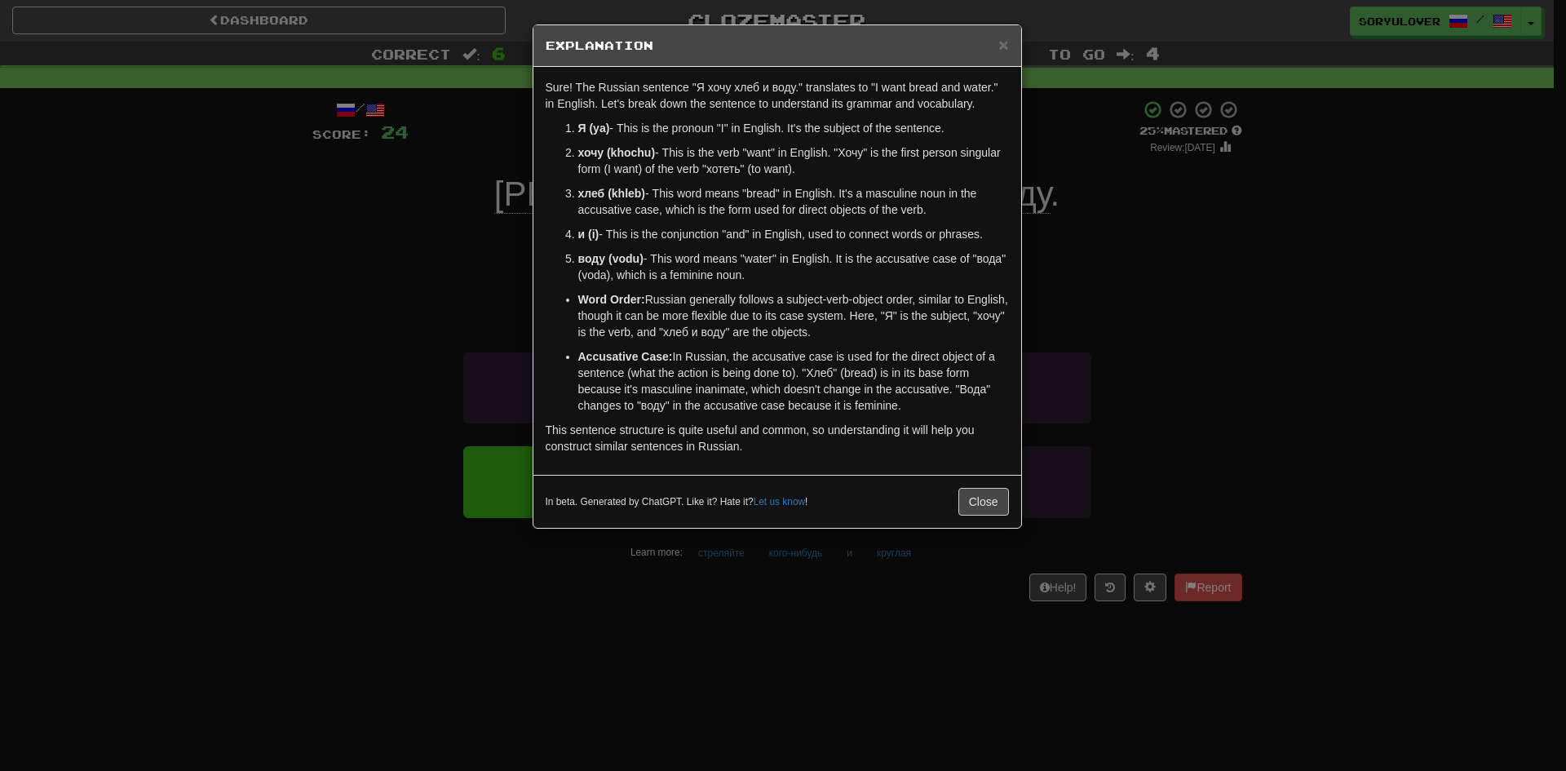
click at [466, 298] on div "× Explanation Sure! The Russian sentence "Я хочу хлеб и воду." translates to "I…" at bounding box center [783, 385] width 1566 height 771
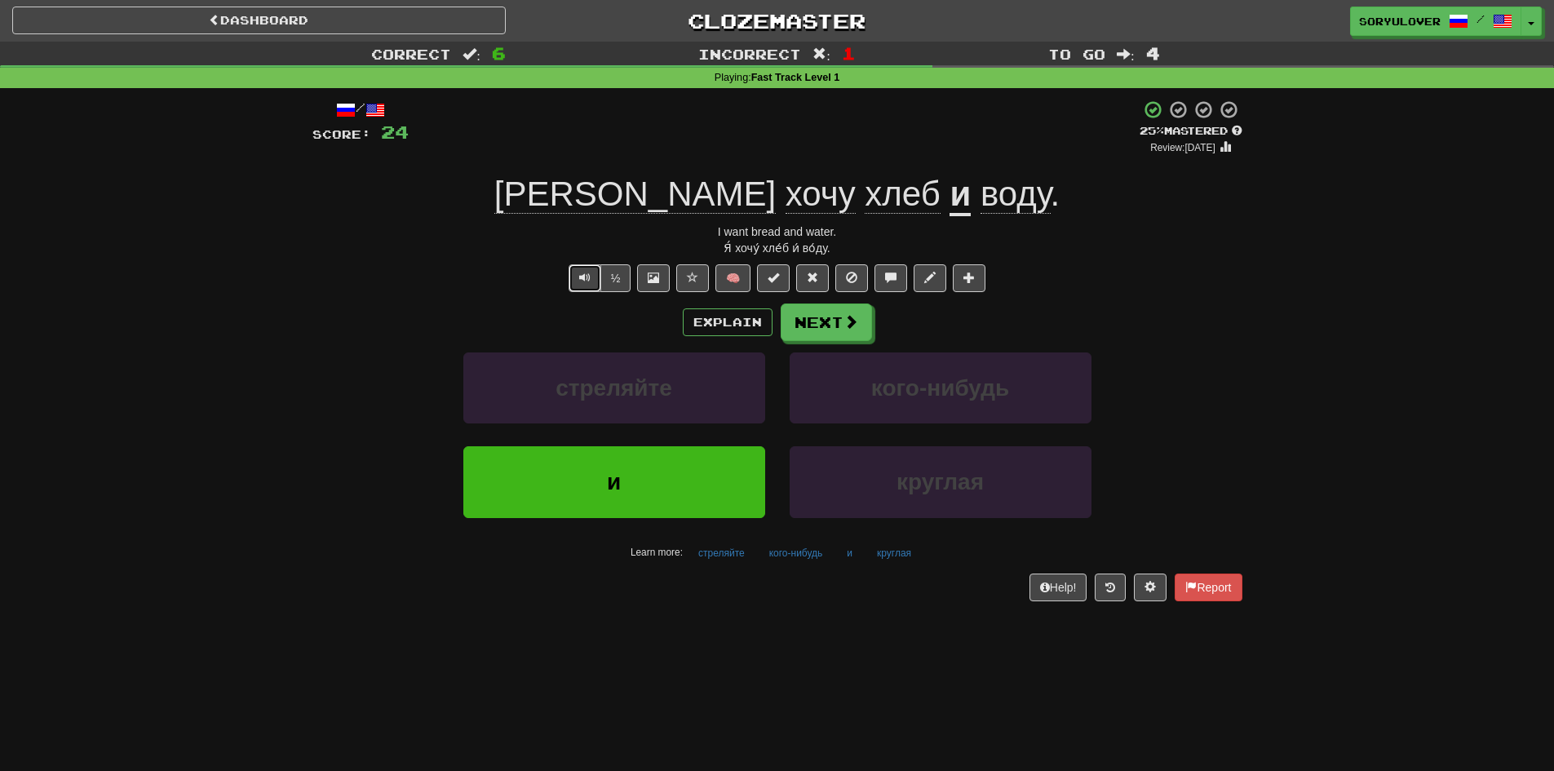
click at [579, 282] on span "Text-to-speech controls" at bounding box center [584, 277] width 11 height 11
click at [712, 324] on button "Explain" at bounding box center [728, 322] width 90 height 28
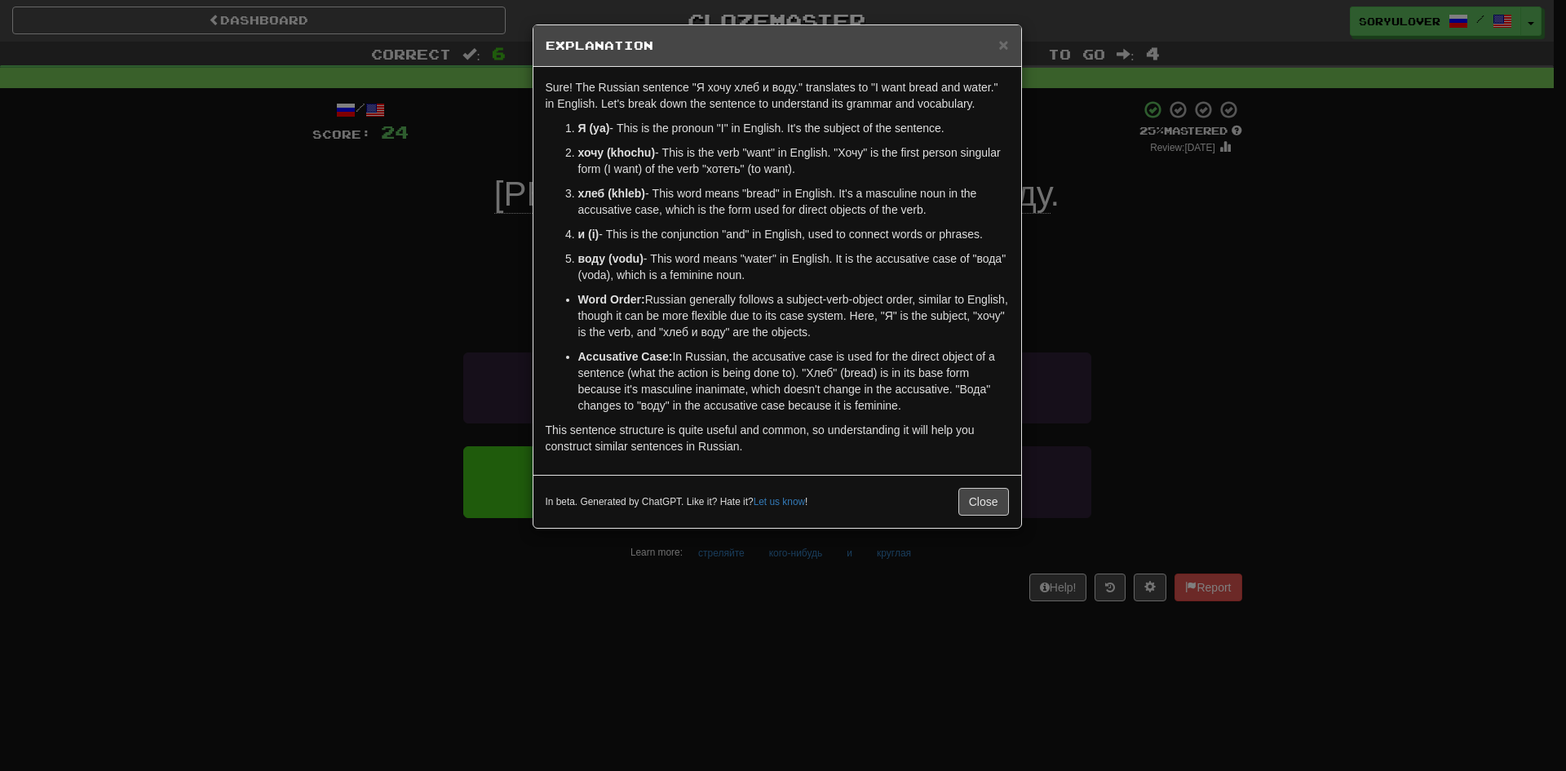
drag, startPoint x: 445, startPoint y: 232, endPoint x: 484, endPoint y: 262, distance: 49.4
click at [438, 238] on div "× Explanation Sure! The Russian sentence "Я хочу хлеб и воду." translates to "I…" at bounding box center [783, 385] width 1566 height 771
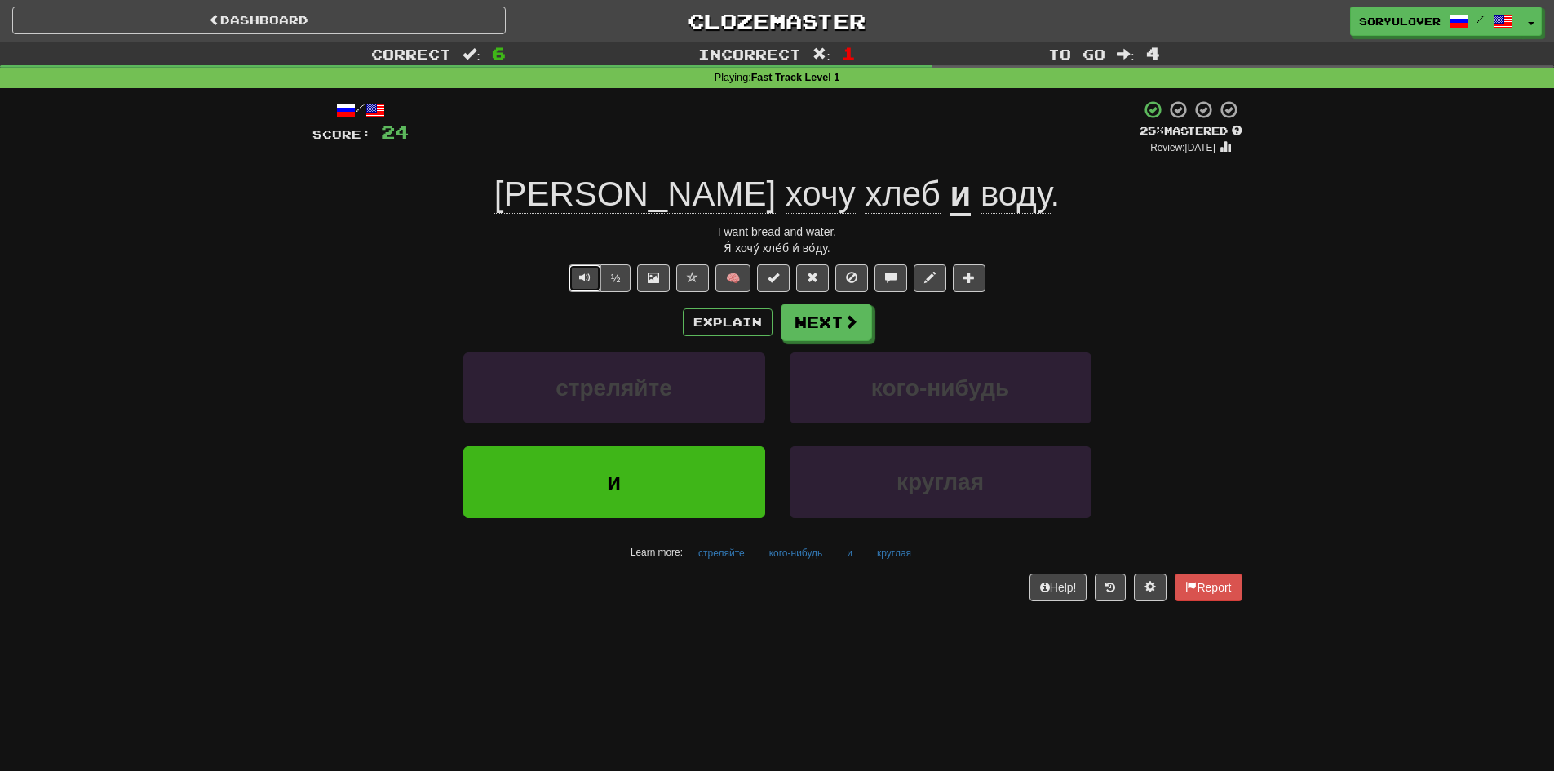
click at [579, 281] on span "Text-to-speech controls" at bounding box center [584, 277] width 11 height 11
click at [731, 325] on button "Explain" at bounding box center [728, 322] width 90 height 28
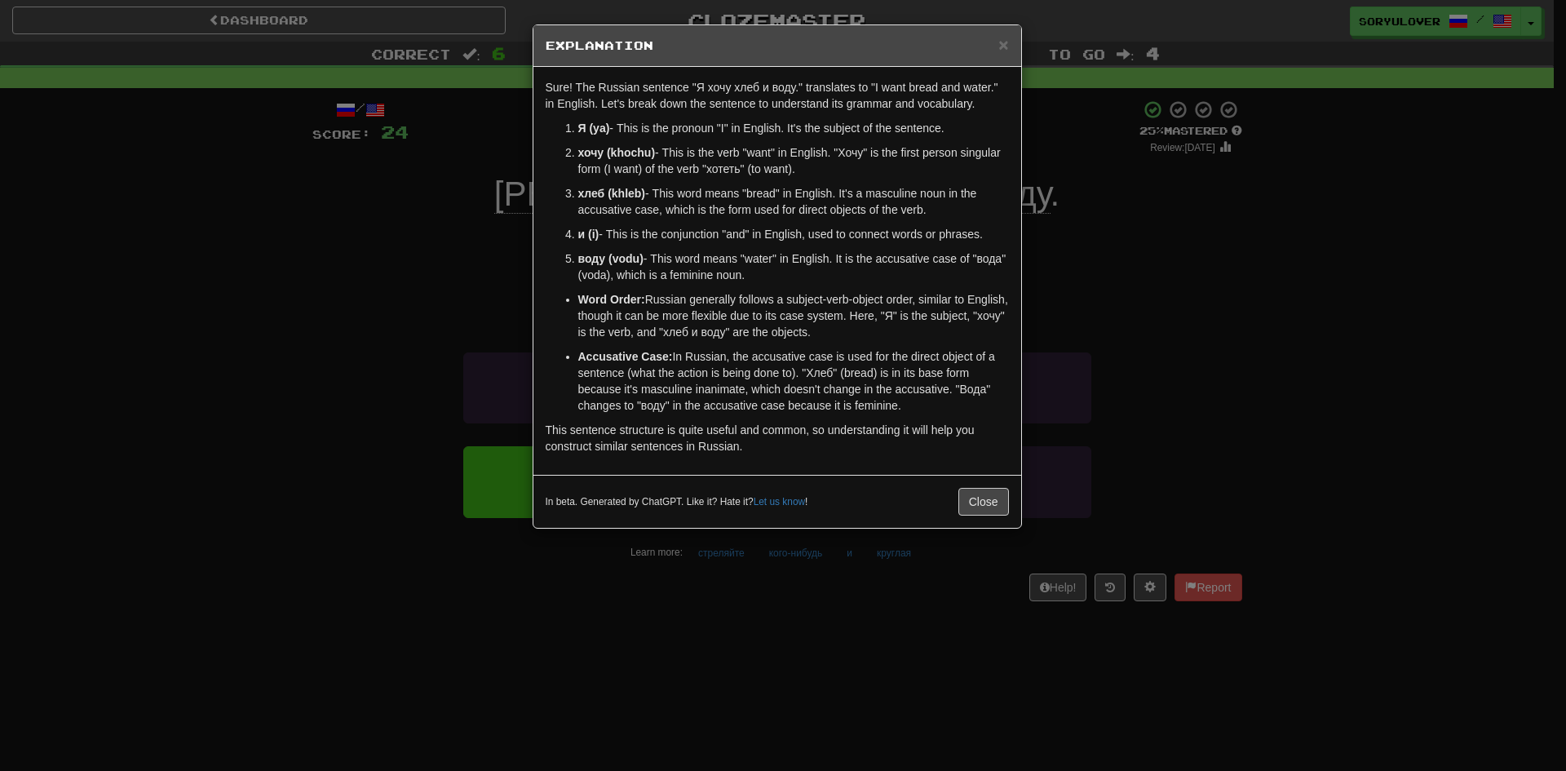
click at [459, 307] on div "× Explanation Sure! The Russian sentence "Я хочу хлеб и воду." translates to "I…" at bounding box center [783, 385] width 1566 height 771
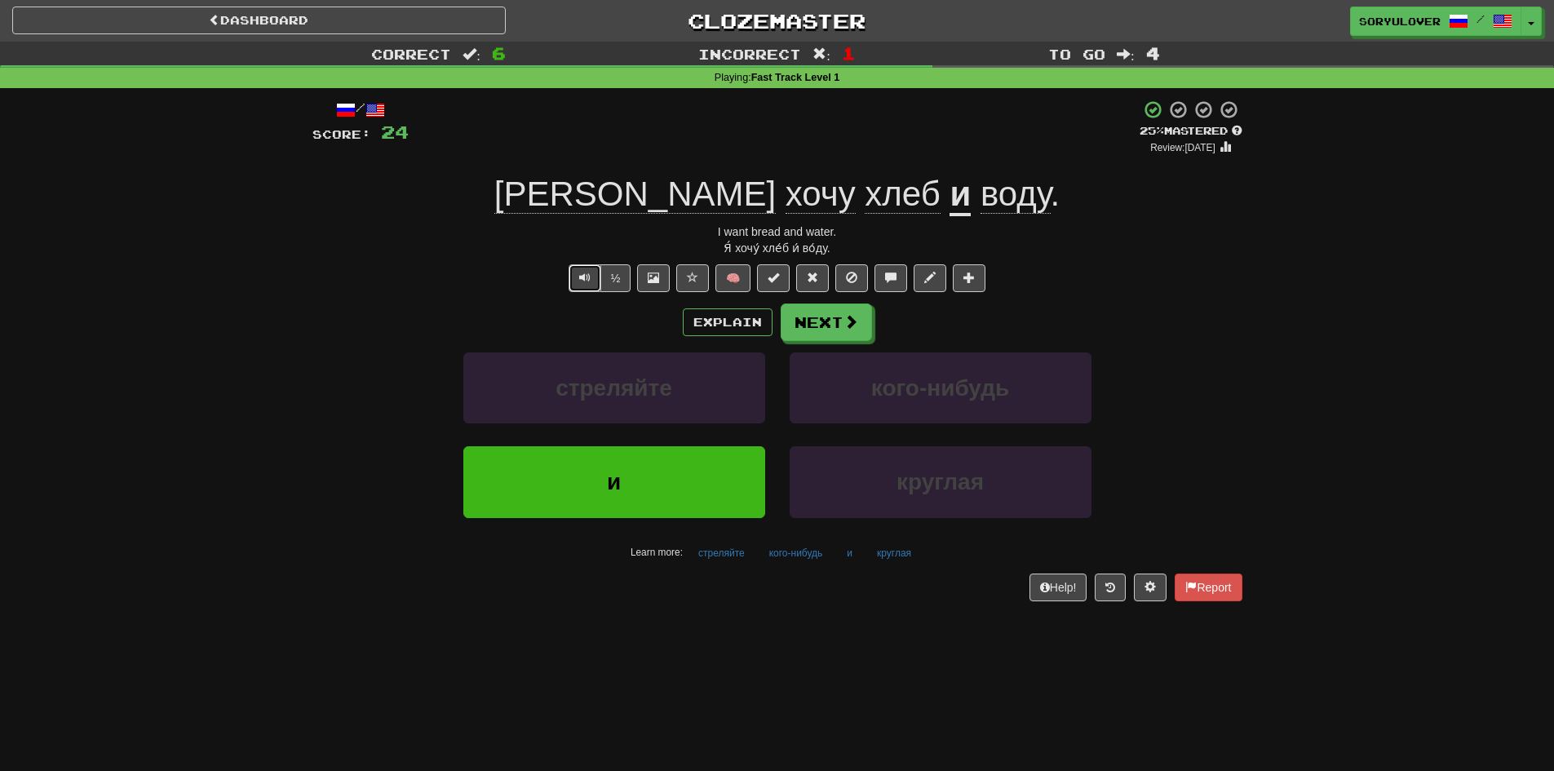
click at [586, 282] on span "Text-to-speech controls" at bounding box center [584, 277] width 11 height 11
click at [714, 327] on button "Explain" at bounding box center [728, 322] width 90 height 28
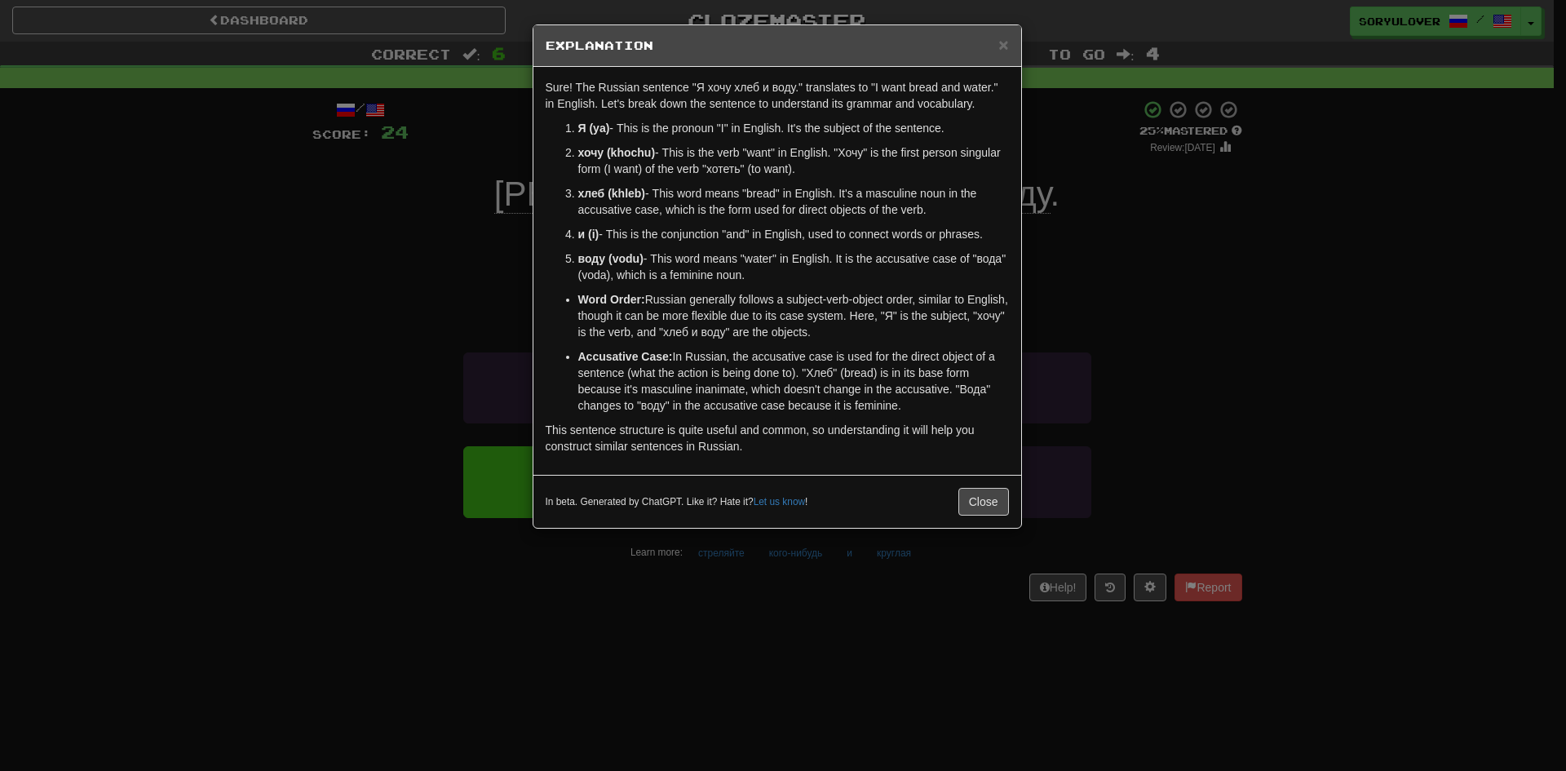
click at [449, 233] on div "× Explanation Sure! The Russian sentence "Я хочу хлеб и воду." translates to "I…" at bounding box center [783, 385] width 1566 height 771
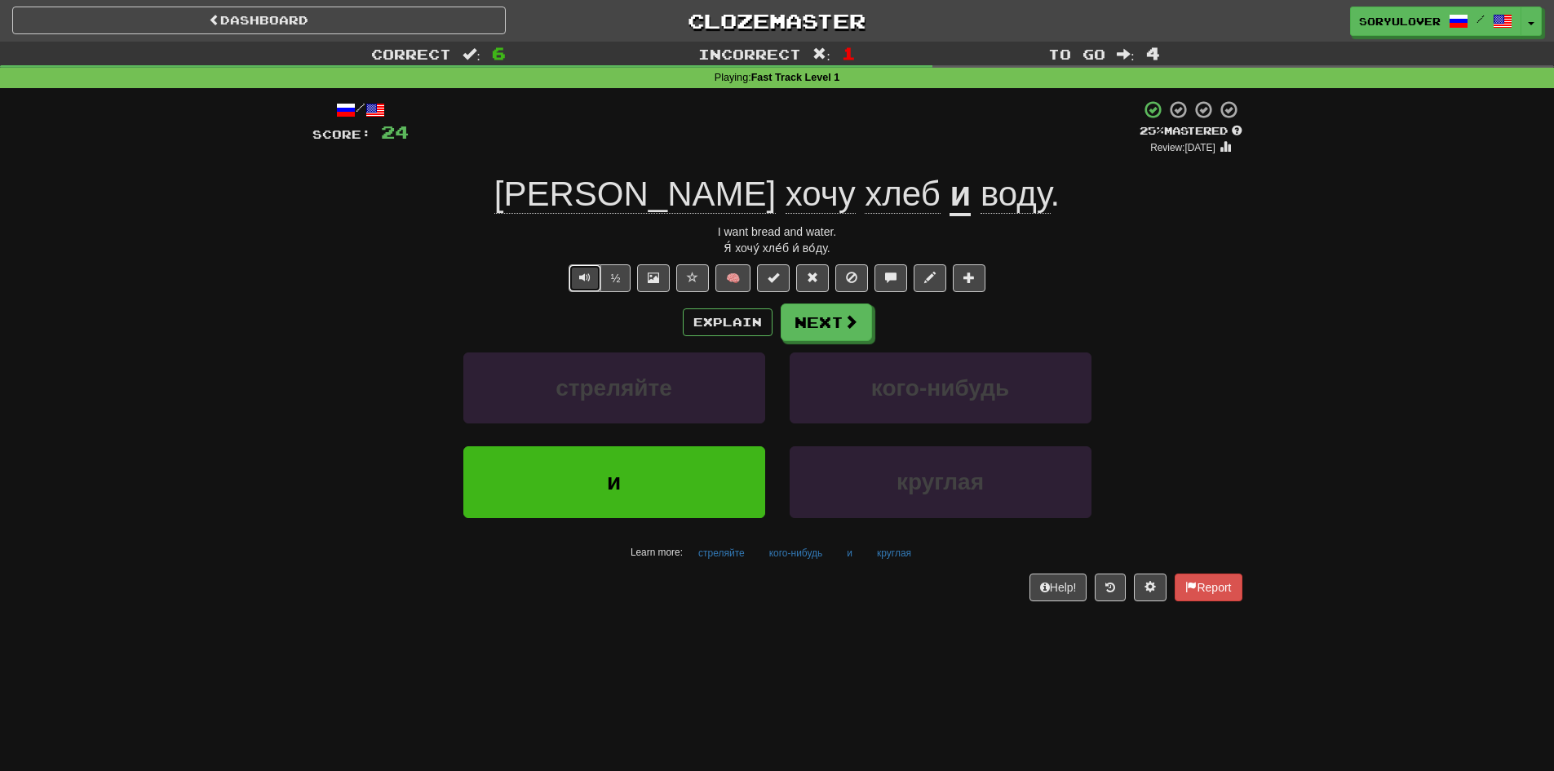
click at [579, 270] on button "Text-to-speech controls" at bounding box center [584, 278] width 33 height 28
click at [622, 272] on button "½" at bounding box center [615, 278] width 31 height 28
click at [699, 325] on button "Explain" at bounding box center [728, 322] width 90 height 28
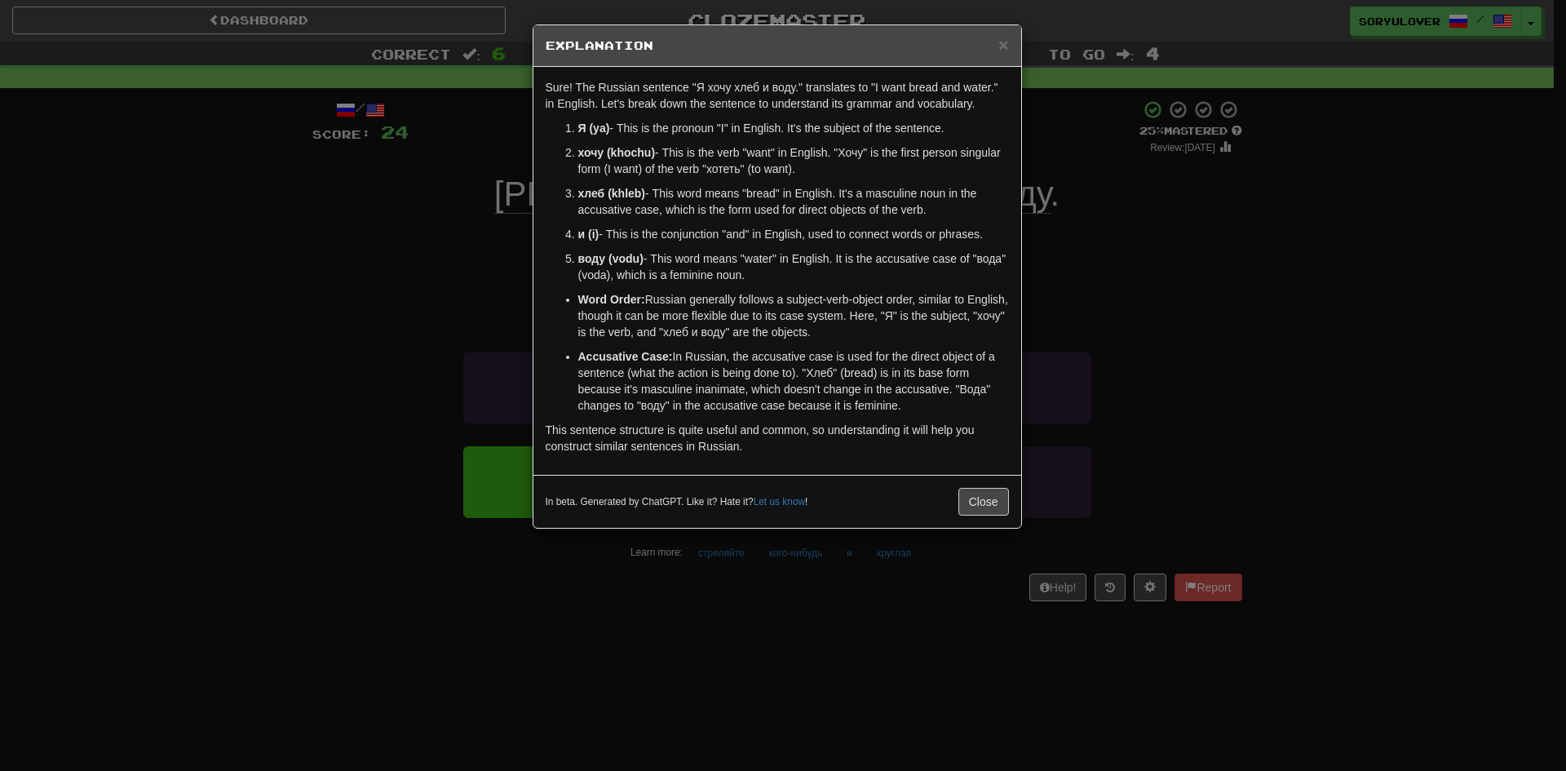
click at [480, 245] on div "× Explanation Sure! The Russian sentence "Я хочу хлеб и воду." translates to "I…" at bounding box center [783, 385] width 1566 height 771
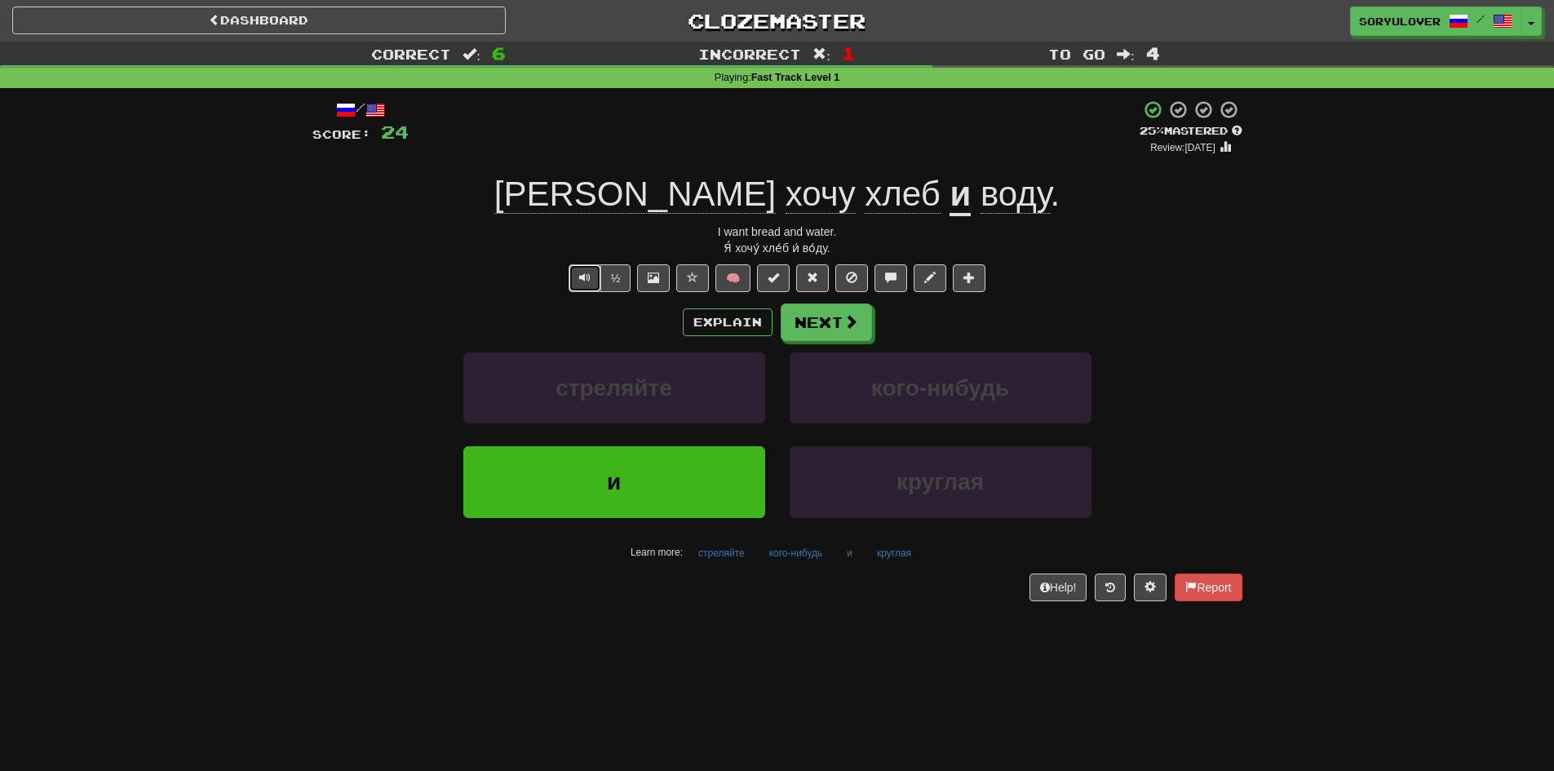
click at [579, 279] on span "Text-to-speech controls" at bounding box center [584, 277] width 11 height 11
click at [581, 281] on span "Text-to-speech controls" at bounding box center [584, 277] width 11 height 11
click at [621, 281] on button "½" at bounding box center [615, 278] width 31 height 28
click at [708, 326] on button "Explain" at bounding box center [728, 322] width 90 height 28
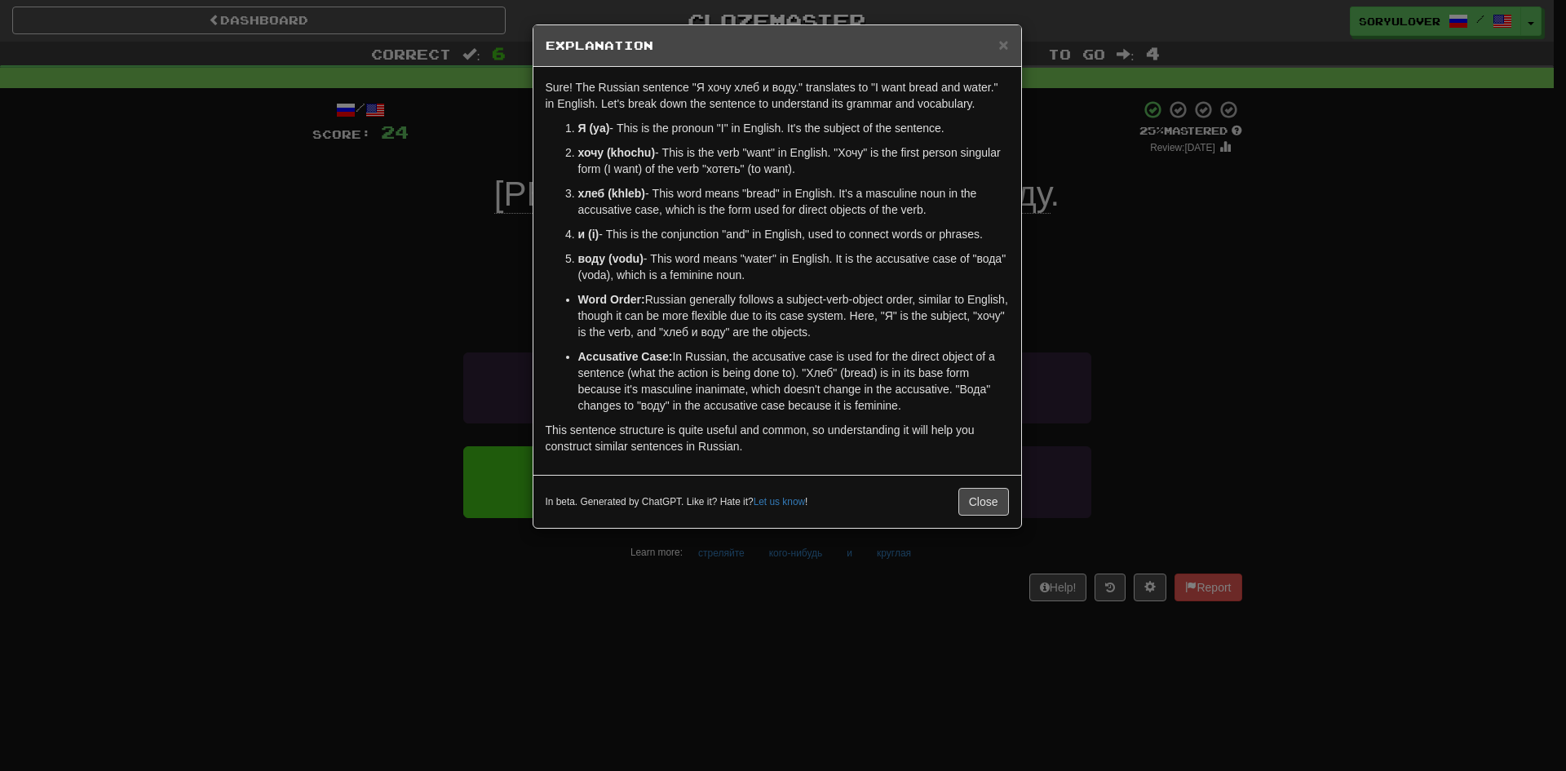
click at [463, 295] on div "× Explanation Sure! The Russian sentence "Я хочу хлеб и воду." translates to "I…" at bounding box center [783, 385] width 1566 height 771
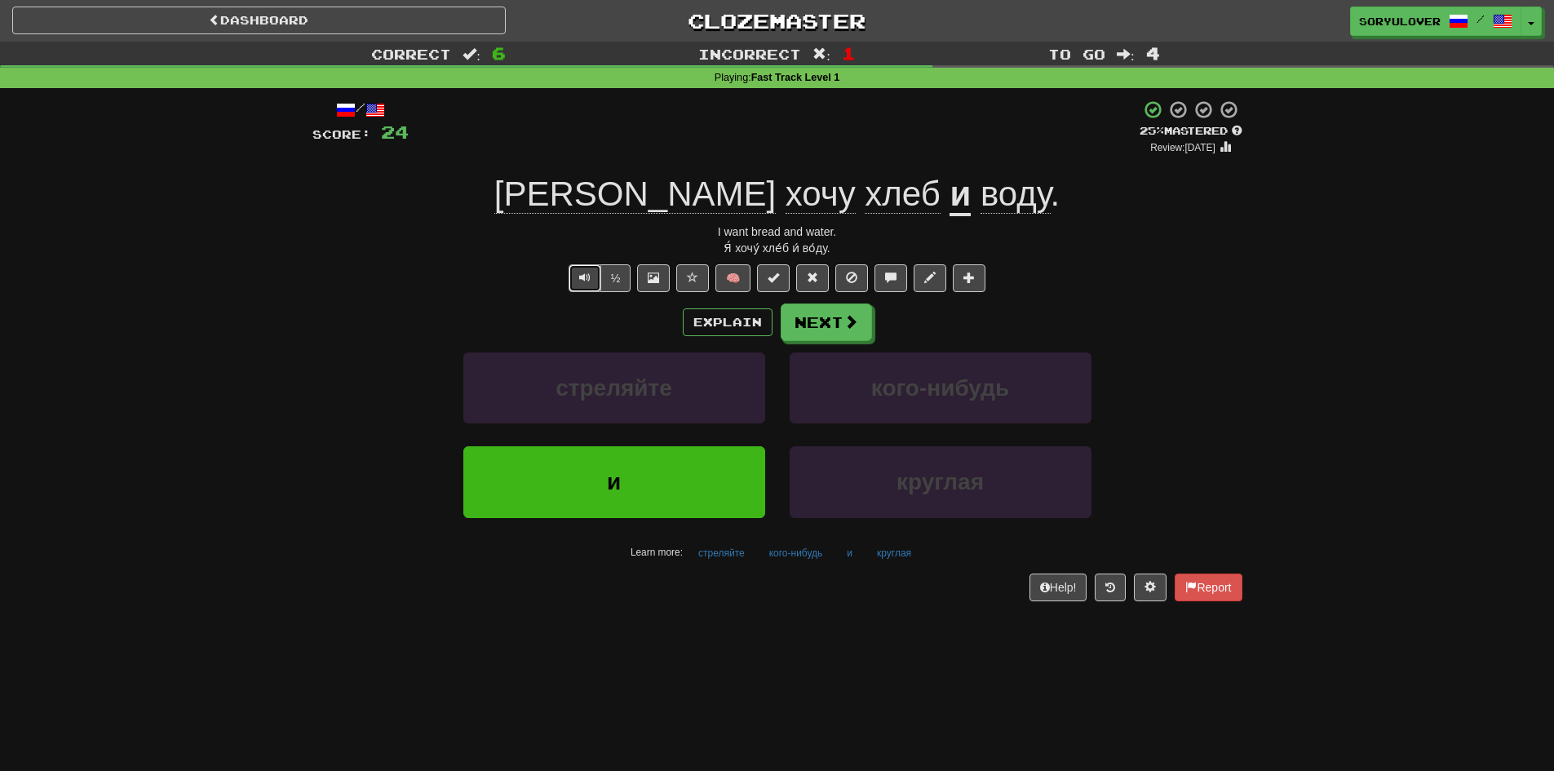
click at [585, 278] on span "Text-to-speech controls" at bounding box center [584, 277] width 11 height 11
click at [581, 272] on span "Text-to-speech controls" at bounding box center [584, 277] width 11 height 11
click at [711, 319] on button "Explain" at bounding box center [728, 322] width 90 height 28
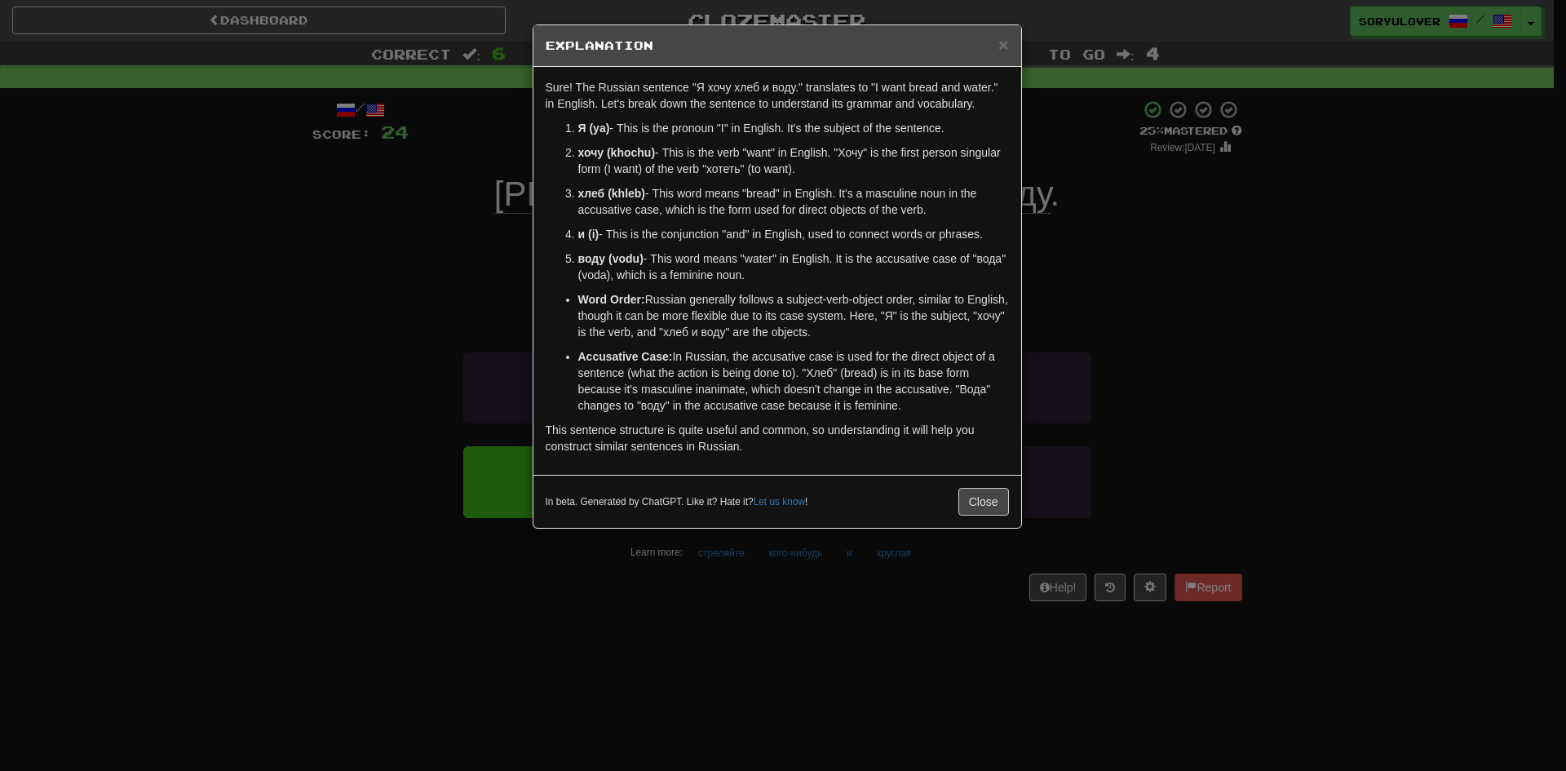
click at [476, 257] on div "× Explanation Sure! The Russian sentence "Я хочу хлеб и воду." translates to "I…" at bounding box center [783, 385] width 1566 height 771
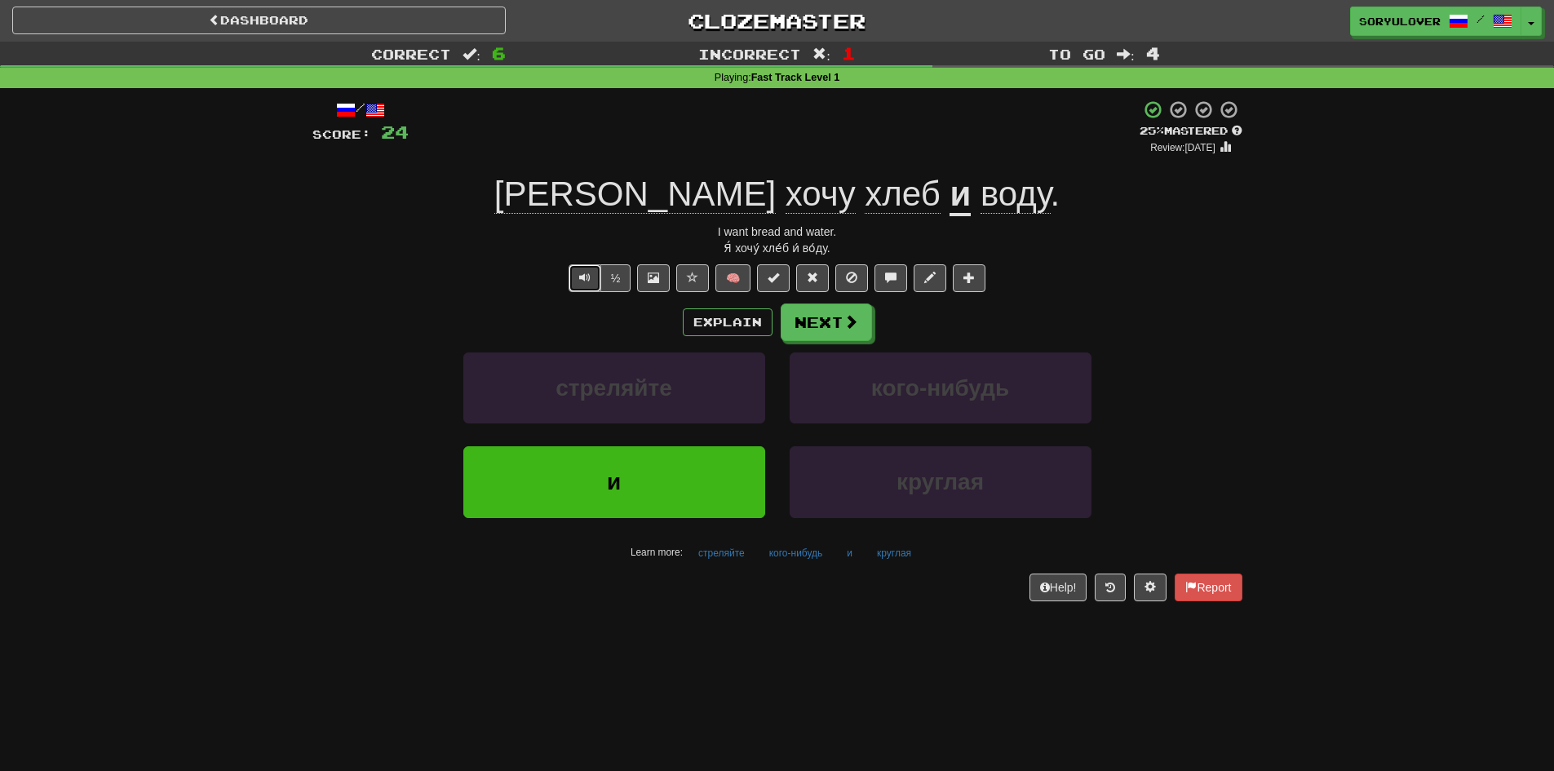
click at [574, 277] on button "Text-to-speech controls" at bounding box center [584, 278] width 33 height 28
click at [579, 281] on span "Text-to-speech controls" at bounding box center [584, 277] width 11 height 11
click at [579, 274] on span "Text-to-speech controls" at bounding box center [584, 277] width 11 height 11
click at [716, 318] on button "Explain" at bounding box center [728, 322] width 90 height 28
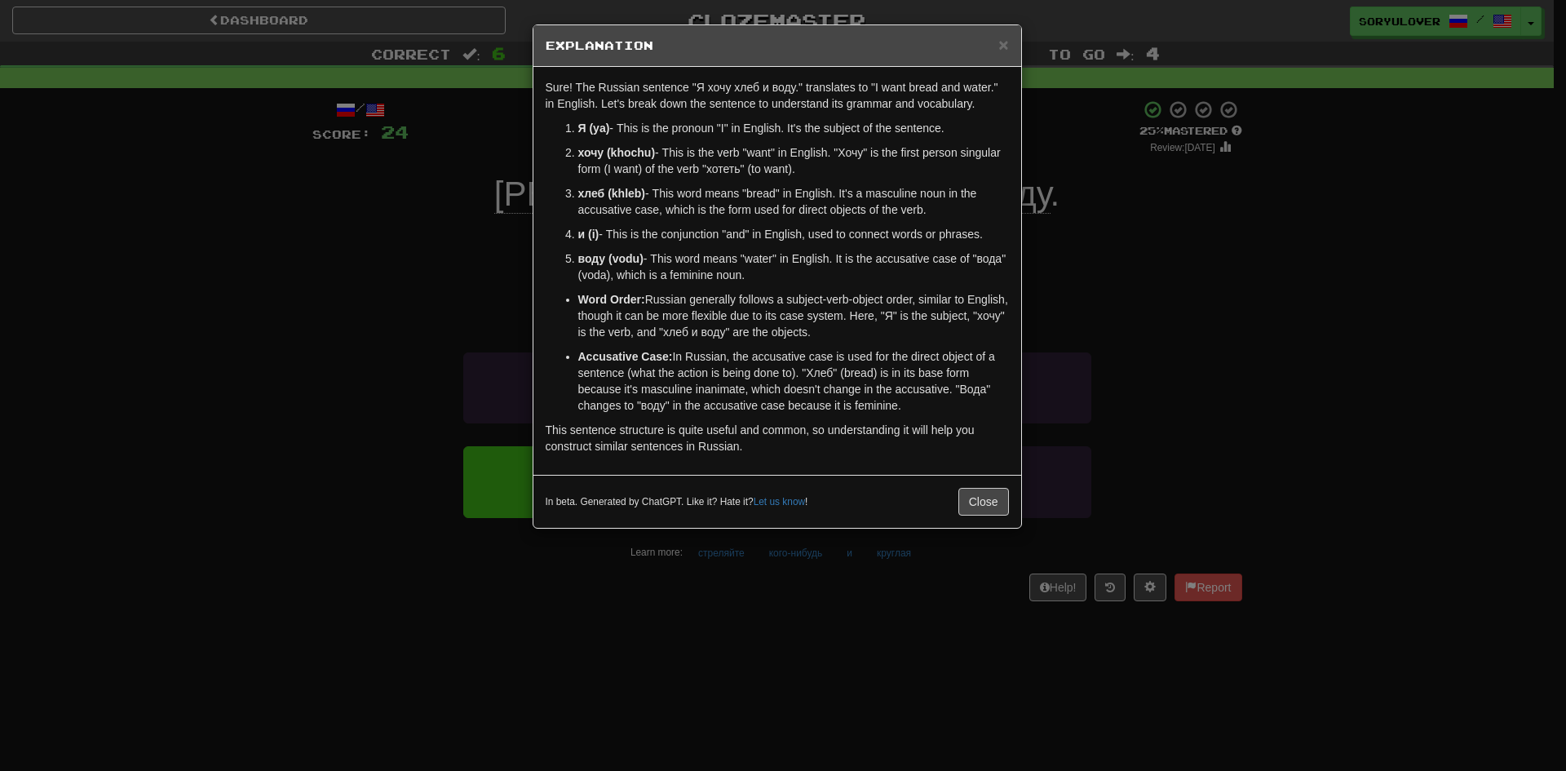
click at [480, 292] on div "× Explanation Sure! The Russian sentence "Я хочу хлеб и воду." translates to "I…" at bounding box center [783, 385] width 1566 height 771
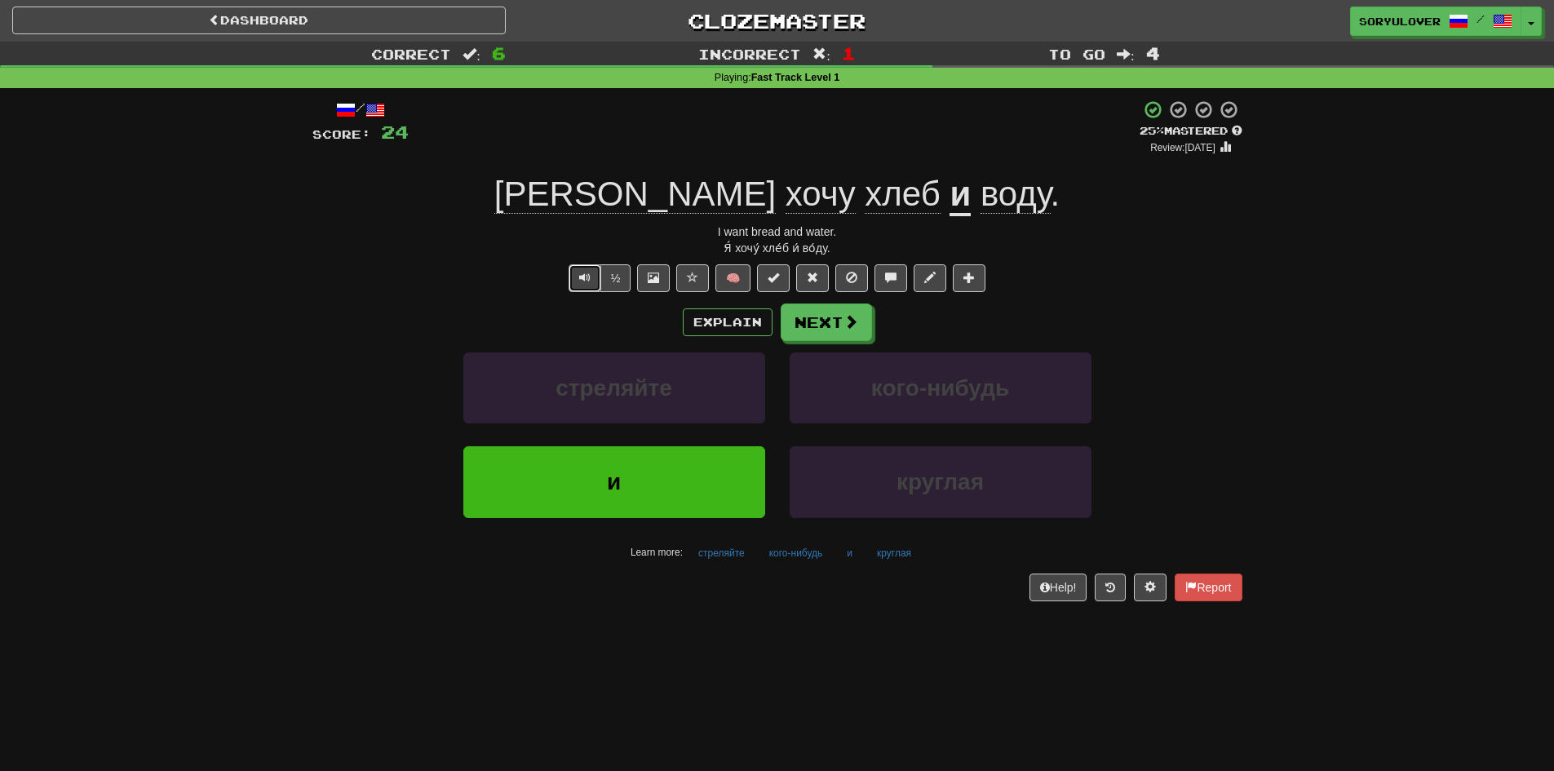
click at [575, 276] on button "Text-to-speech controls" at bounding box center [584, 278] width 33 height 28
click at [744, 334] on button "Explain" at bounding box center [728, 322] width 90 height 28
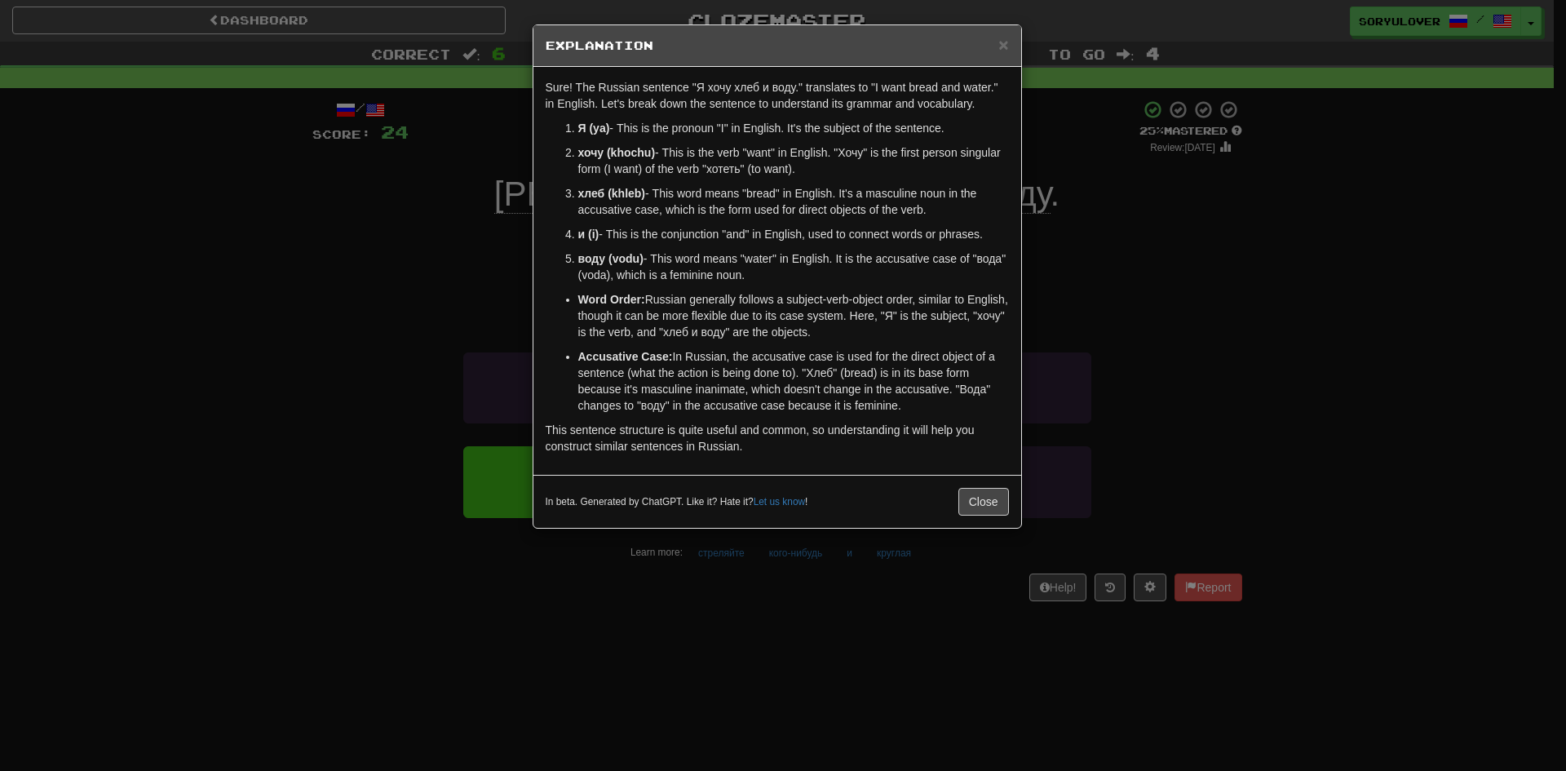
click at [452, 327] on div "× Explanation Sure! The Russian sentence "Я хочу хлеб и воду." translates to "I…" at bounding box center [783, 385] width 1566 height 771
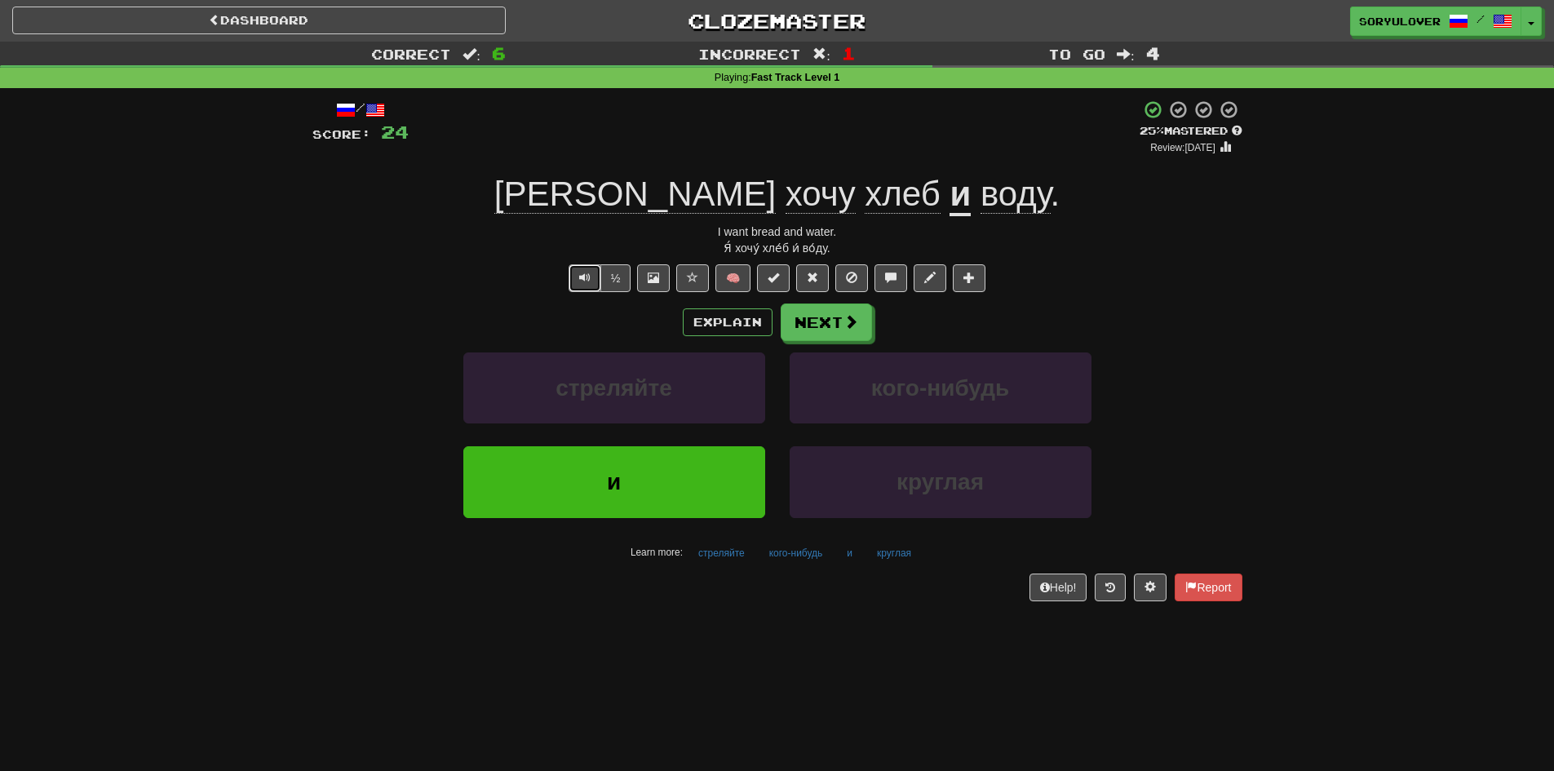
click at [572, 276] on button "Text-to-speech controls" at bounding box center [584, 278] width 33 height 28
click at [581, 283] on span "Text-to-speech controls" at bounding box center [584, 277] width 11 height 11
click at [573, 279] on button "Text-to-speech controls" at bounding box center [584, 278] width 33 height 28
click at [589, 268] on button "Text-to-speech controls" at bounding box center [584, 278] width 33 height 28
click at [585, 276] on span "Text-to-speech controls" at bounding box center [584, 277] width 11 height 11
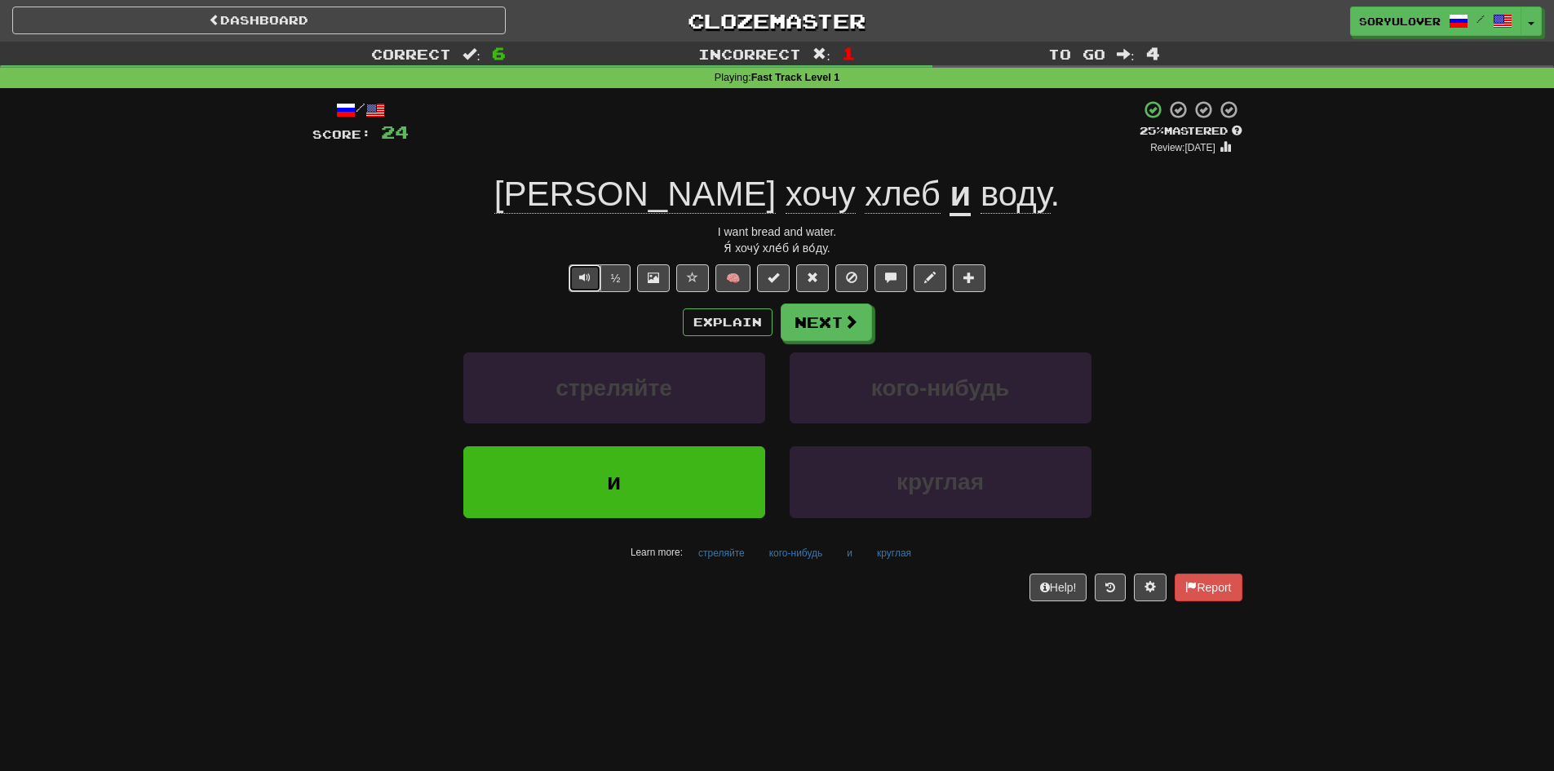
click at [573, 276] on button "Text-to-speech controls" at bounding box center [584, 278] width 33 height 28
click at [717, 323] on button "Explain" at bounding box center [728, 322] width 90 height 28
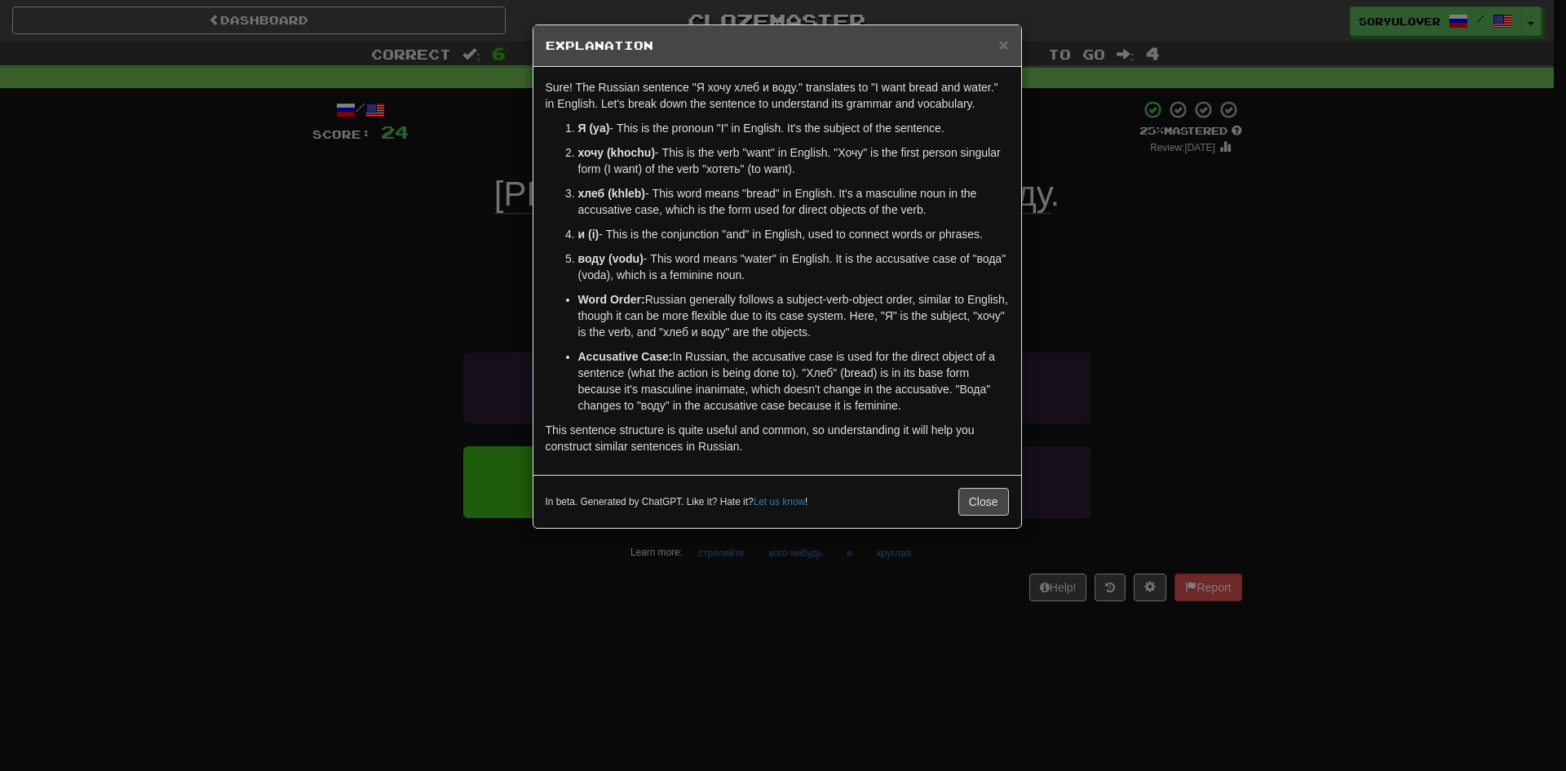
click at [497, 204] on div "× Explanation Sure! The Russian sentence "Я хочу хлеб и воду." translates to "I…" at bounding box center [783, 385] width 1566 height 771
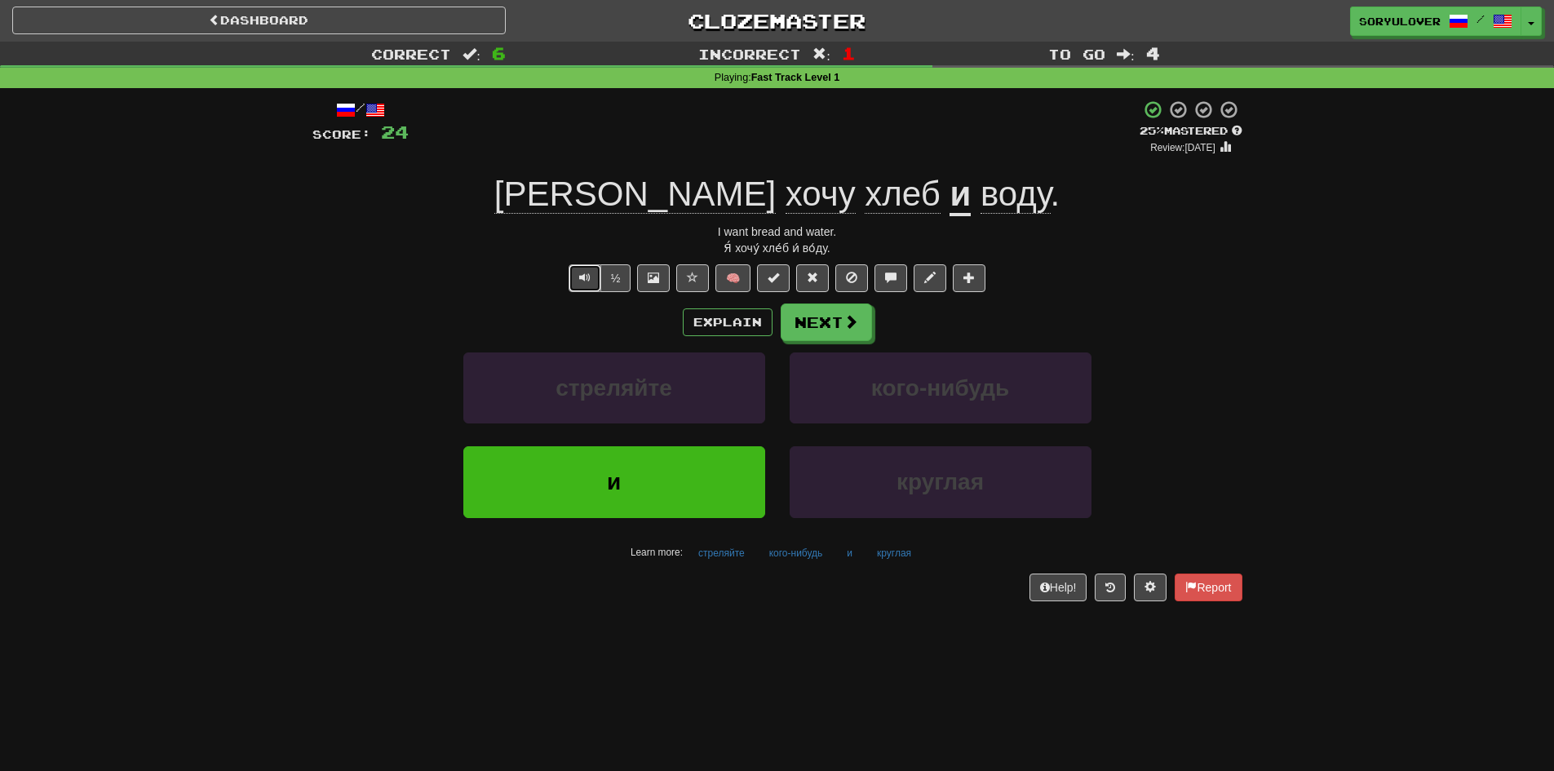
click at [572, 279] on button "Text-to-speech controls" at bounding box center [584, 278] width 33 height 28
click at [591, 261] on div "/ Score: 24 + 4 25 % Mastered Review: 2025-09-21 Я хочу хлеб и воду . I want br…" at bounding box center [777, 349] width 930 height 501
click at [586, 277] on span "Text-to-speech controls" at bounding box center [584, 277] width 11 height 11
click at [807, 322] on button "Next" at bounding box center [826, 323] width 91 height 38
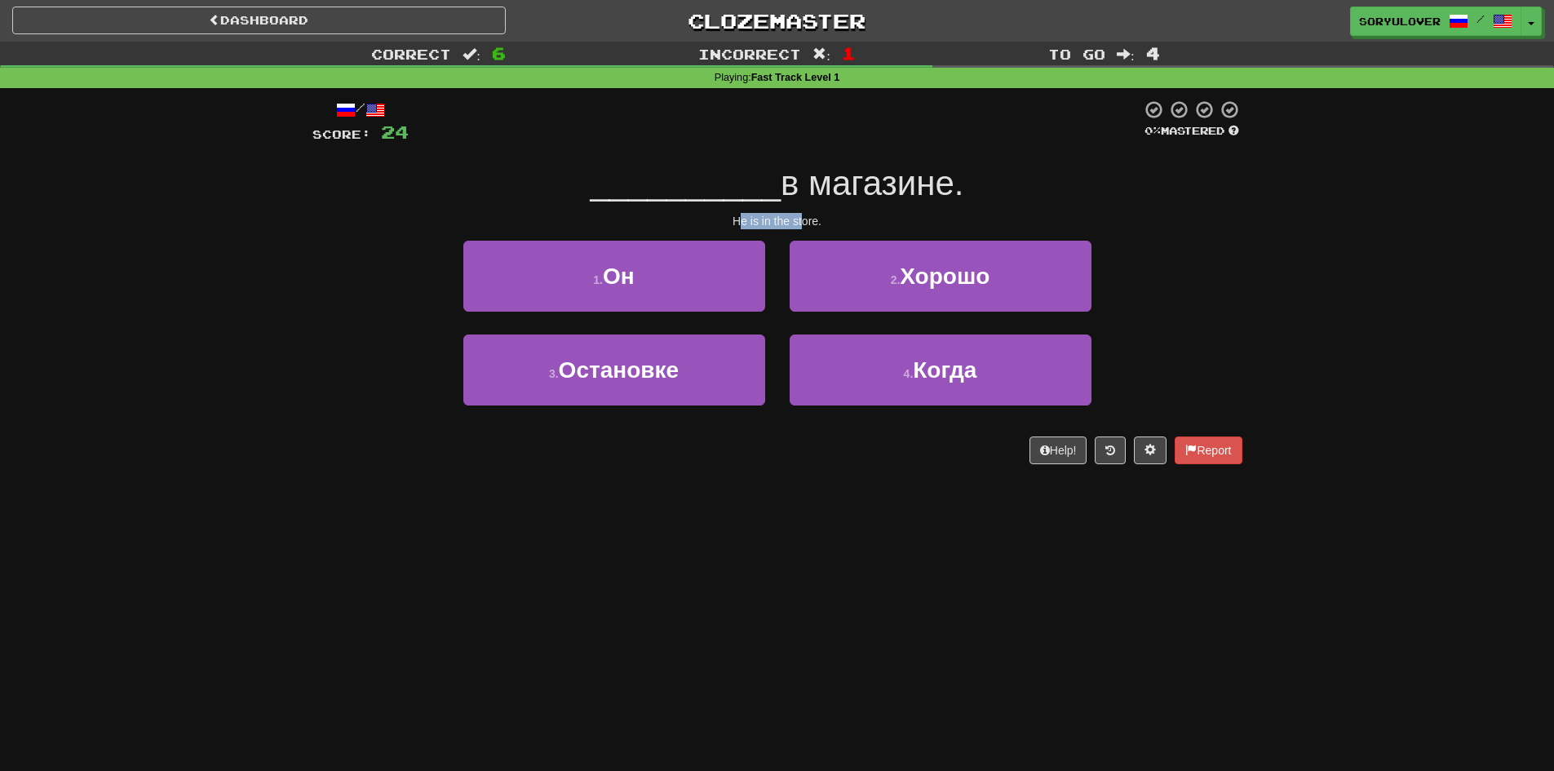
drag, startPoint x: 742, startPoint y: 223, endPoint x: 802, endPoint y: 220, distance: 59.6
click at [802, 220] on div "He is in the store." at bounding box center [777, 221] width 930 height 16
drag, startPoint x: 798, startPoint y: 180, endPoint x: 787, endPoint y: 183, distance: 11.9
click at [787, 183] on span "в магазине." at bounding box center [871, 183] width 183 height 38
click at [803, 181] on span "в магазине." at bounding box center [871, 183] width 183 height 38
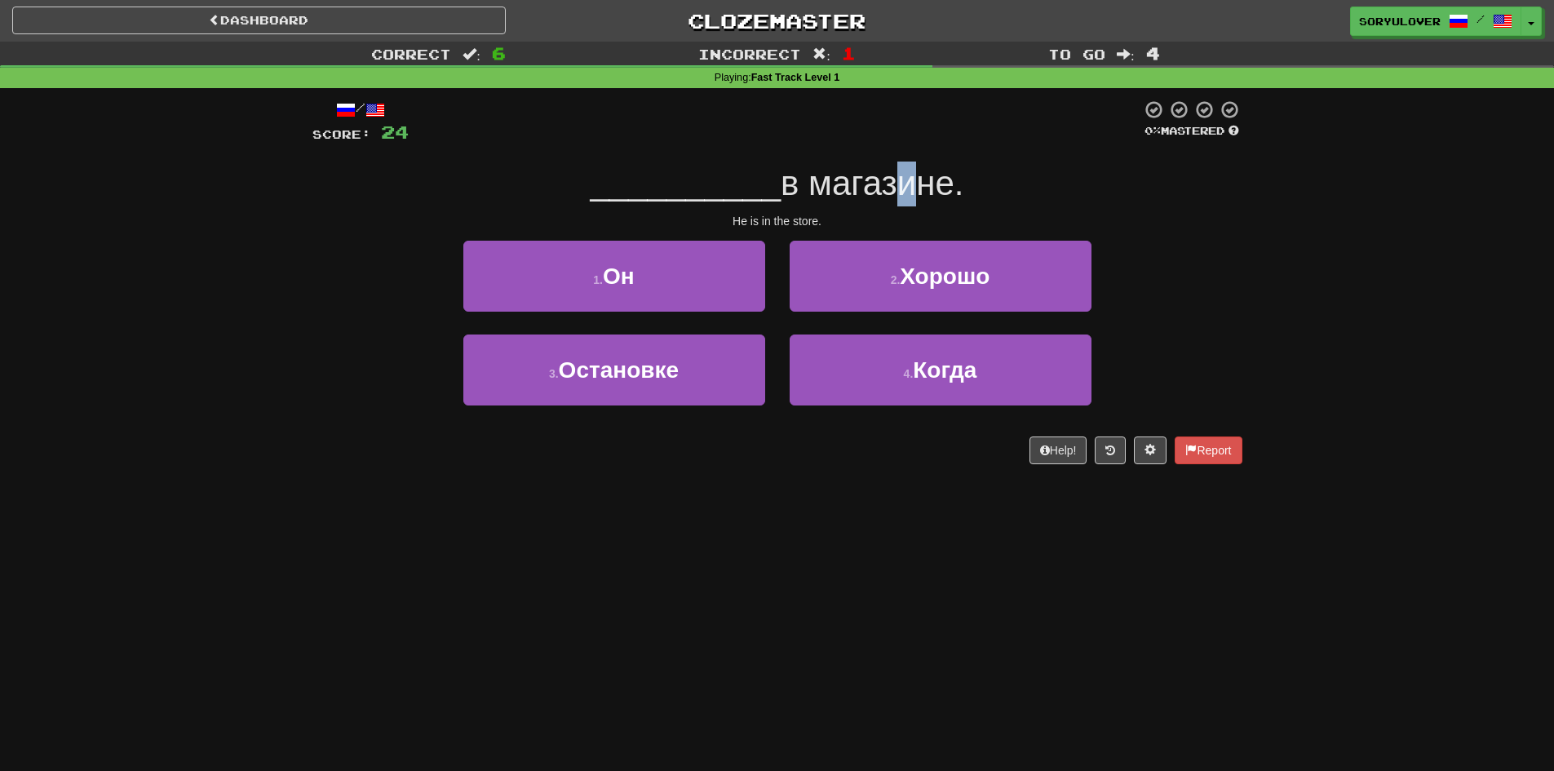
drag, startPoint x: 901, startPoint y: 189, endPoint x: 889, endPoint y: 192, distance: 12.7
click at [890, 189] on span "в магазине." at bounding box center [871, 183] width 183 height 38
click at [891, 202] on span "в магазине." at bounding box center [871, 183] width 183 height 38
drag, startPoint x: 821, startPoint y: 197, endPoint x: 882, endPoint y: 195, distance: 60.4
click at [882, 195] on span "в магазине." at bounding box center [871, 183] width 183 height 38
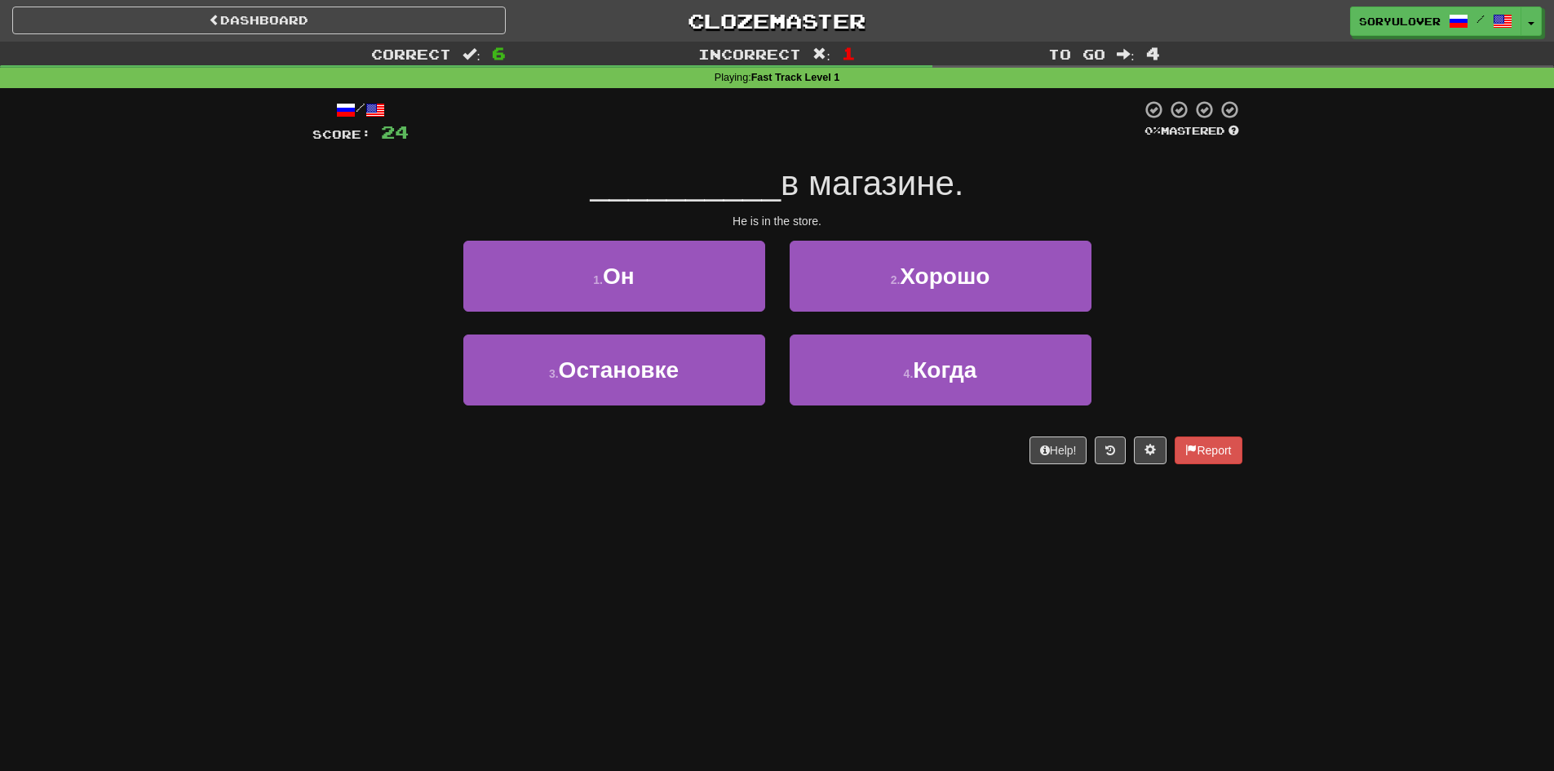
click at [891, 206] on div "/ Score: 24 0 % Mastered __________ в магазине. He is in the store. 1 . Он 2 . …" at bounding box center [777, 281] width 930 height 365
drag, startPoint x: 881, startPoint y: 194, endPoint x: 897, endPoint y: 192, distance: 16.5
click at [897, 192] on span "в магазине." at bounding box center [871, 183] width 183 height 38
click at [910, 218] on div "He is in the store." at bounding box center [777, 221] width 930 height 16
drag, startPoint x: 789, startPoint y: 189, endPoint x: 803, endPoint y: 189, distance: 13.9
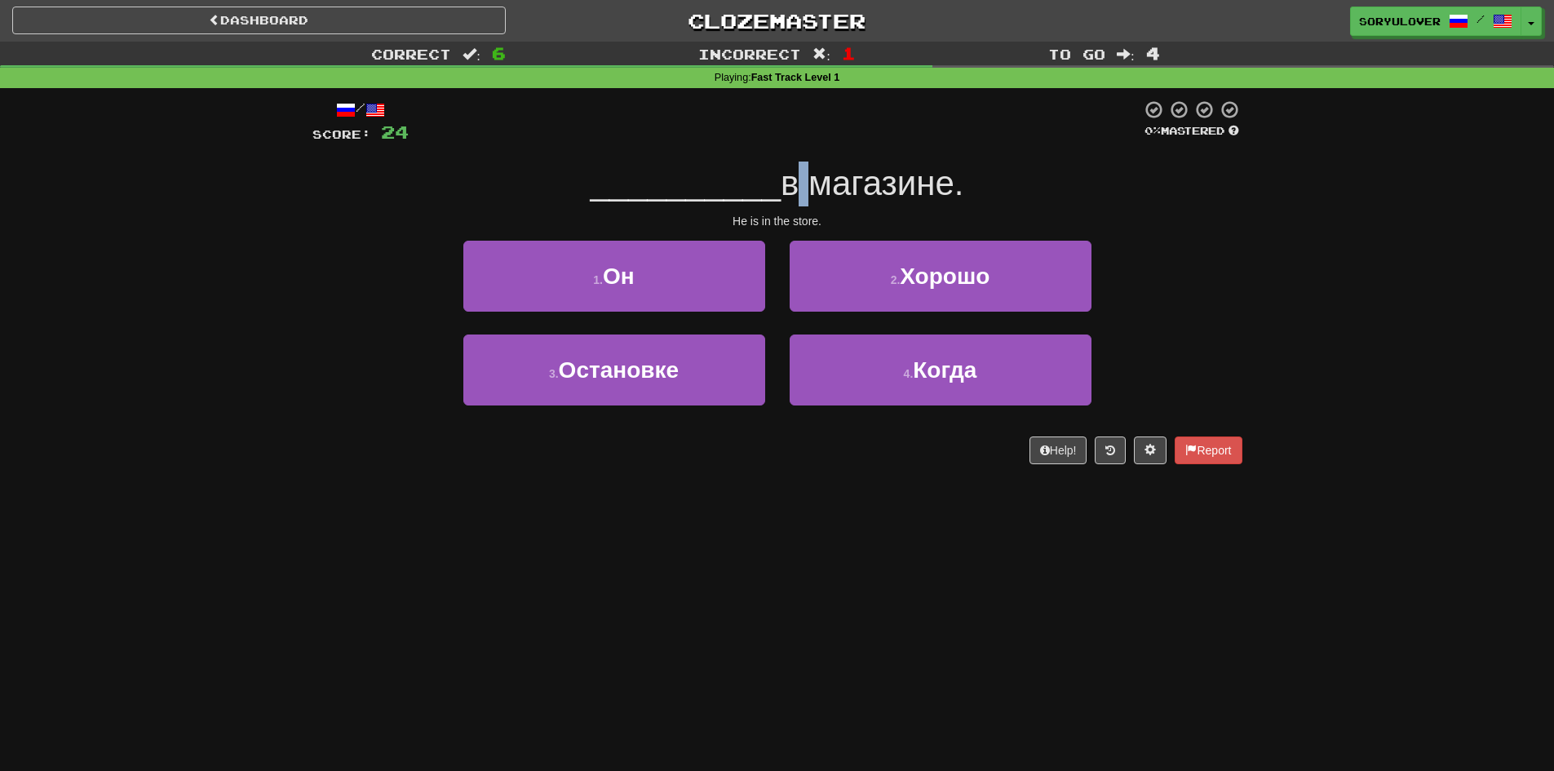
click at [803, 189] on span "в магазине." at bounding box center [871, 183] width 183 height 38
click at [653, 190] on span "__________" at bounding box center [685, 183] width 191 height 38
drag, startPoint x: 786, startPoint y: 188, endPoint x: 799, endPoint y: 186, distance: 13.3
click at [799, 186] on span "в магазине." at bounding box center [871, 183] width 183 height 38
drag, startPoint x: 814, startPoint y: 188, endPoint x: 932, endPoint y: 189, distance: 118.3
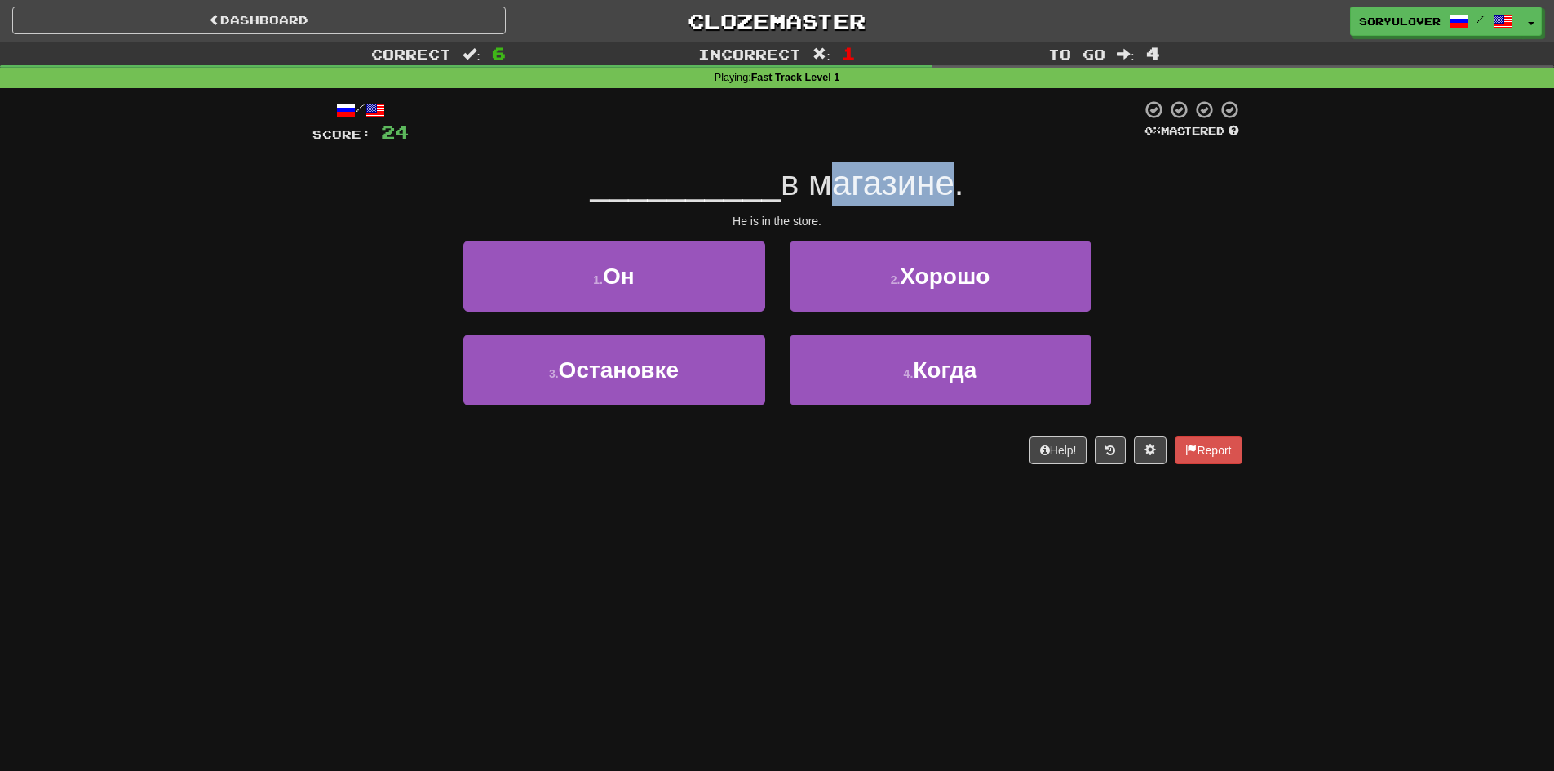
click at [932, 189] on span "в магазине." at bounding box center [871, 183] width 183 height 38
click at [933, 200] on span "в магазине." at bounding box center [871, 183] width 183 height 38
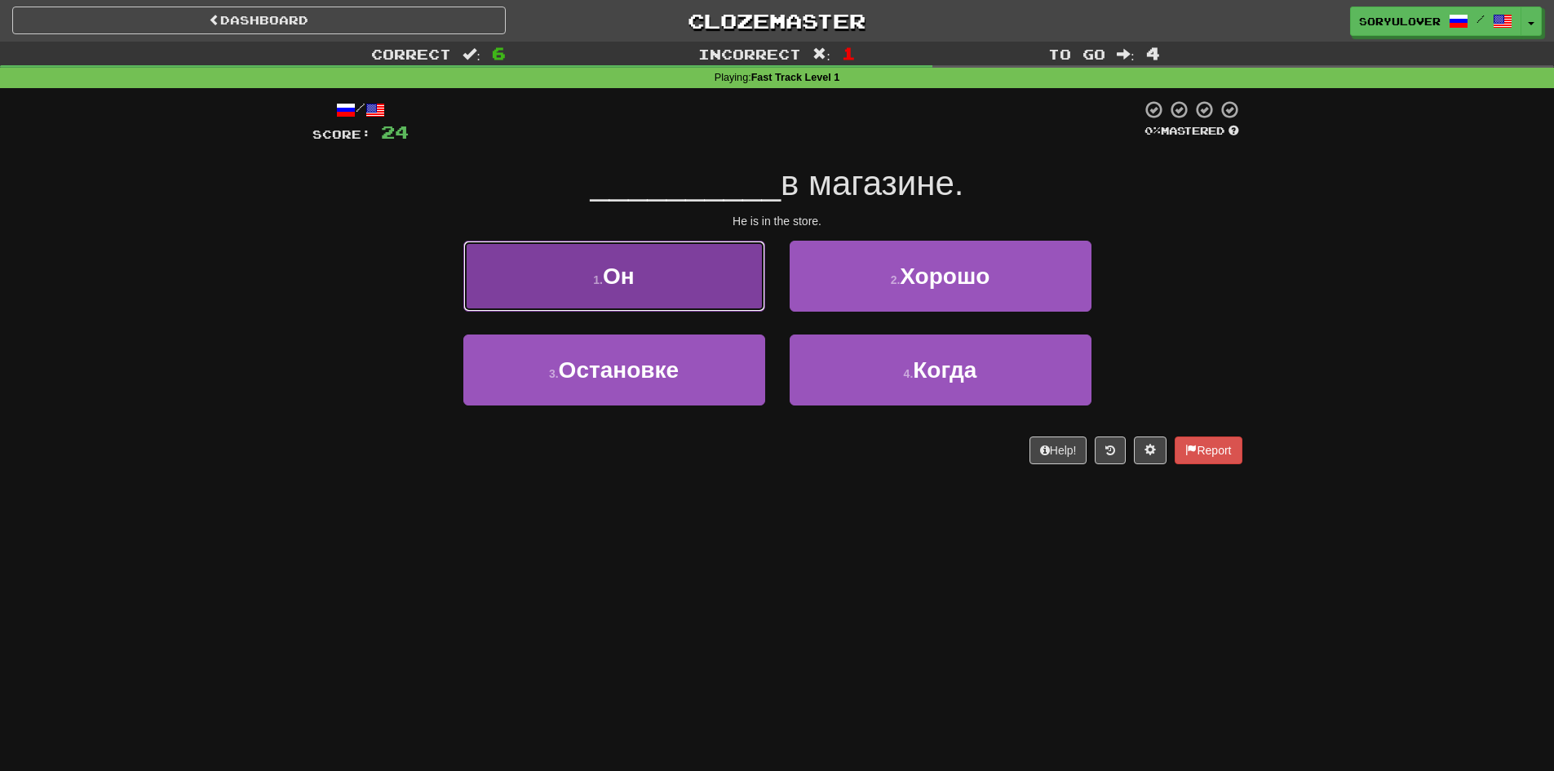
click at [618, 270] on span "Он" at bounding box center [619, 275] width 32 height 25
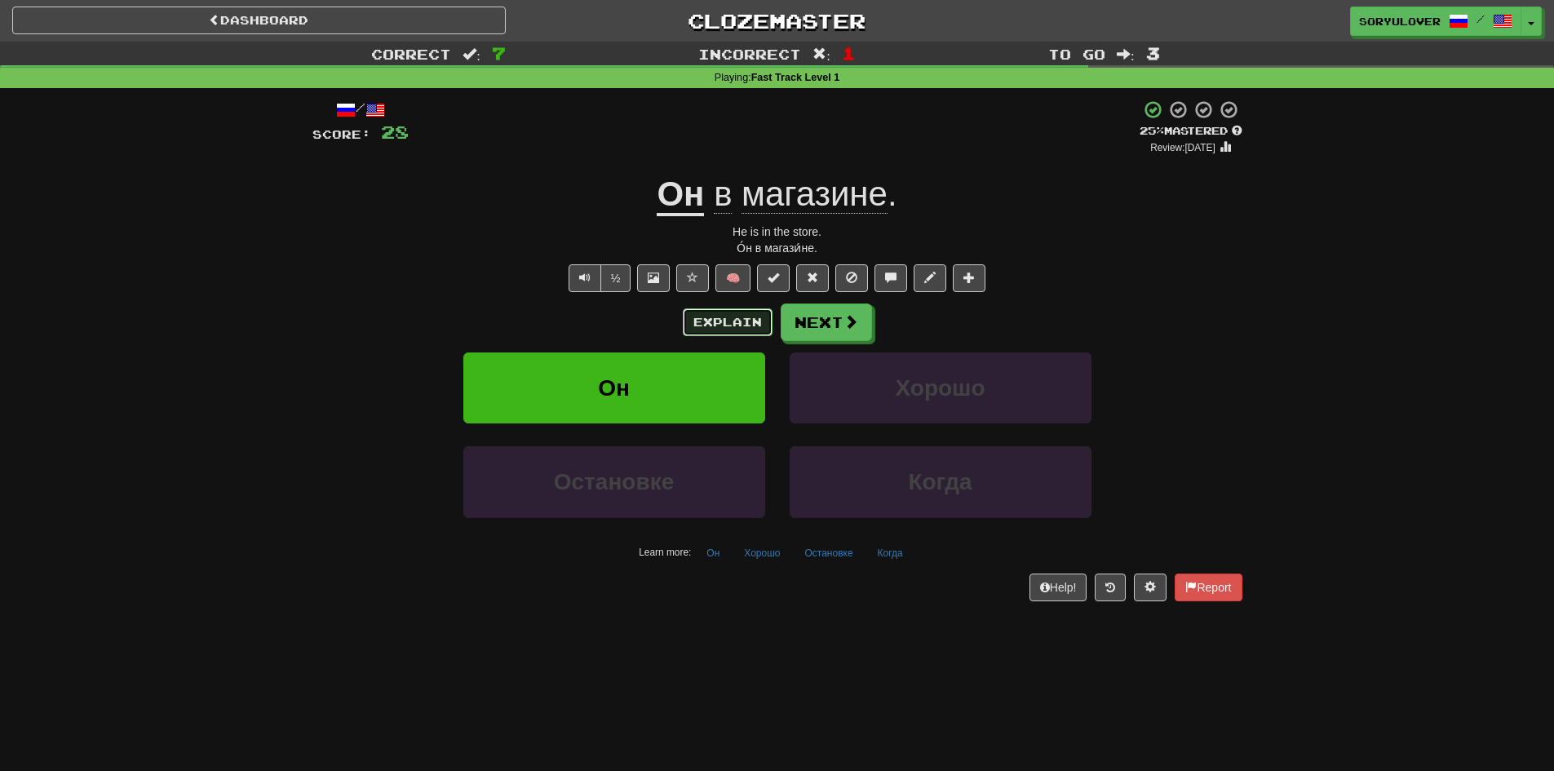
click at [711, 320] on button "Explain" at bounding box center [728, 322] width 90 height 28
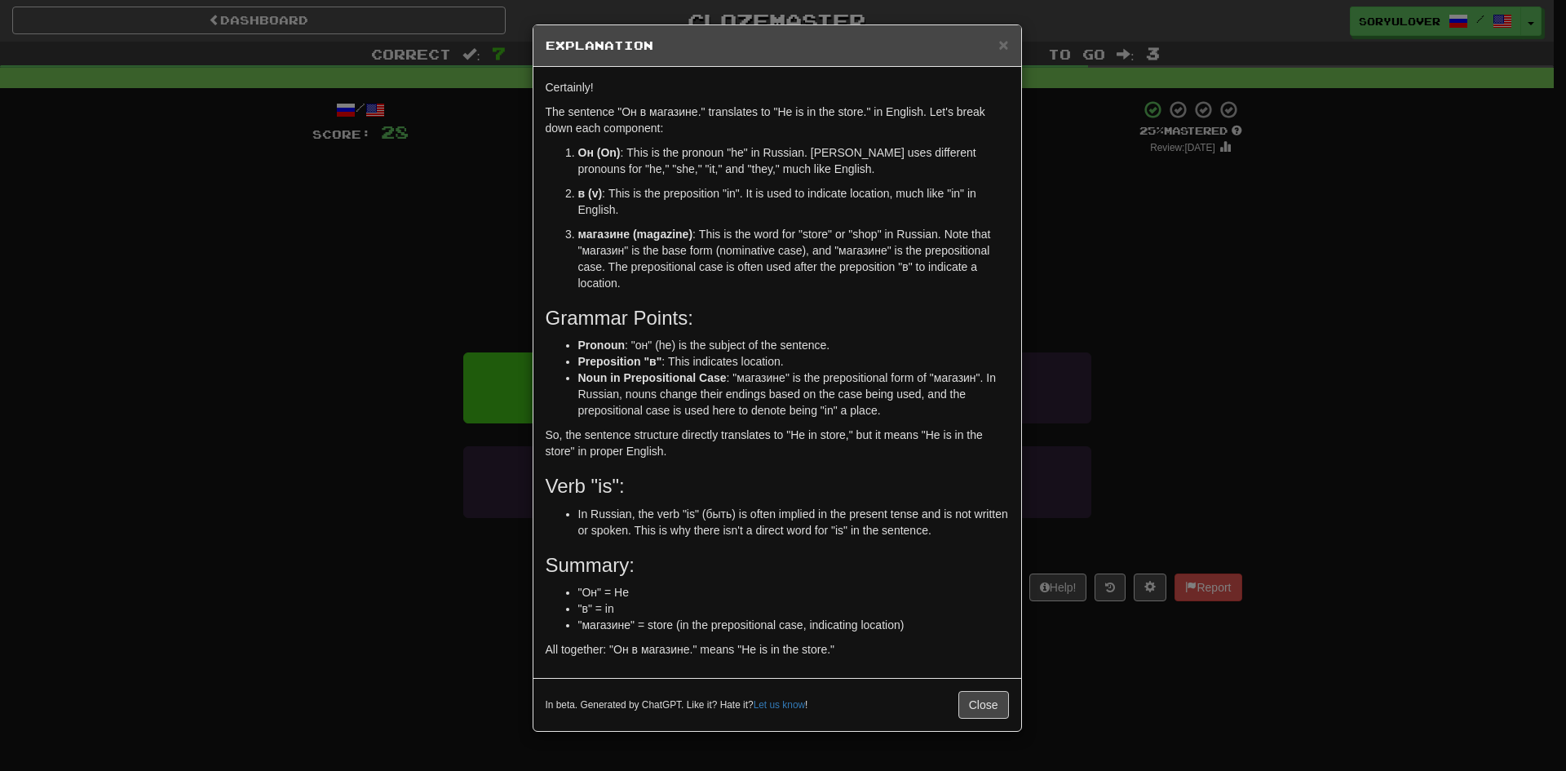
click at [494, 322] on div "× Explanation Certainly! The sentence "Он в магазине." translates to "He is in …" at bounding box center [783, 385] width 1566 height 771
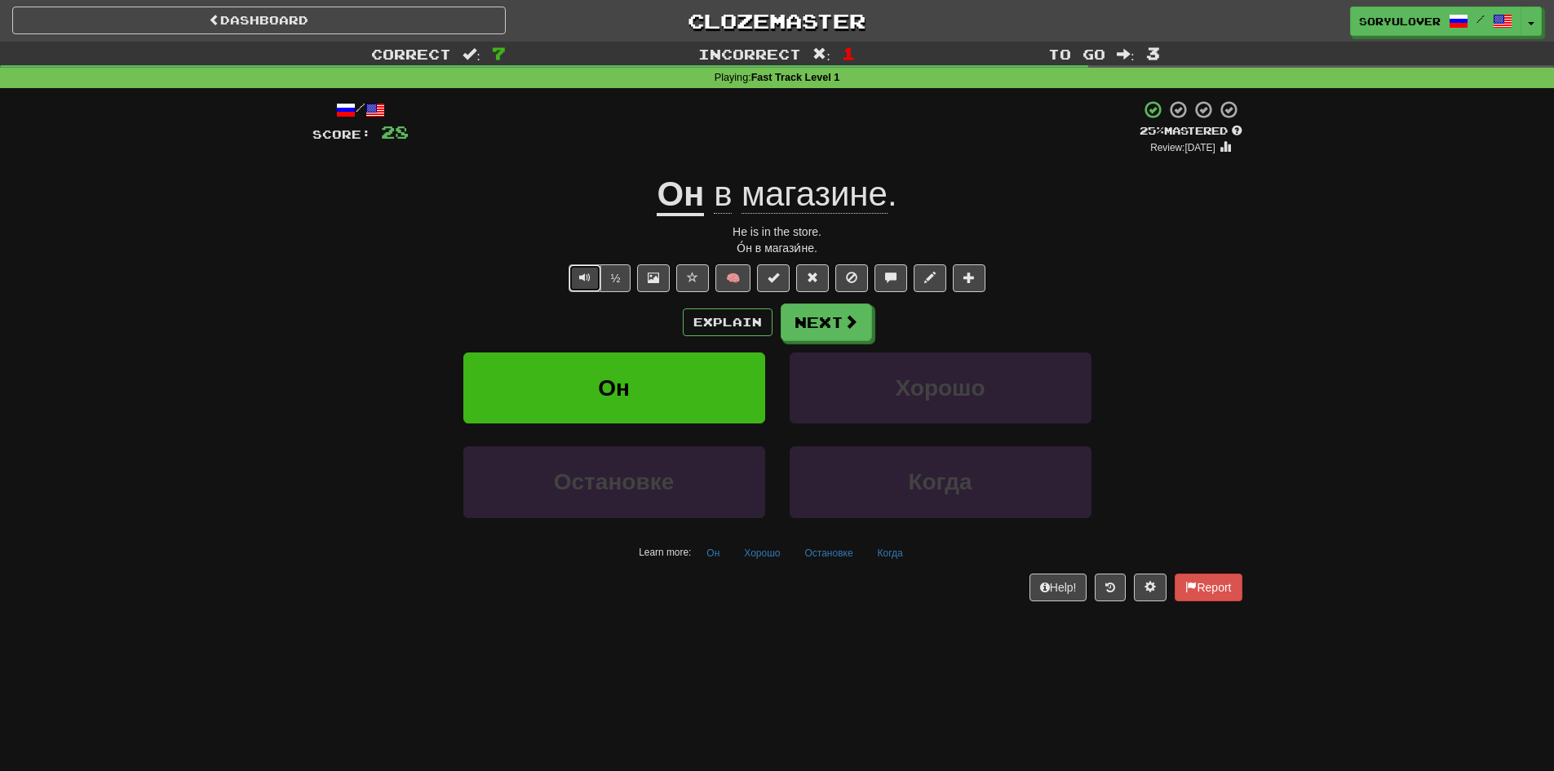
click at [588, 280] on span "Text-to-speech controls" at bounding box center [584, 277] width 11 height 11
click at [593, 280] on button "Text-to-speech controls" at bounding box center [584, 278] width 33 height 28
click at [593, 273] on button "Text-to-speech controls" at bounding box center [584, 278] width 33 height 28
click at [740, 325] on button "Explain" at bounding box center [728, 322] width 90 height 28
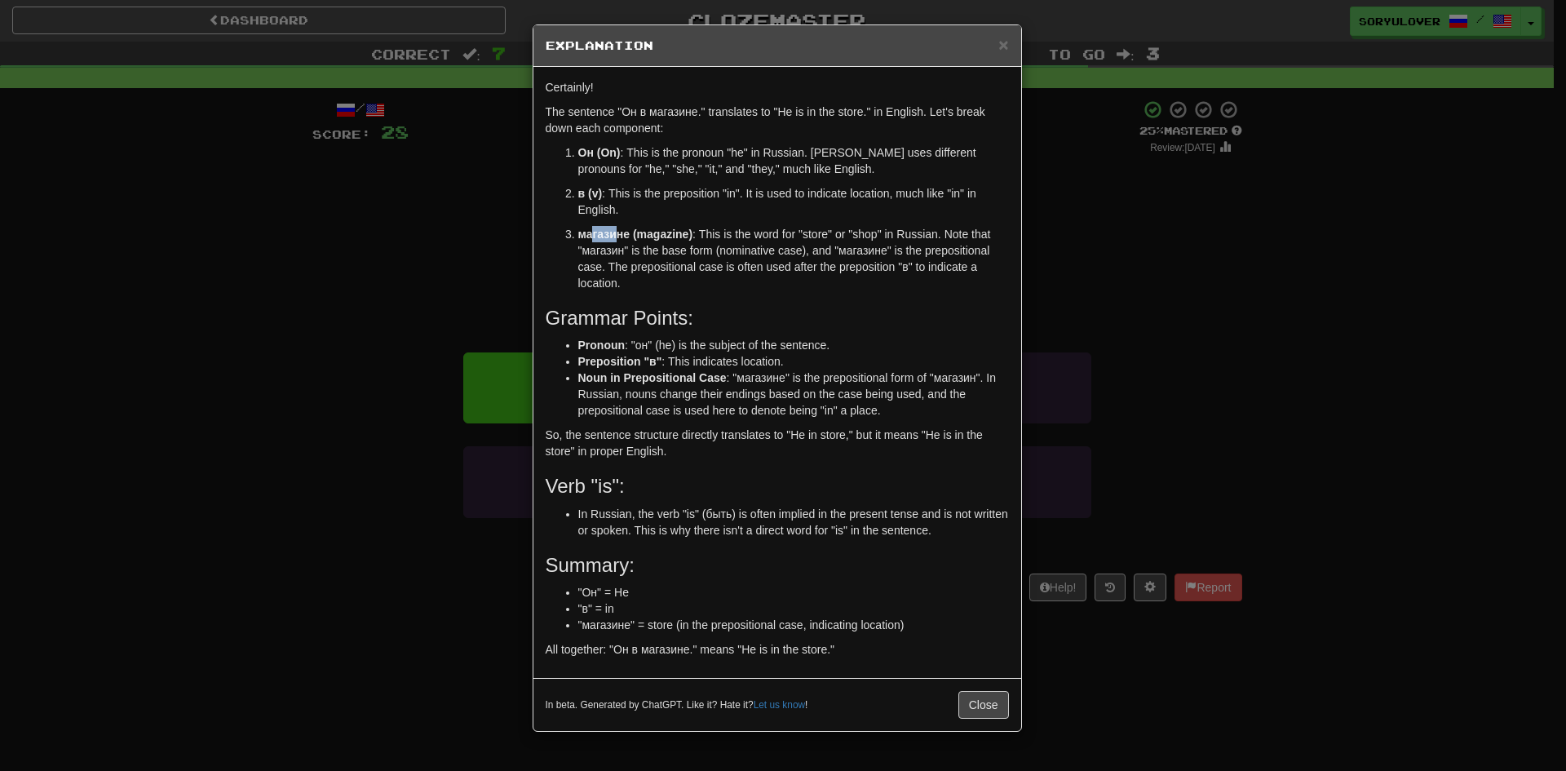
drag, startPoint x: 595, startPoint y: 235, endPoint x: 618, endPoint y: 237, distance: 23.0
click at [618, 237] on strong "магазине (magazine)" at bounding box center [635, 234] width 115 height 13
click at [441, 325] on div "× Explanation Certainly! The sentence "Он в магазине." translates to "He is in …" at bounding box center [783, 385] width 1566 height 771
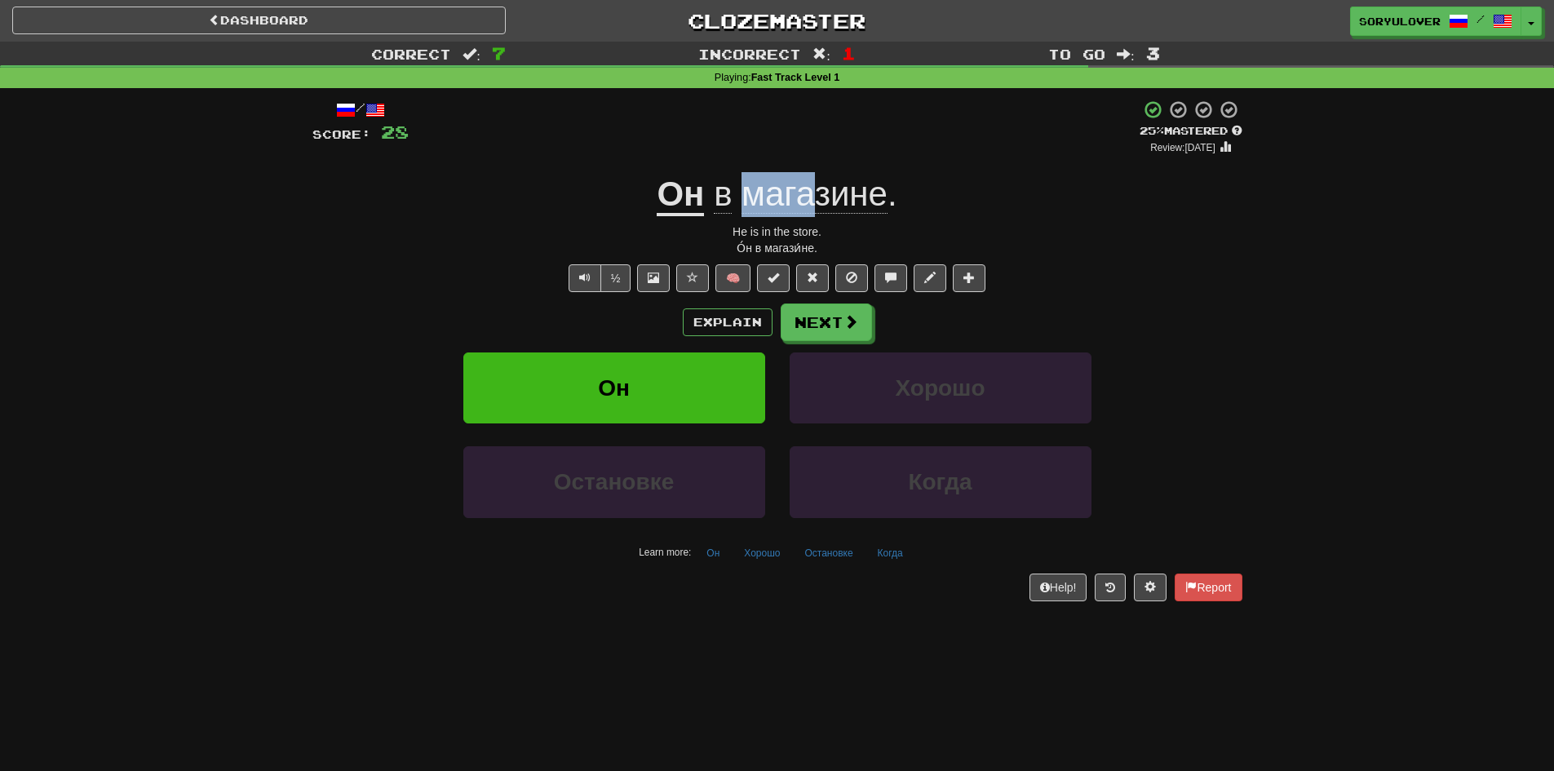
drag, startPoint x: 743, startPoint y: 193, endPoint x: 816, endPoint y: 198, distance: 72.7
click at [816, 198] on span "магазине" at bounding box center [814, 194] width 146 height 39
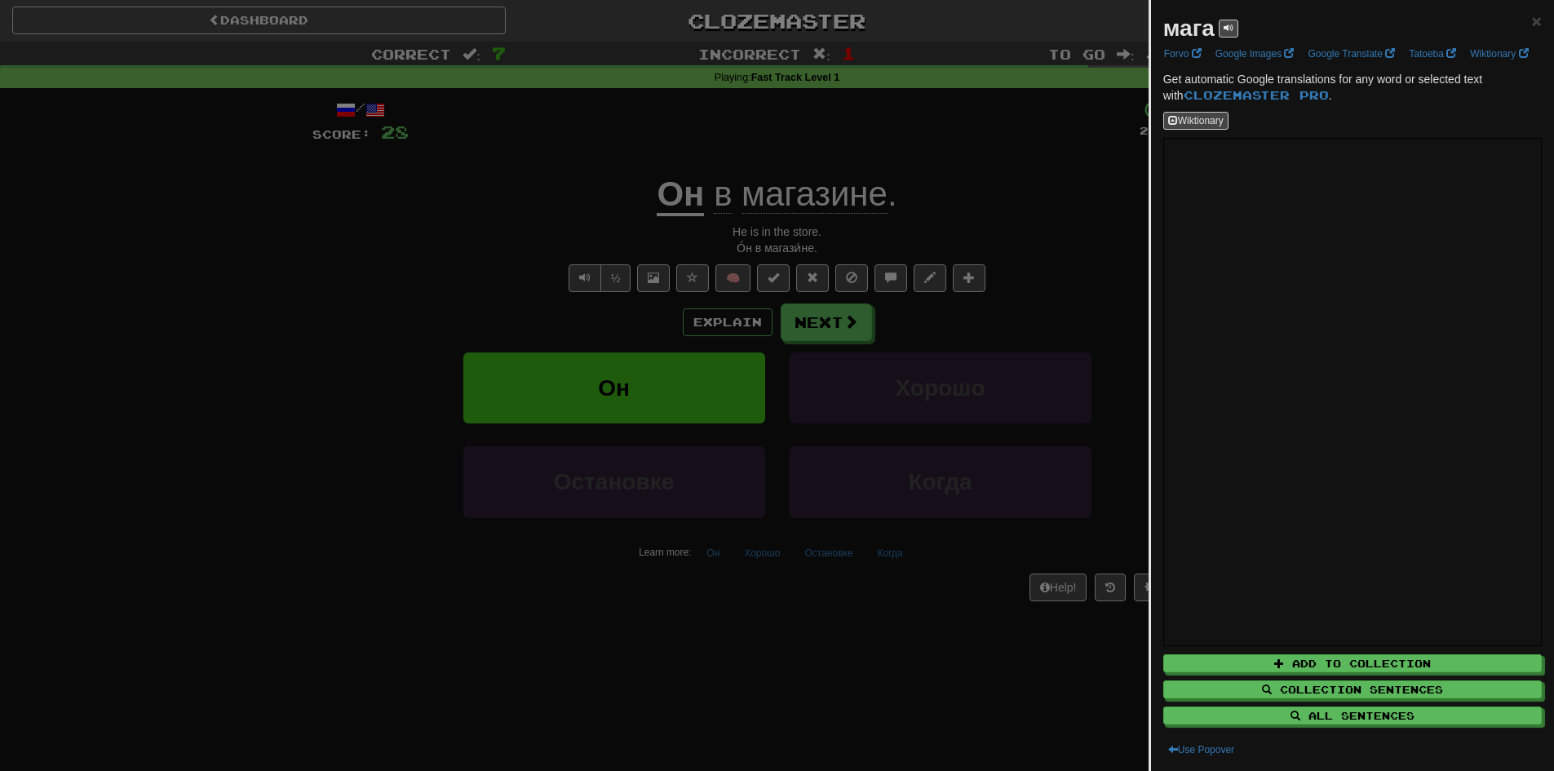
click at [828, 198] on div at bounding box center [777, 385] width 1554 height 771
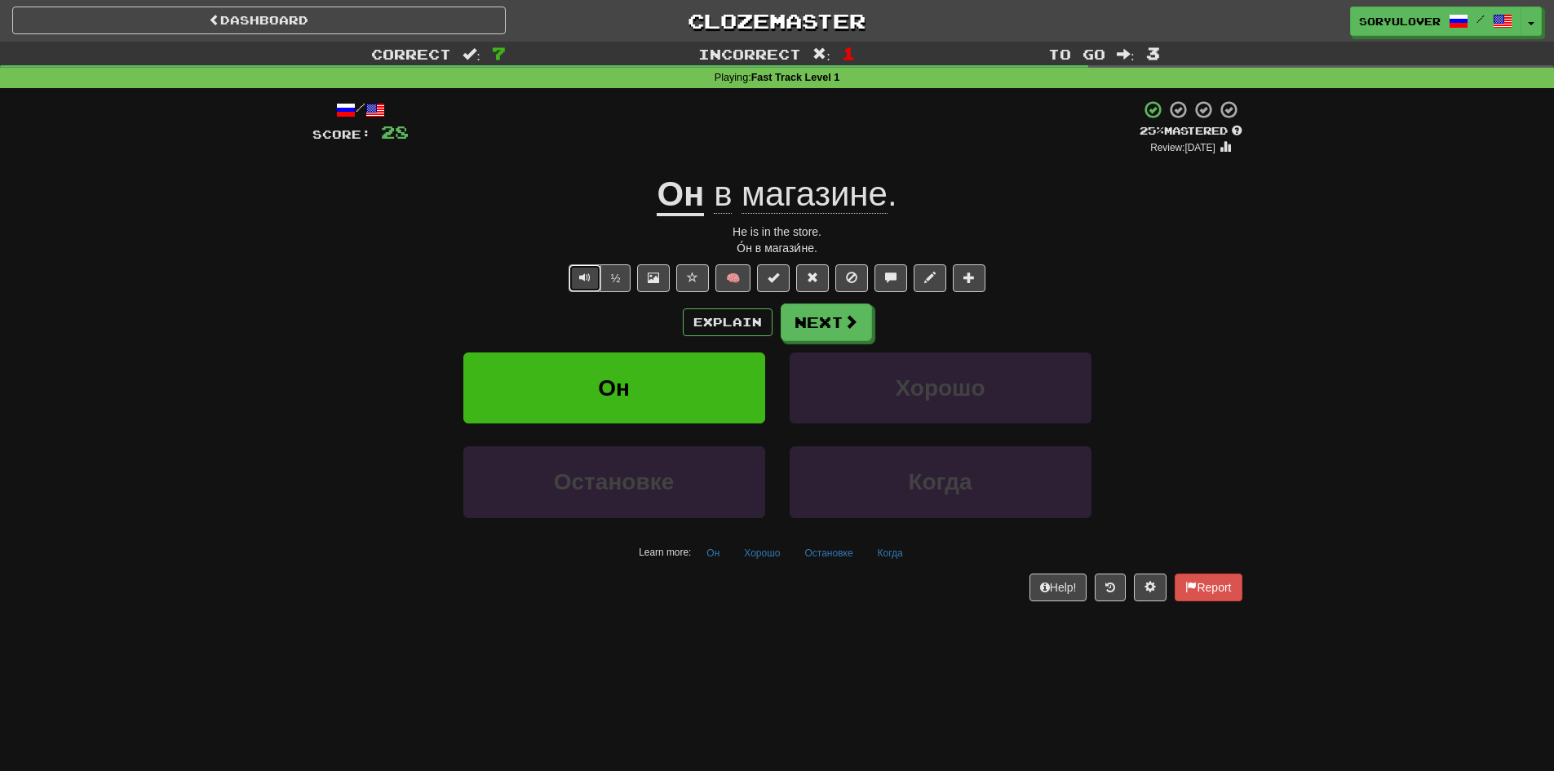
click at [586, 285] on button "Text-to-speech controls" at bounding box center [584, 278] width 33 height 28
click at [585, 272] on span "Text-to-speech controls" at bounding box center [584, 277] width 11 height 11
click at [589, 281] on span "Text-to-speech controls" at bounding box center [584, 277] width 11 height 11
click at [590, 281] on button "Text-to-speech controls" at bounding box center [584, 278] width 33 height 28
